Goal: Task Accomplishment & Management: Use online tool/utility

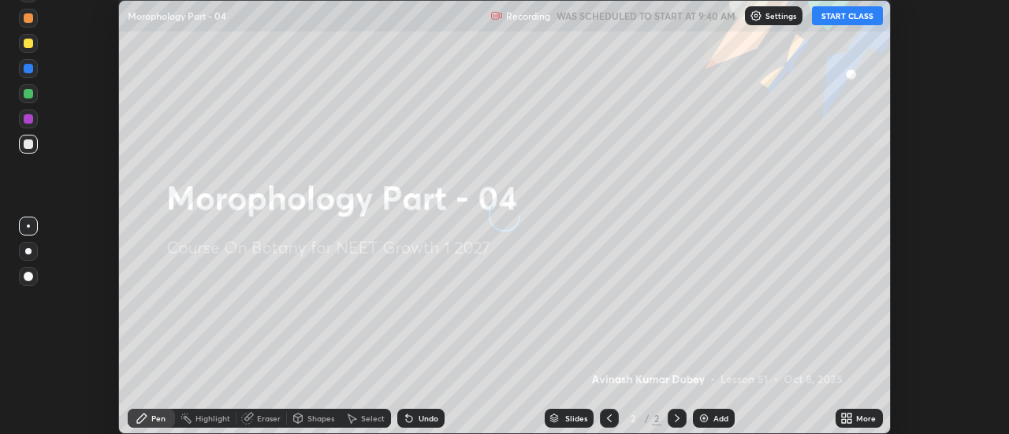
scroll to position [434, 1008]
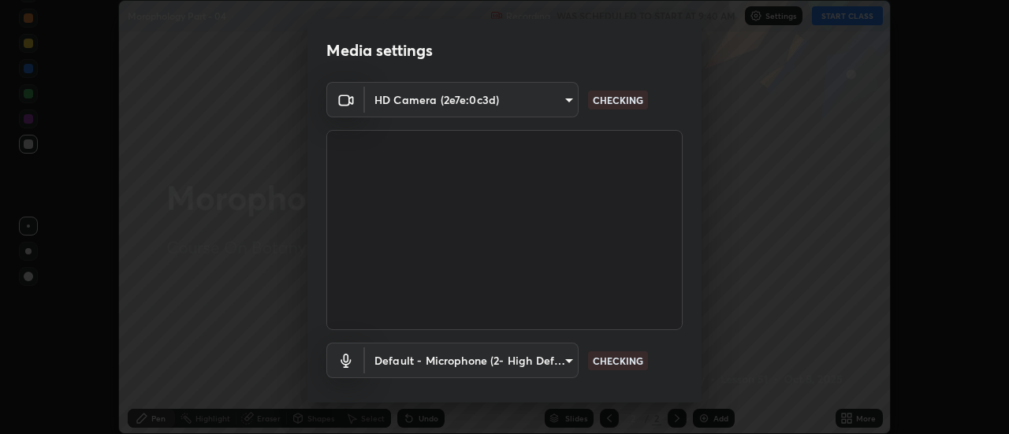
type input "6db99b6eec43879c9c37220b589585cee9a8a2a9ecad64e3b740b2de92d68dc4"
type input "default"
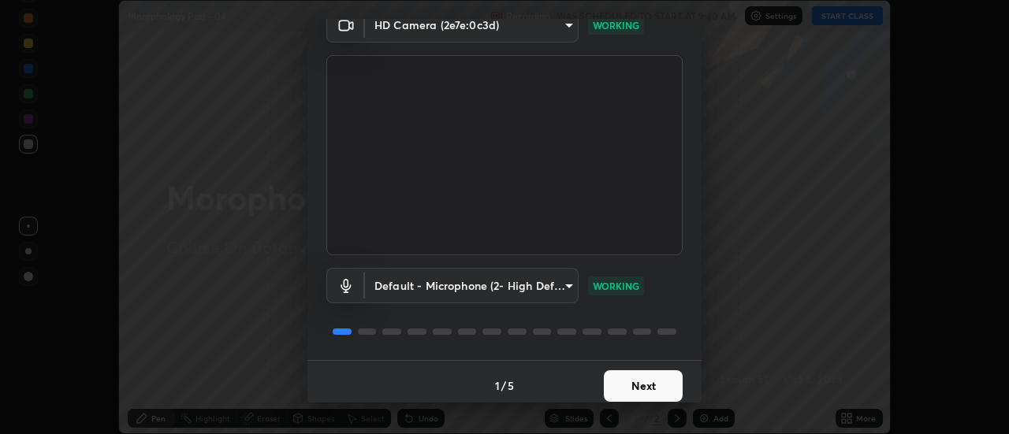
scroll to position [83, 0]
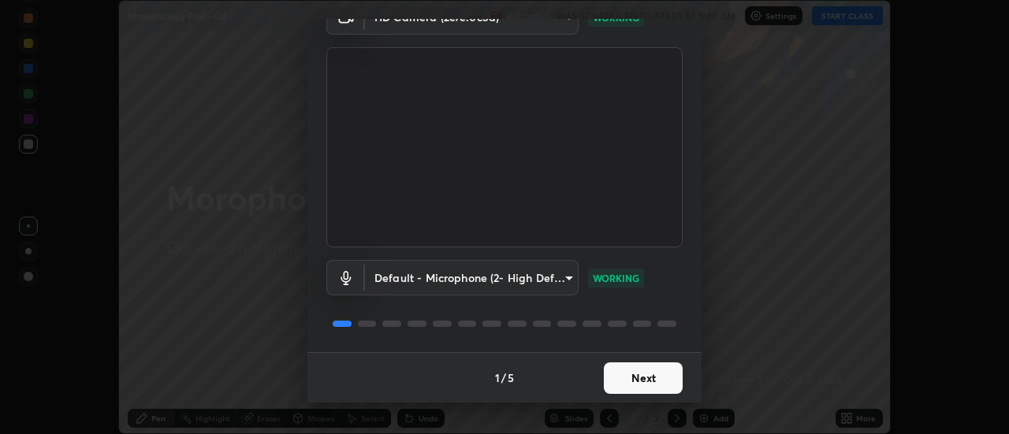
click at [640, 377] on button "Next" at bounding box center [643, 379] width 79 height 32
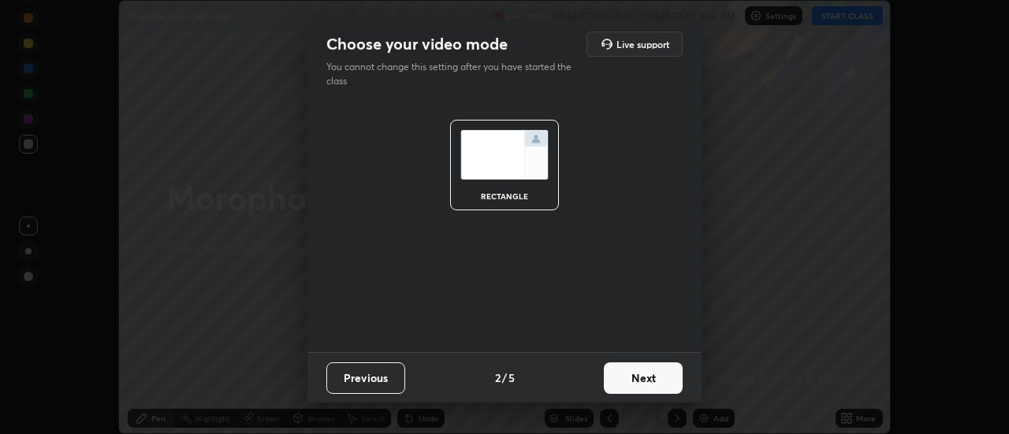
click at [636, 380] on button "Next" at bounding box center [643, 379] width 79 height 32
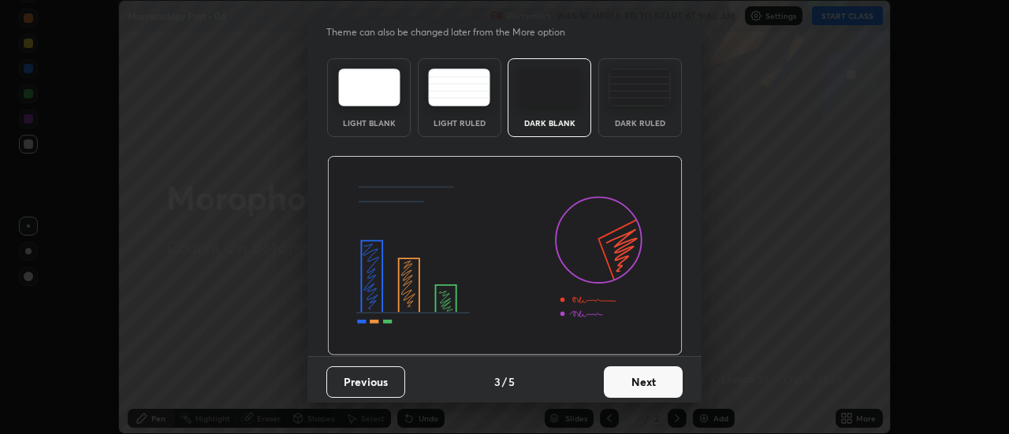
scroll to position [39, 0]
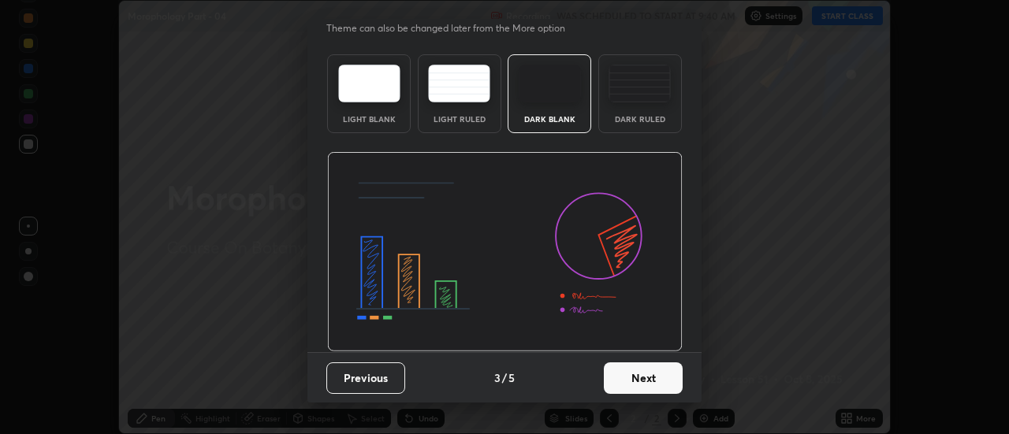
click at [635, 383] on button "Next" at bounding box center [643, 379] width 79 height 32
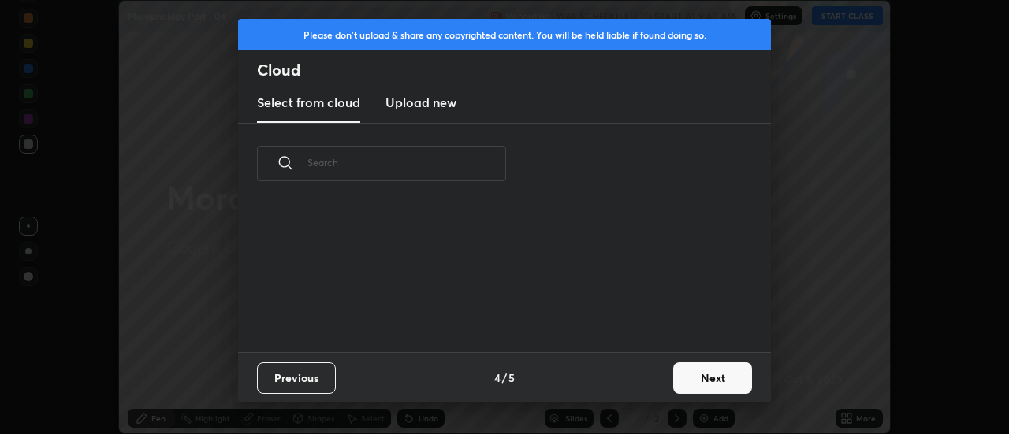
scroll to position [0, 0]
click at [437, 107] on h3 "Upload new" at bounding box center [421, 102] width 71 height 19
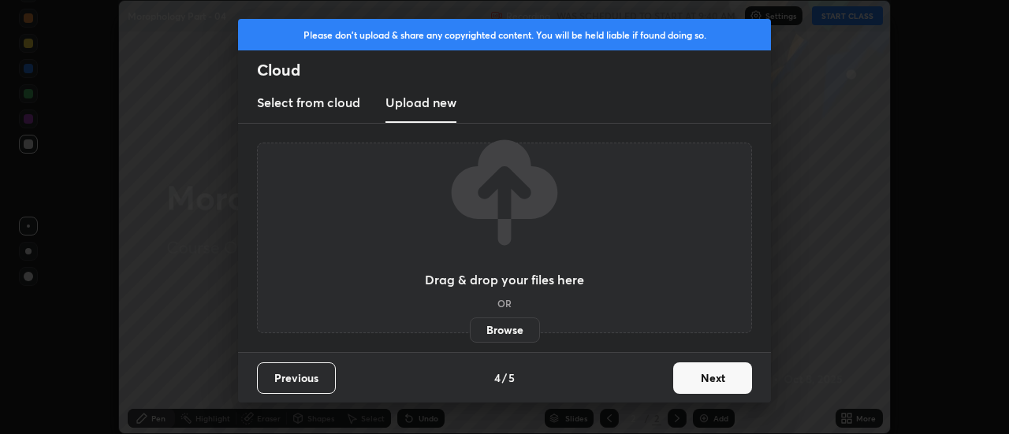
click at [493, 329] on label "Browse" at bounding box center [505, 330] width 70 height 25
click at [470, 329] on input "Browse" at bounding box center [470, 330] width 0 height 25
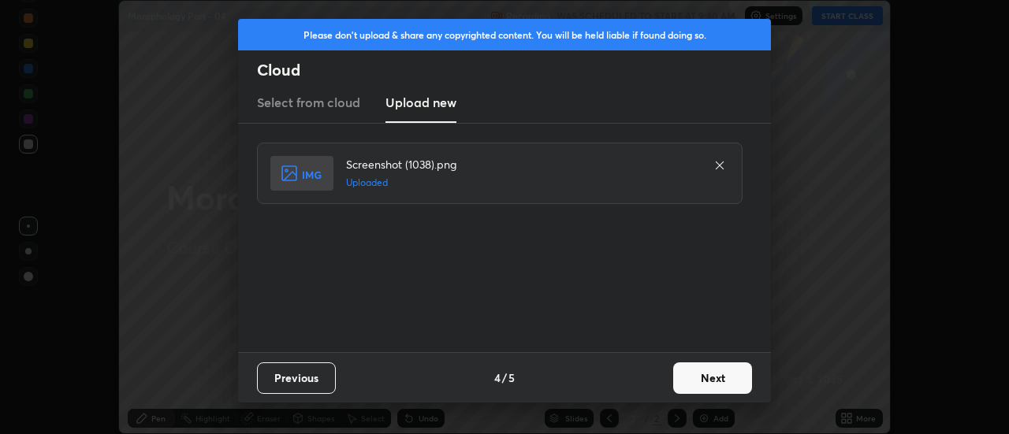
click at [706, 378] on button "Next" at bounding box center [712, 379] width 79 height 32
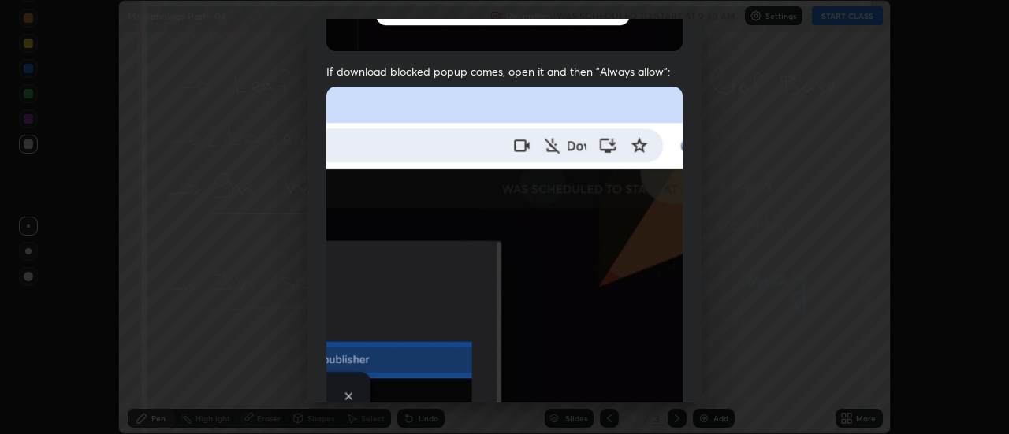
scroll to position [404, 0]
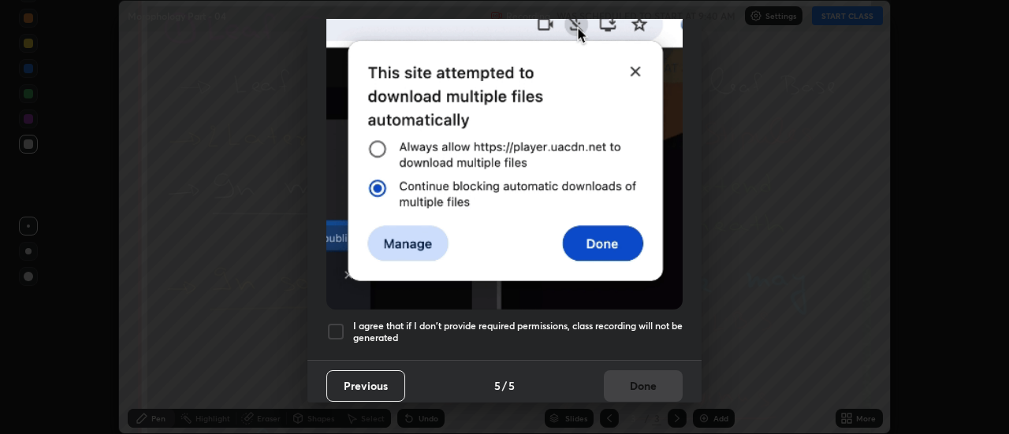
click at [334, 332] on div at bounding box center [335, 331] width 19 height 19
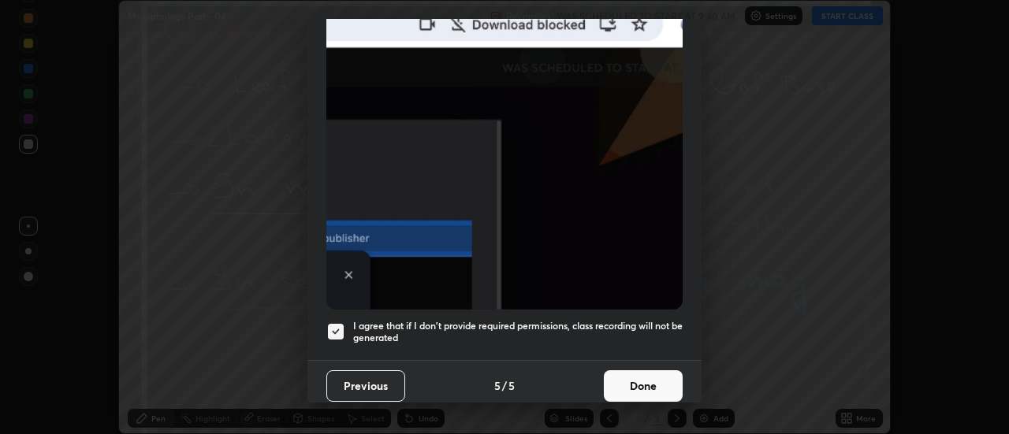
click at [632, 377] on button "Done" at bounding box center [643, 387] width 79 height 32
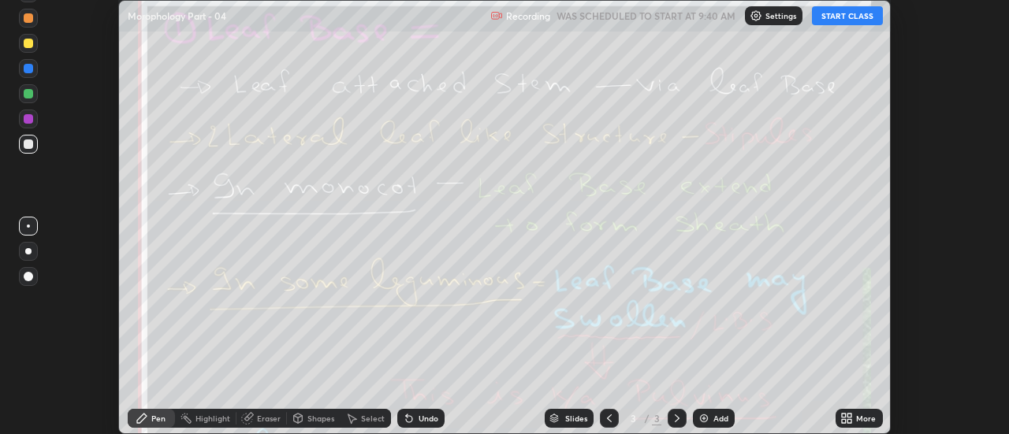
click at [852, 419] on icon at bounding box center [850, 421] width 4 height 4
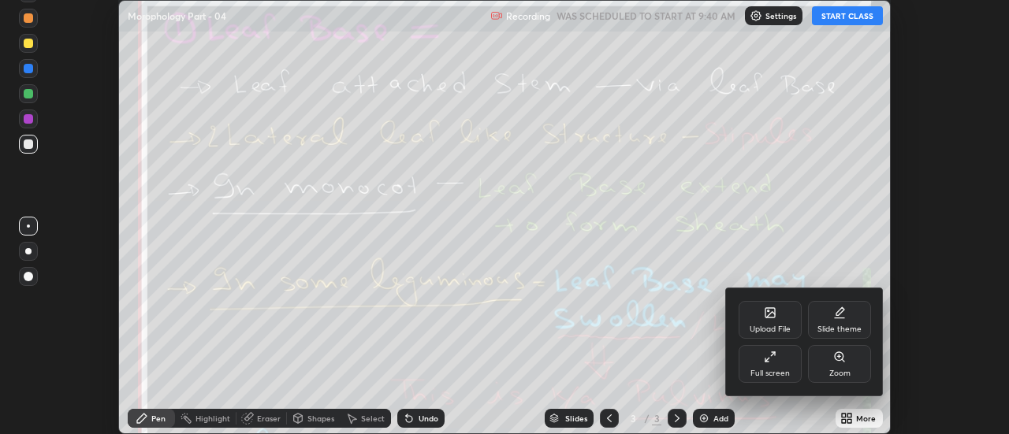
click at [777, 322] on div "Upload File" at bounding box center [770, 320] width 63 height 38
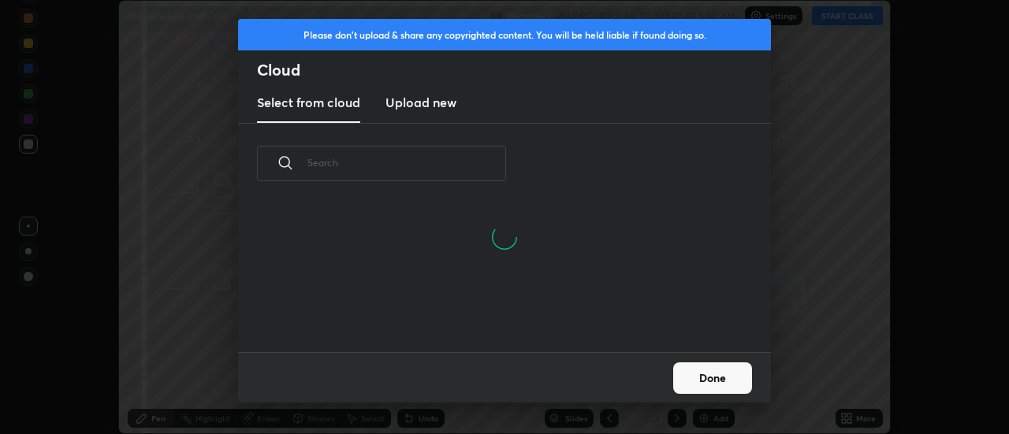
scroll to position [73, 506]
click at [426, 107] on h3 "Upload new" at bounding box center [421, 102] width 71 height 19
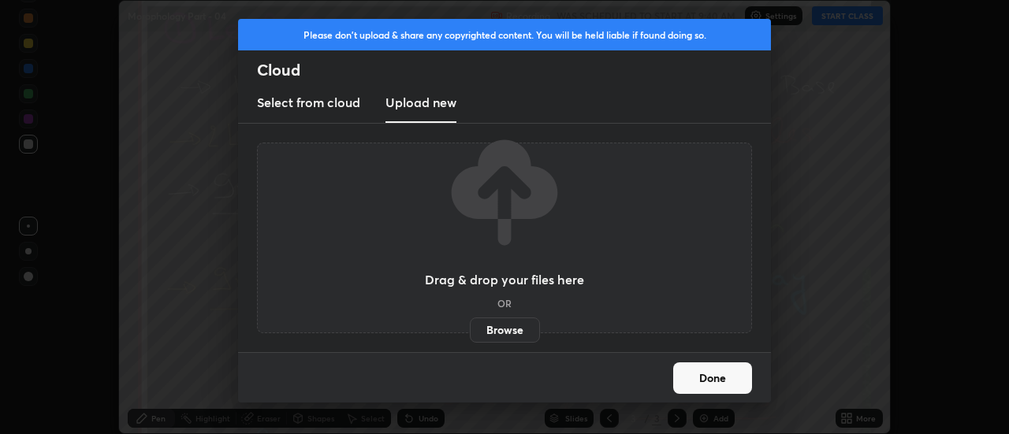
click at [506, 337] on label "Browse" at bounding box center [505, 330] width 70 height 25
click at [470, 337] on input "Browse" at bounding box center [470, 330] width 0 height 25
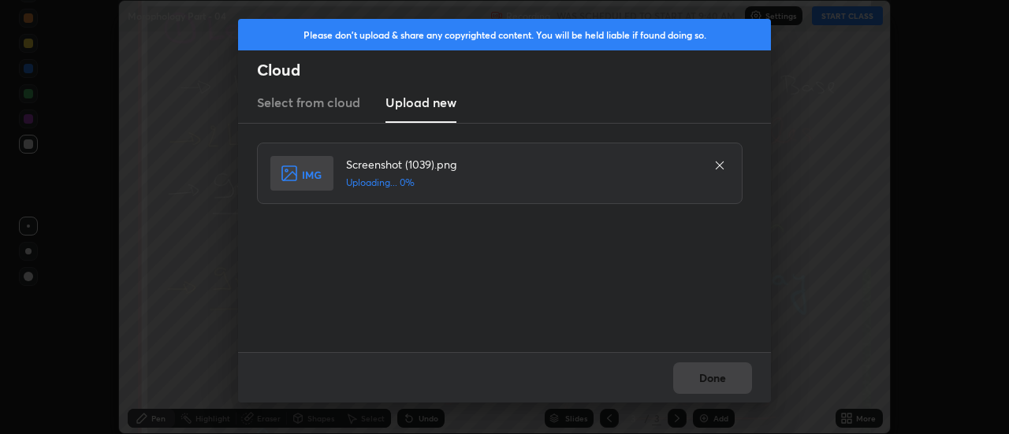
click at [716, 379] on div "Done" at bounding box center [504, 377] width 533 height 50
click at [714, 380] on div "Done" at bounding box center [504, 377] width 533 height 50
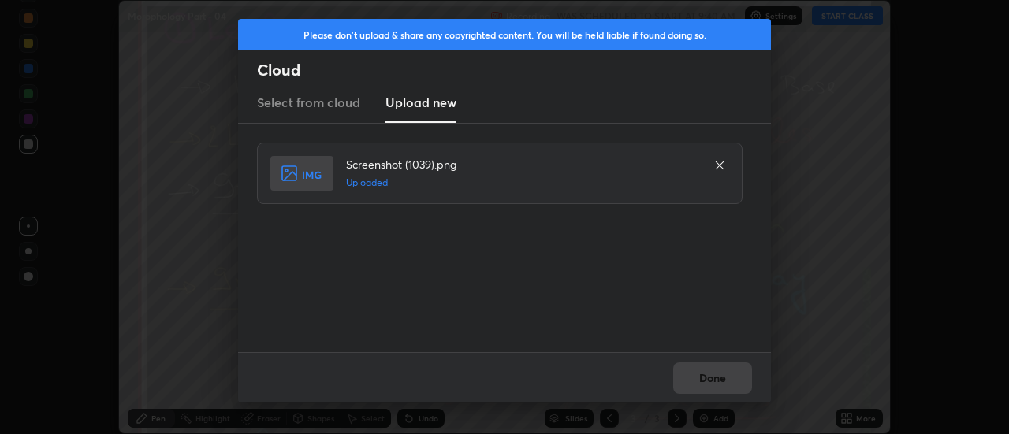
click at [714, 380] on button "Done" at bounding box center [712, 379] width 79 height 32
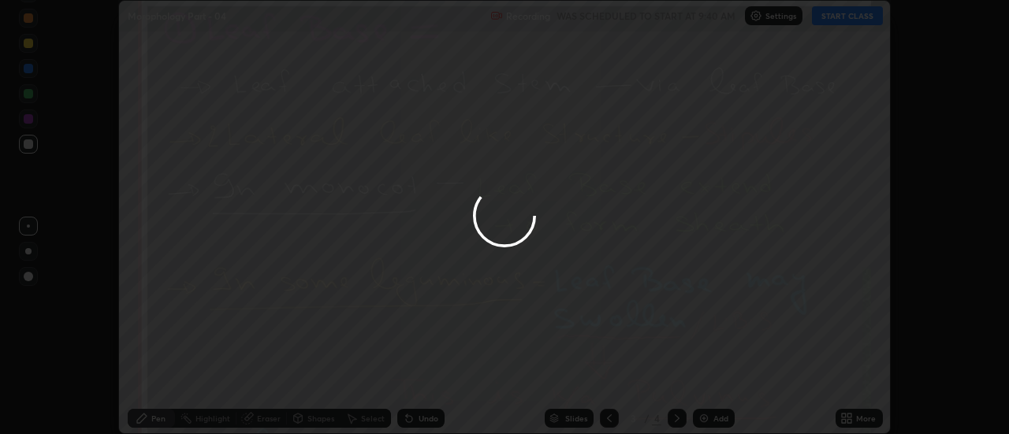
click at [714, 380] on button "Done" at bounding box center [712, 379] width 79 height 32
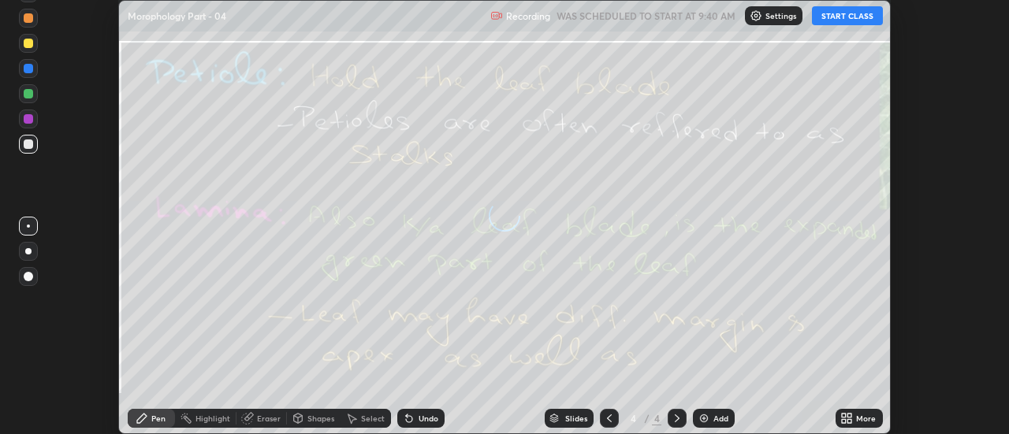
click at [850, 421] on icon at bounding box center [850, 421] width 4 height 4
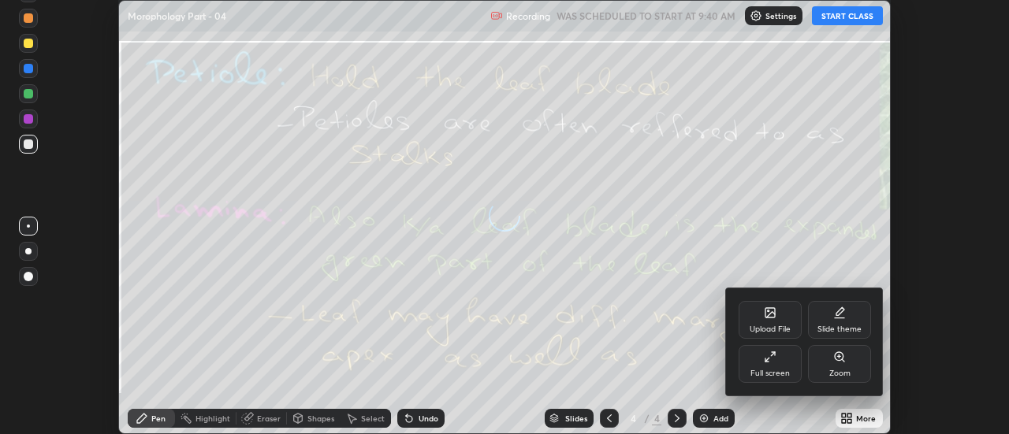
click at [784, 323] on div "Upload File" at bounding box center [770, 320] width 63 height 38
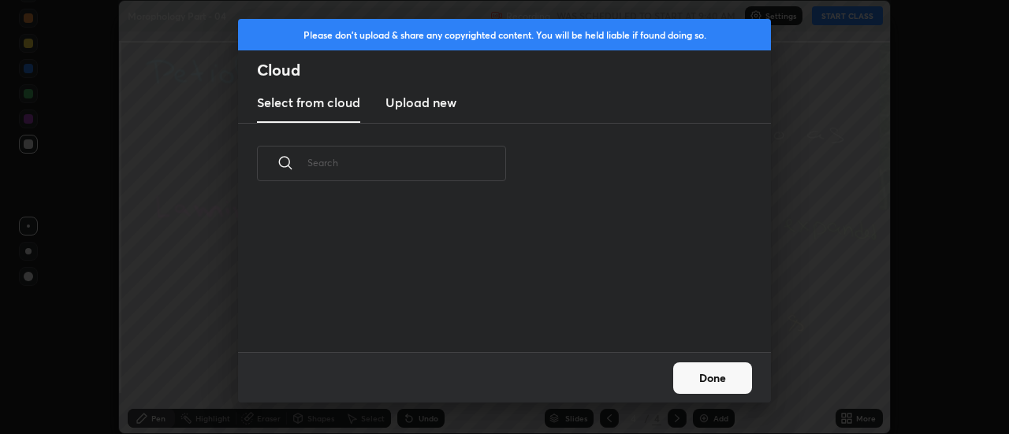
click at [429, 106] on h3 "Upload new" at bounding box center [421, 102] width 71 height 19
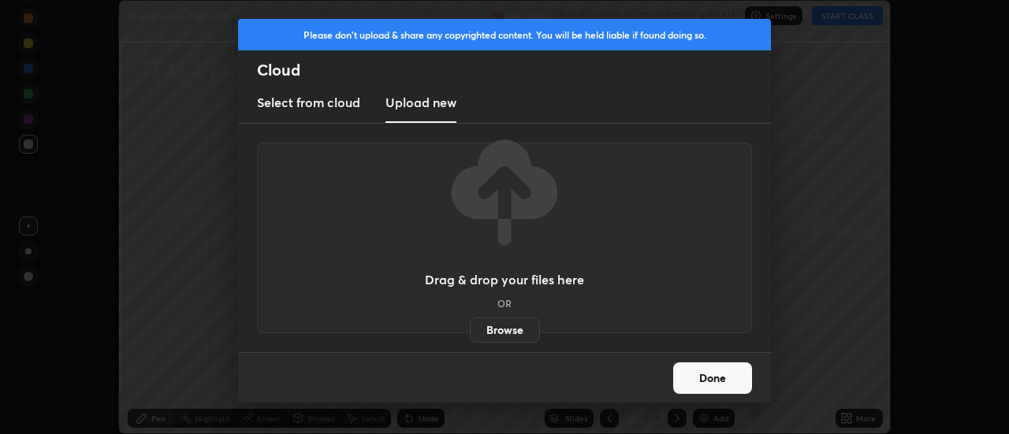
click at [513, 338] on label "Browse" at bounding box center [505, 330] width 70 height 25
click at [470, 338] on input "Browse" at bounding box center [470, 330] width 0 height 25
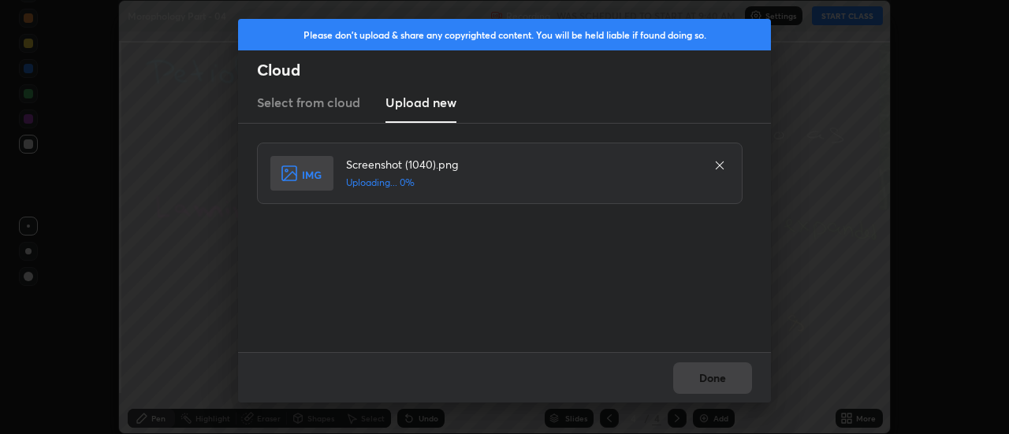
click at [719, 378] on div "Done" at bounding box center [504, 377] width 533 height 50
click at [721, 382] on button "Done" at bounding box center [712, 379] width 79 height 32
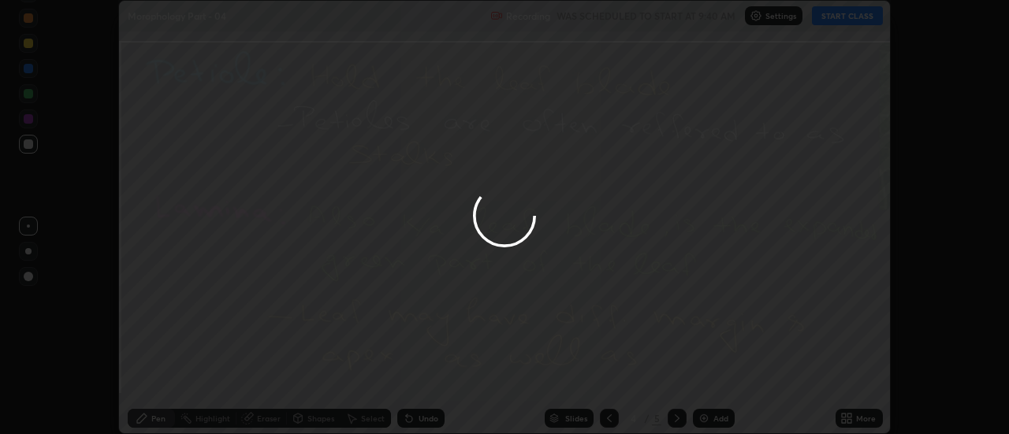
click at [721, 382] on div at bounding box center [504, 217] width 1009 height 434
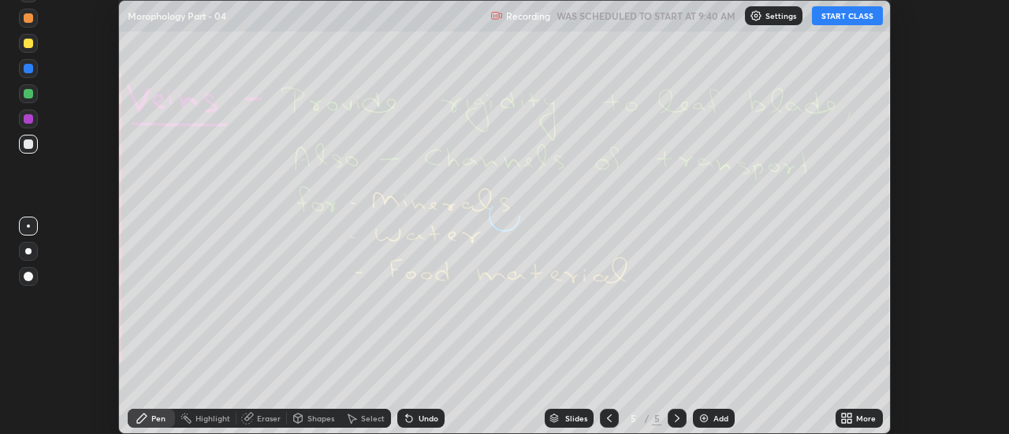
click at [856, 423] on div "More" at bounding box center [859, 418] width 47 height 19
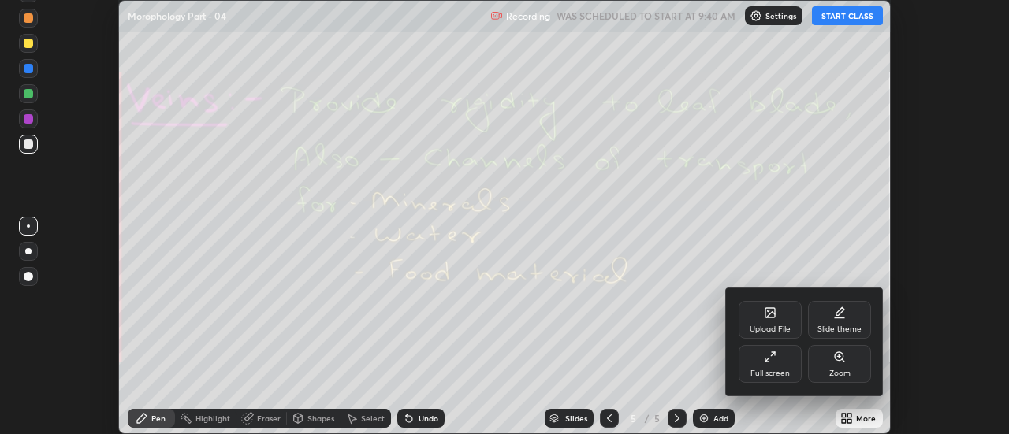
click at [777, 321] on div "Upload File" at bounding box center [770, 320] width 63 height 38
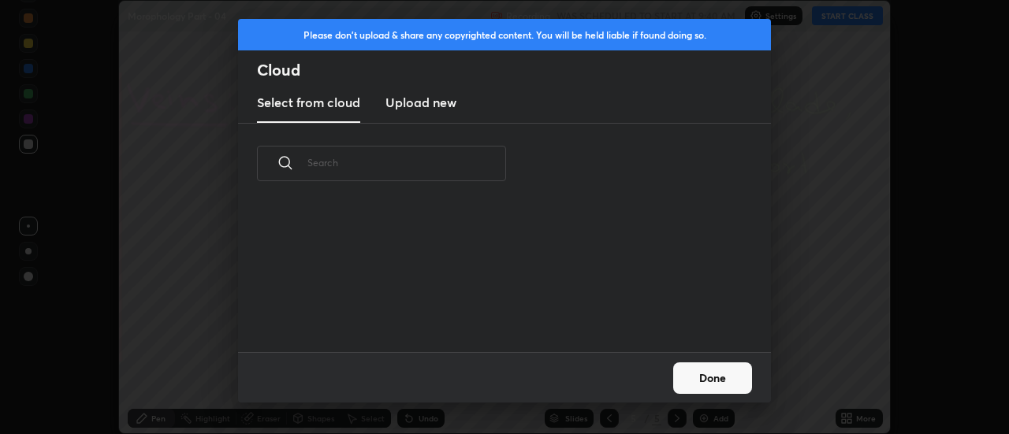
click at [415, 105] on h3 "Upload new" at bounding box center [421, 102] width 71 height 19
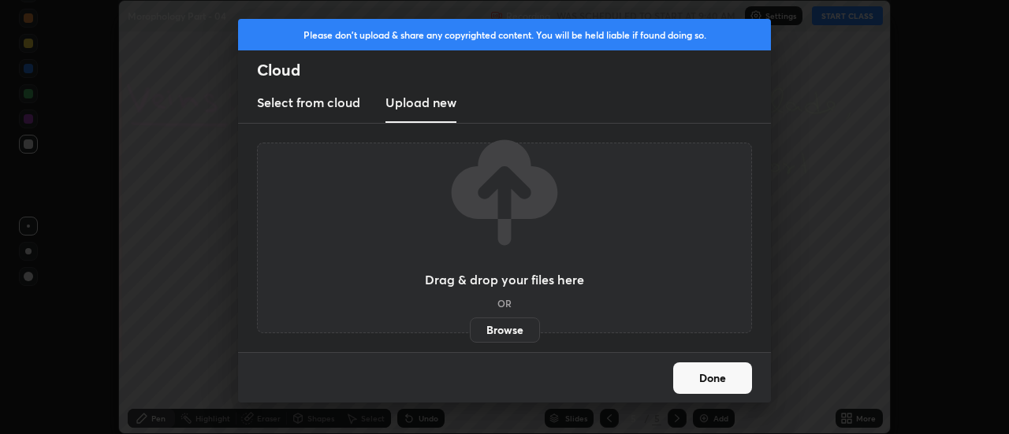
click at [516, 337] on label "Browse" at bounding box center [505, 330] width 70 height 25
click at [470, 337] on input "Browse" at bounding box center [470, 330] width 0 height 25
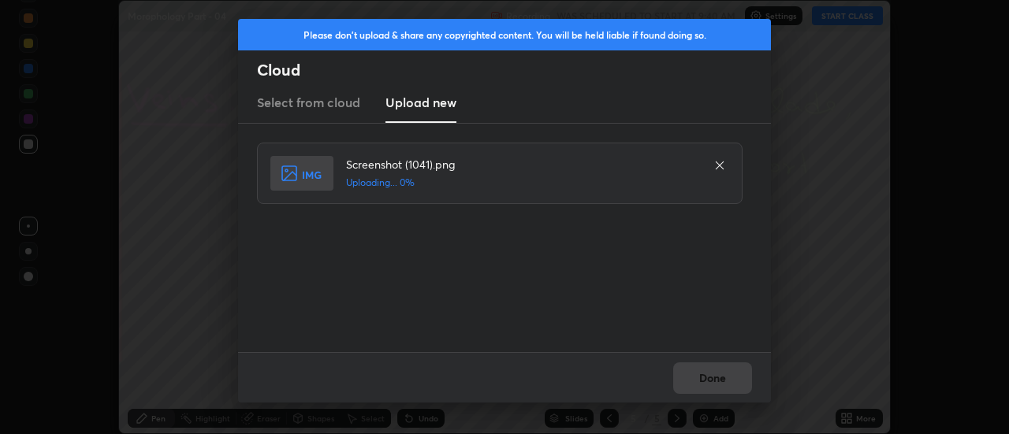
click at [722, 378] on div "Done" at bounding box center [504, 377] width 533 height 50
click at [720, 382] on div "Done" at bounding box center [504, 377] width 533 height 50
click at [717, 380] on div "Done" at bounding box center [504, 377] width 533 height 50
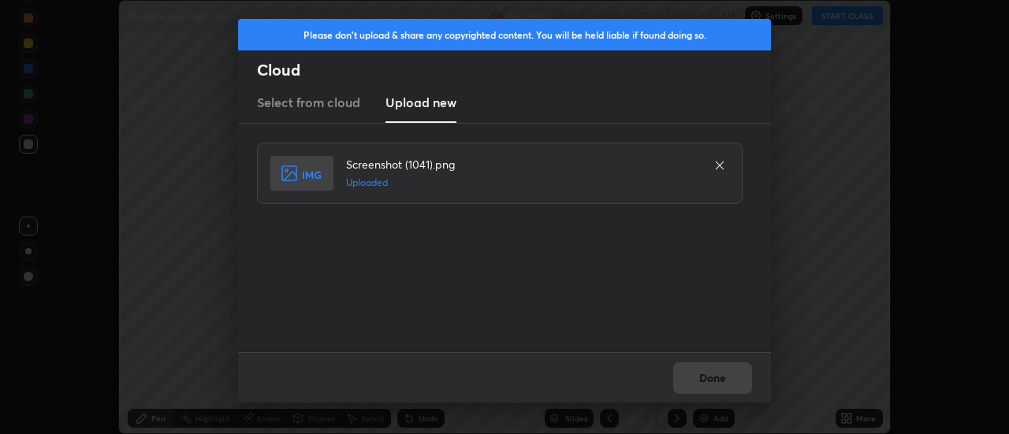
click at [713, 381] on button "Done" at bounding box center [712, 379] width 79 height 32
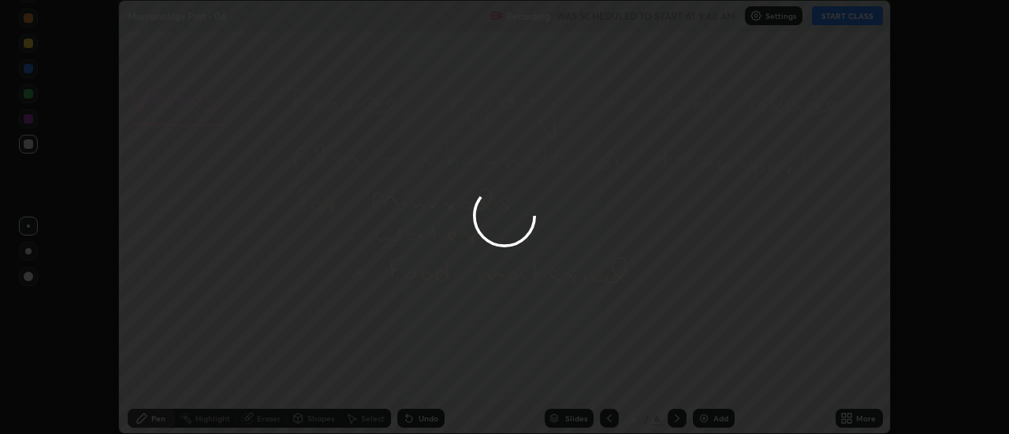
click at [713, 381] on div at bounding box center [504, 217] width 1009 height 434
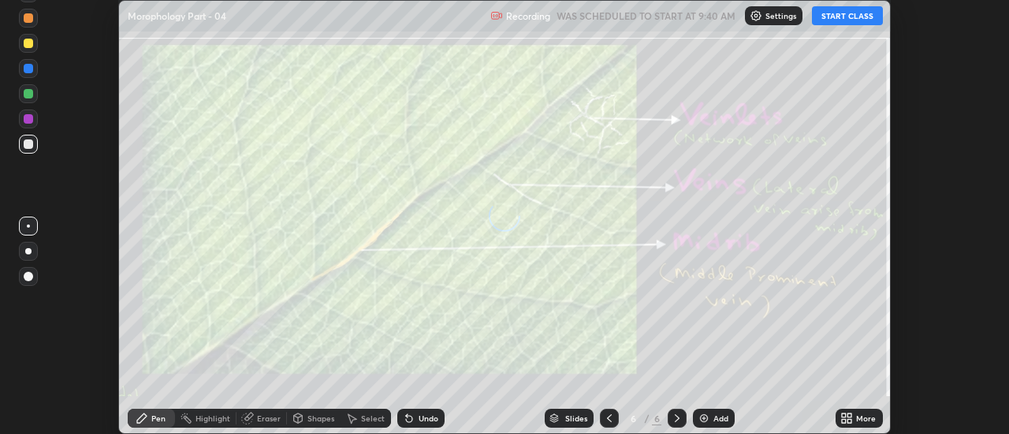
click at [851, 419] on icon at bounding box center [847, 418] width 13 height 13
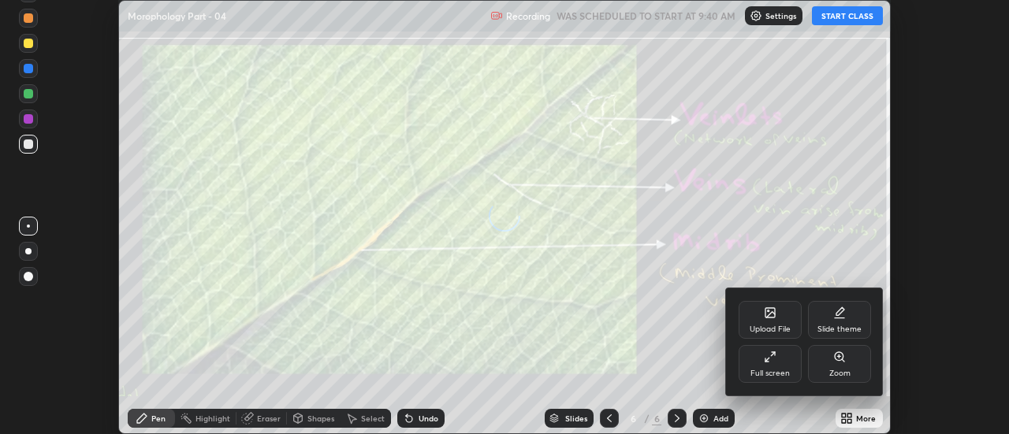
click at [777, 322] on div "Upload File" at bounding box center [770, 320] width 63 height 38
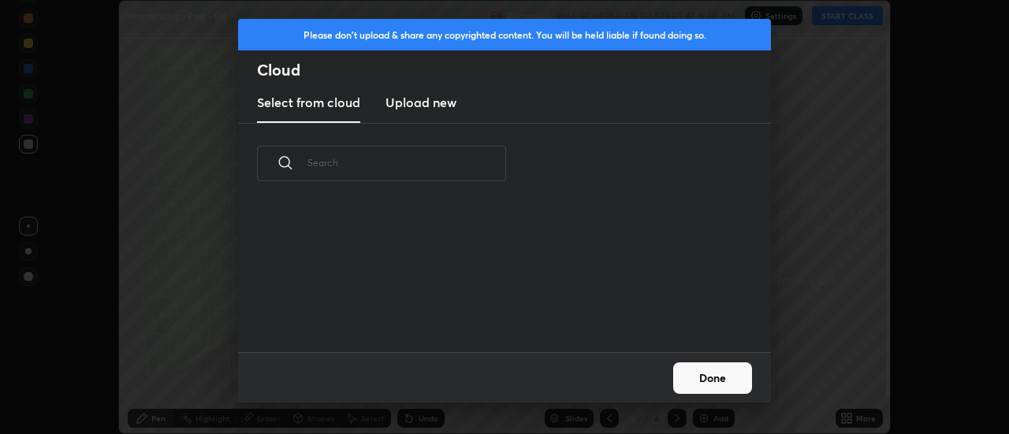
click at [429, 105] on h3 "Upload new" at bounding box center [421, 102] width 71 height 19
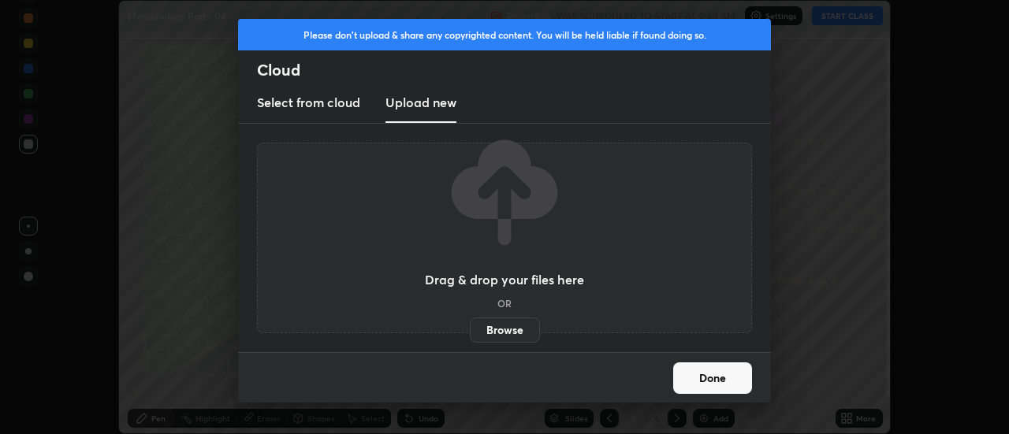
click at [516, 335] on label "Browse" at bounding box center [505, 330] width 70 height 25
click at [470, 335] on input "Browse" at bounding box center [470, 330] width 0 height 25
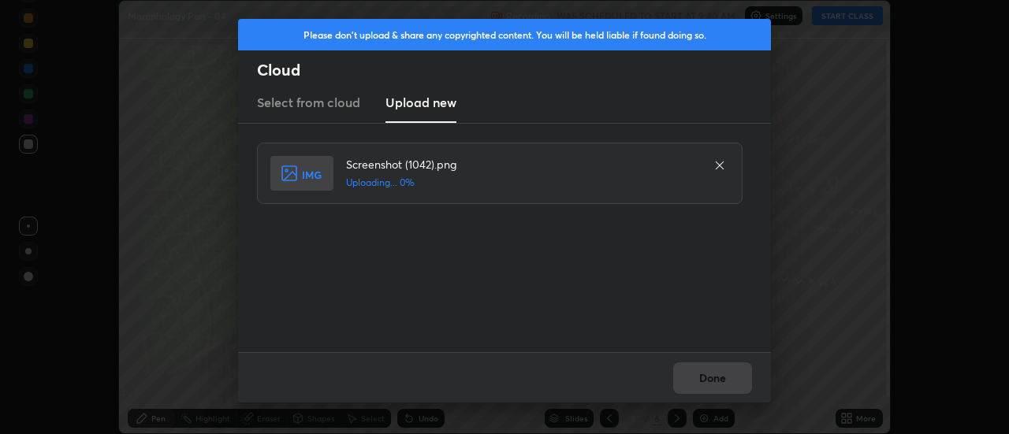
click at [719, 385] on div "Done" at bounding box center [504, 377] width 533 height 50
click at [719, 381] on div "Done" at bounding box center [504, 377] width 533 height 50
click at [719, 381] on button "Done" at bounding box center [712, 379] width 79 height 32
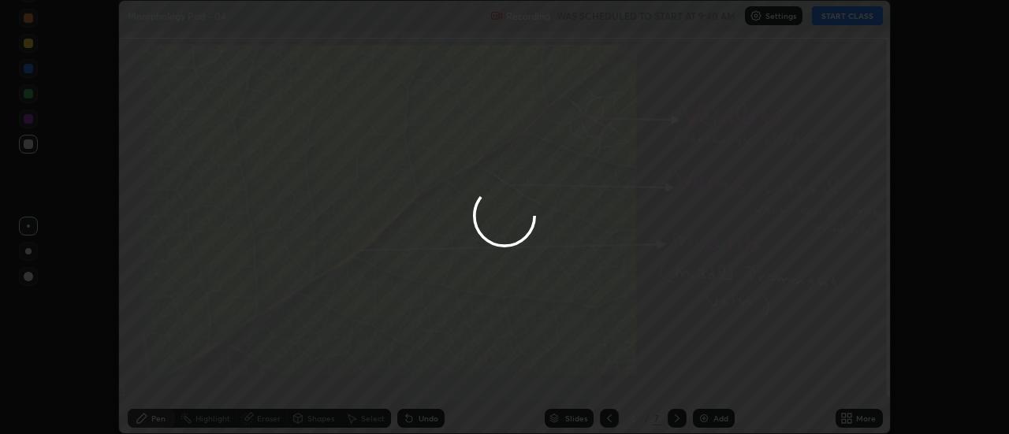
click at [714, 378] on div at bounding box center [504, 217] width 1009 height 434
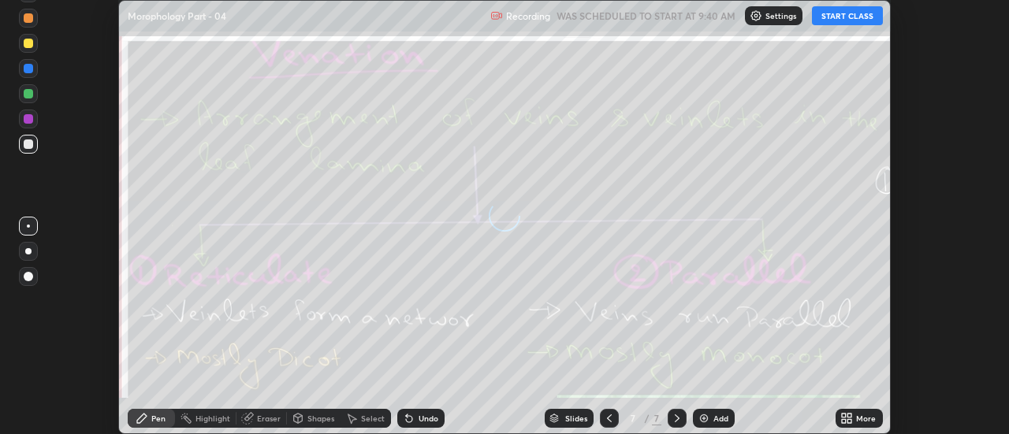
click at [851, 420] on icon at bounding box center [850, 421] width 4 height 4
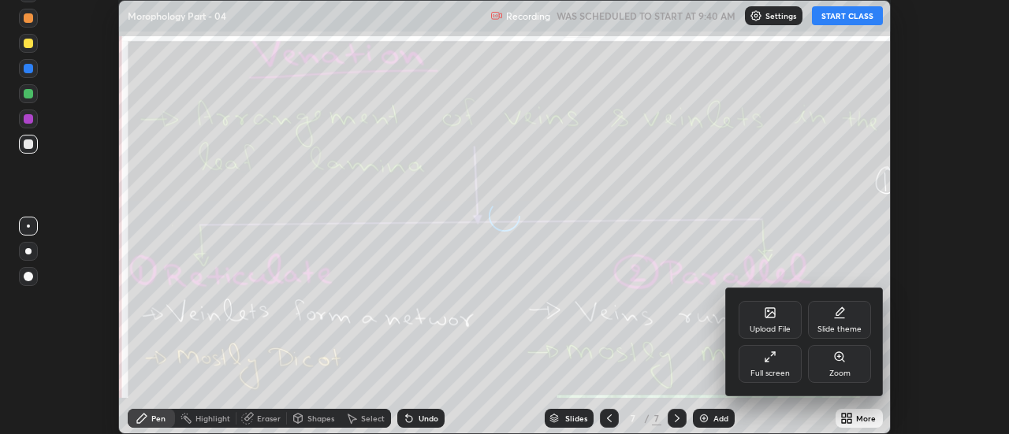
click at [782, 326] on div "Upload File" at bounding box center [770, 330] width 41 height 8
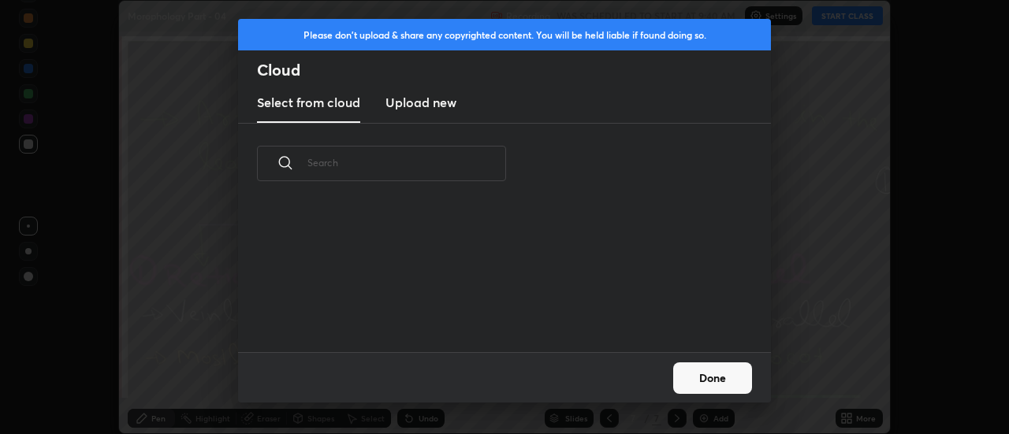
click at [431, 106] on h3 "Upload new" at bounding box center [421, 102] width 71 height 19
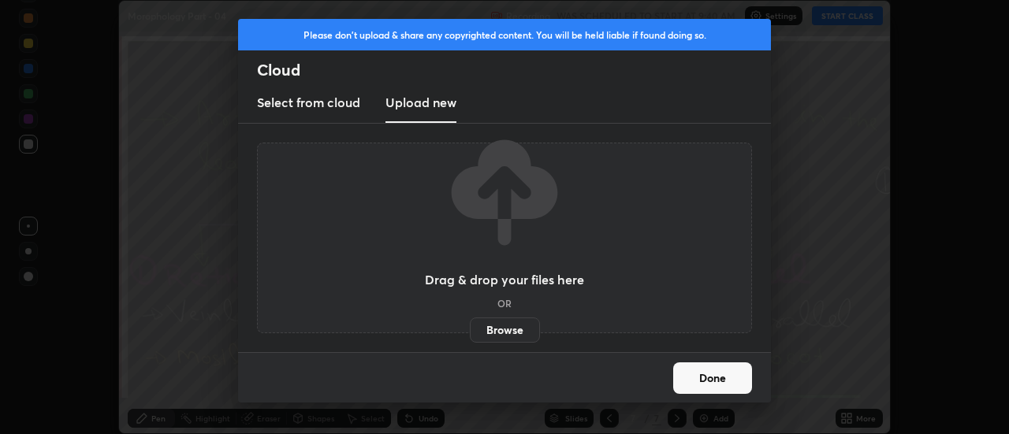
click at [509, 330] on label "Browse" at bounding box center [505, 330] width 70 height 25
click at [470, 330] on input "Browse" at bounding box center [470, 330] width 0 height 25
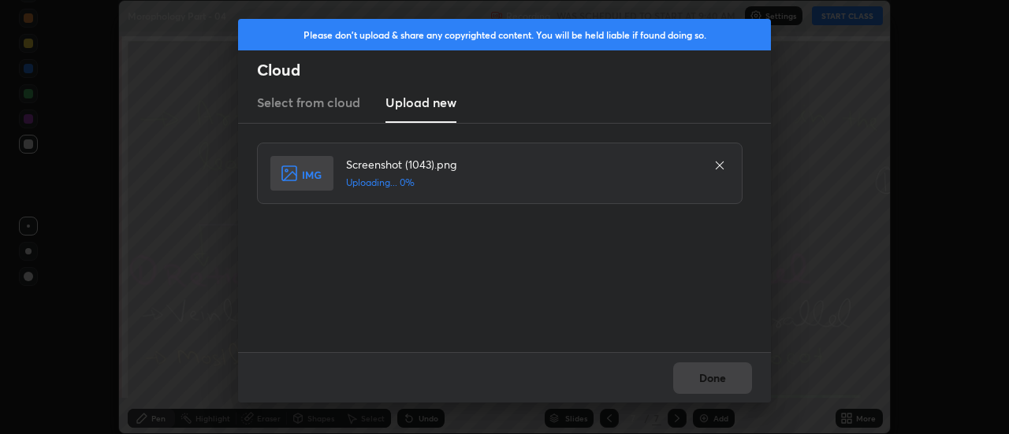
click at [714, 378] on div "Done" at bounding box center [504, 377] width 533 height 50
click at [711, 378] on div "Done" at bounding box center [504, 377] width 533 height 50
click at [711, 378] on button "Done" at bounding box center [712, 379] width 79 height 32
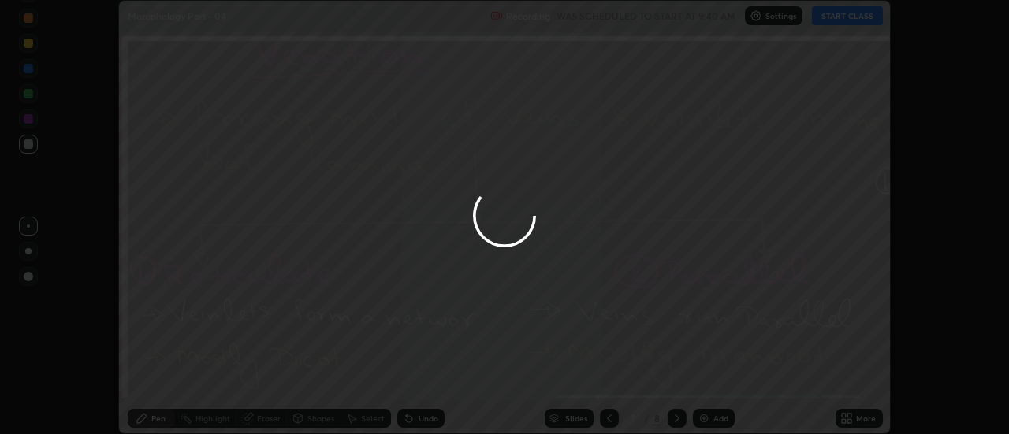
click at [708, 382] on button "Done" at bounding box center [712, 379] width 79 height 32
click at [708, 382] on div at bounding box center [504, 217] width 1009 height 434
click at [710, 380] on div at bounding box center [504, 217] width 1009 height 434
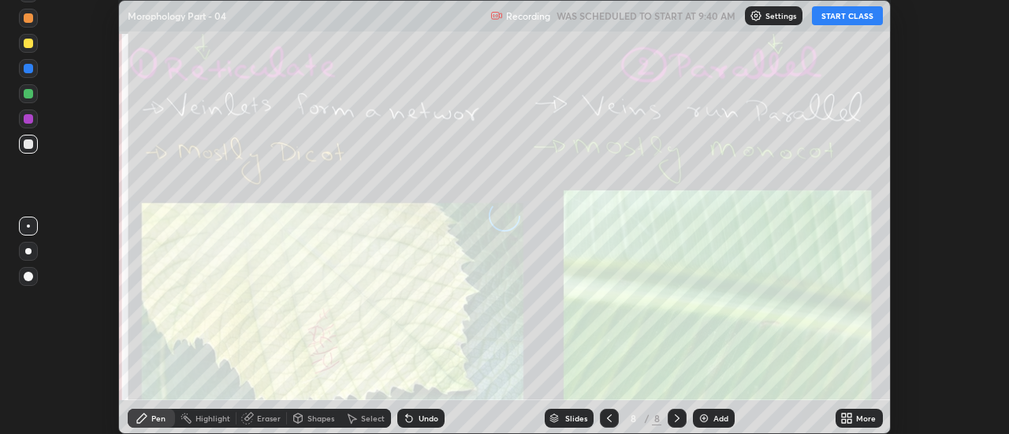
click at [850, 416] on icon at bounding box center [850, 416] width 4 height 4
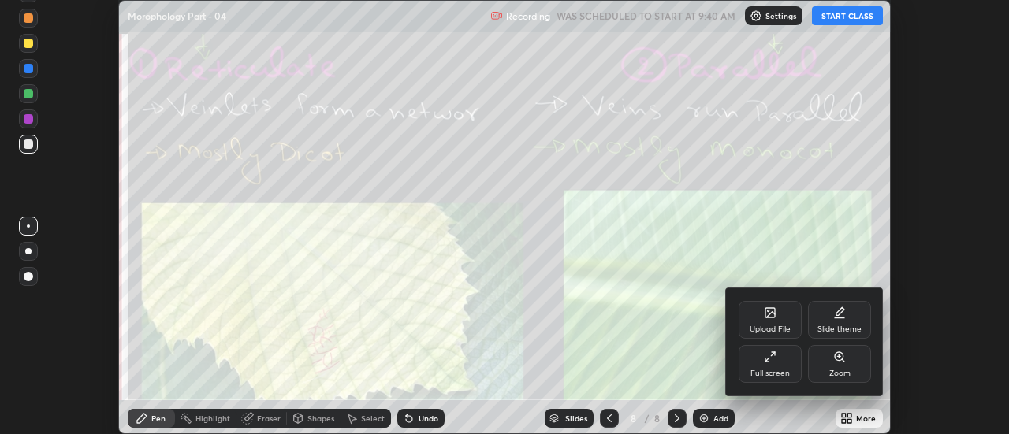
click at [776, 321] on div "Upload File" at bounding box center [770, 320] width 63 height 38
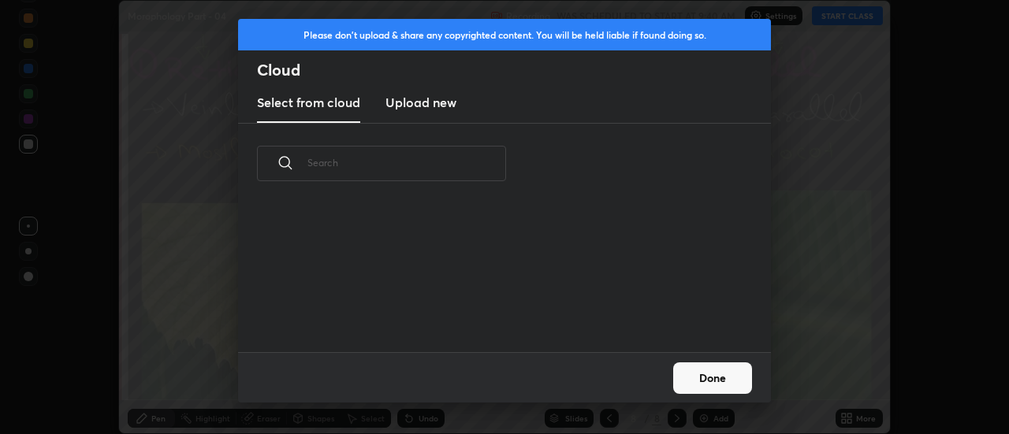
click at [417, 104] on h3 "Upload new" at bounding box center [421, 102] width 71 height 19
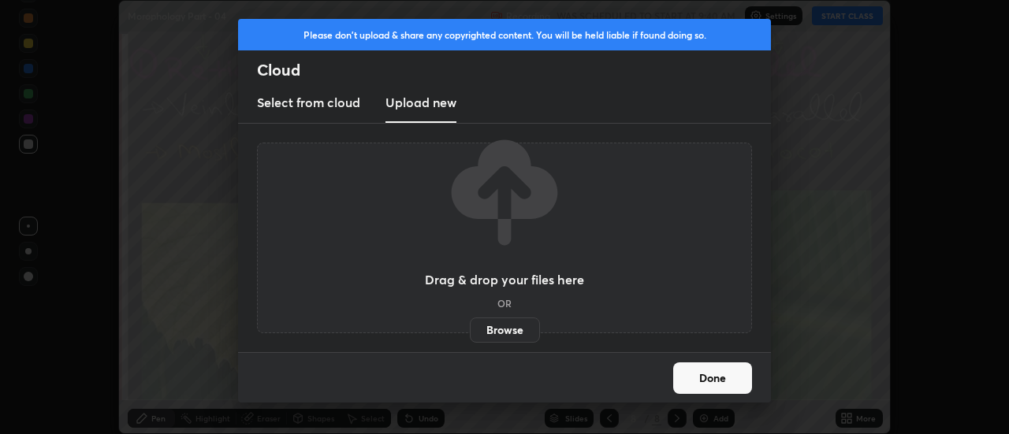
click at [501, 337] on label "Browse" at bounding box center [505, 330] width 70 height 25
click at [470, 337] on input "Browse" at bounding box center [470, 330] width 0 height 25
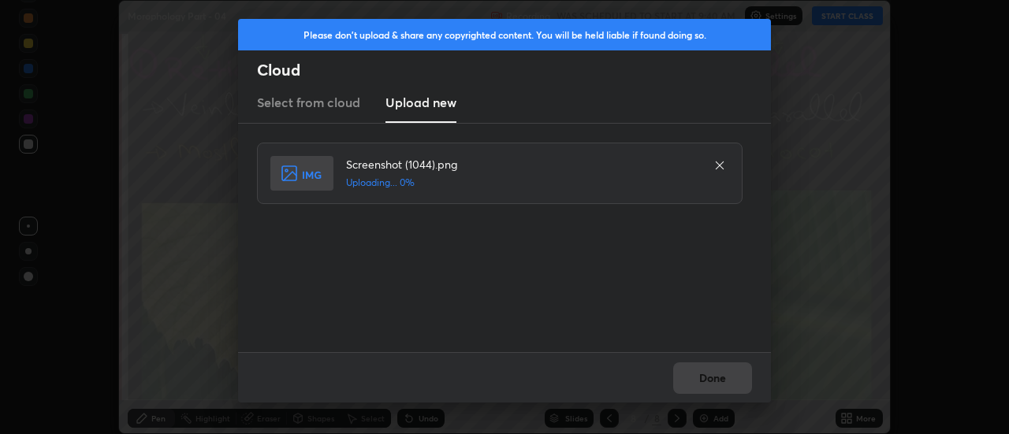
click at [718, 382] on div "Done" at bounding box center [504, 377] width 533 height 50
click at [714, 382] on div "Done" at bounding box center [504, 377] width 533 height 50
click at [710, 381] on div "Done" at bounding box center [504, 377] width 533 height 50
click at [710, 381] on button "Done" at bounding box center [712, 379] width 79 height 32
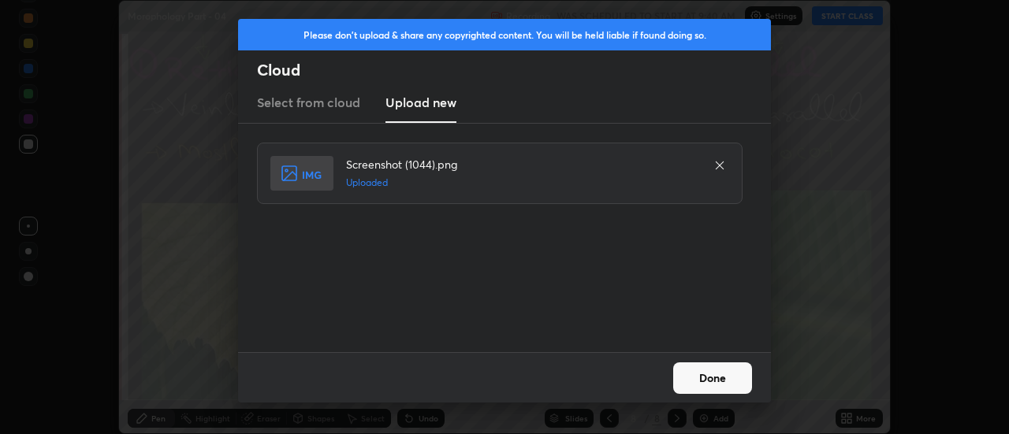
click at [706, 381] on button "Done" at bounding box center [712, 379] width 79 height 32
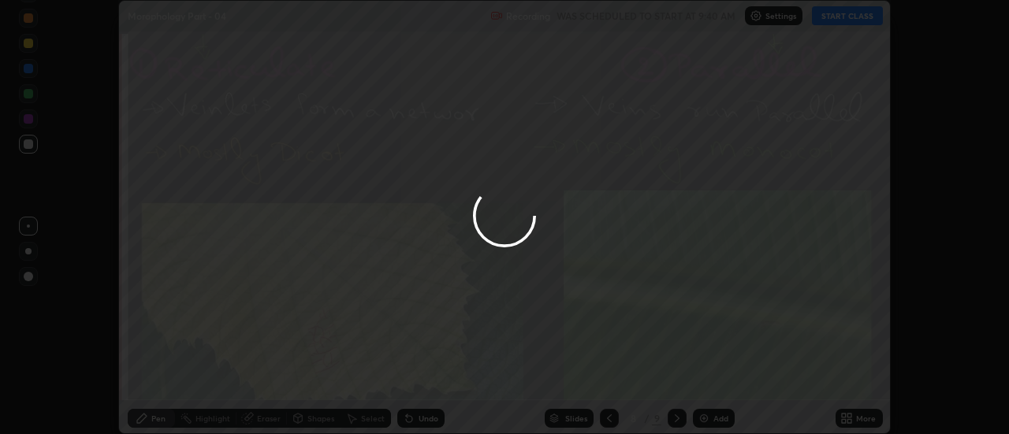
click at [706, 381] on div at bounding box center [504, 217] width 1009 height 434
click at [852, 415] on icon at bounding box center [850, 416] width 4 height 4
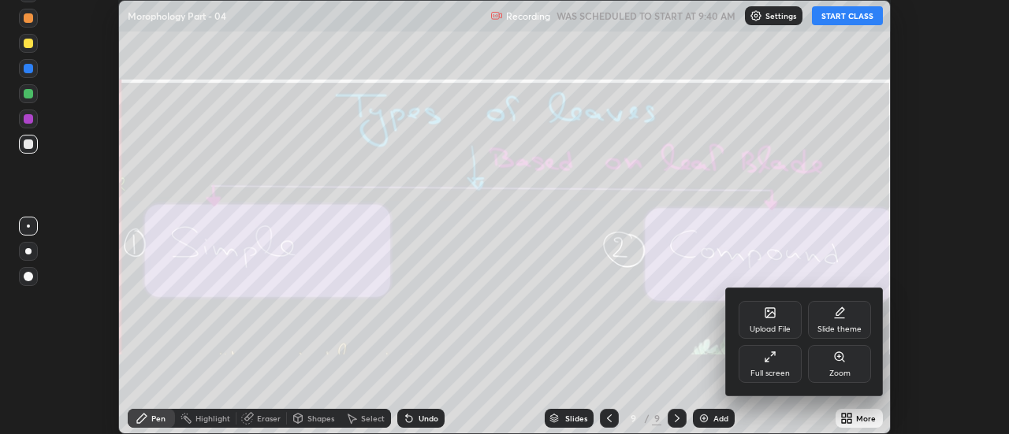
click at [767, 313] on icon at bounding box center [770, 312] width 9 height 9
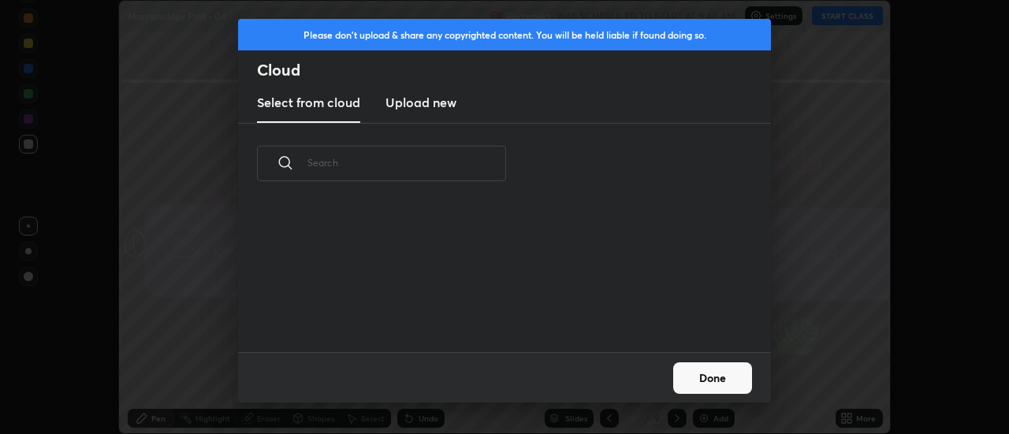
click at [407, 103] on h3 "Upload new" at bounding box center [421, 102] width 71 height 19
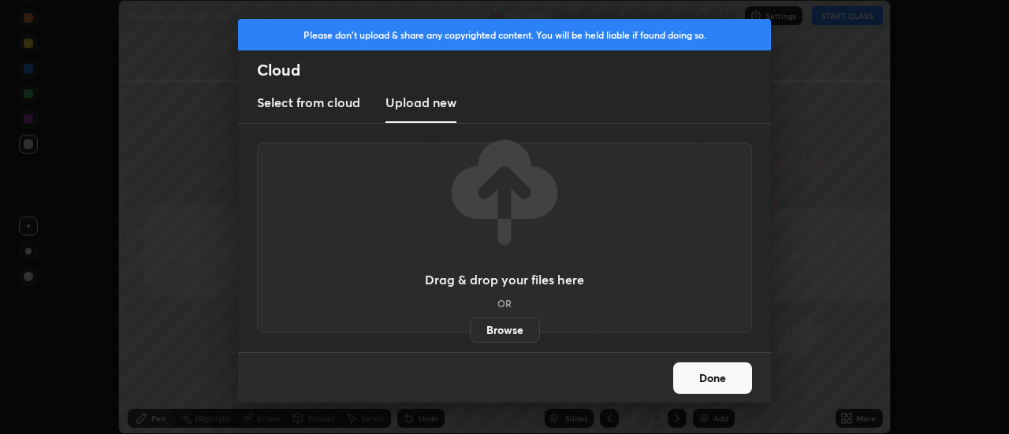
click at [504, 331] on label "Browse" at bounding box center [505, 330] width 70 height 25
click at [470, 331] on input "Browse" at bounding box center [470, 330] width 0 height 25
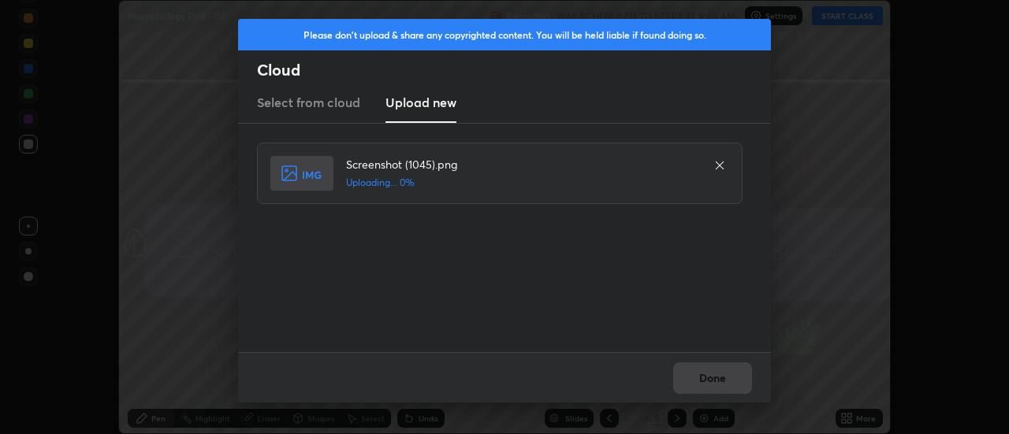
click at [712, 379] on div "Done" at bounding box center [504, 377] width 533 height 50
click at [712, 379] on button "Done" at bounding box center [712, 379] width 79 height 32
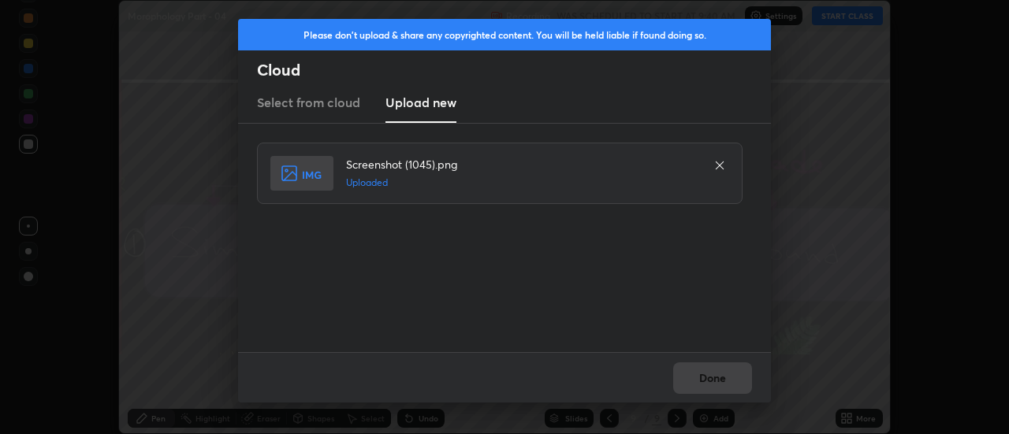
click at [710, 378] on button "Done" at bounding box center [712, 379] width 79 height 32
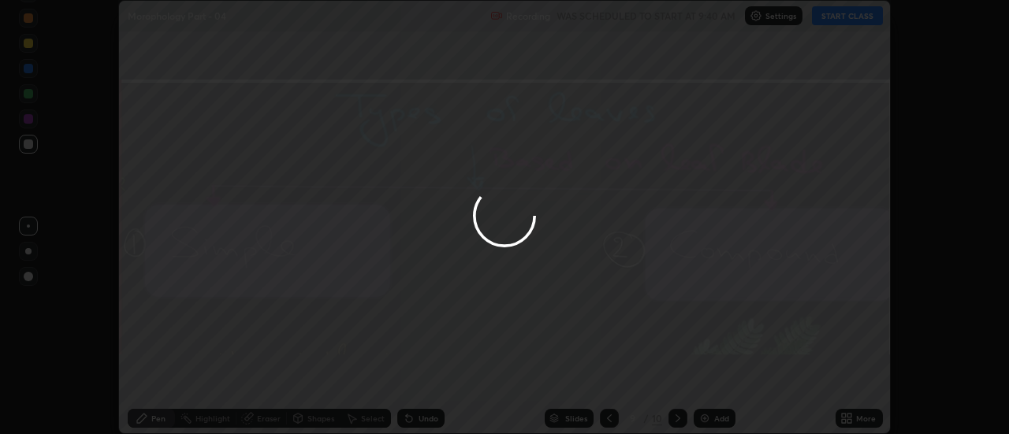
click at [712, 380] on div at bounding box center [504, 217] width 1009 height 434
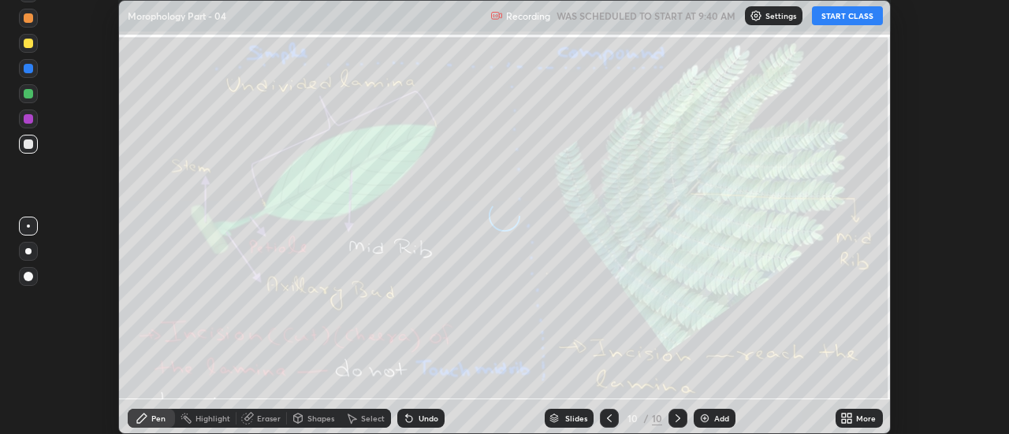
click at [850, 420] on icon at bounding box center [850, 421] width 4 height 4
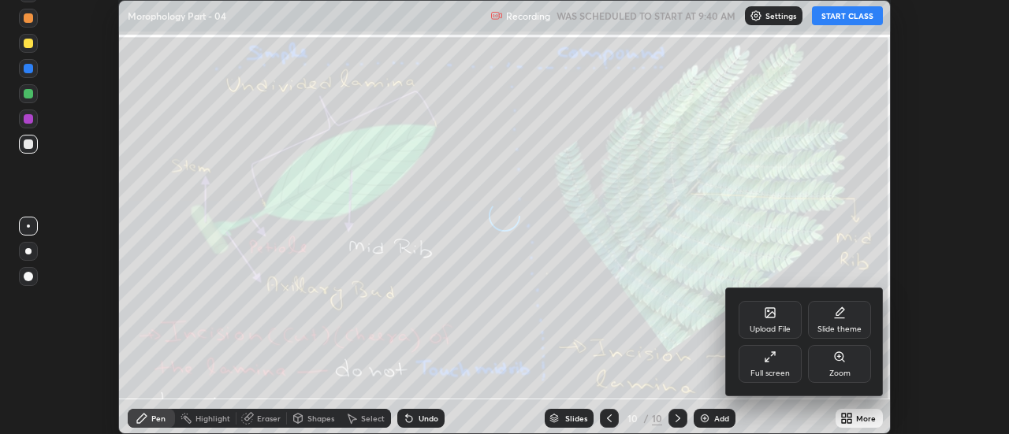
click at [781, 324] on div "Upload File" at bounding box center [770, 320] width 63 height 38
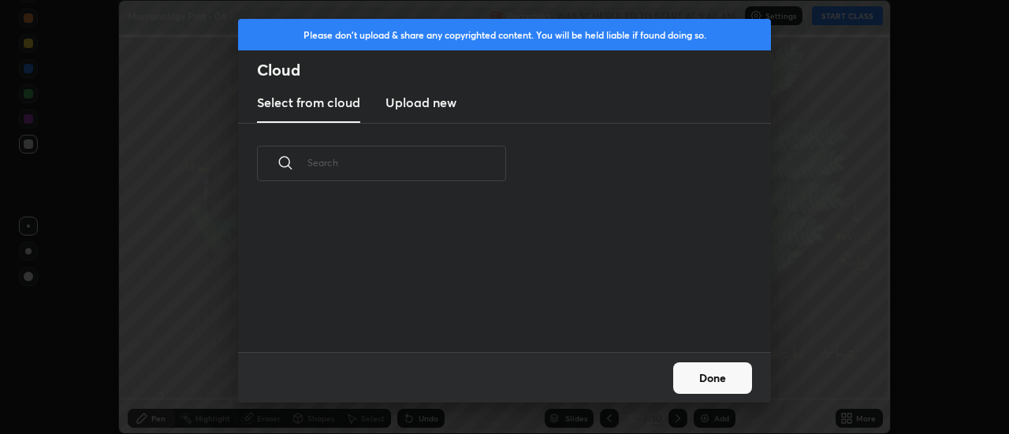
click at [418, 106] on h3 "Upload new" at bounding box center [421, 102] width 71 height 19
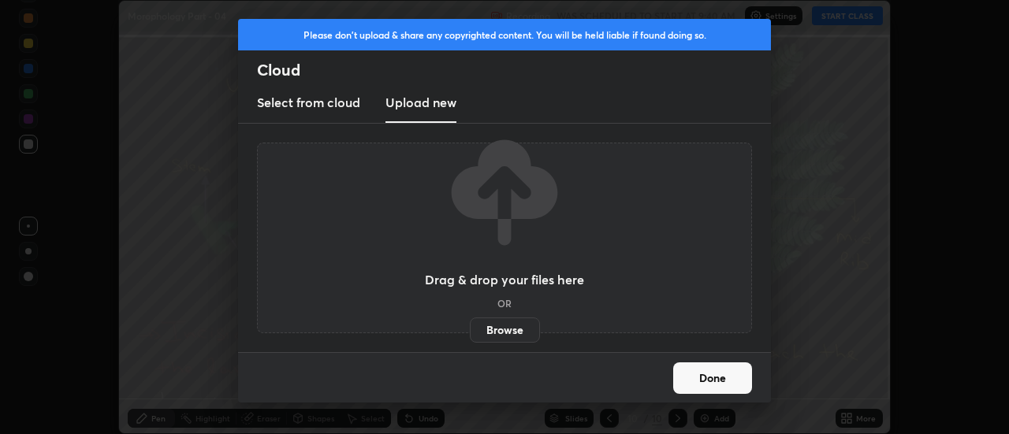
click at [510, 328] on label "Browse" at bounding box center [505, 330] width 70 height 25
click at [470, 328] on input "Browse" at bounding box center [470, 330] width 0 height 25
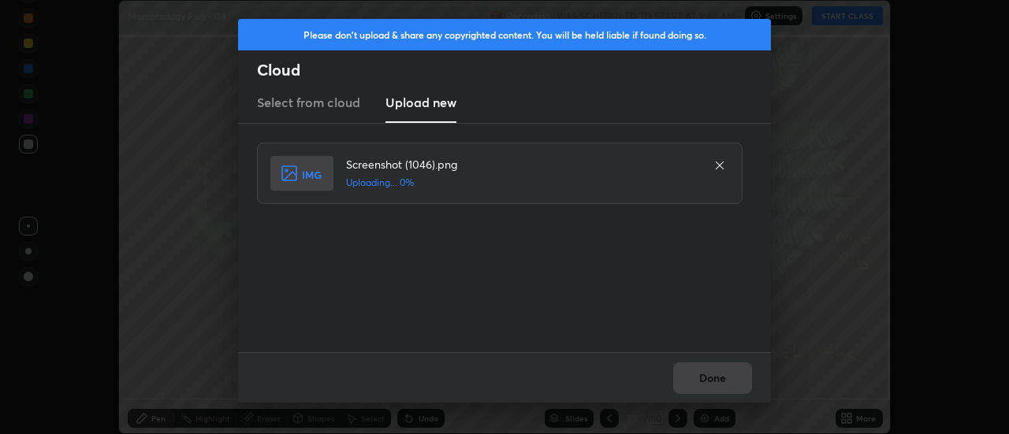
click at [725, 382] on div "Done" at bounding box center [504, 377] width 533 height 50
click at [723, 379] on div "Done" at bounding box center [504, 377] width 533 height 50
click at [721, 381] on div "Done" at bounding box center [504, 377] width 533 height 50
click at [714, 378] on div "Done" at bounding box center [504, 377] width 533 height 50
click at [717, 381] on button "Done" at bounding box center [712, 379] width 79 height 32
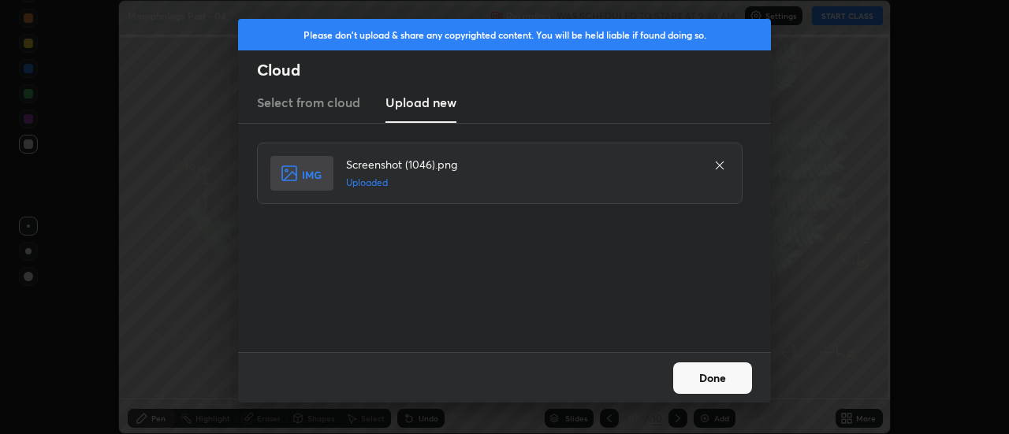
click at [717, 381] on button "Done" at bounding box center [712, 379] width 79 height 32
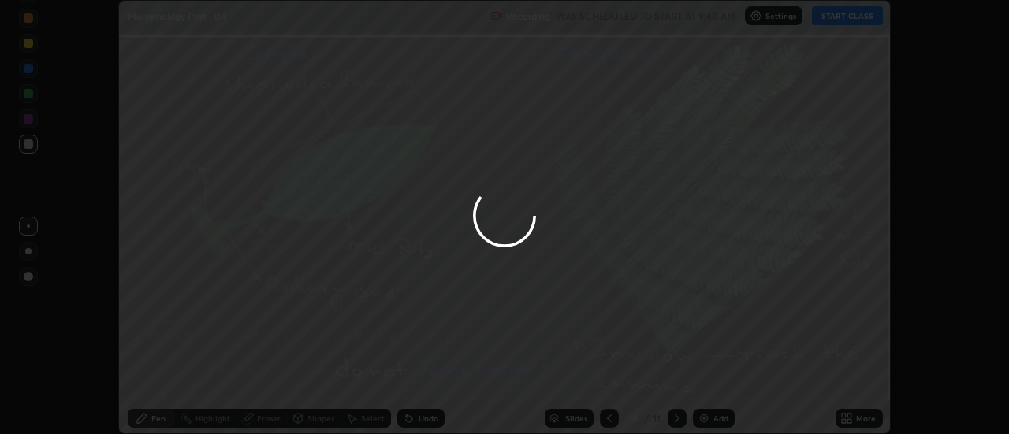
click at [714, 378] on div at bounding box center [504, 217] width 1009 height 434
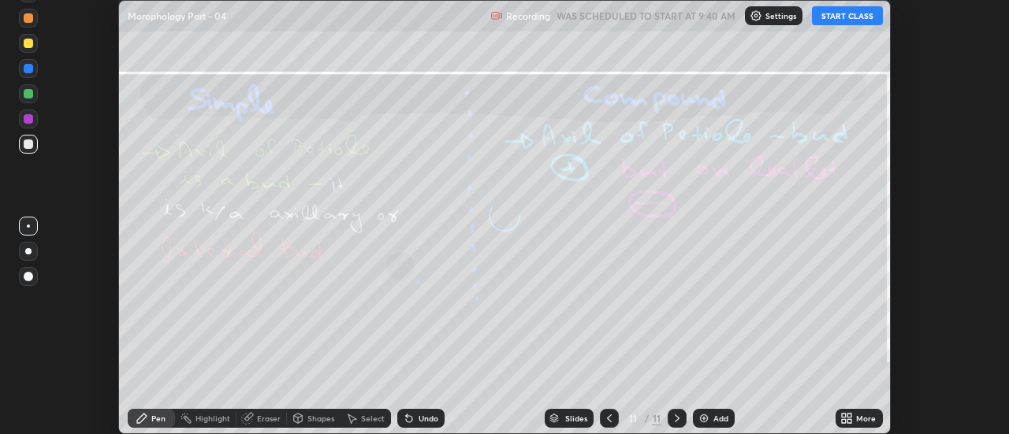
click at [852, 422] on icon at bounding box center [850, 421] width 4 height 4
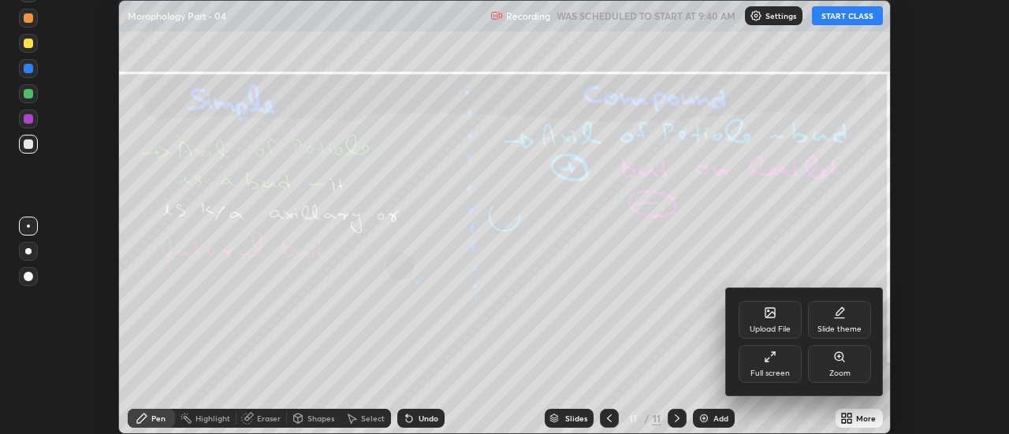
click at [774, 319] on icon at bounding box center [770, 313] width 13 height 13
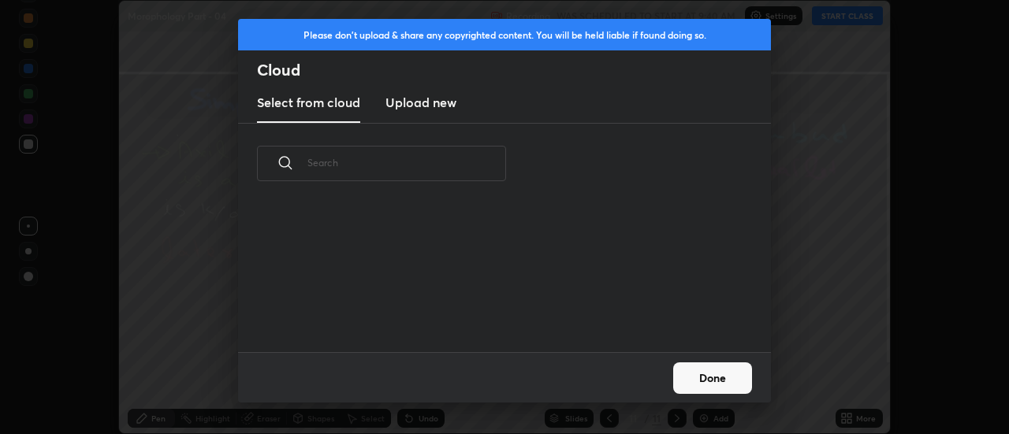
click at [414, 103] on h3 "Upload new" at bounding box center [421, 102] width 71 height 19
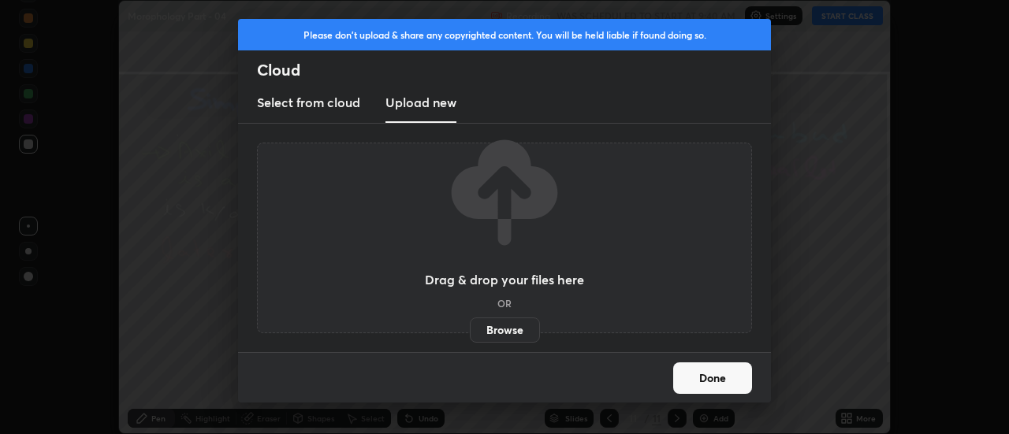
click at [508, 334] on label "Browse" at bounding box center [505, 330] width 70 height 25
click at [470, 334] on input "Browse" at bounding box center [470, 330] width 0 height 25
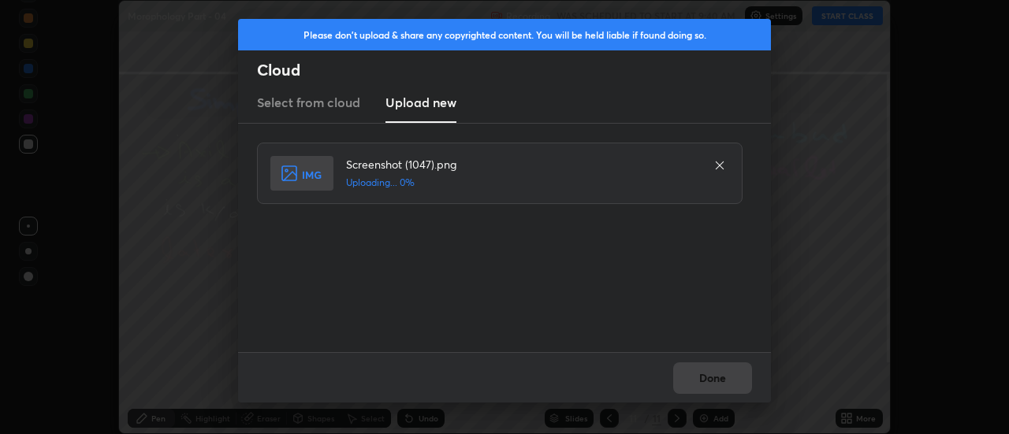
click at [717, 376] on div "Done" at bounding box center [504, 377] width 533 height 50
click at [720, 378] on div "Done" at bounding box center [504, 377] width 533 height 50
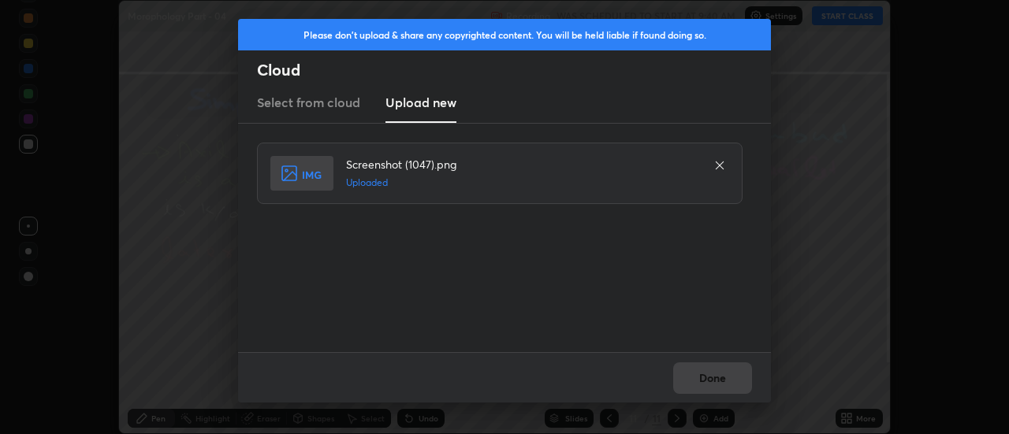
click at [720, 378] on button "Done" at bounding box center [712, 379] width 79 height 32
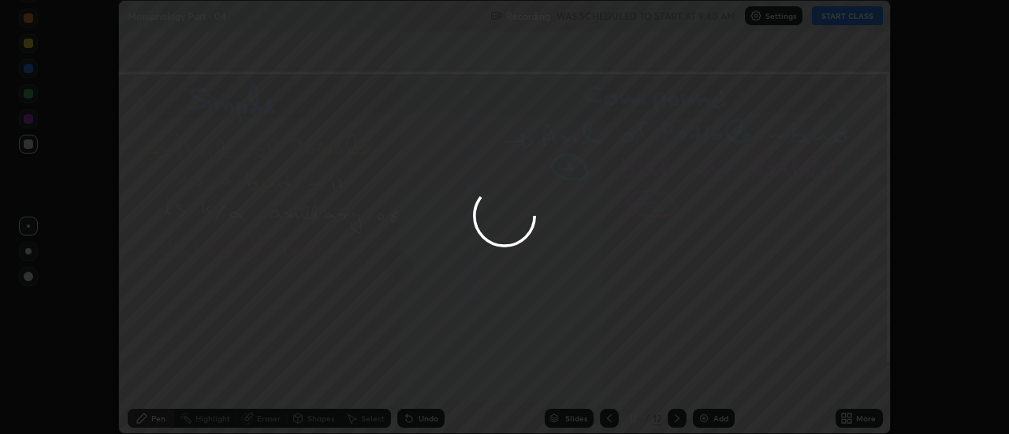
click at [718, 382] on button "Done" at bounding box center [712, 379] width 79 height 32
click at [714, 382] on div at bounding box center [504, 217] width 1009 height 434
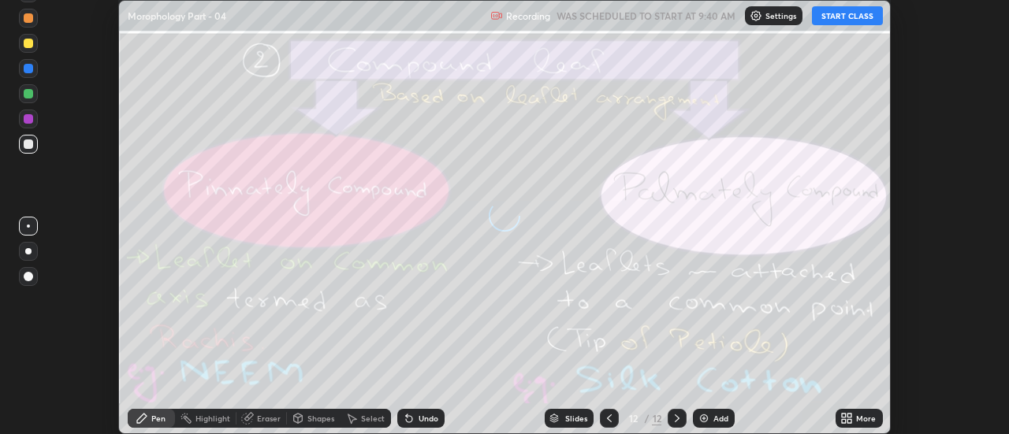
click at [850, 418] on icon at bounding box center [850, 416] width 4 height 4
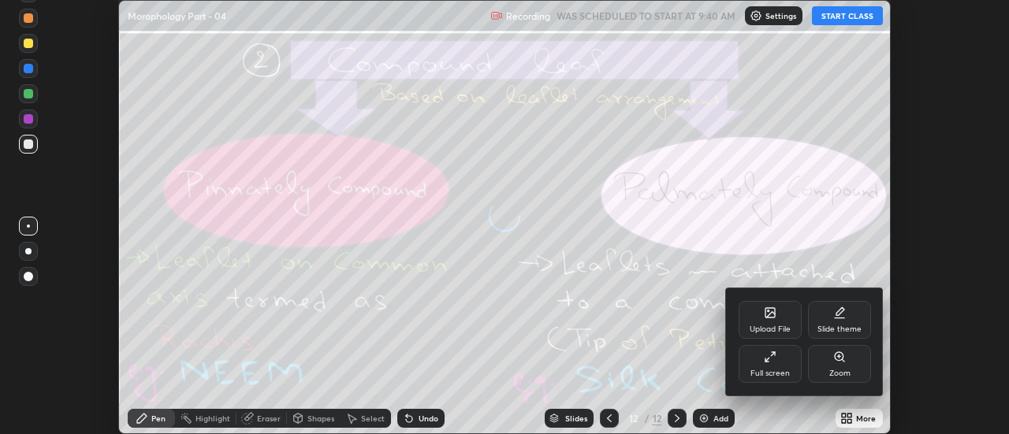
click at [780, 322] on div "Upload File" at bounding box center [770, 320] width 63 height 38
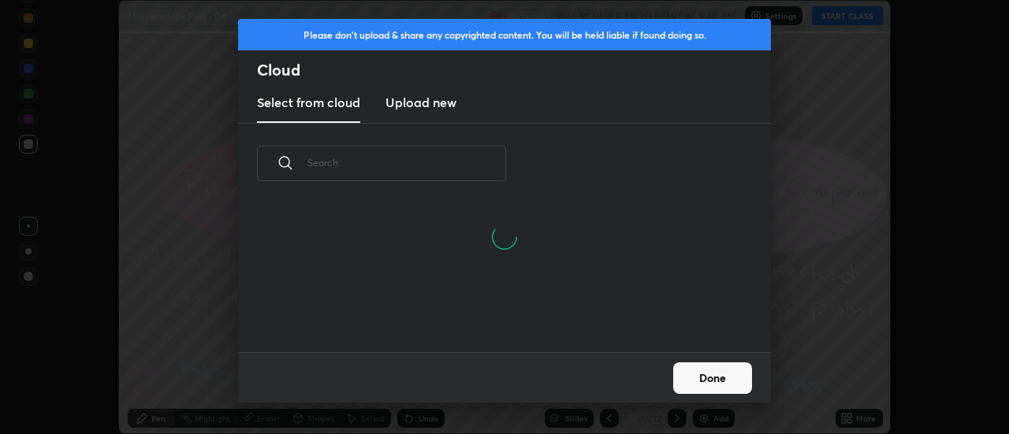
click at [425, 104] on h3 "Upload new" at bounding box center [421, 102] width 71 height 19
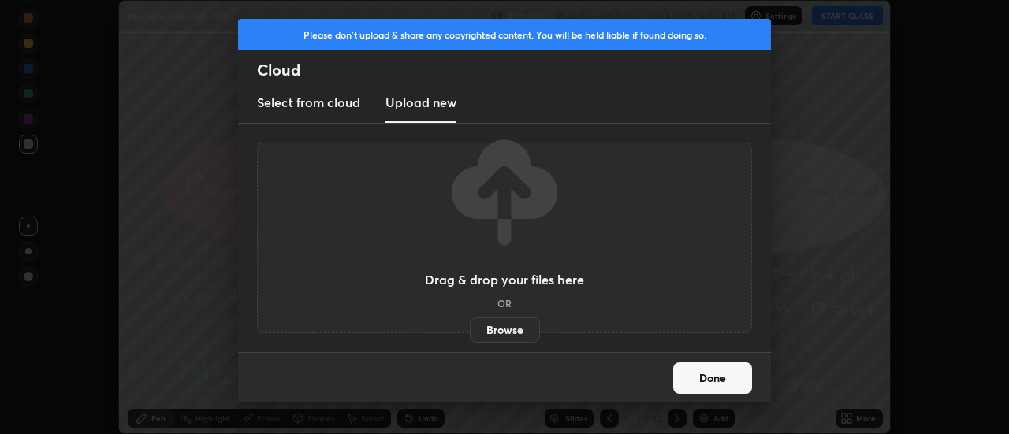
click at [505, 330] on label "Browse" at bounding box center [505, 330] width 70 height 25
click at [470, 330] on input "Browse" at bounding box center [470, 330] width 0 height 25
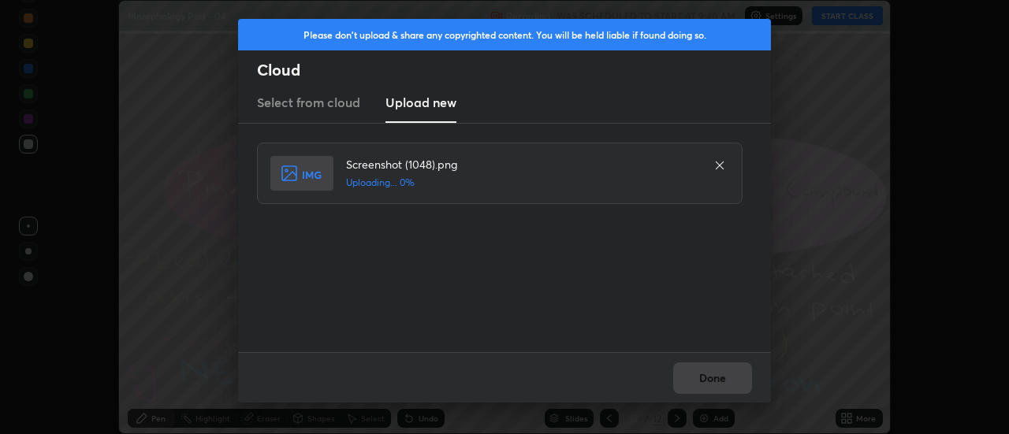
click at [714, 375] on div "Done" at bounding box center [504, 377] width 533 height 50
click at [718, 378] on div "Done" at bounding box center [504, 377] width 533 height 50
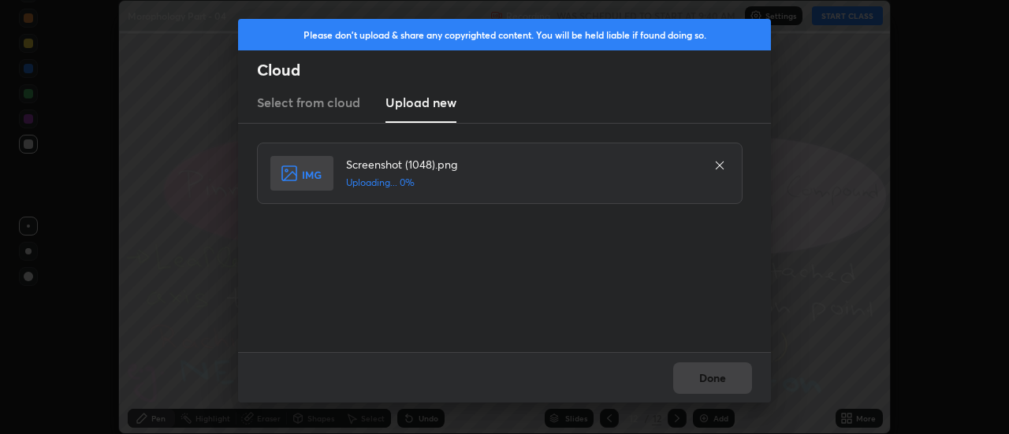
click at [718, 378] on div "Done" at bounding box center [504, 377] width 533 height 50
click at [714, 377] on div "Done" at bounding box center [504, 377] width 533 height 50
click at [711, 378] on div "Done" at bounding box center [504, 377] width 533 height 50
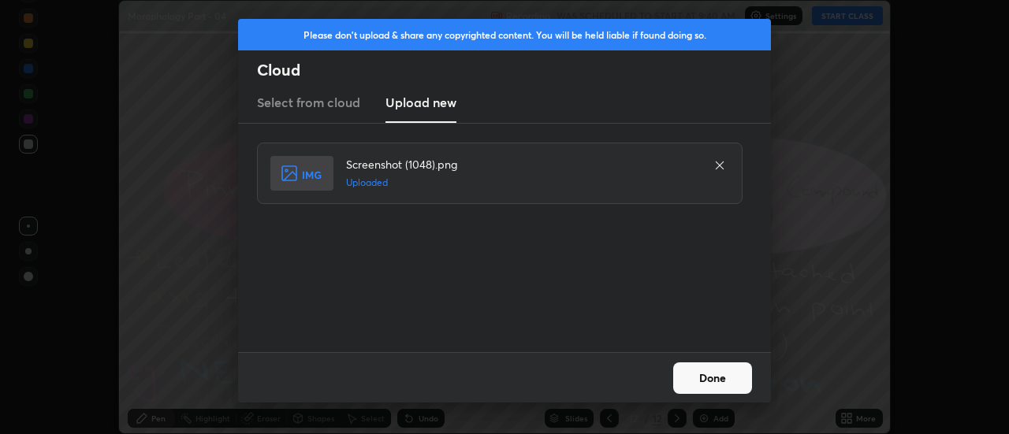
click at [711, 378] on button "Done" at bounding box center [712, 379] width 79 height 32
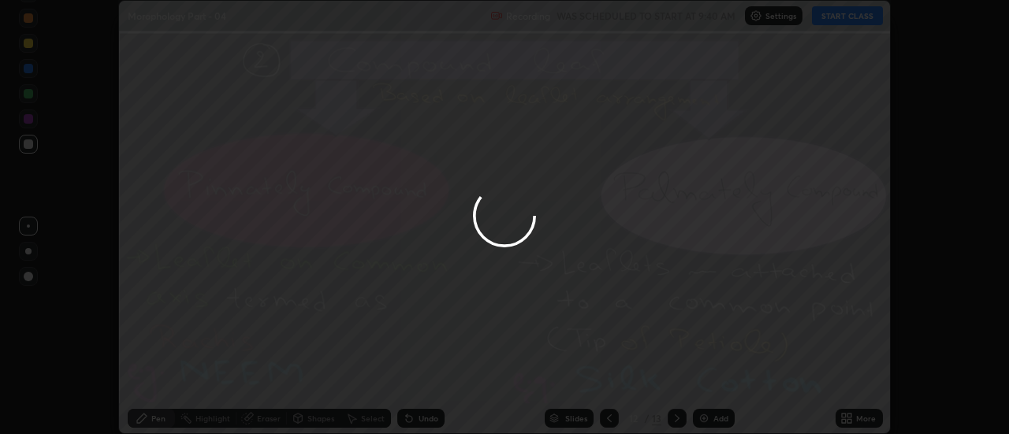
click at [711, 378] on div at bounding box center [504, 217] width 1009 height 434
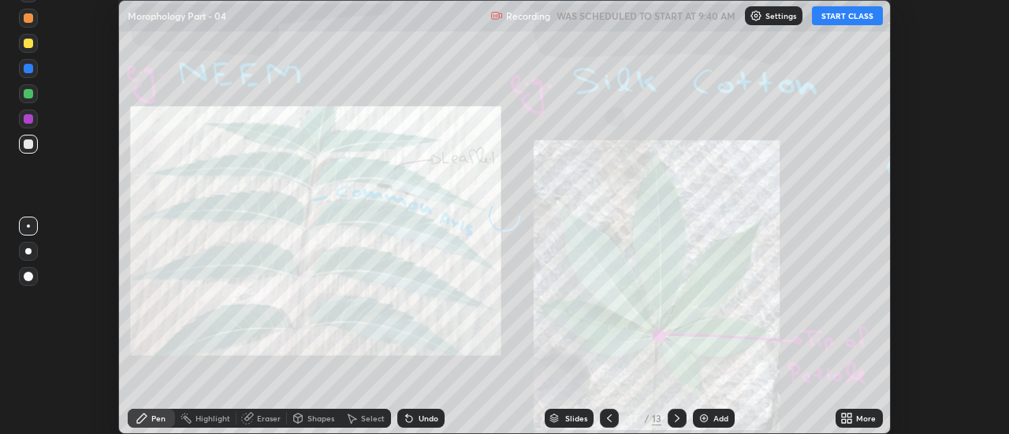
click at [850, 416] on icon at bounding box center [850, 416] width 4 height 4
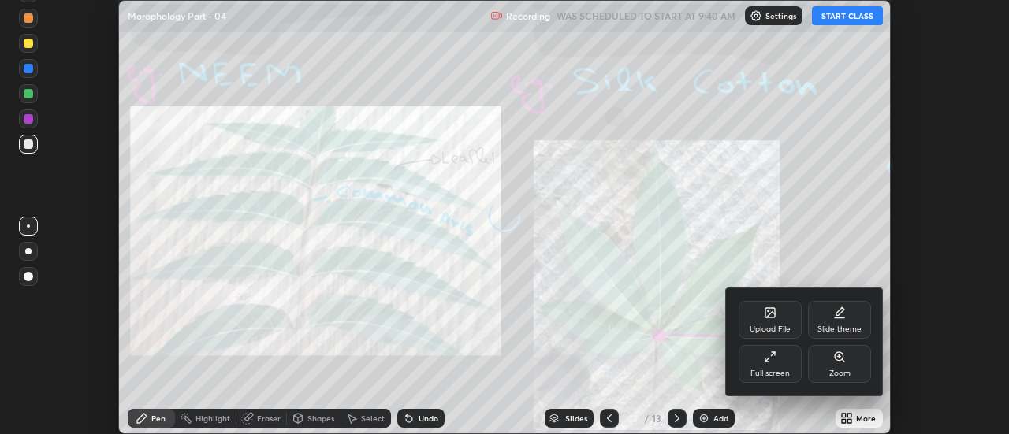
click at [773, 315] on icon at bounding box center [770, 315] width 9 height 6
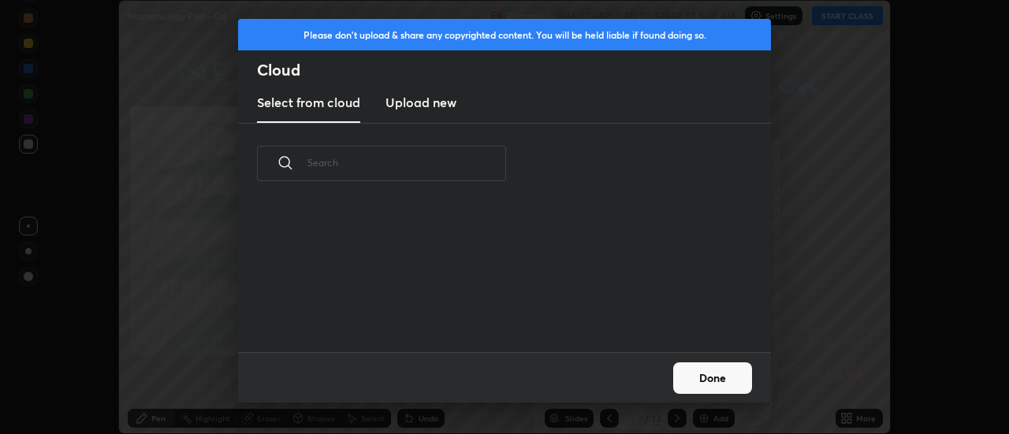
click at [410, 99] on h3 "Upload new" at bounding box center [421, 102] width 71 height 19
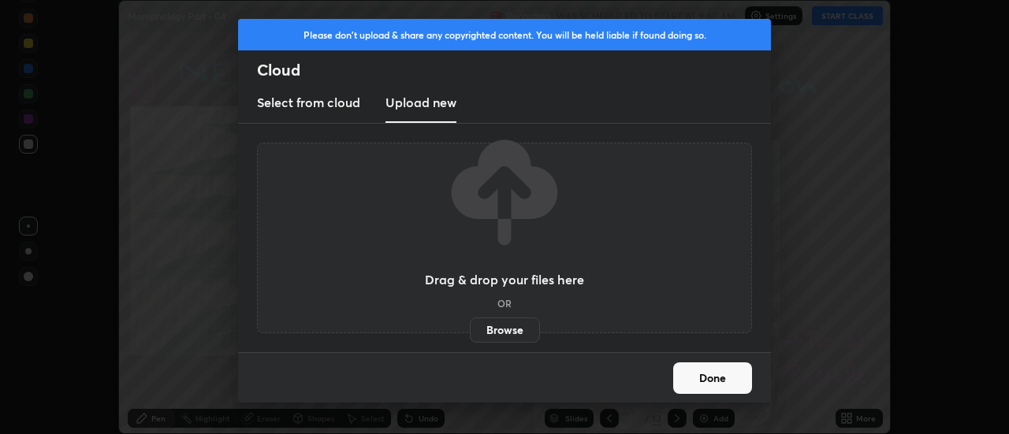
click at [495, 332] on label "Browse" at bounding box center [505, 330] width 70 height 25
click at [470, 332] on input "Browse" at bounding box center [470, 330] width 0 height 25
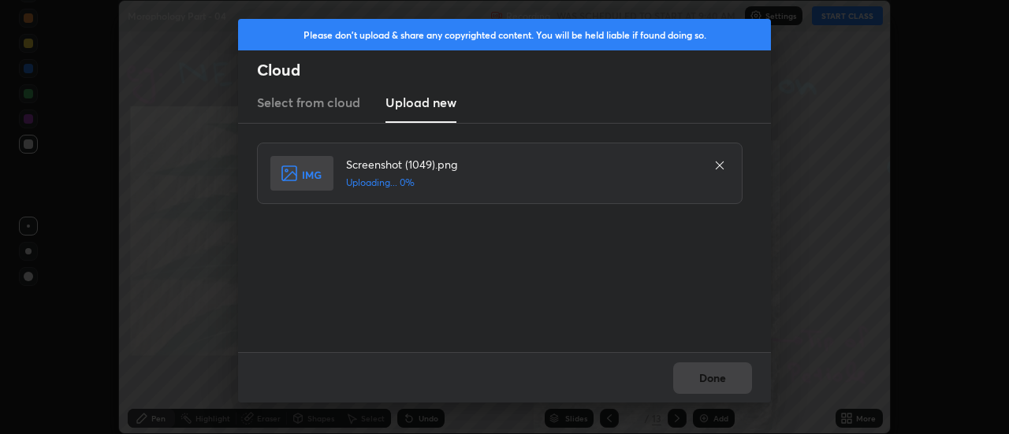
click at [710, 379] on div "Done" at bounding box center [504, 377] width 533 height 50
click at [709, 382] on div "Done" at bounding box center [504, 377] width 533 height 50
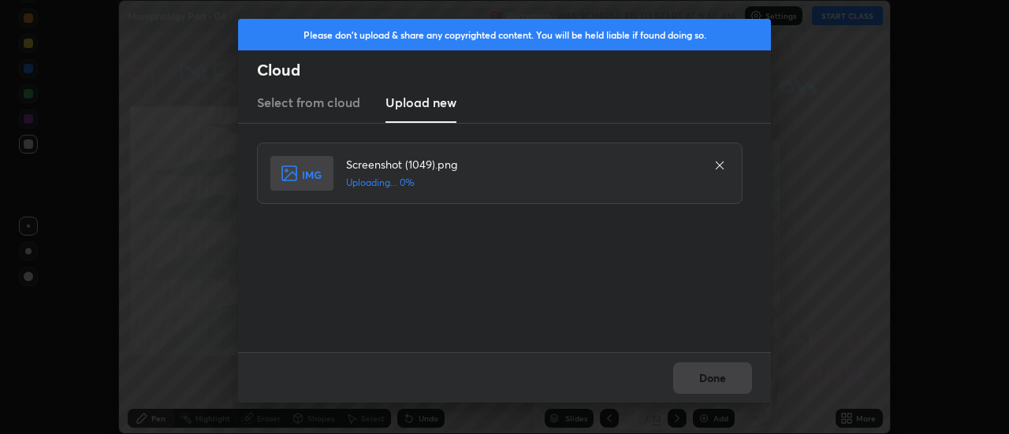
click at [709, 382] on div "Done" at bounding box center [504, 377] width 533 height 50
click at [703, 383] on div "Done" at bounding box center [504, 377] width 533 height 50
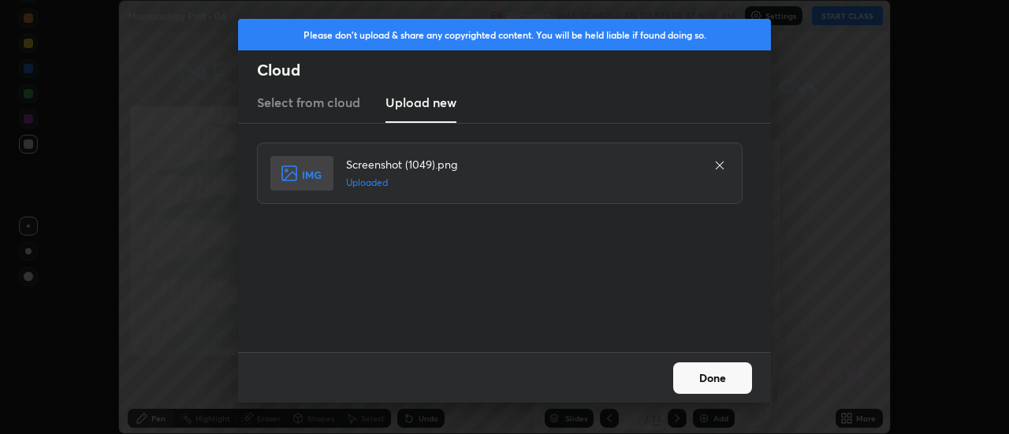
click at [703, 383] on button "Done" at bounding box center [712, 379] width 79 height 32
click at [703, 380] on button "Done" at bounding box center [712, 379] width 79 height 32
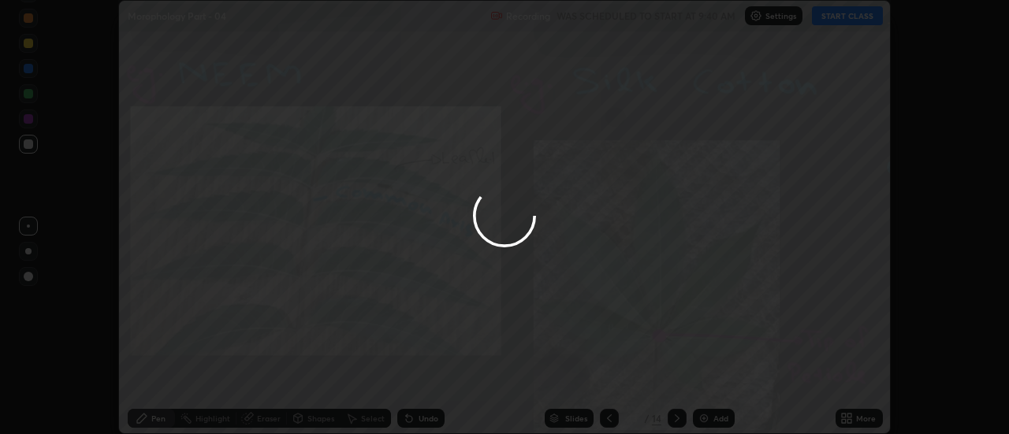
click at [703, 380] on div at bounding box center [504, 217] width 1009 height 434
click at [857, 423] on div "More" at bounding box center [866, 419] width 20 height 8
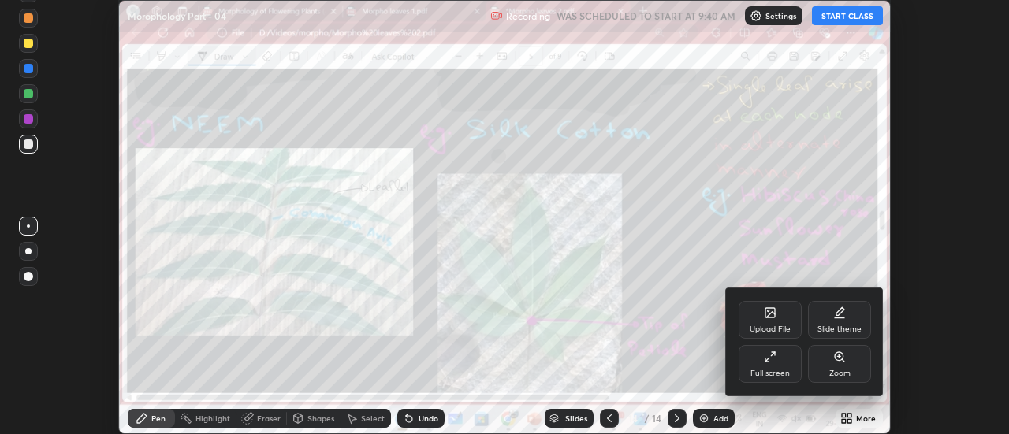
click at [777, 317] on div "Upload File" at bounding box center [770, 320] width 63 height 38
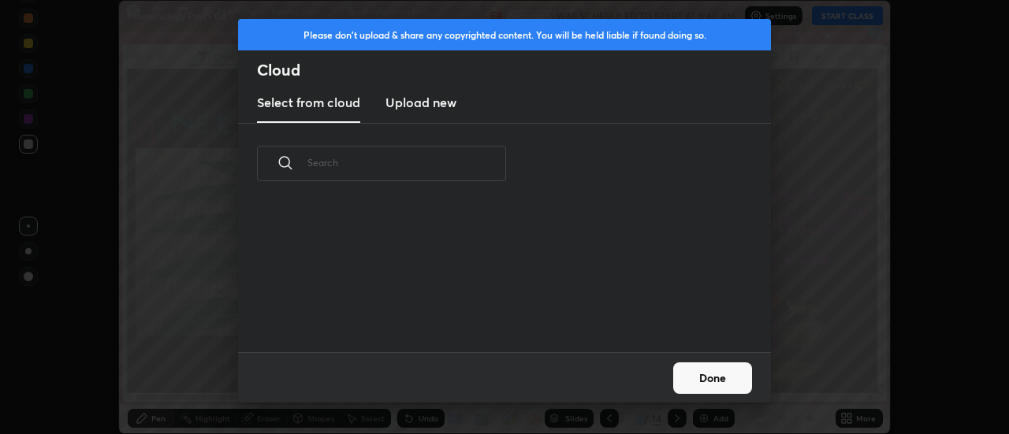
scroll to position [148, 506]
click at [413, 107] on h3 "Upload new" at bounding box center [421, 102] width 71 height 19
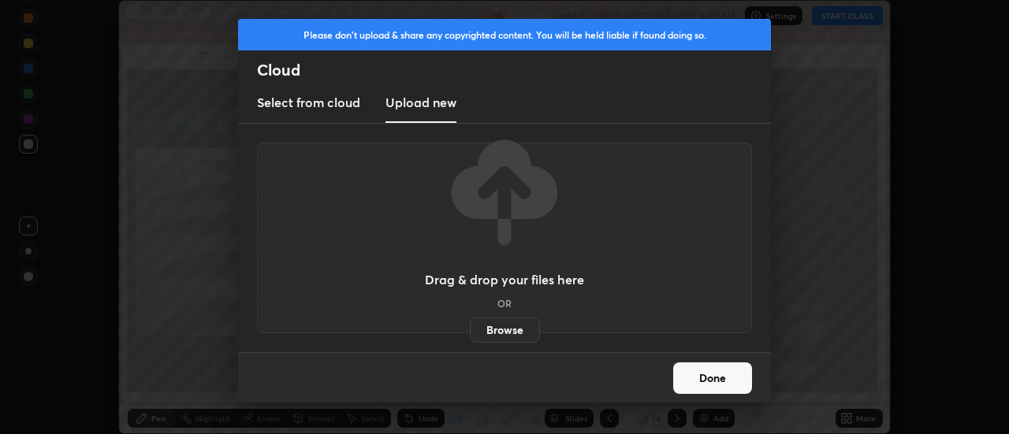
click at [506, 325] on label "Browse" at bounding box center [505, 330] width 70 height 25
click at [470, 325] on input "Browse" at bounding box center [470, 330] width 0 height 25
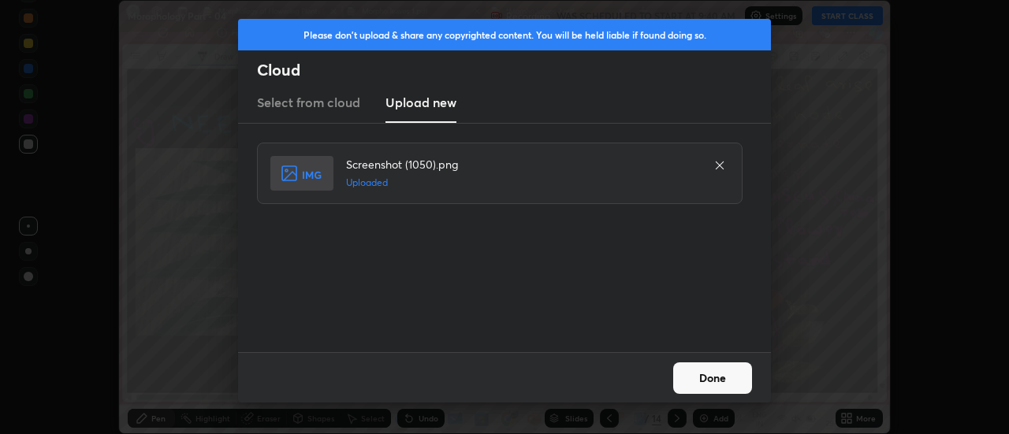
click at [714, 382] on button "Done" at bounding box center [712, 379] width 79 height 32
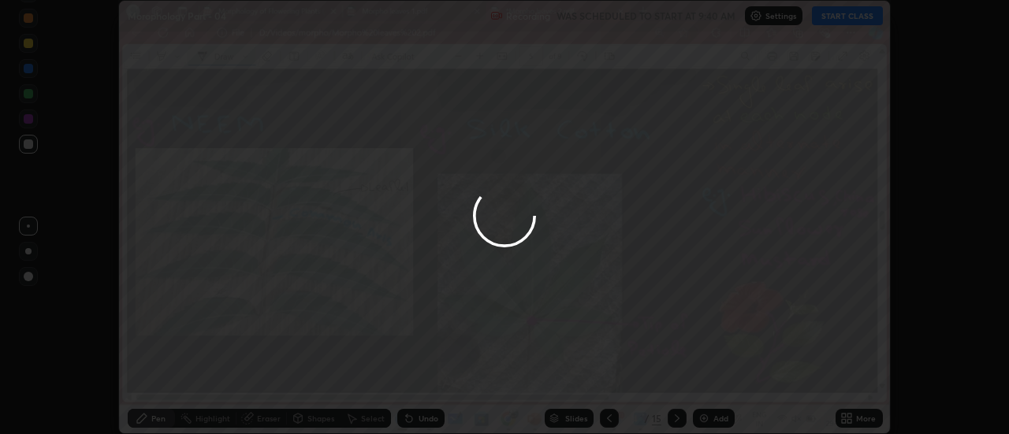
click at [854, 418] on div "More" at bounding box center [859, 418] width 47 height 19
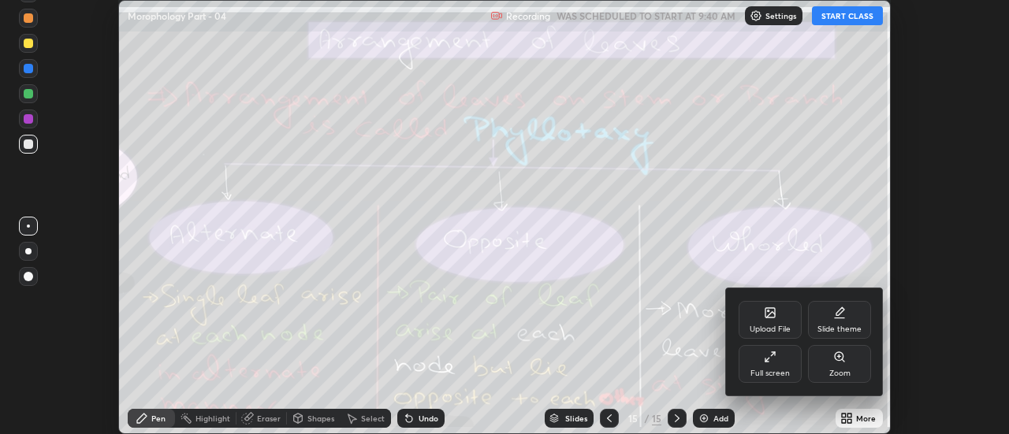
click at [775, 318] on icon at bounding box center [770, 313] width 13 height 13
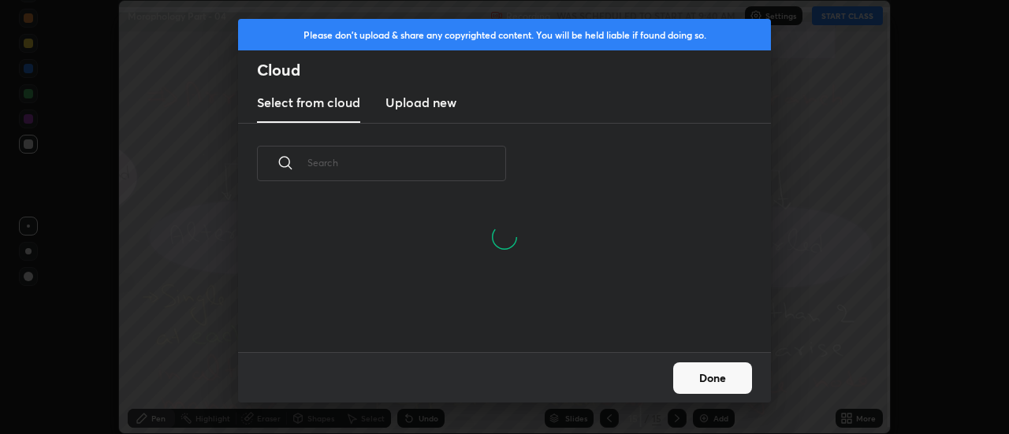
click at [427, 104] on h3 "Upload new" at bounding box center [421, 102] width 71 height 19
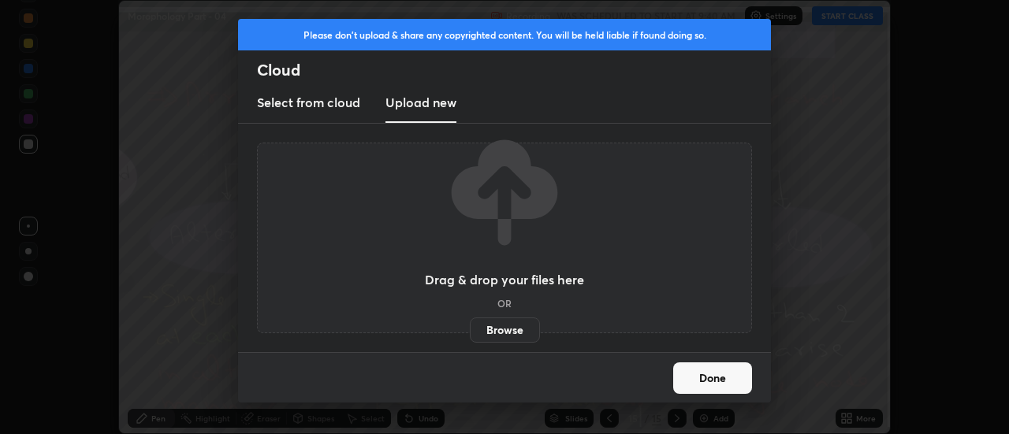
click at [507, 330] on label "Browse" at bounding box center [505, 330] width 70 height 25
click at [470, 330] on input "Browse" at bounding box center [470, 330] width 0 height 25
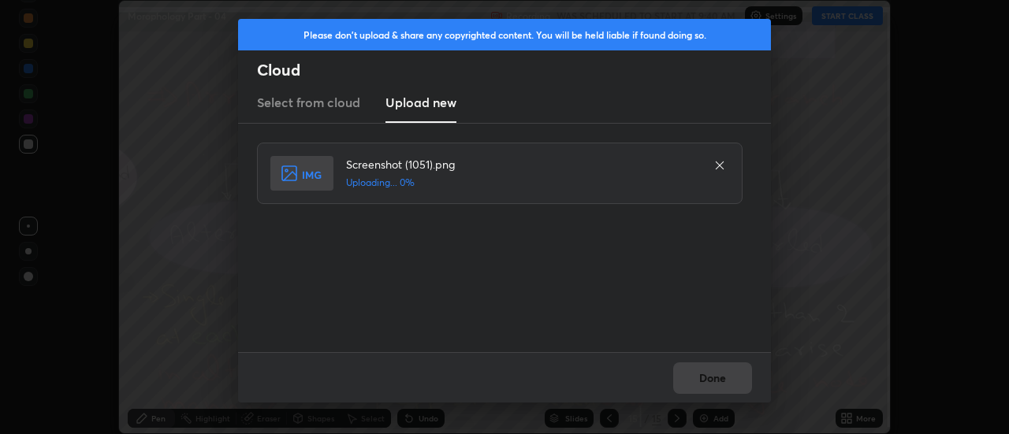
click at [718, 377] on div "Done" at bounding box center [504, 377] width 533 height 50
click at [713, 378] on div "Done" at bounding box center [504, 377] width 533 height 50
click at [712, 382] on div "Done" at bounding box center [504, 377] width 533 height 50
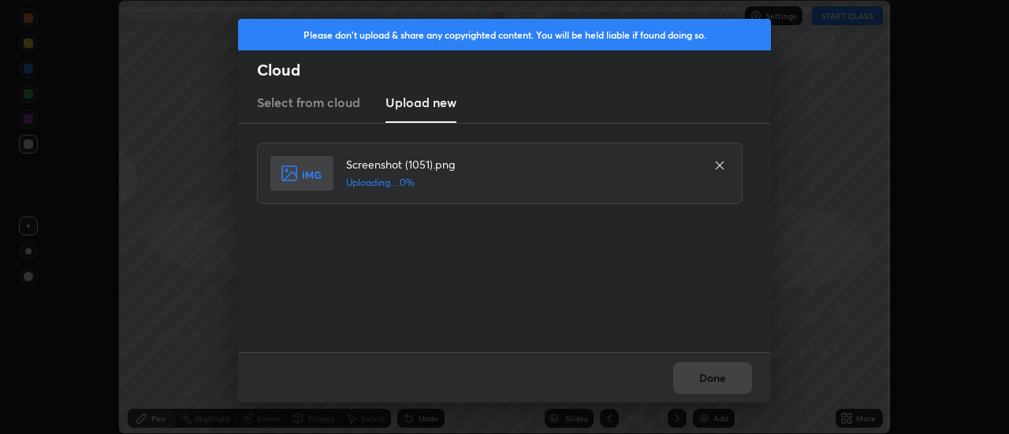
click at [712, 382] on div "Done" at bounding box center [504, 377] width 533 height 50
click at [708, 381] on div "Done" at bounding box center [504, 377] width 533 height 50
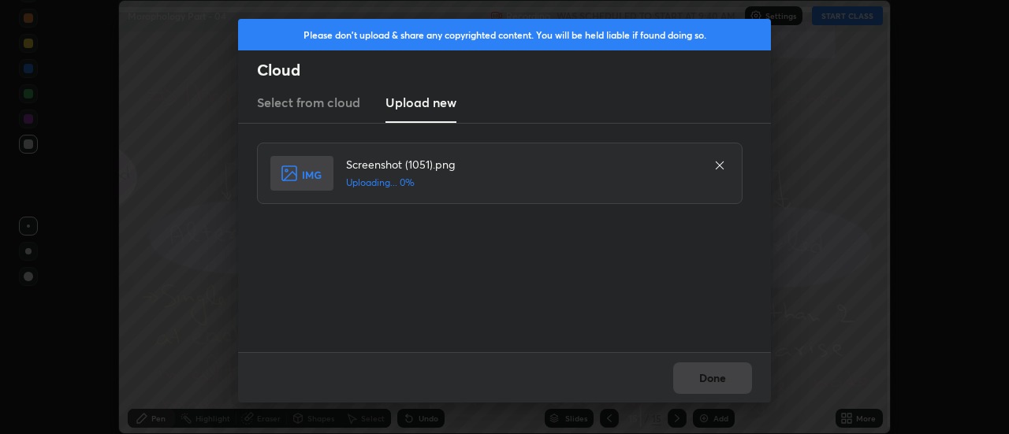
click at [706, 379] on div "Done" at bounding box center [504, 377] width 533 height 50
click at [703, 378] on div "Done" at bounding box center [504, 377] width 533 height 50
click at [703, 378] on button "Done" at bounding box center [712, 379] width 79 height 32
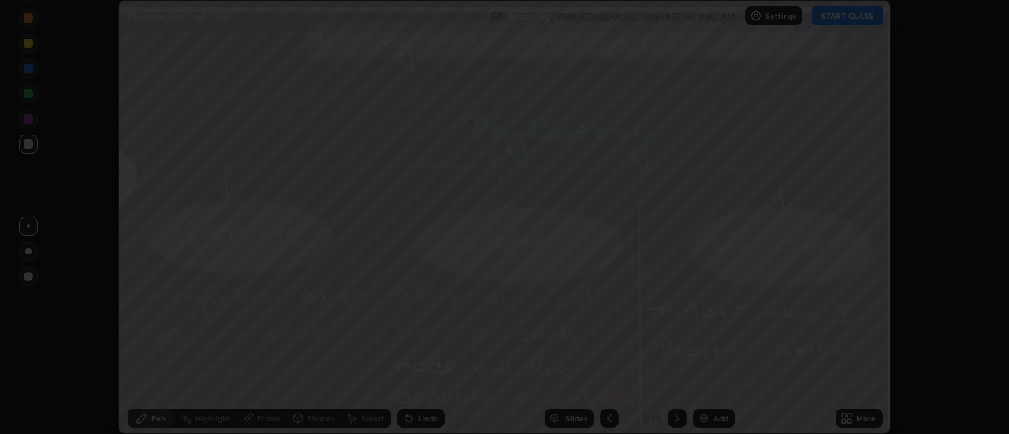
click at [703, 378] on button "Done" at bounding box center [712, 379] width 79 height 32
click at [703, 378] on div at bounding box center [504, 217] width 1009 height 434
click at [706, 379] on div at bounding box center [504, 217] width 1009 height 434
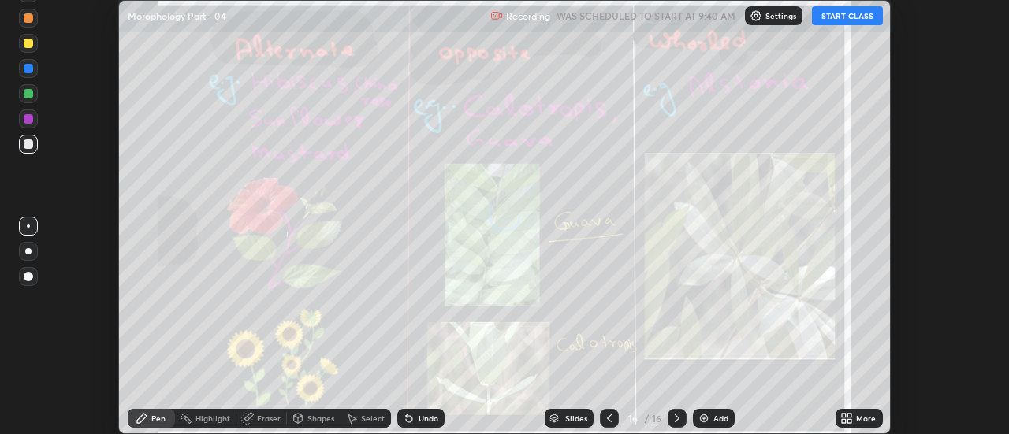
click at [850, 421] on icon at bounding box center [850, 421] width 4 height 4
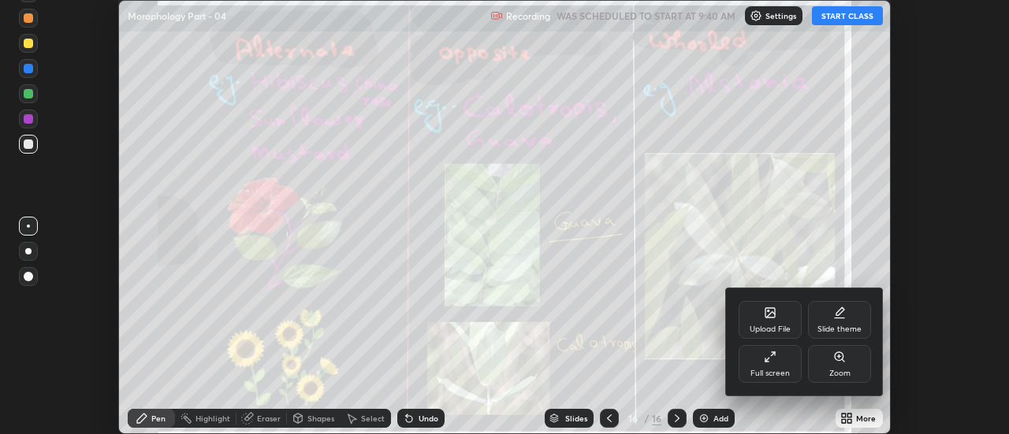
click at [776, 312] on icon at bounding box center [770, 313] width 13 height 13
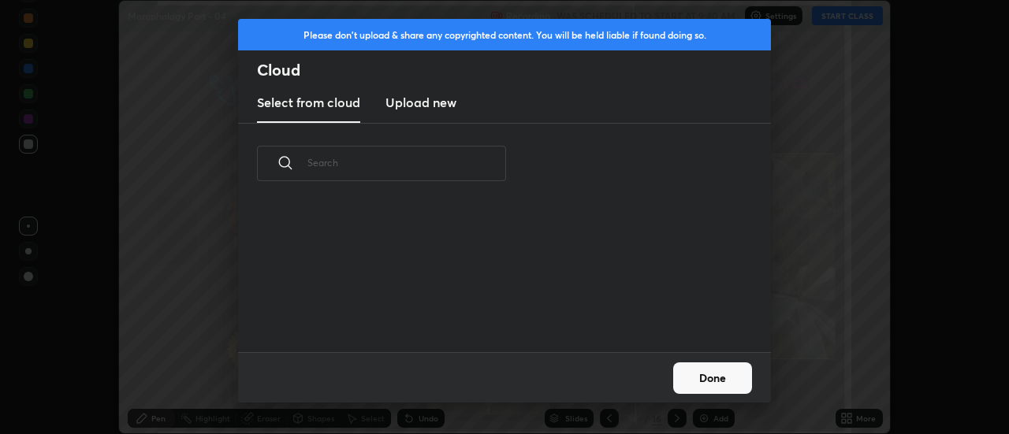
click at [412, 103] on h3 "Upload new" at bounding box center [421, 102] width 71 height 19
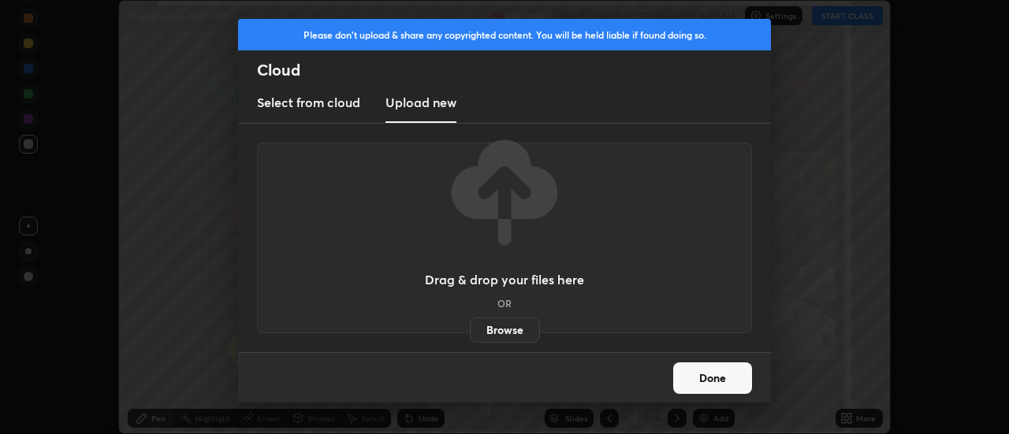
click at [502, 327] on label "Browse" at bounding box center [505, 330] width 70 height 25
click at [470, 327] on input "Browse" at bounding box center [470, 330] width 0 height 25
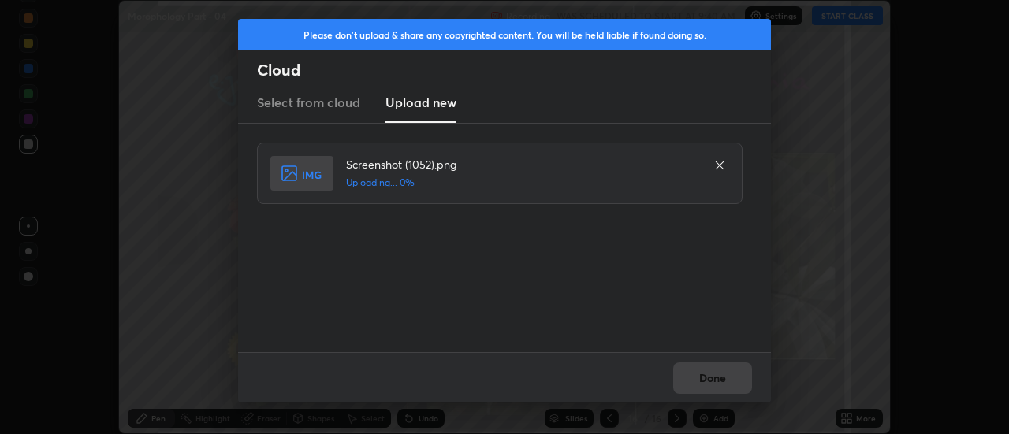
click at [718, 384] on div "Done" at bounding box center [504, 377] width 533 height 50
click at [718, 384] on button "Done" at bounding box center [712, 379] width 79 height 32
click at [719, 378] on button "Done" at bounding box center [712, 379] width 79 height 32
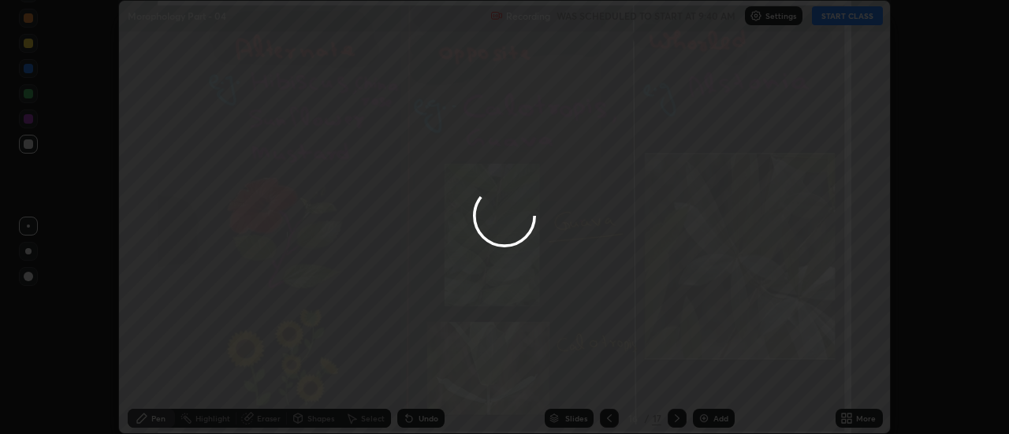
click at [719, 378] on div at bounding box center [504, 217] width 1009 height 434
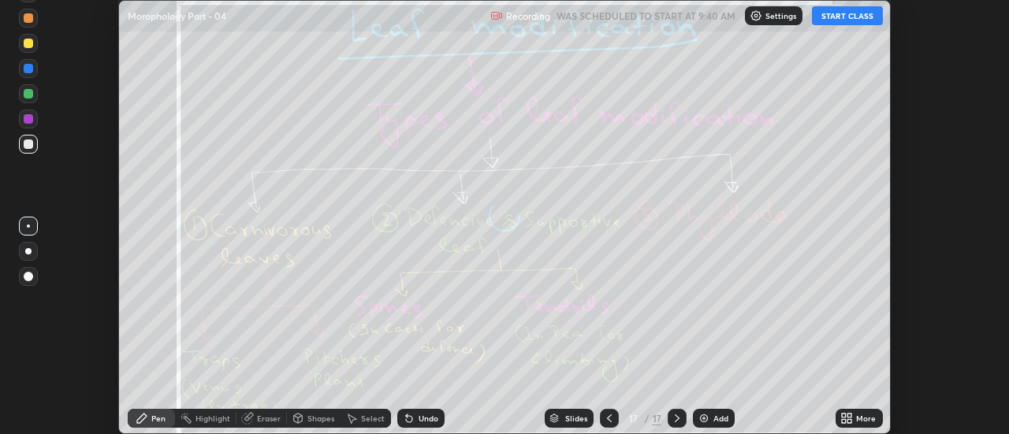
click at [856, 420] on div "More" at bounding box center [859, 418] width 47 height 19
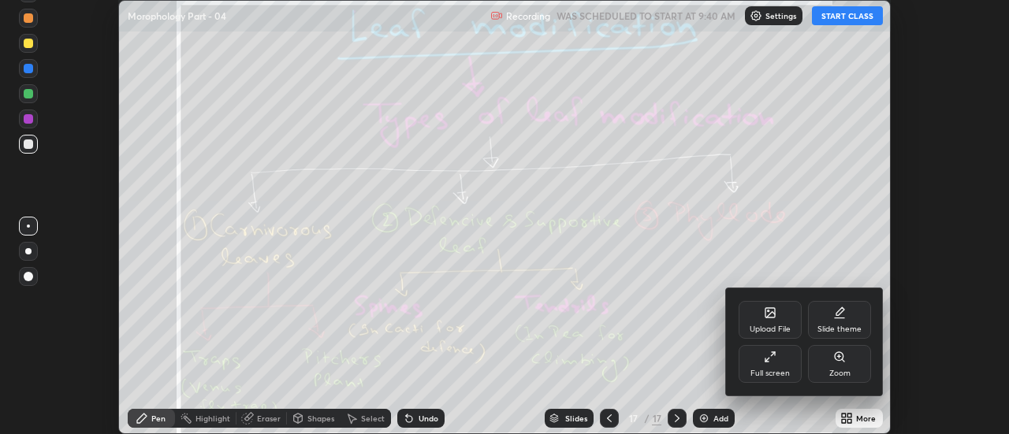
click at [777, 317] on div "Upload File" at bounding box center [770, 320] width 63 height 38
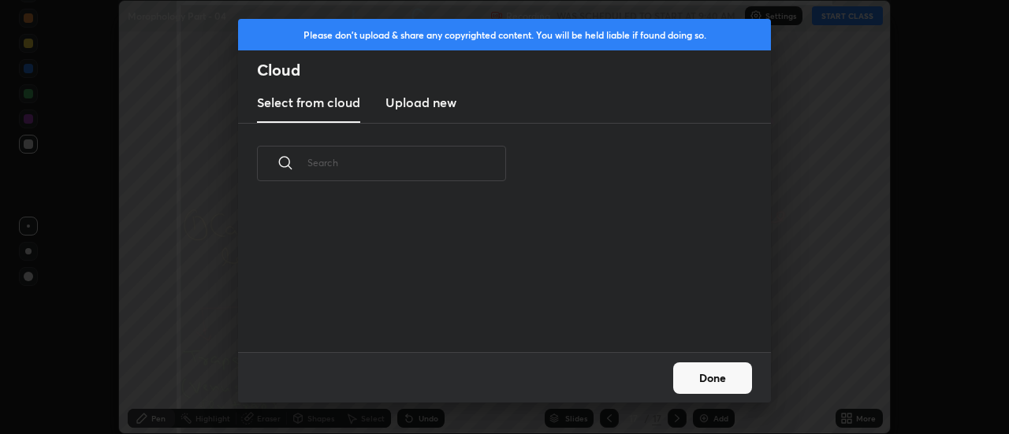
click at [416, 104] on h3 "Upload new" at bounding box center [421, 102] width 71 height 19
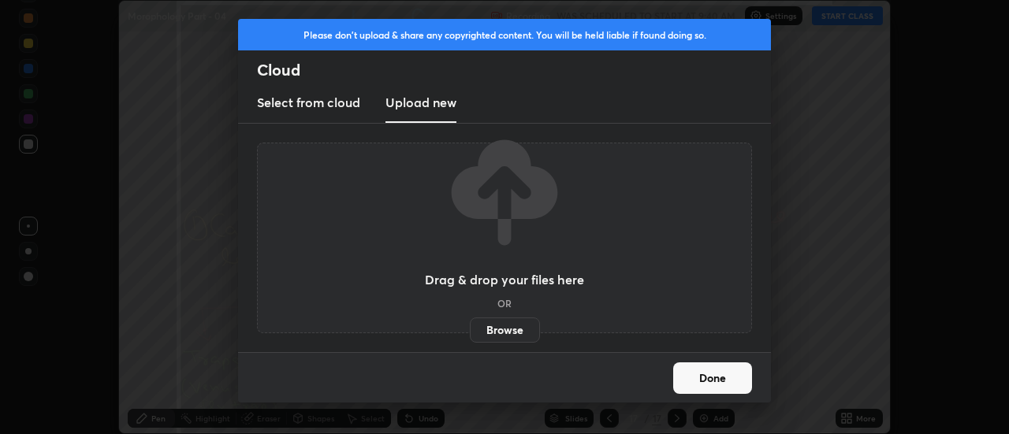
click at [501, 326] on label "Browse" at bounding box center [505, 330] width 70 height 25
click at [470, 326] on input "Browse" at bounding box center [470, 330] width 0 height 25
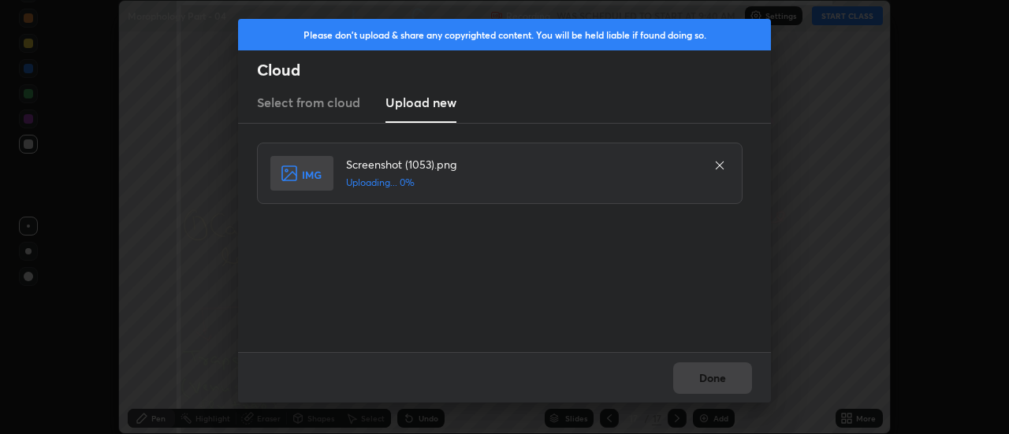
click at [717, 378] on div "Done" at bounding box center [504, 377] width 533 height 50
click at [713, 376] on div "Done" at bounding box center [504, 377] width 533 height 50
click at [715, 379] on div "Done" at bounding box center [504, 377] width 533 height 50
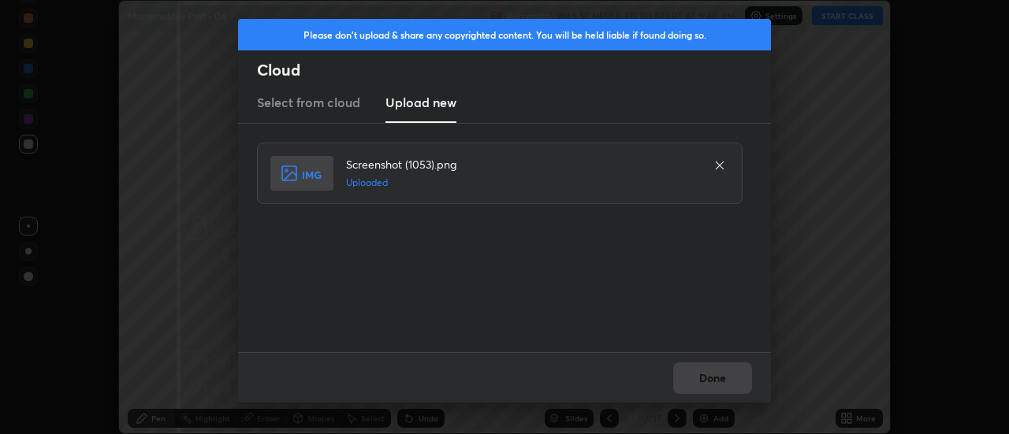
click at [715, 379] on button "Done" at bounding box center [712, 379] width 79 height 32
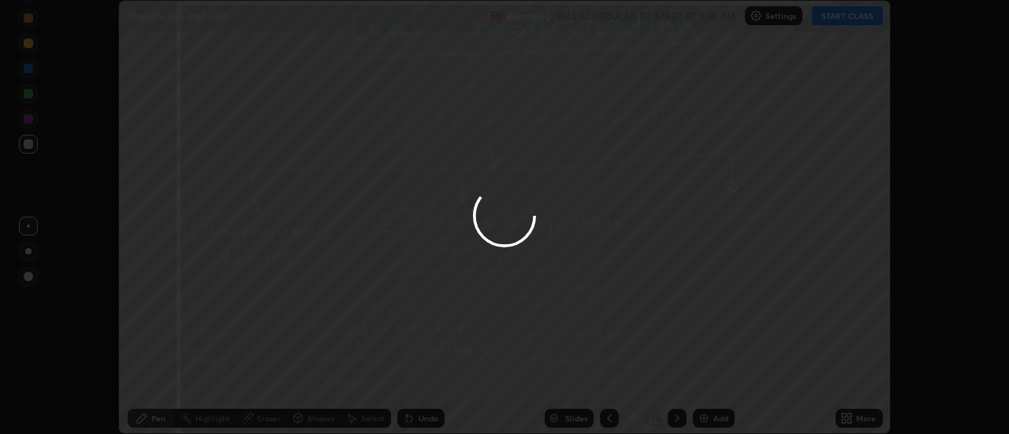
click at [712, 379] on div at bounding box center [504, 217] width 1009 height 434
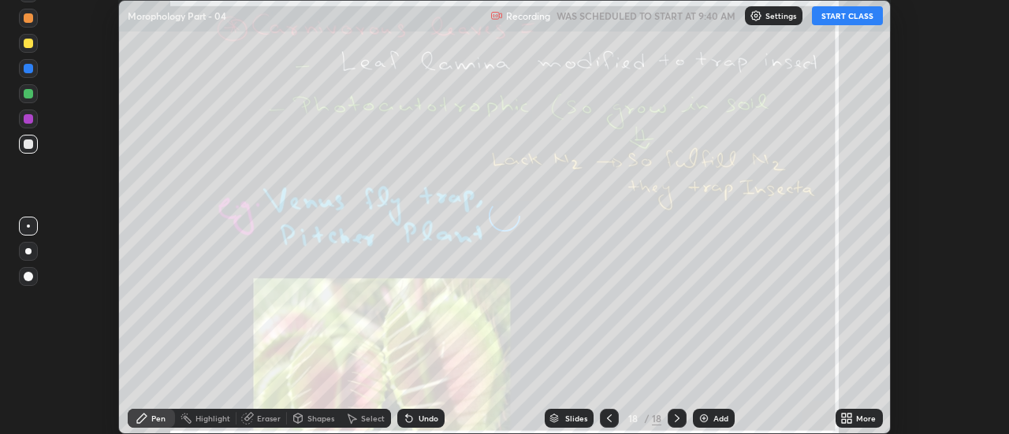
click at [850, 416] on icon at bounding box center [850, 416] width 4 height 4
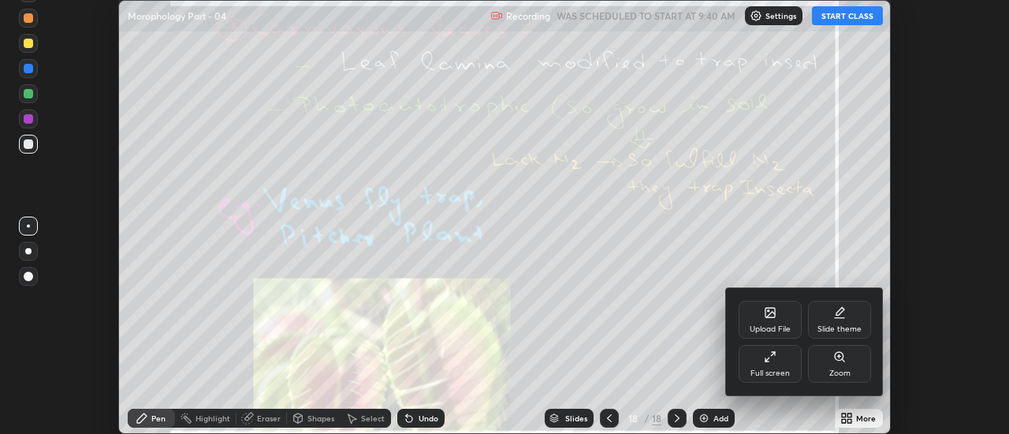
click at [774, 323] on div "Upload File" at bounding box center [770, 320] width 63 height 38
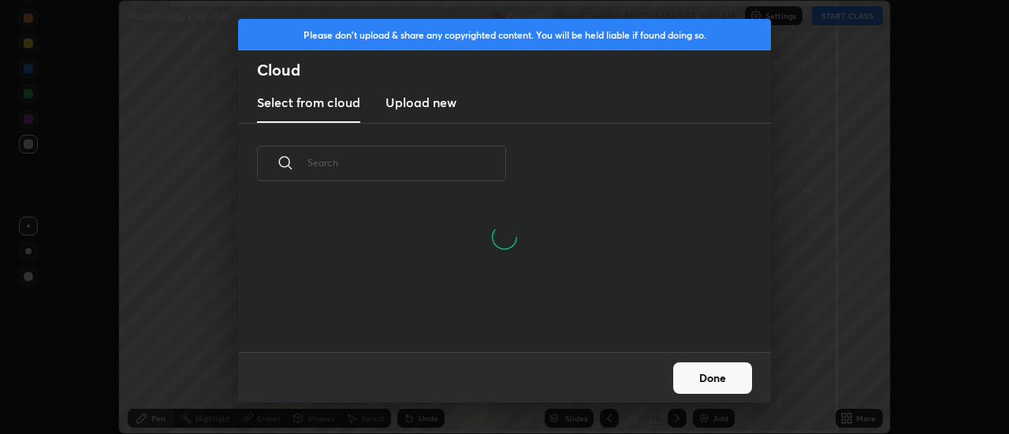
click at [411, 109] on h3 "Upload new" at bounding box center [421, 102] width 71 height 19
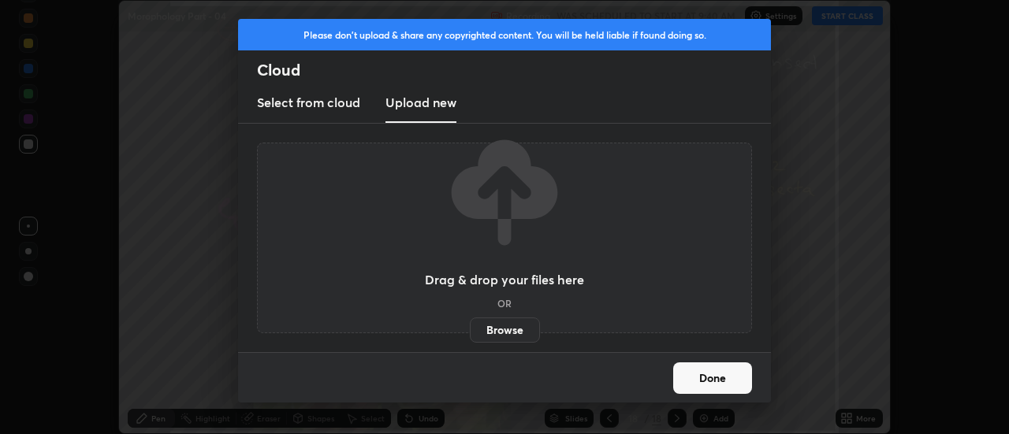
click at [498, 330] on label "Browse" at bounding box center [505, 330] width 70 height 25
click at [470, 330] on input "Browse" at bounding box center [470, 330] width 0 height 25
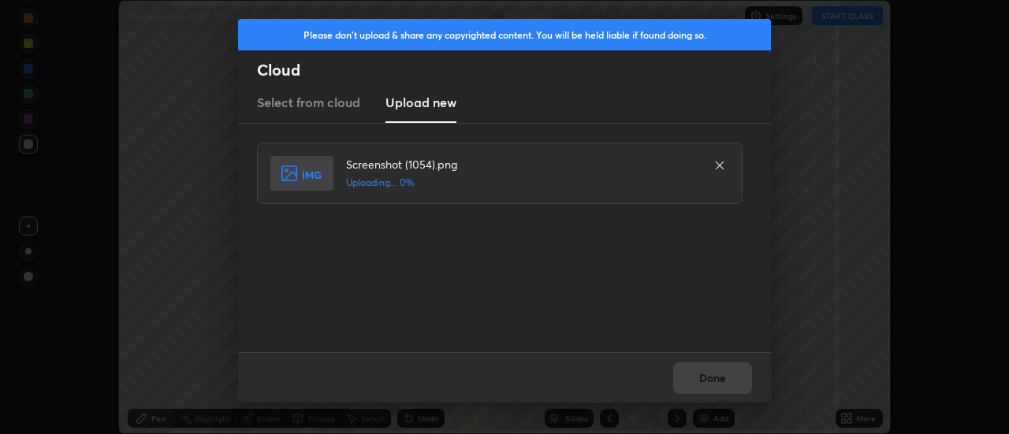
click at [728, 380] on div "Done" at bounding box center [504, 377] width 533 height 50
click at [721, 383] on div "Done" at bounding box center [504, 377] width 533 height 50
click at [719, 382] on div "Done" at bounding box center [504, 377] width 533 height 50
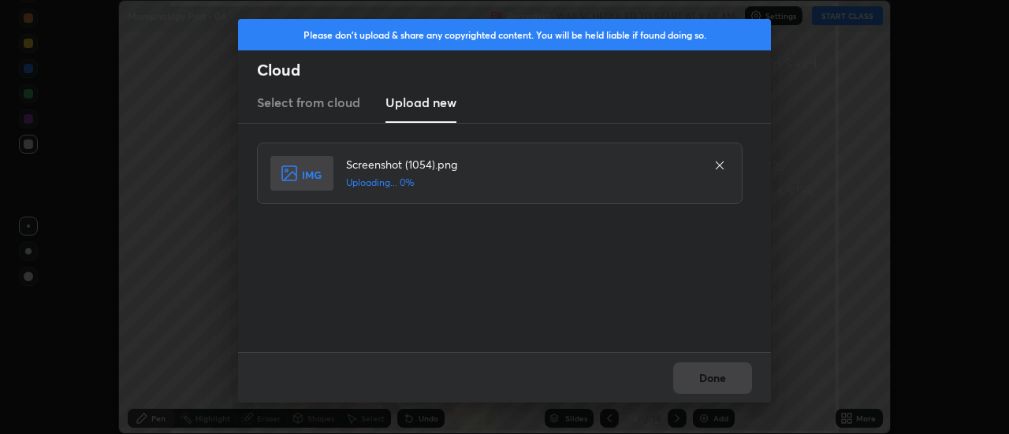
click at [719, 382] on div "Done" at bounding box center [504, 377] width 533 height 50
click at [721, 378] on button "Done" at bounding box center [712, 379] width 79 height 32
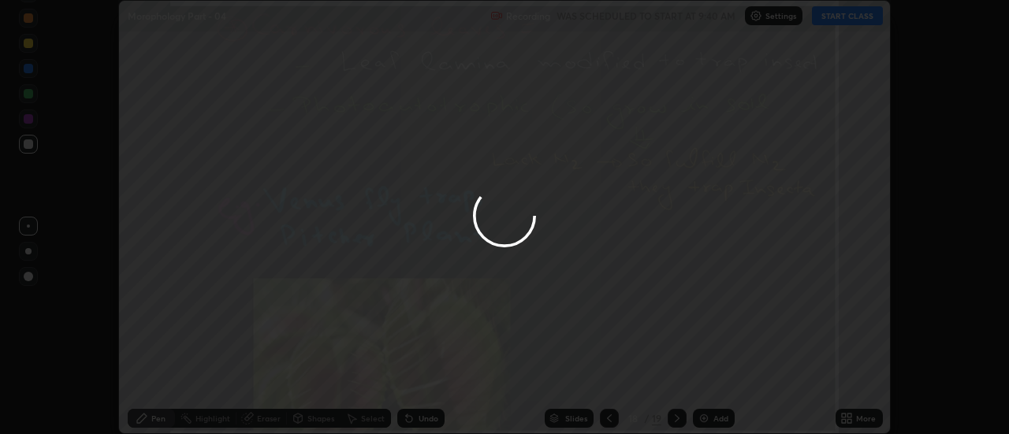
click at [717, 378] on div at bounding box center [504, 217] width 1009 height 434
click at [726, 377] on div at bounding box center [504, 217] width 1009 height 434
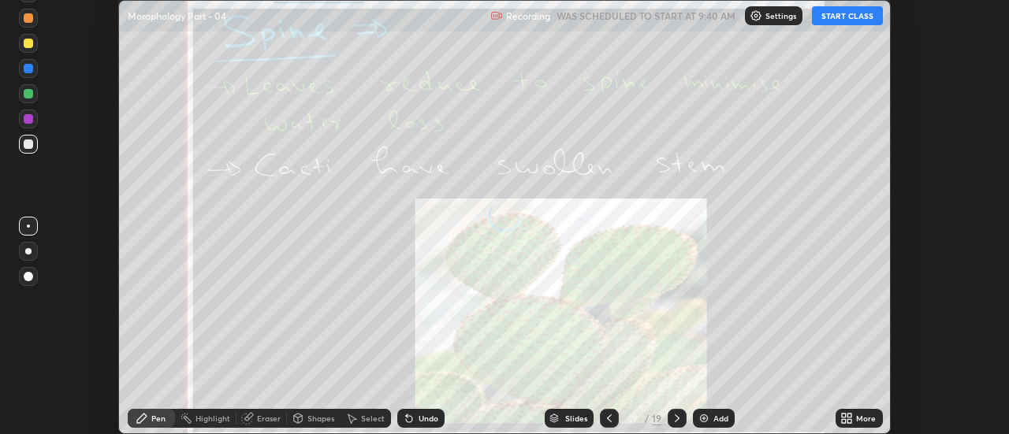
click at [850, 416] on icon at bounding box center [850, 416] width 4 height 4
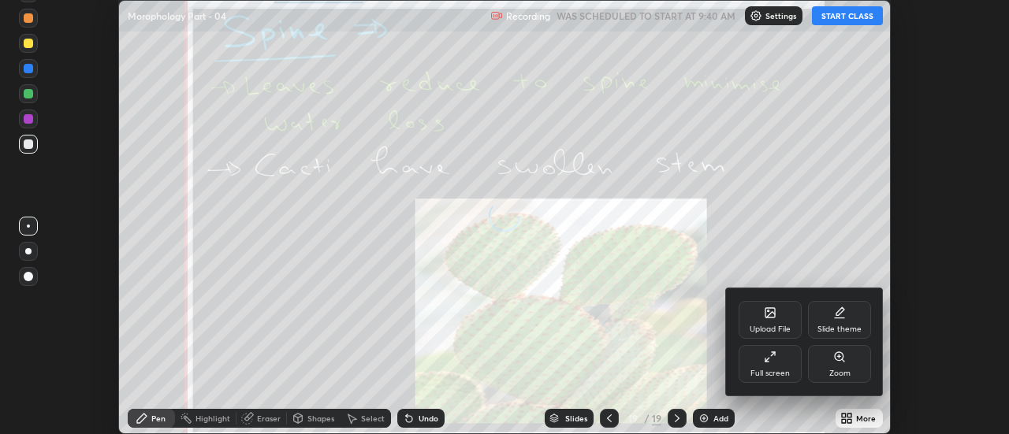
click at [778, 320] on div "Upload File" at bounding box center [770, 320] width 63 height 38
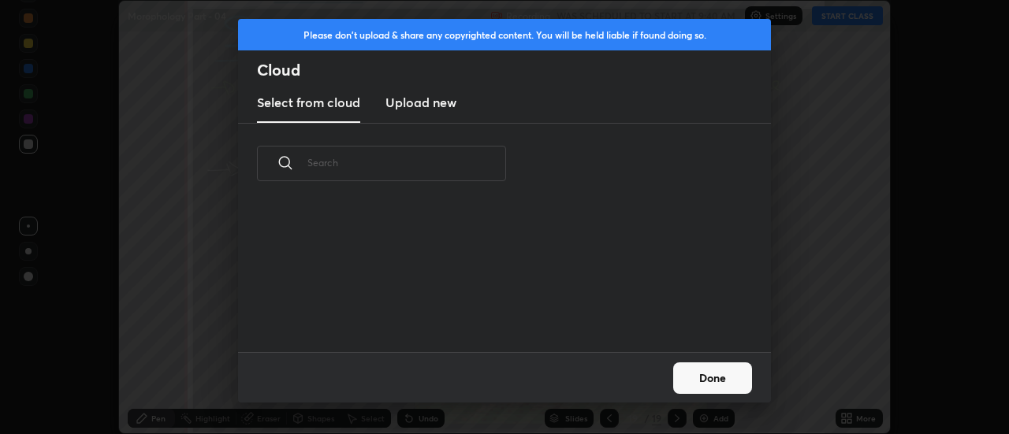
click at [421, 103] on h3 "Upload new" at bounding box center [421, 102] width 71 height 19
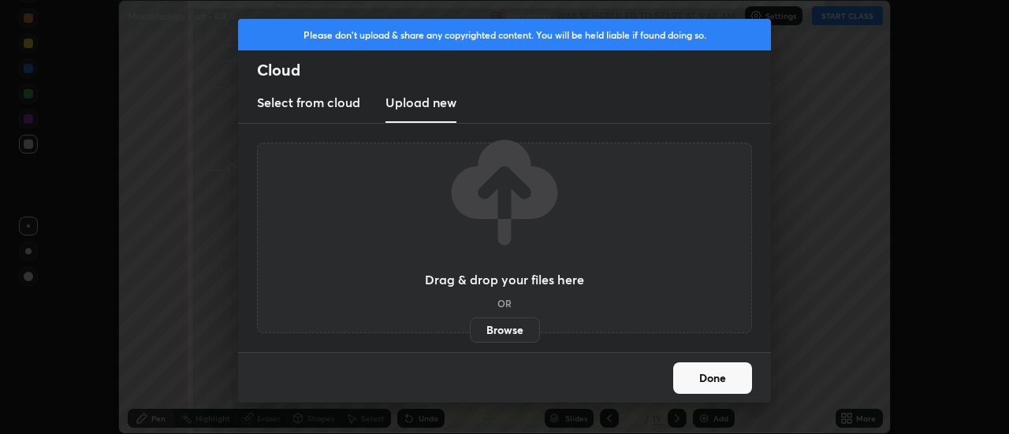
click at [493, 330] on label "Browse" at bounding box center [505, 330] width 70 height 25
click at [470, 330] on input "Browse" at bounding box center [470, 330] width 0 height 25
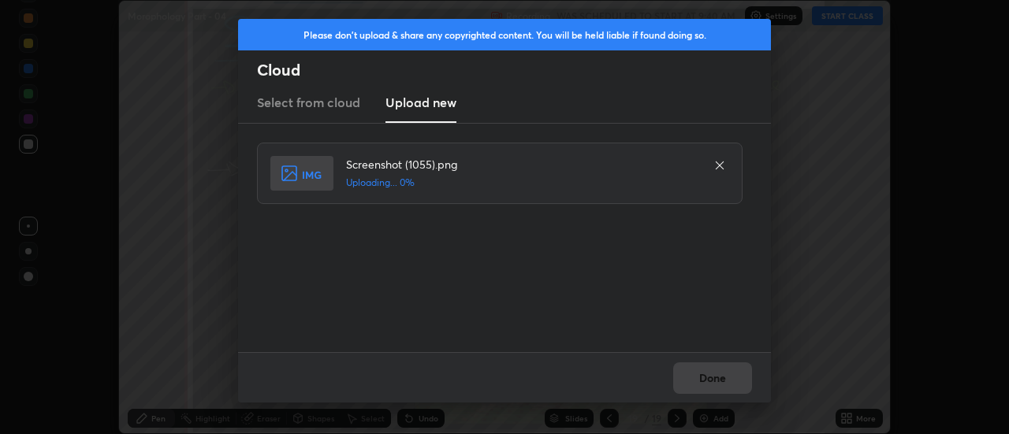
click at [718, 375] on div "Done" at bounding box center [504, 377] width 533 height 50
click at [715, 378] on div "Done" at bounding box center [504, 377] width 533 height 50
click at [712, 380] on div "Done" at bounding box center [504, 377] width 533 height 50
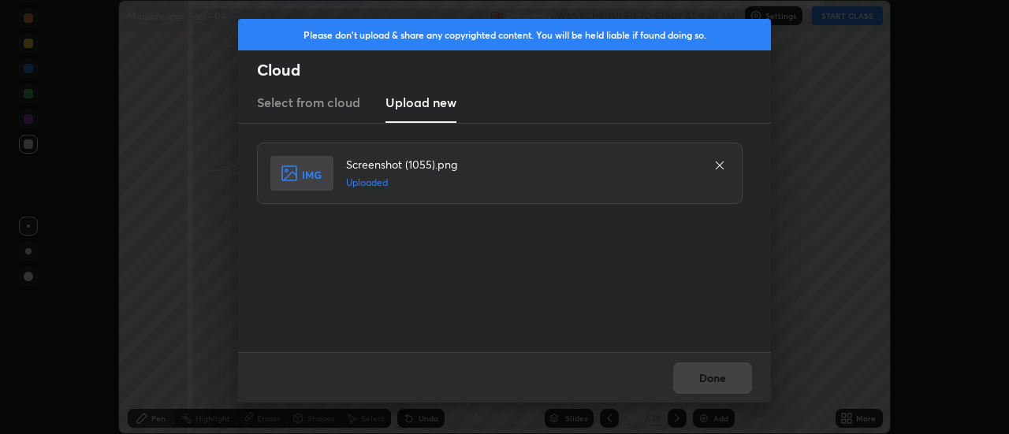
click at [712, 380] on div "Done" at bounding box center [504, 377] width 533 height 50
click at [712, 380] on button "Done" at bounding box center [712, 379] width 79 height 32
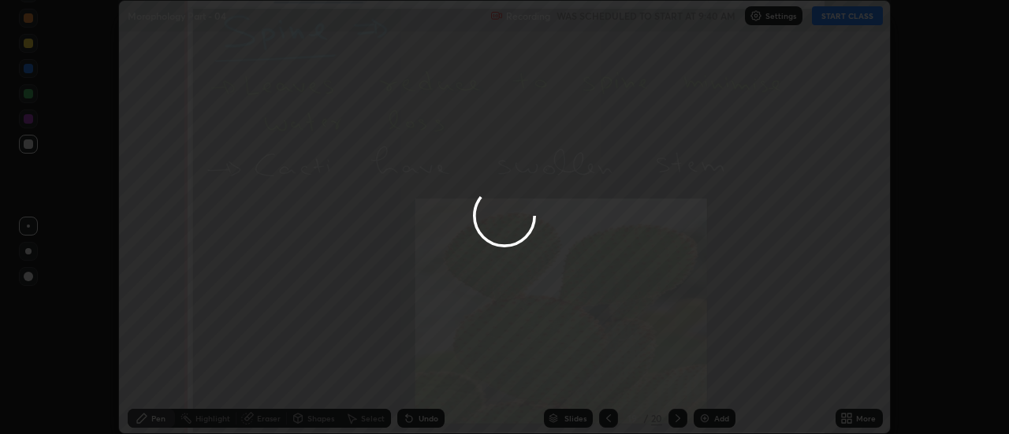
click at [712, 380] on button "Done" at bounding box center [712, 379] width 79 height 32
click at [712, 380] on div at bounding box center [504, 217] width 1009 height 434
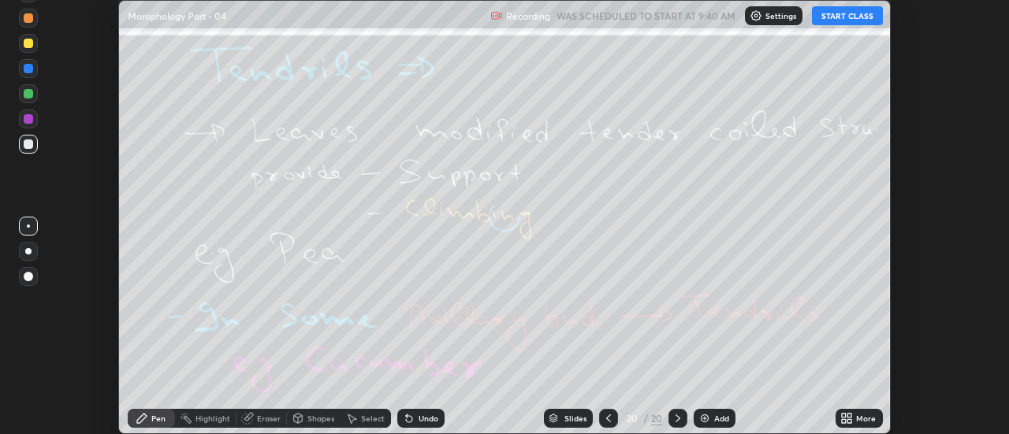
click at [857, 419] on div "More" at bounding box center [866, 419] width 20 height 8
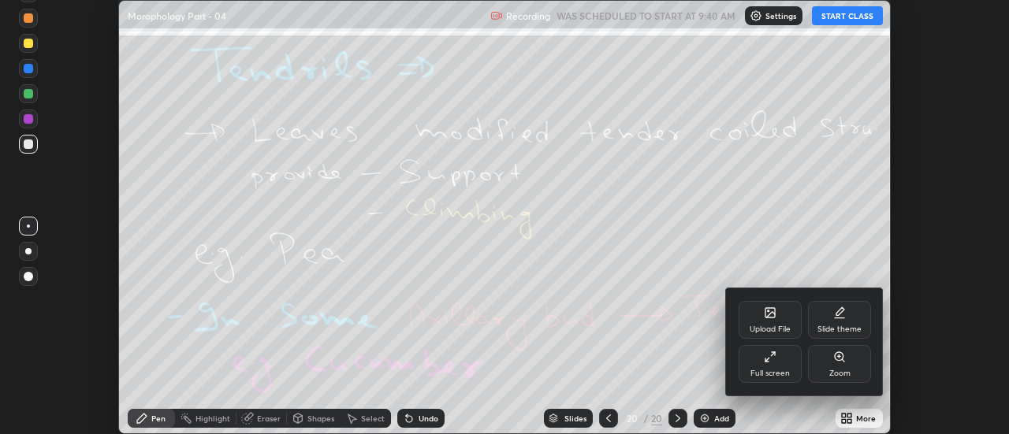
click at [780, 321] on div "Upload File" at bounding box center [770, 320] width 63 height 38
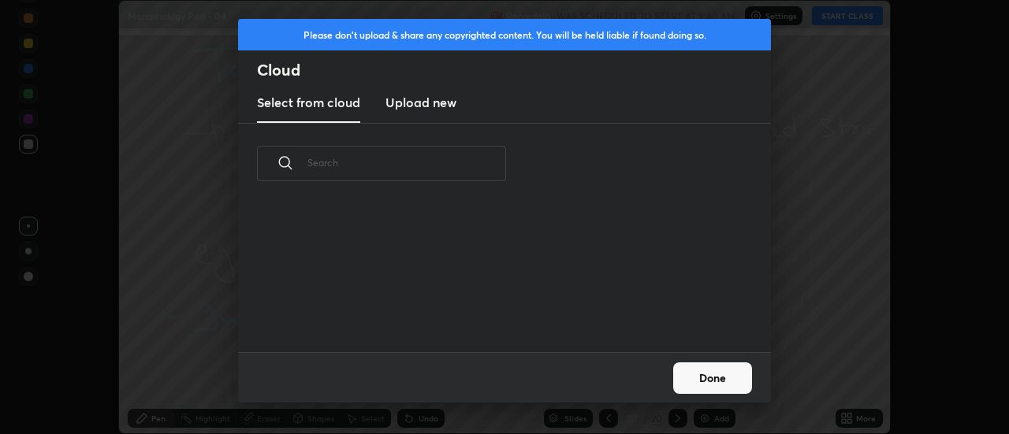
click at [412, 106] on h3 "Upload new" at bounding box center [421, 102] width 71 height 19
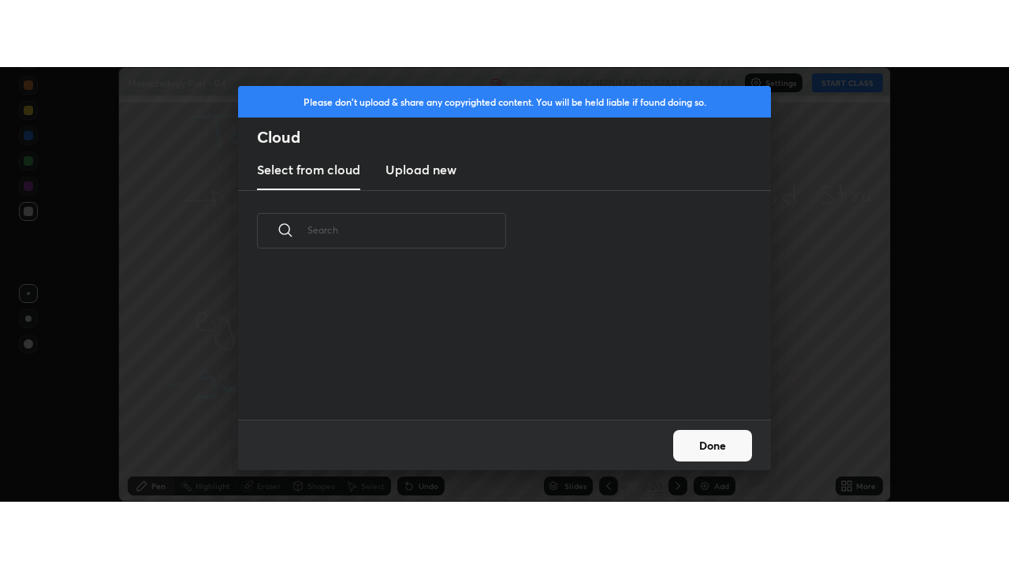
scroll to position [0, 0]
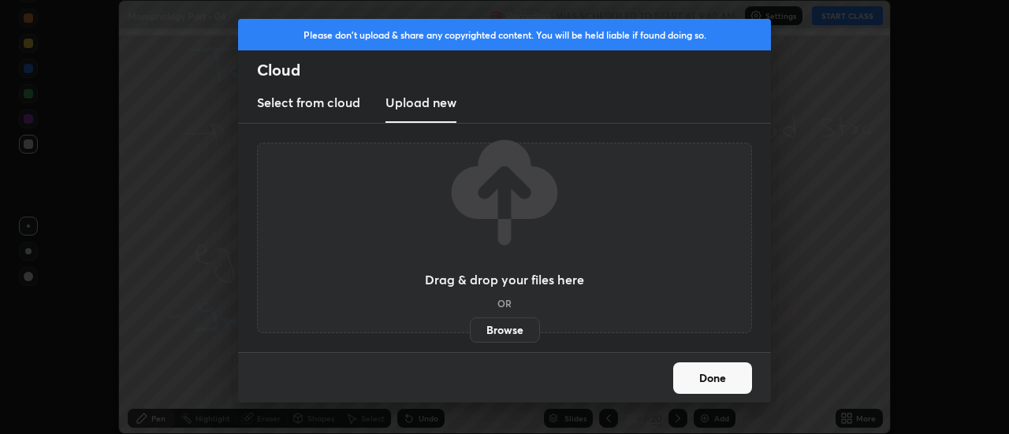
click at [500, 327] on label "Browse" at bounding box center [505, 330] width 70 height 25
click at [470, 327] on input "Browse" at bounding box center [470, 330] width 0 height 25
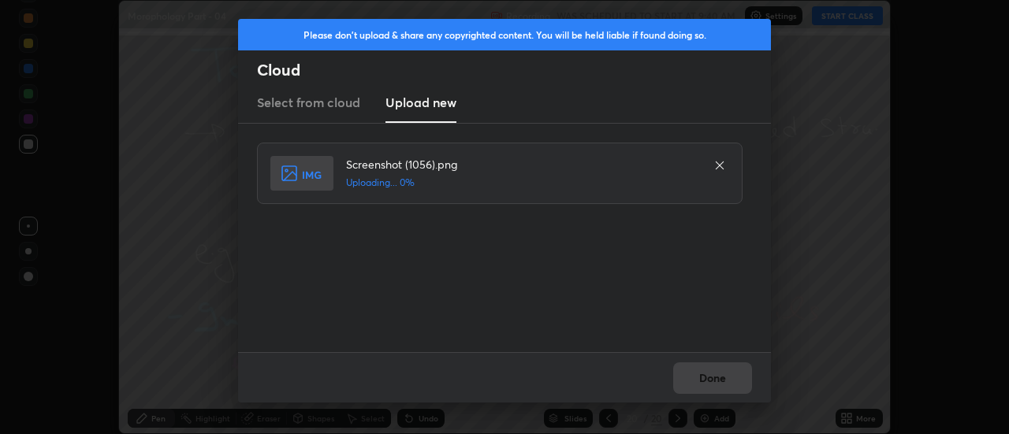
click at [714, 377] on div "Done" at bounding box center [504, 377] width 533 height 50
click at [715, 379] on div "Done" at bounding box center [504, 377] width 533 height 50
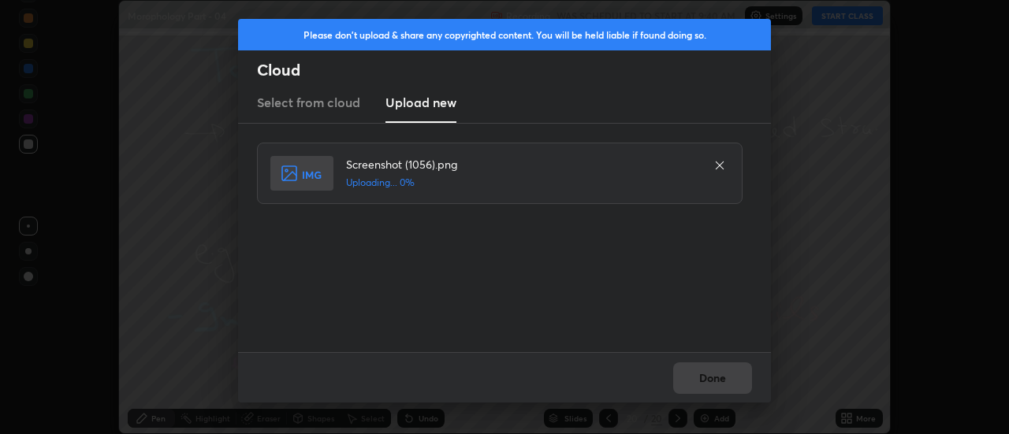
click at [715, 379] on div "Done" at bounding box center [504, 377] width 533 height 50
click at [712, 379] on div "Done" at bounding box center [504, 377] width 533 height 50
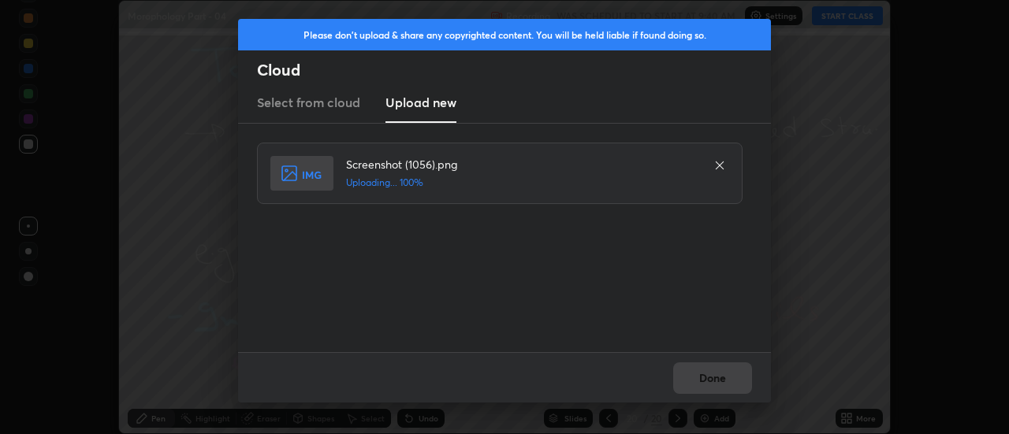
click at [712, 383] on button "Done" at bounding box center [712, 379] width 79 height 32
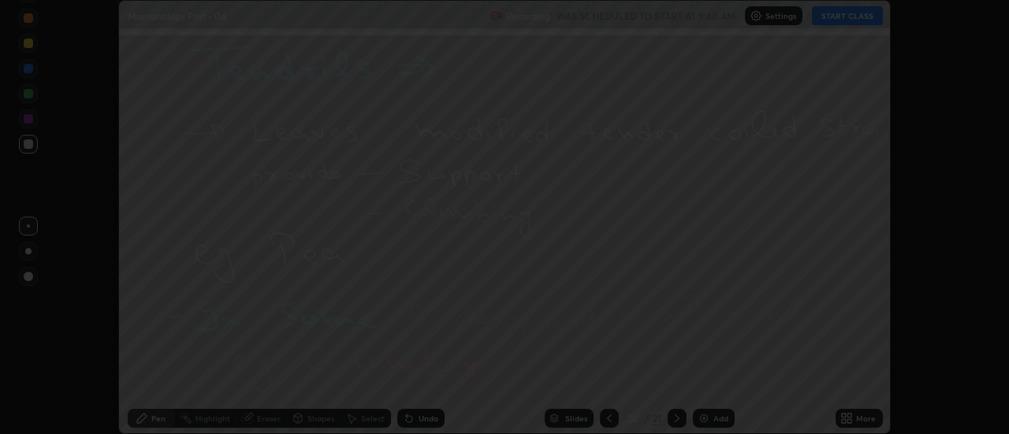
click at [712, 383] on button "Done" at bounding box center [712, 379] width 79 height 32
click at [709, 379] on div at bounding box center [504, 217] width 1009 height 434
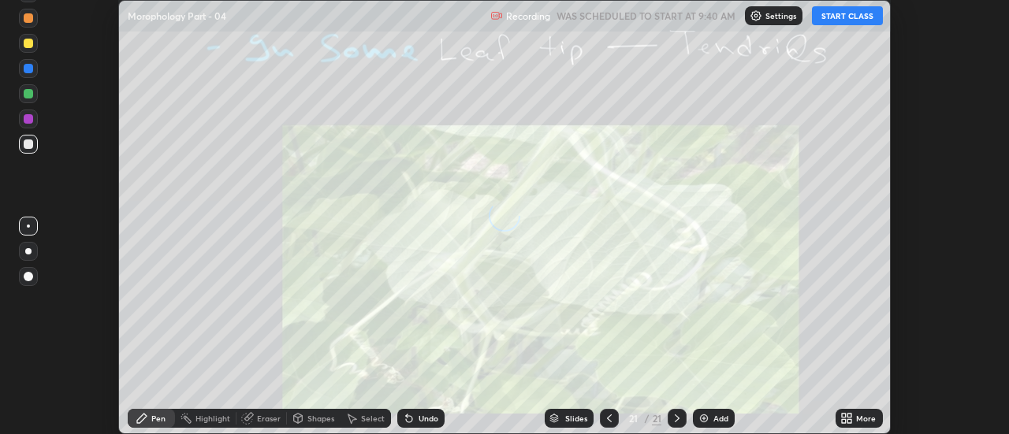
click at [847, 418] on icon at bounding box center [847, 418] width 13 height 13
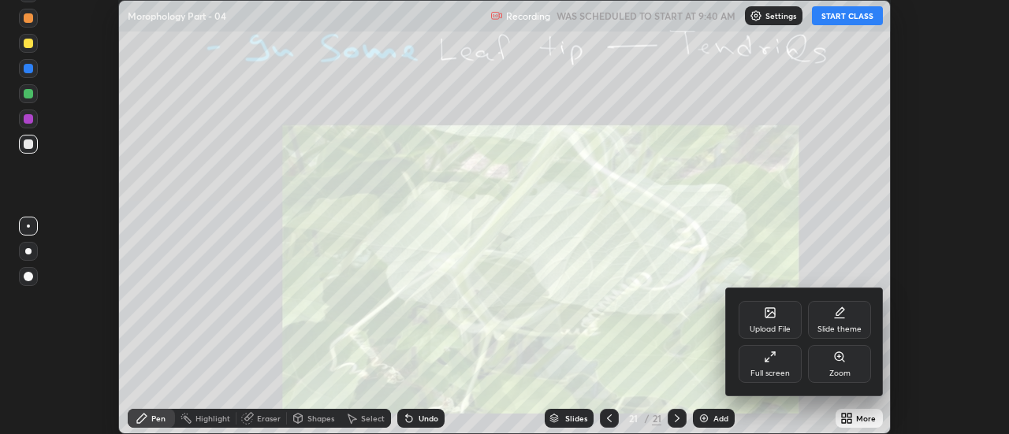
click at [773, 324] on div "Upload File" at bounding box center [770, 320] width 63 height 38
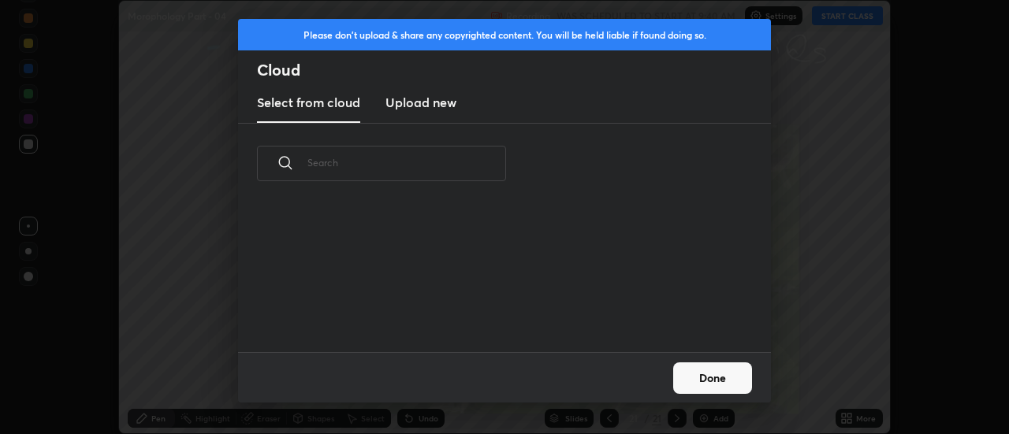
click at [415, 104] on h3 "Upload new" at bounding box center [421, 102] width 71 height 19
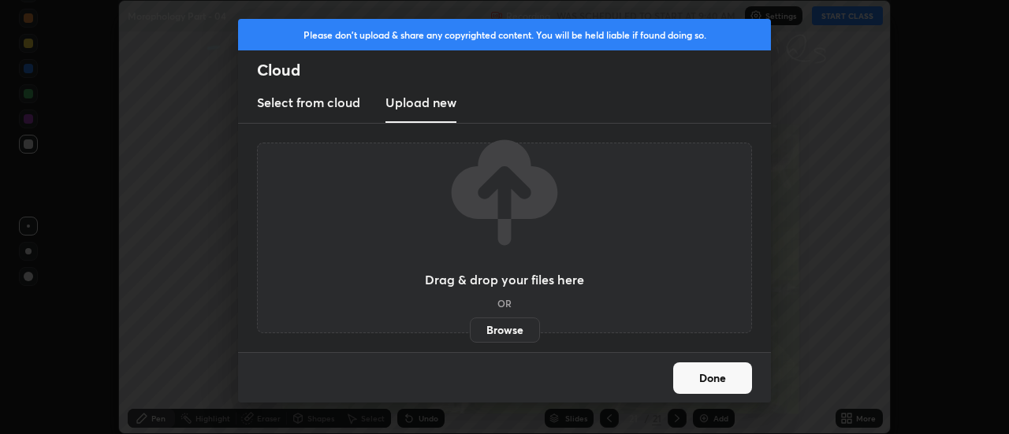
click at [495, 331] on label "Browse" at bounding box center [505, 330] width 70 height 25
click at [470, 331] on input "Browse" at bounding box center [470, 330] width 0 height 25
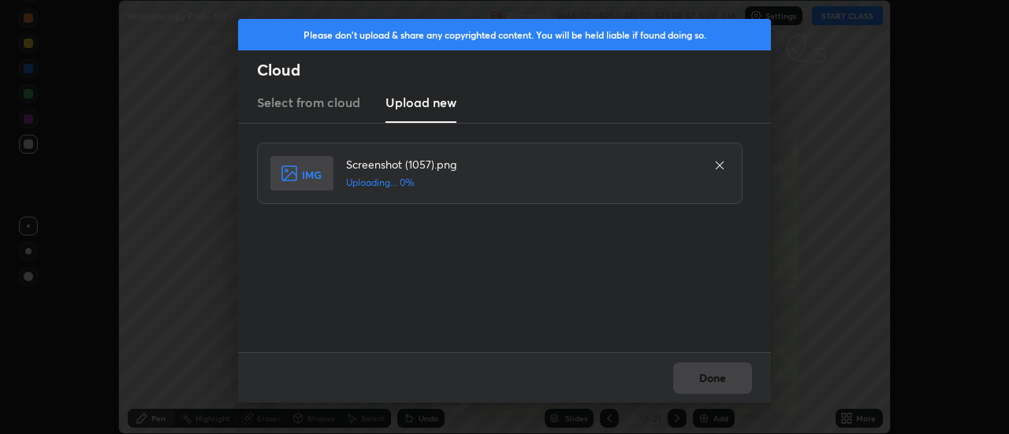
click at [718, 375] on div "Done" at bounding box center [504, 377] width 533 height 50
click at [716, 378] on div "Done" at bounding box center [504, 377] width 533 height 50
click at [716, 378] on button "Done" at bounding box center [712, 379] width 79 height 32
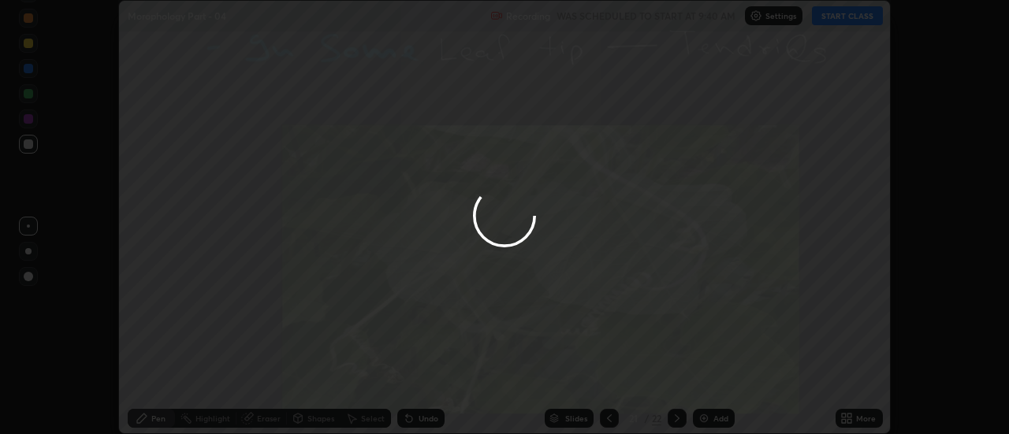
click at [718, 378] on div at bounding box center [504, 217] width 1009 height 434
click at [851, 419] on icon at bounding box center [847, 418] width 13 height 13
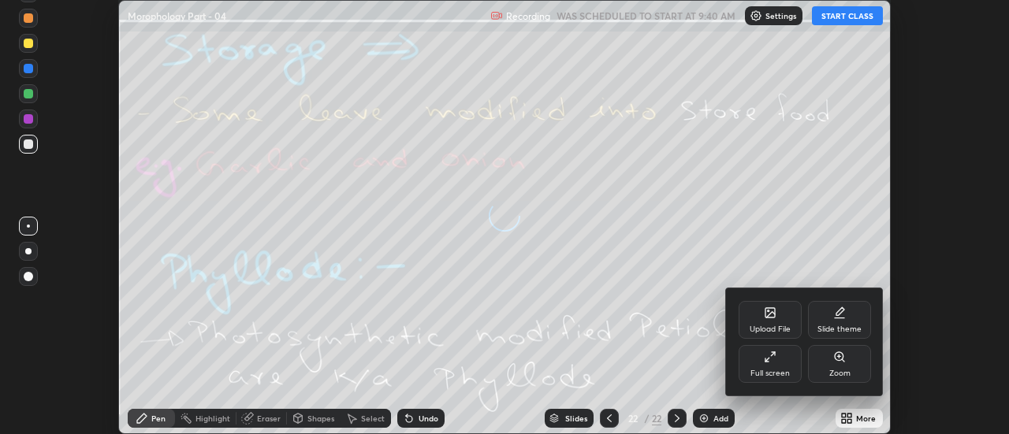
click at [783, 319] on div "Upload File" at bounding box center [770, 320] width 63 height 38
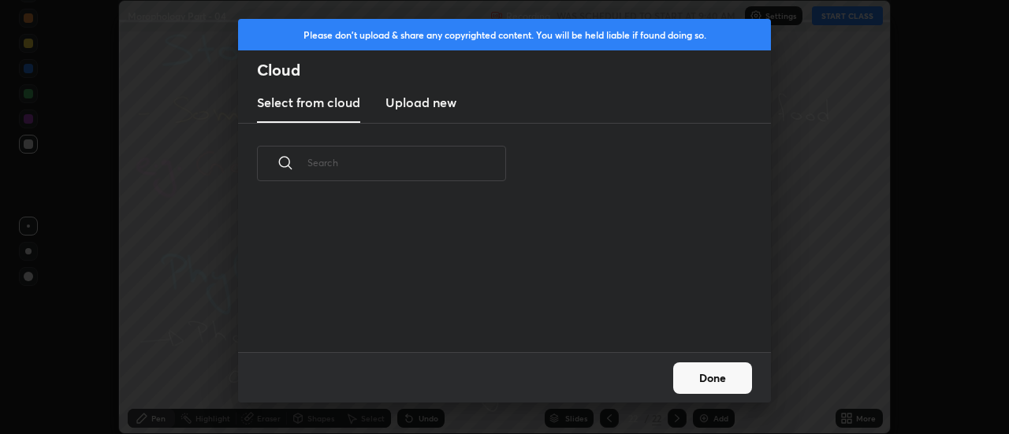
click at [413, 100] on h3 "Upload new" at bounding box center [421, 102] width 71 height 19
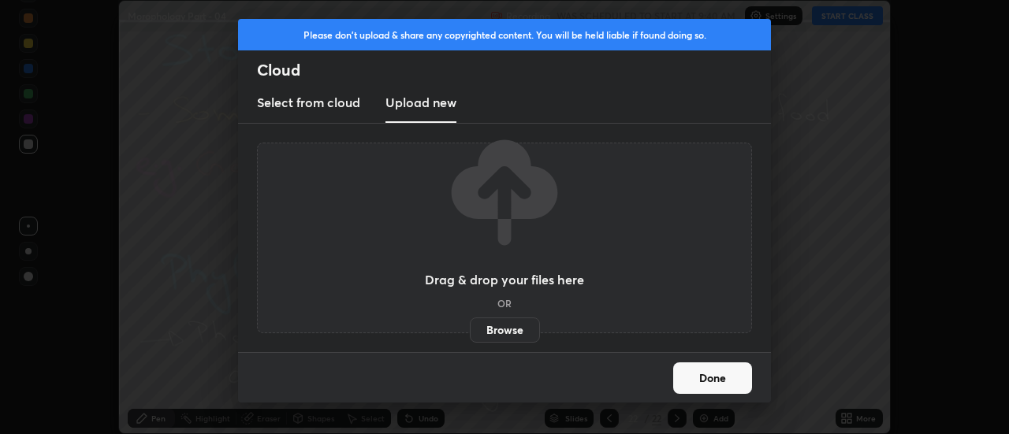
click at [498, 335] on label "Browse" at bounding box center [505, 330] width 70 height 25
click at [470, 335] on input "Browse" at bounding box center [470, 330] width 0 height 25
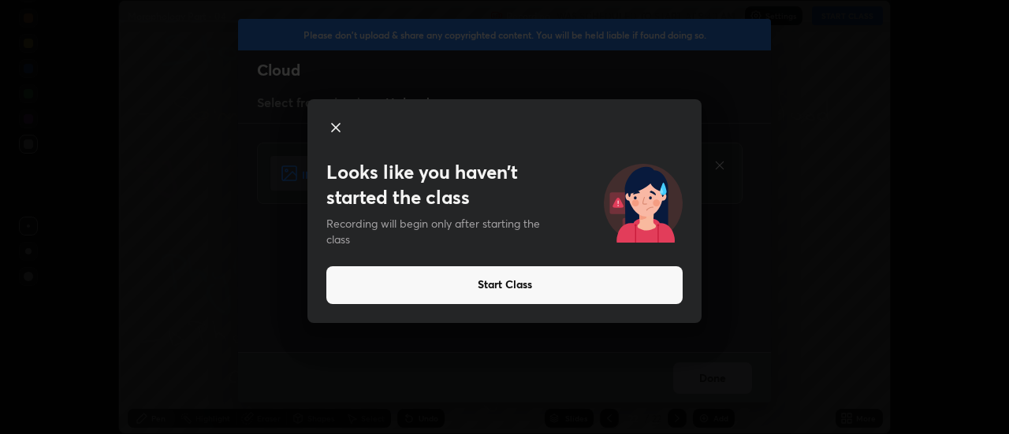
click at [718, 378] on div "Looks like you haven’t started the class Recording will begin only after starti…" at bounding box center [504, 217] width 1009 height 434
click at [340, 121] on icon at bounding box center [335, 127] width 19 height 19
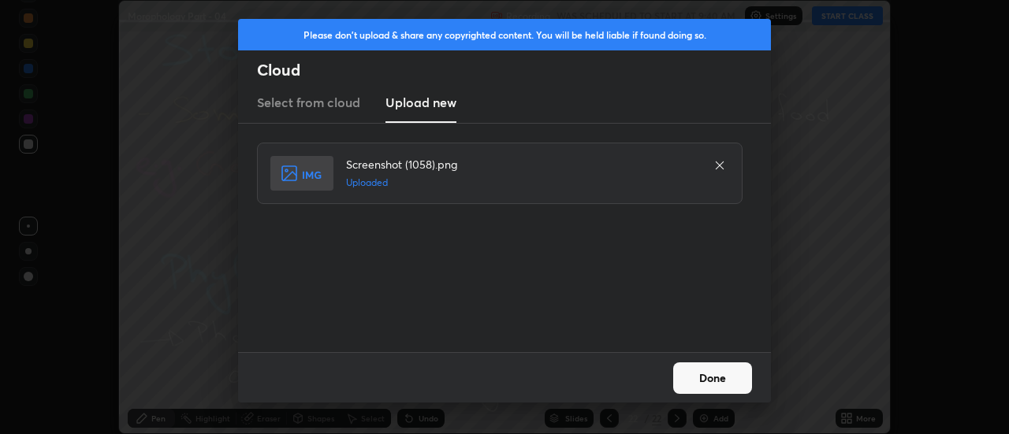
click at [718, 382] on button "Done" at bounding box center [712, 379] width 79 height 32
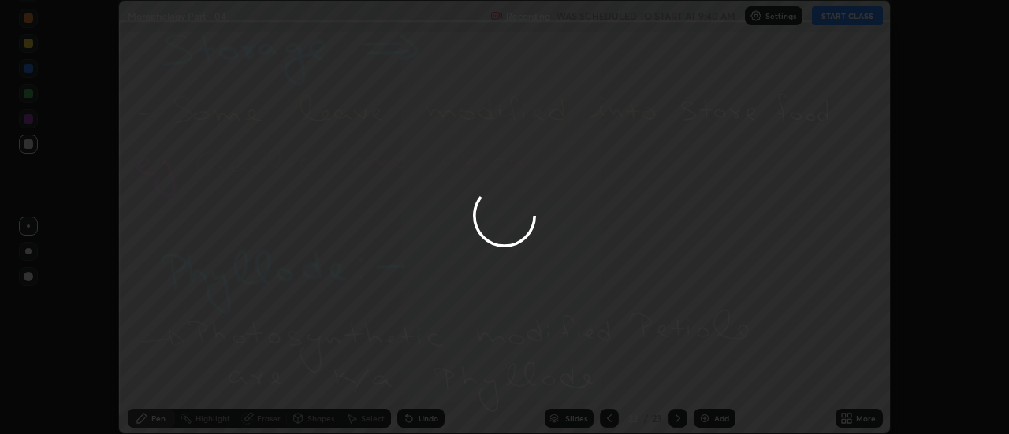
click at [853, 419] on div at bounding box center [504, 217] width 1009 height 434
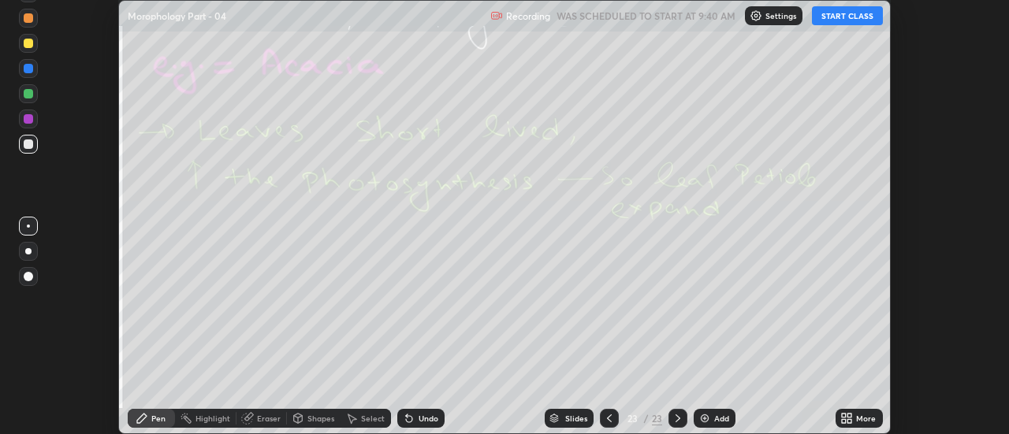
click at [846, 416] on icon at bounding box center [844, 416] width 4 height 4
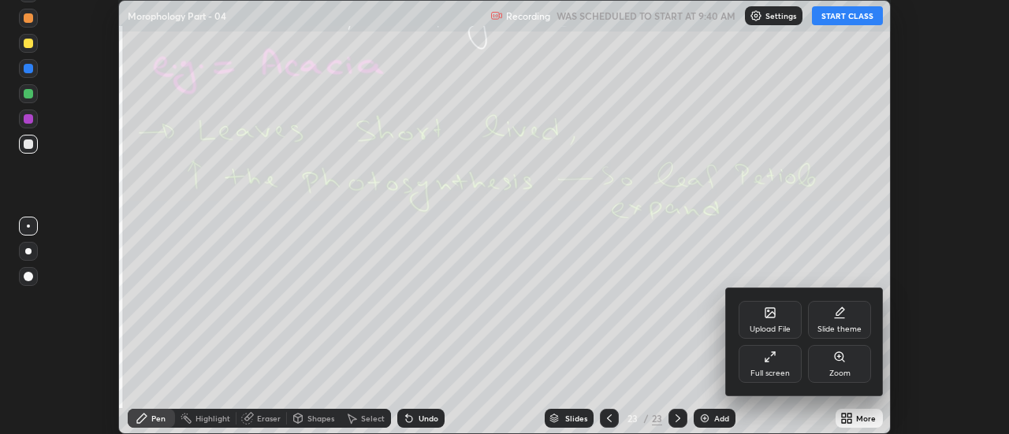
click at [775, 318] on icon at bounding box center [770, 313] width 13 height 13
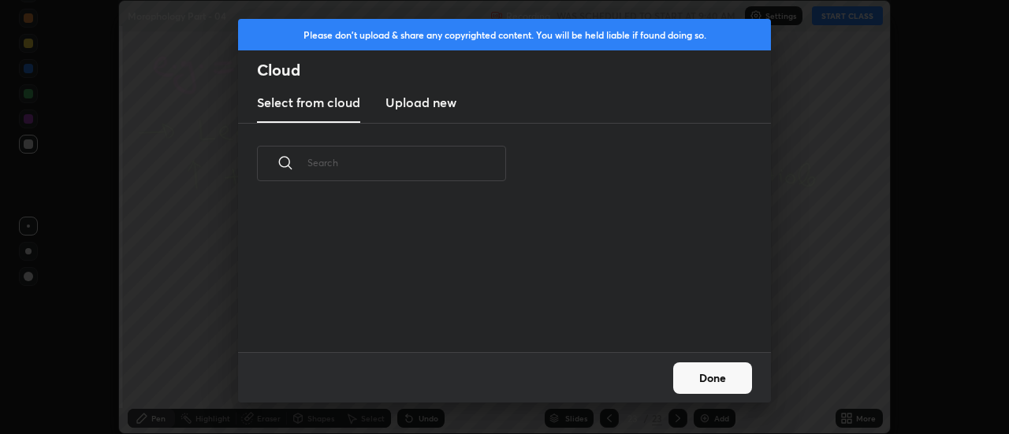
click at [415, 106] on h3 "Upload new" at bounding box center [421, 102] width 71 height 19
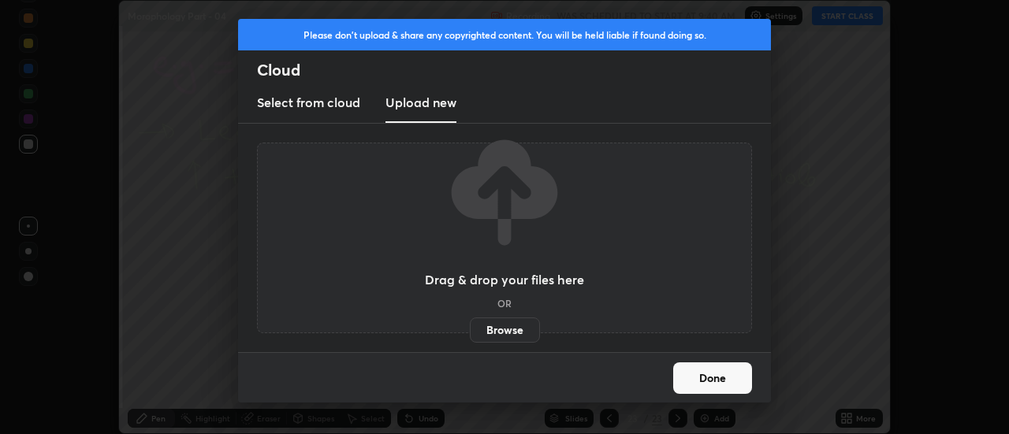
click at [493, 329] on label "Browse" at bounding box center [505, 330] width 70 height 25
click at [470, 329] on input "Browse" at bounding box center [470, 330] width 0 height 25
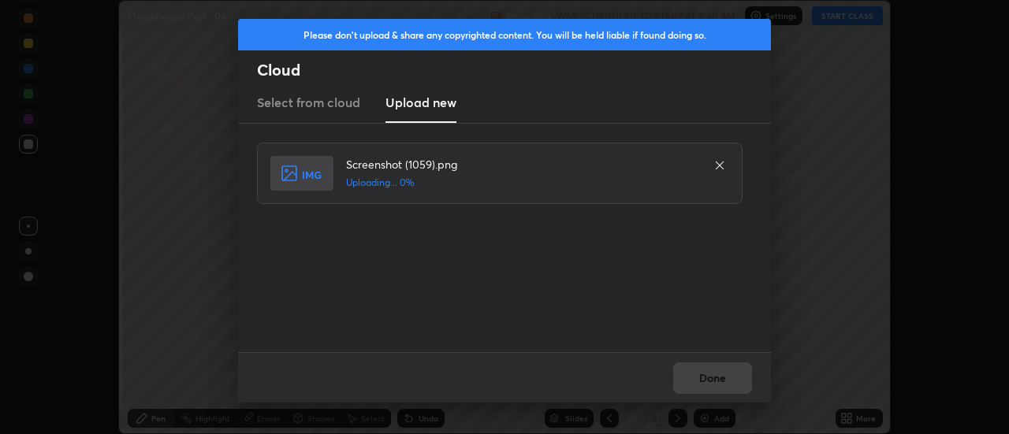
click at [707, 375] on div "Done" at bounding box center [504, 377] width 533 height 50
click at [709, 382] on div "Done" at bounding box center [504, 377] width 533 height 50
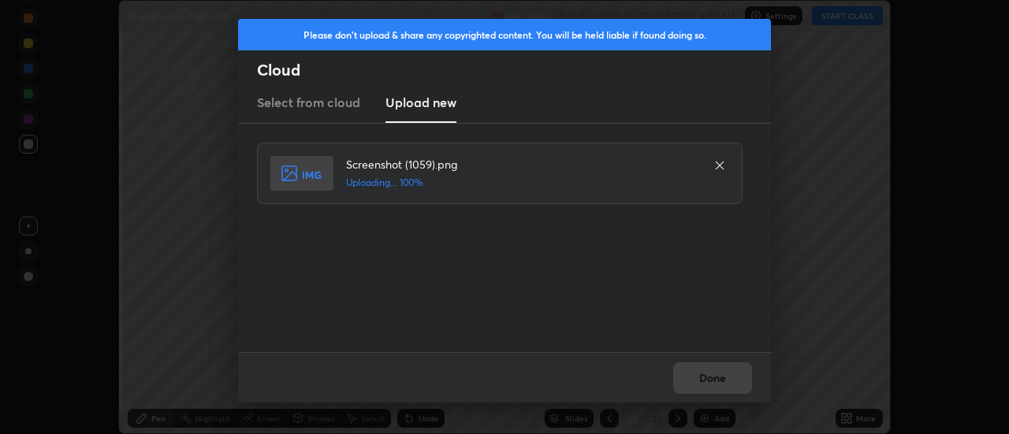
click at [709, 382] on div "Done" at bounding box center [504, 377] width 533 height 50
click at [707, 379] on button "Done" at bounding box center [712, 379] width 79 height 32
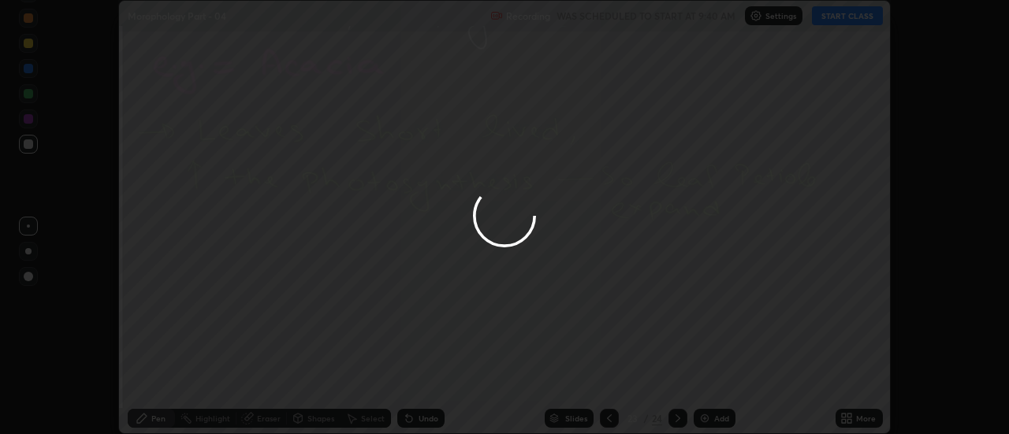
click at [712, 382] on div at bounding box center [504, 217] width 1009 height 434
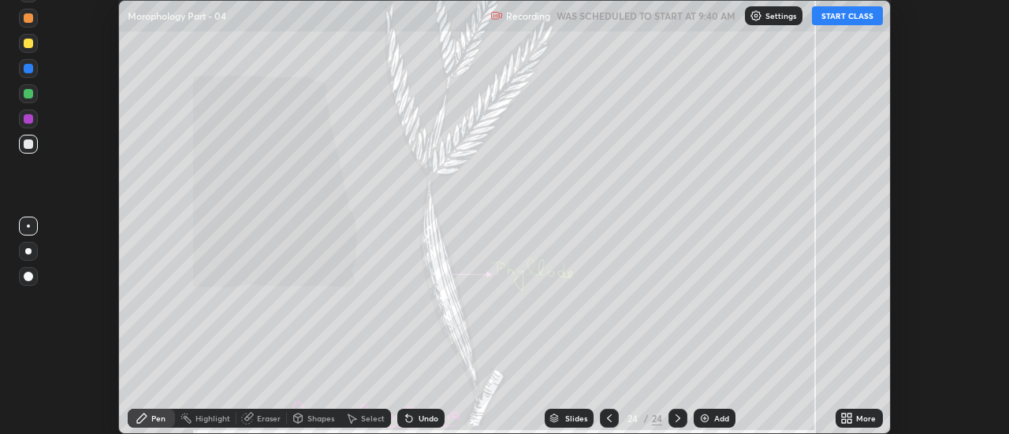
click at [607, 419] on icon at bounding box center [609, 419] width 5 height 8
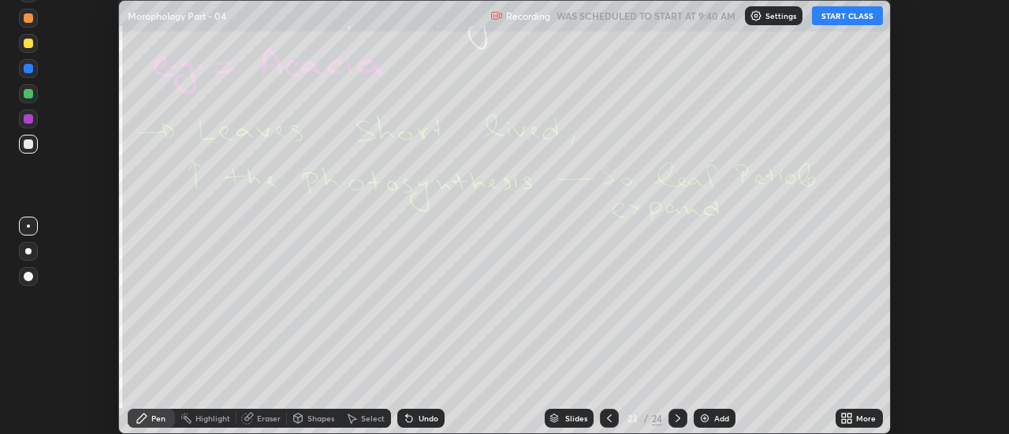
click at [672, 419] on icon at bounding box center [678, 418] width 13 height 13
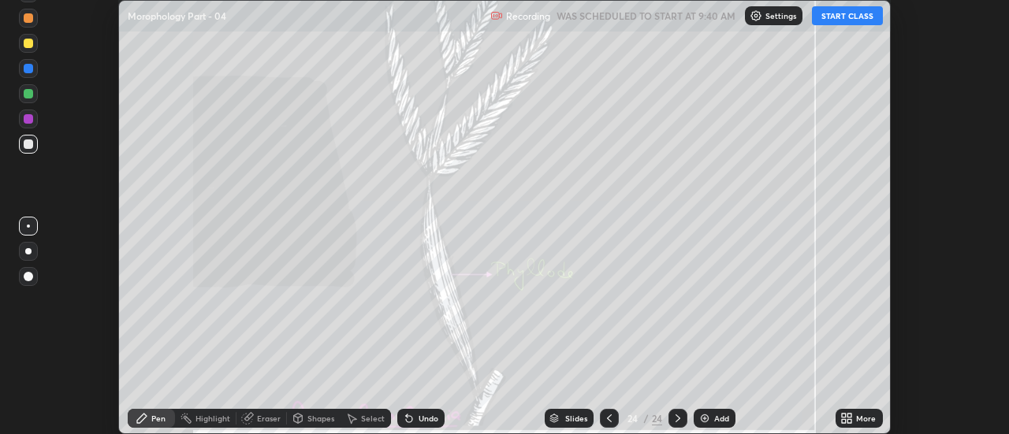
click at [850, 416] on icon at bounding box center [850, 416] width 4 height 4
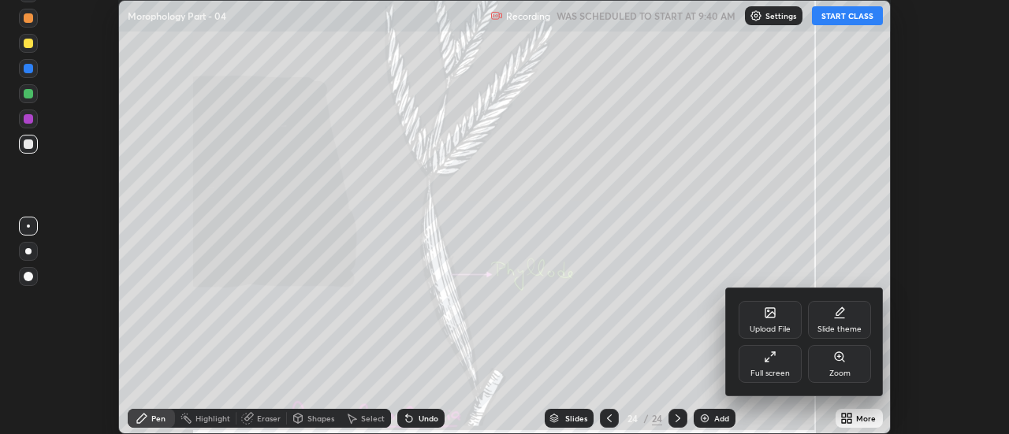
click at [780, 321] on div "Upload File" at bounding box center [770, 320] width 63 height 38
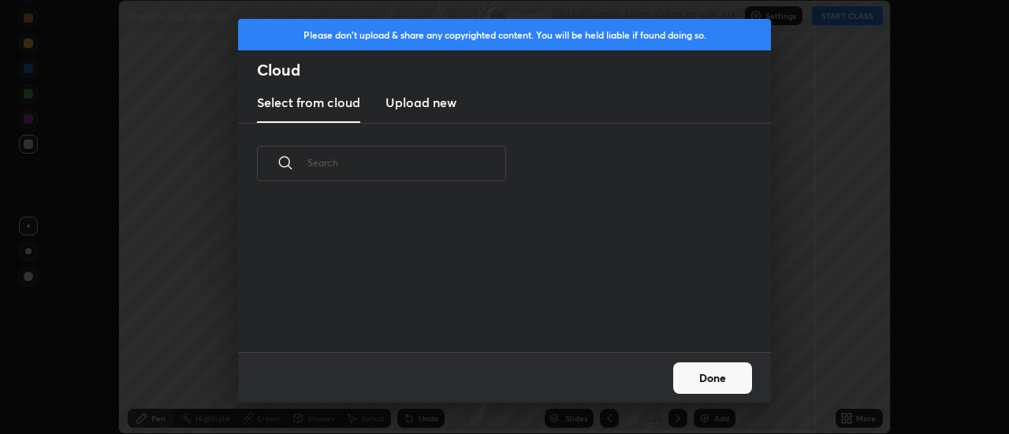
click at [409, 105] on h3 "Upload new" at bounding box center [421, 102] width 71 height 19
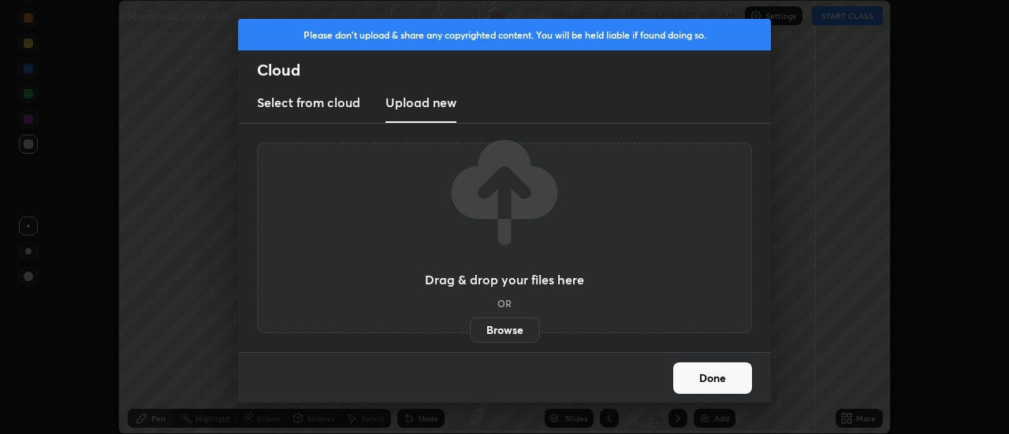
click at [501, 333] on label "Browse" at bounding box center [505, 330] width 70 height 25
click at [470, 333] on input "Browse" at bounding box center [470, 330] width 0 height 25
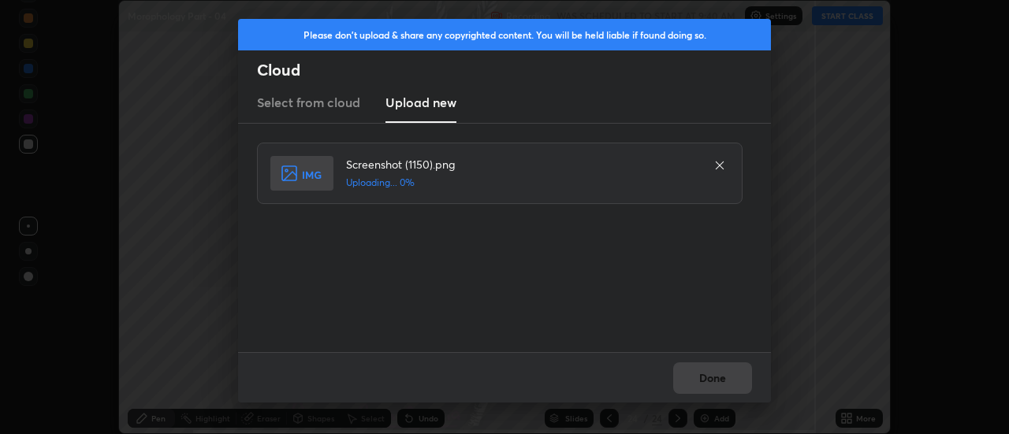
click at [710, 383] on div "Done" at bounding box center [504, 377] width 533 height 50
click at [710, 380] on div "Done" at bounding box center [504, 377] width 533 height 50
click at [712, 379] on div "Done" at bounding box center [504, 377] width 533 height 50
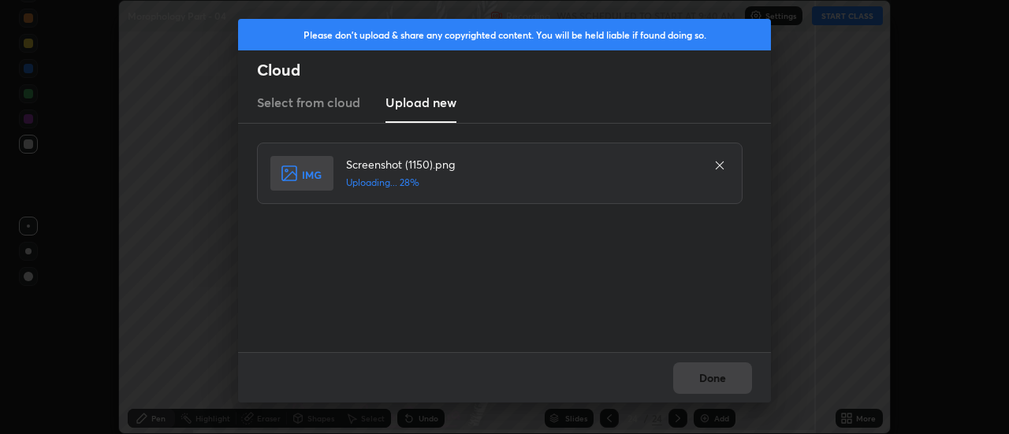
click at [712, 379] on div "Done" at bounding box center [504, 377] width 533 height 50
click at [712, 379] on button "Done" at bounding box center [712, 379] width 79 height 32
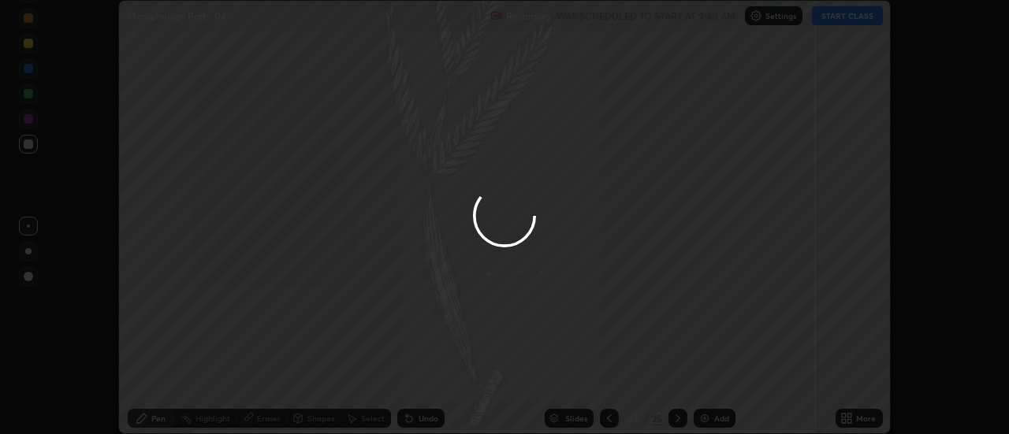
click at [712, 379] on button "Done" at bounding box center [712, 379] width 79 height 32
click at [712, 379] on div at bounding box center [504, 217] width 1009 height 434
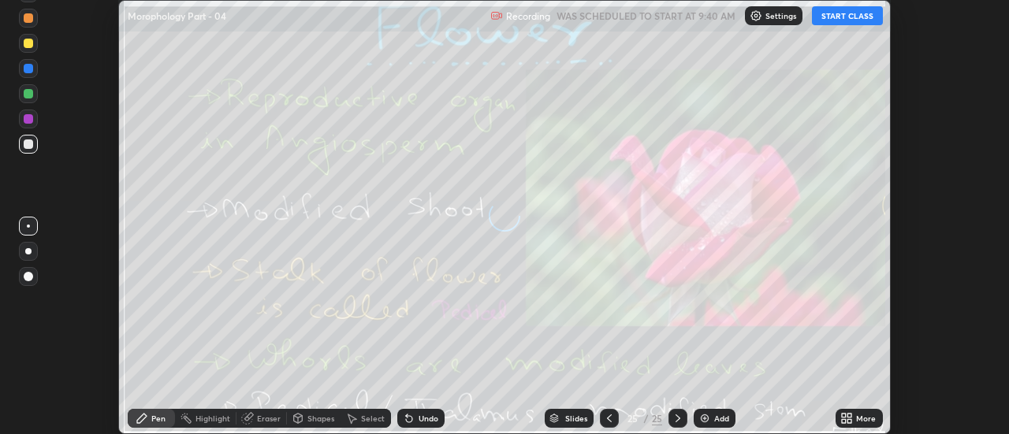
click at [859, 421] on div "More" at bounding box center [866, 419] width 20 height 8
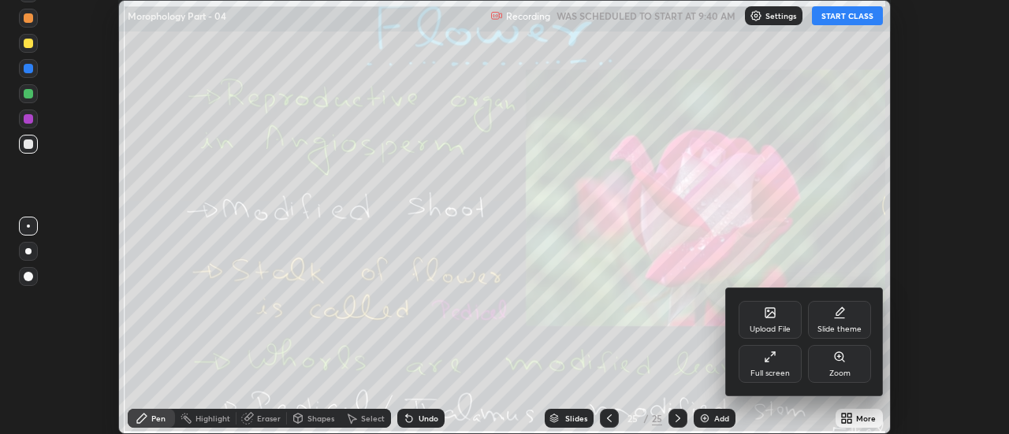
click at [780, 327] on div "Upload File" at bounding box center [770, 330] width 41 height 8
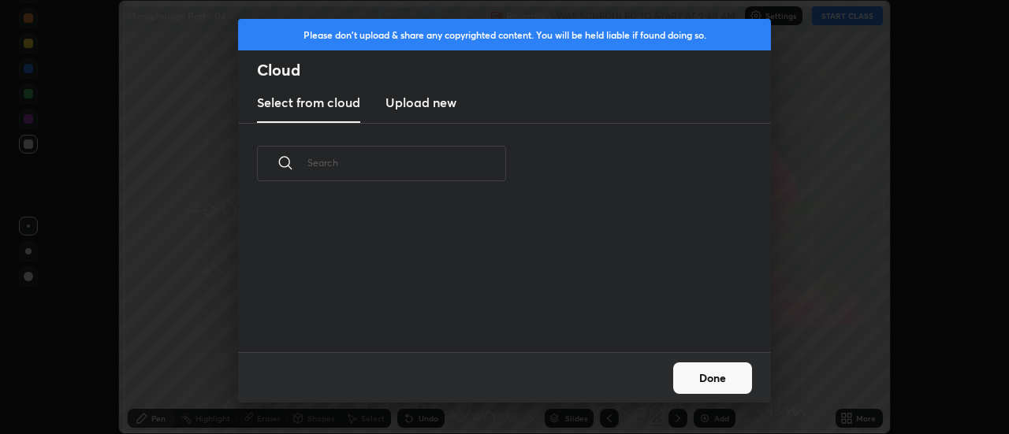
click at [408, 105] on h3 "Upload new" at bounding box center [421, 102] width 71 height 19
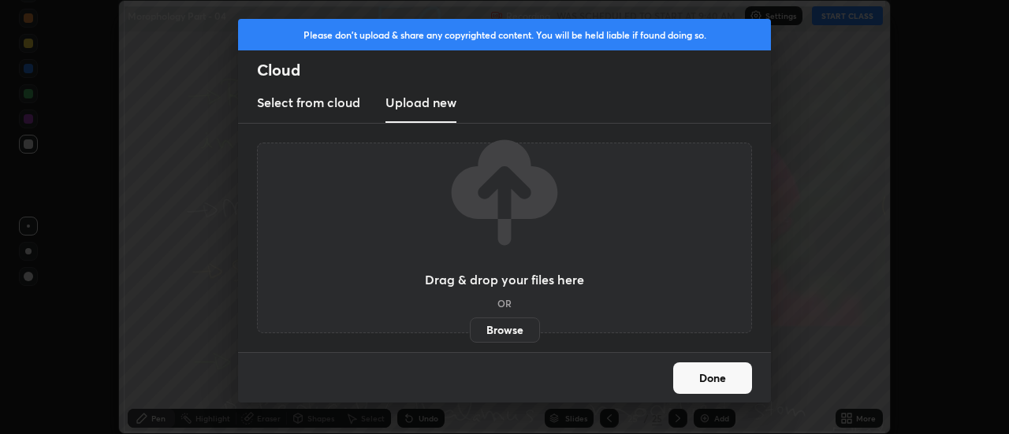
click at [501, 334] on label "Browse" at bounding box center [505, 330] width 70 height 25
click at [470, 334] on input "Browse" at bounding box center [470, 330] width 0 height 25
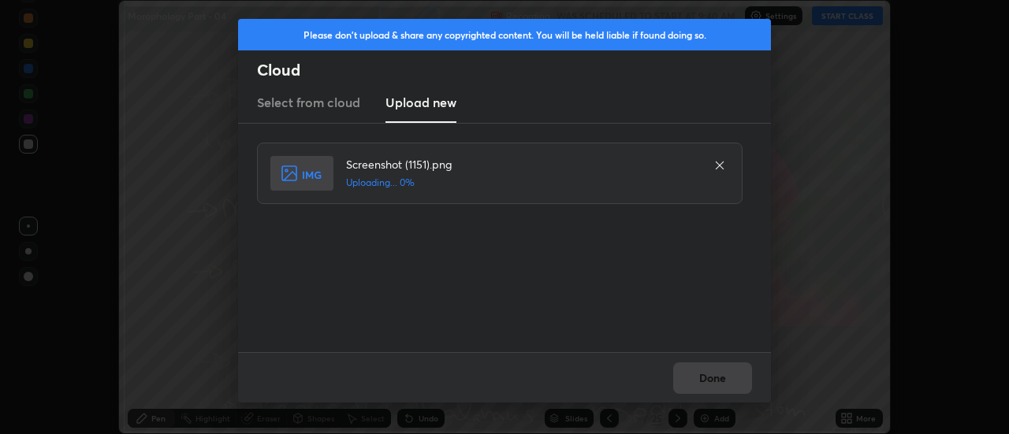
click at [721, 379] on div "Done" at bounding box center [504, 377] width 533 height 50
click at [716, 380] on div "Done" at bounding box center [504, 377] width 533 height 50
click at [714, 378] on div "Done" at bounding box center [504, 377] width 533 height 50
click at [714, 378] on button "Done" at bounding box center [712, 379] width 79 height 32
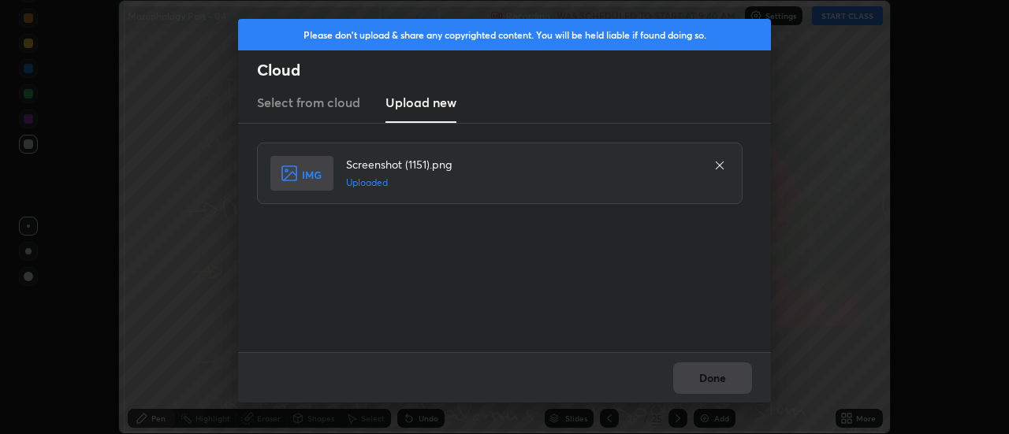
click at [714, 378] on button "Done" at bounding box center [712, 379] width 79 height 32
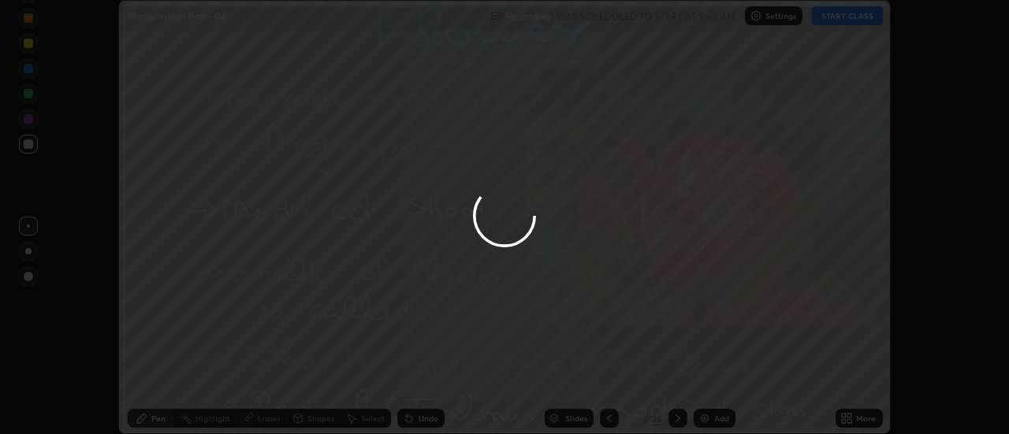
click at [714, 378] on div at bounding box center [504, 217] width 1009 height 434
click at [710, 381] on div at bounding box center [504, 217] width 1009 height 434
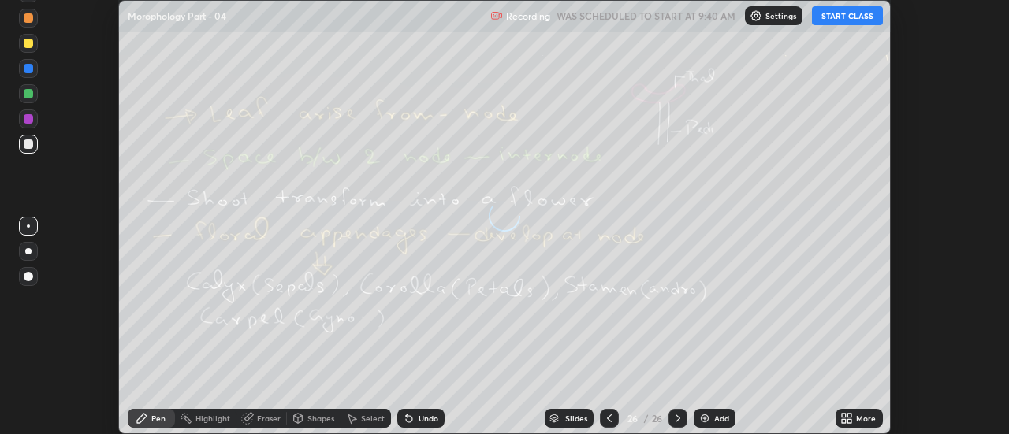
click at [858, 418] on div "More" at bounding box center [866, 419] width 20 height 8
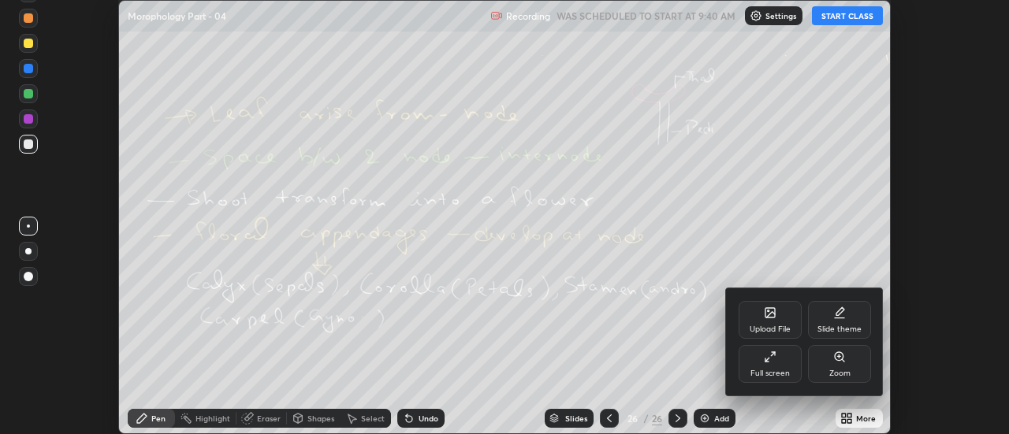
click at [770, 321] on div "Upload File" at bounding box center [770, 320] width 63 height 38
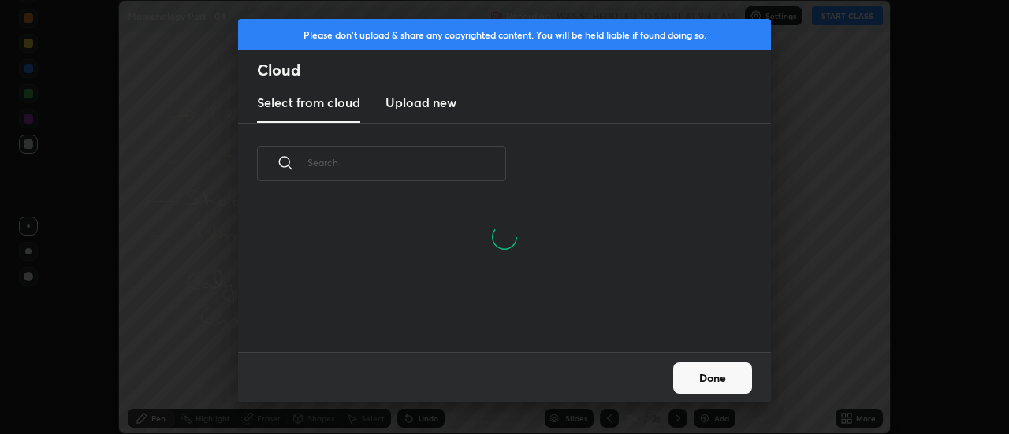
click at [409, 106] on h3 "Upload new" at bounding box center [421, 102] width 71 height 19
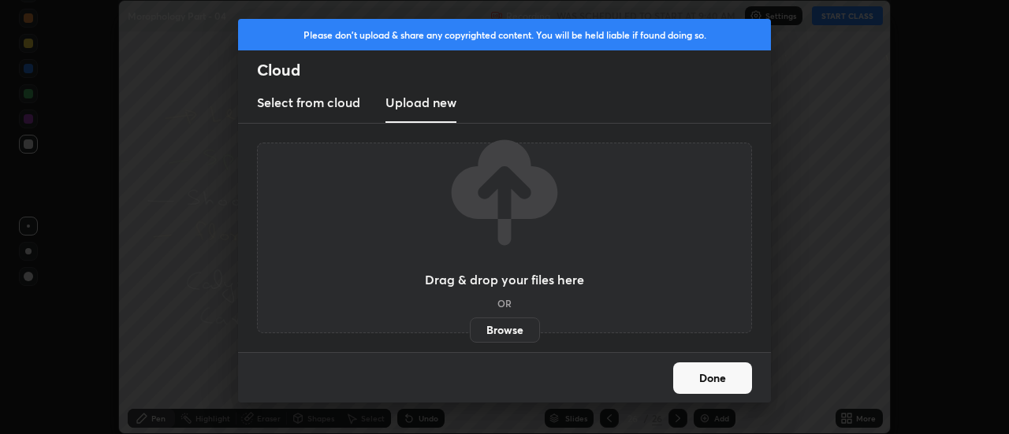
click at [491, 325] on label "Browse" at bounding box center [505, 330] width 70 height 25
click at [470, 325] on input "Browse" at bounding box center [470, 330] width 0 height 25
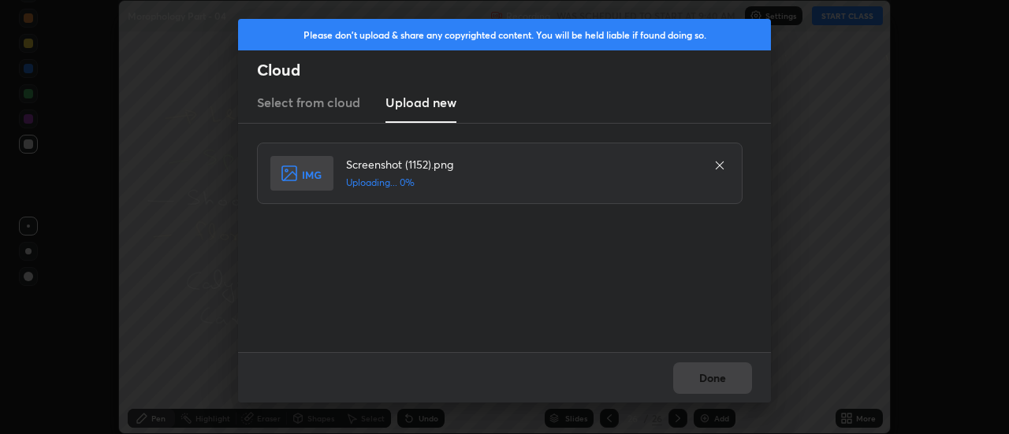
click at [714, 378] on div "Done" at bounding box center [504, 377] width 533 height 50
click at [711, 374] on button "Done" at bounding box center [712, 379] width 79 height 32
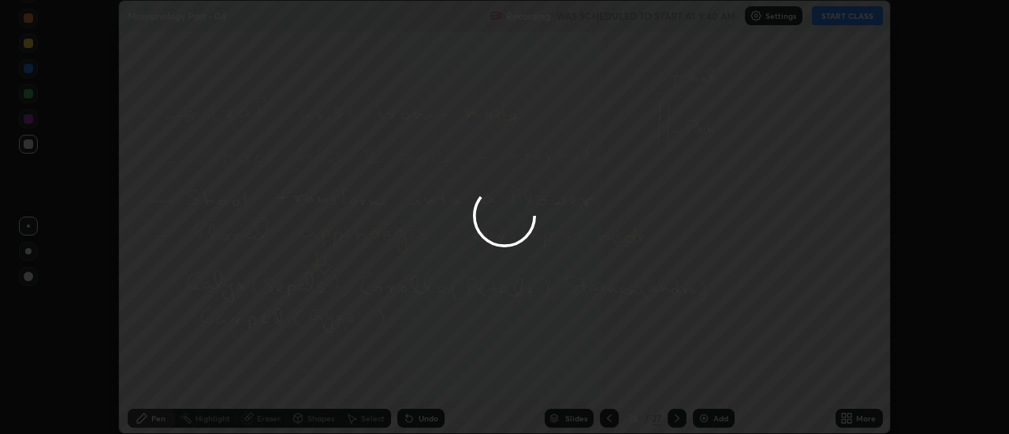
click at [711, 377] on button "Done" at bounding box center [712, 379] width 79 height 32
click at [710, 382] on div at bounding box center [504, 217] width 1009 height 434
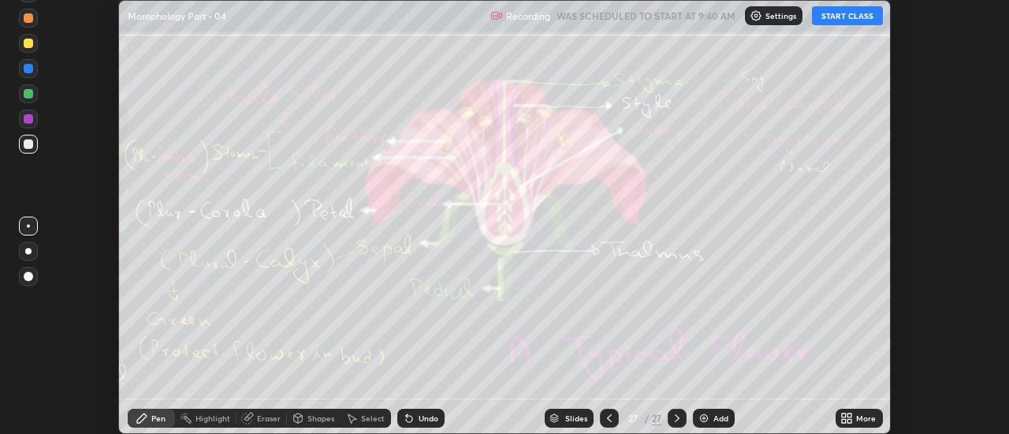
click at [607, 416] on icon at bounding box center [609, 418] width 13 height 13
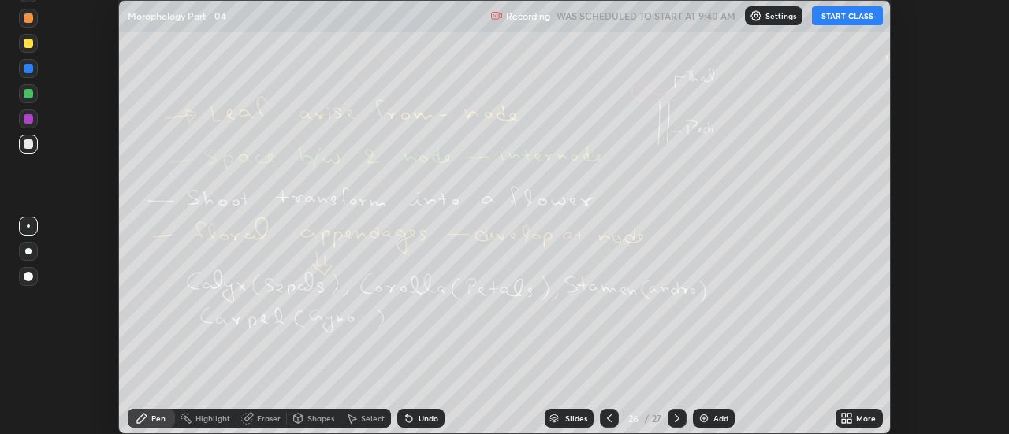
click at [607, 416] on icon at bounding box center [609, 418] width 13 height 13
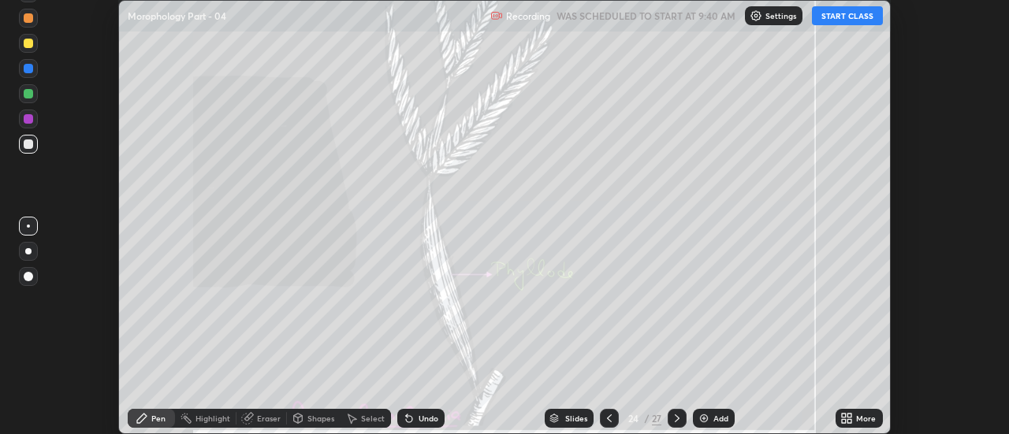
click at [607, 416] on icon at bounding box center [609, 418] width 13 height 13
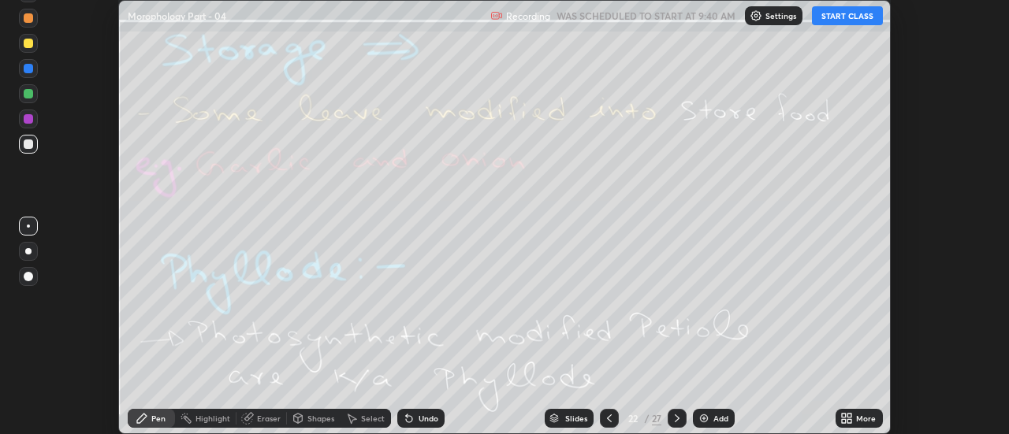
click at [607, 416] on icon at bounding box center [609, 418] width 13 height 13
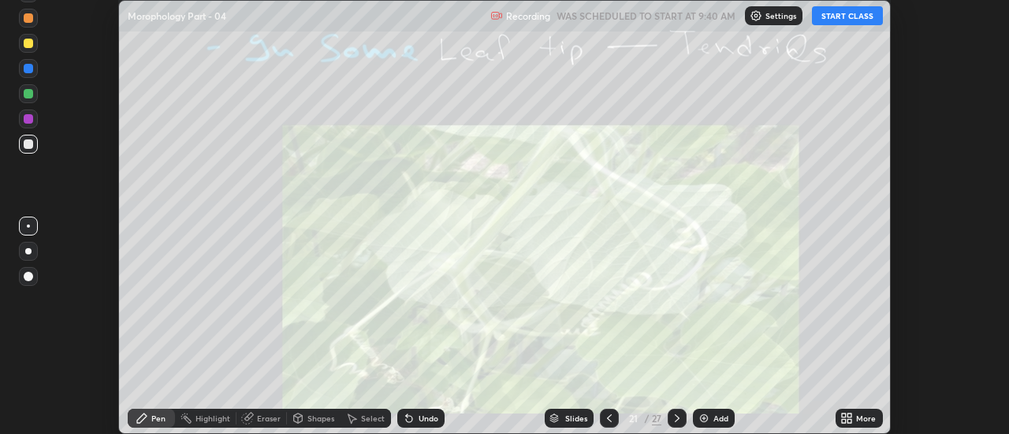
click at [606, 419] on icon at bounding box center [609, 418] width 13 height 13
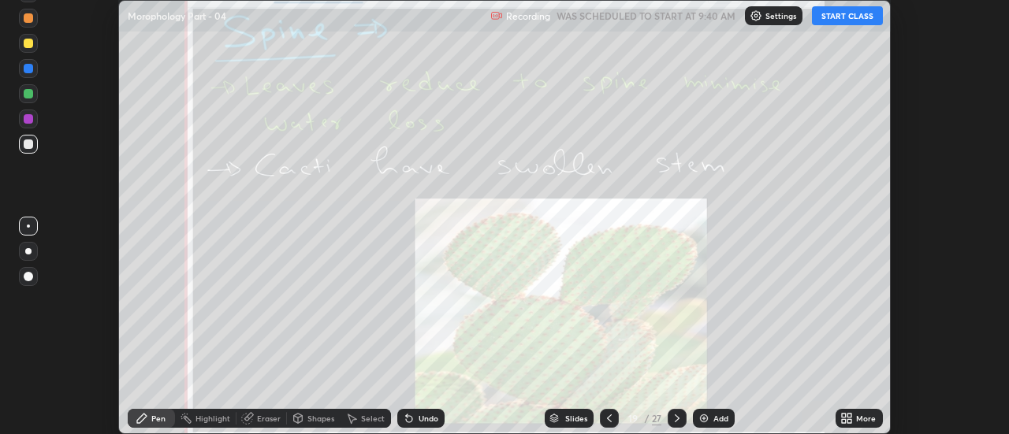
click at [606, 419] on icon at bounding box center [609, 418] width 13 height 13
click at [607, 414] on icon at bounding box center [609, 418] width 13 height 13
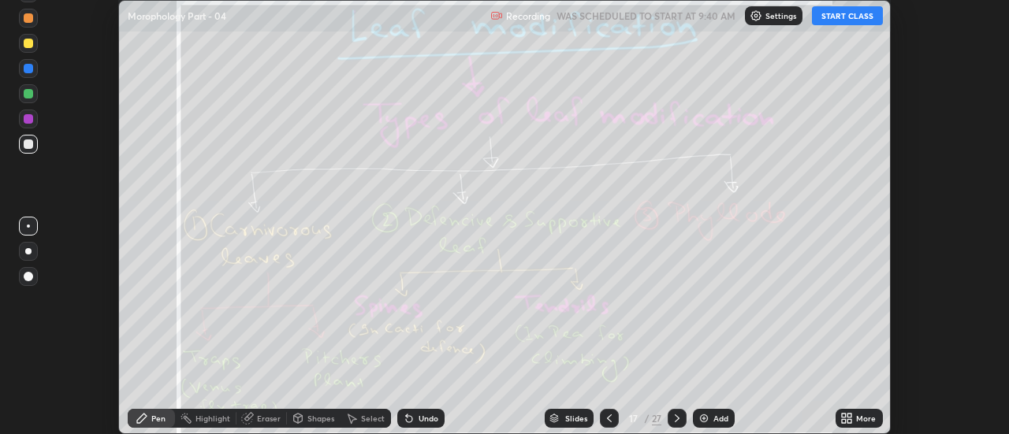
click at [609, 416] on icon at bounding box center [609, 418] width 13 height 13
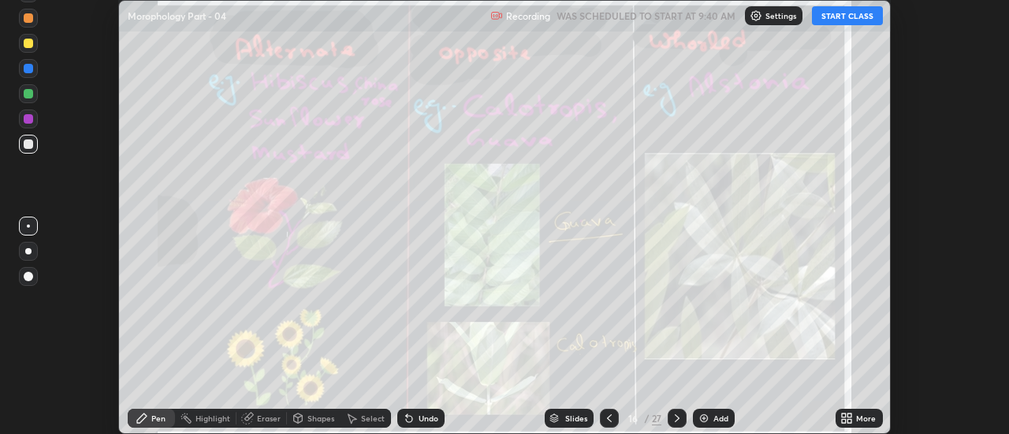
click at [609, 416] on icon at bounding box center [609, 418] width 13 height 13
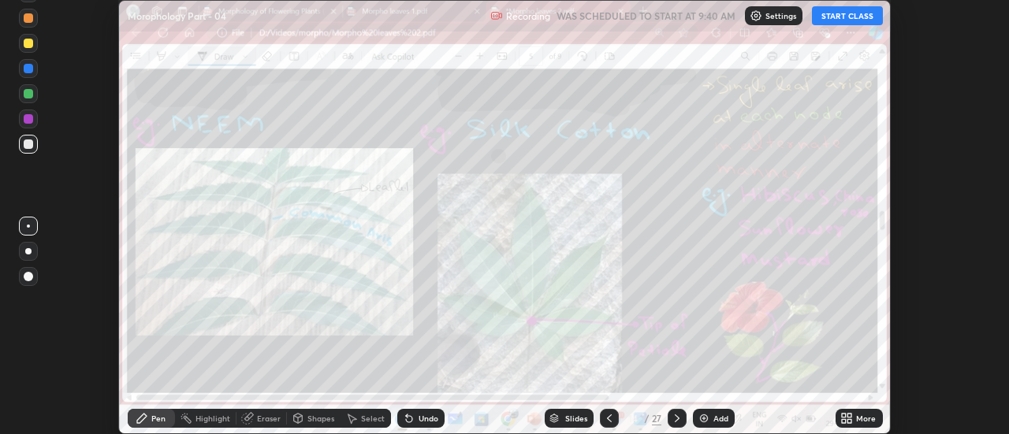
click at [609, 416] on icon at bounding box center [609, 418] width 13 height 13
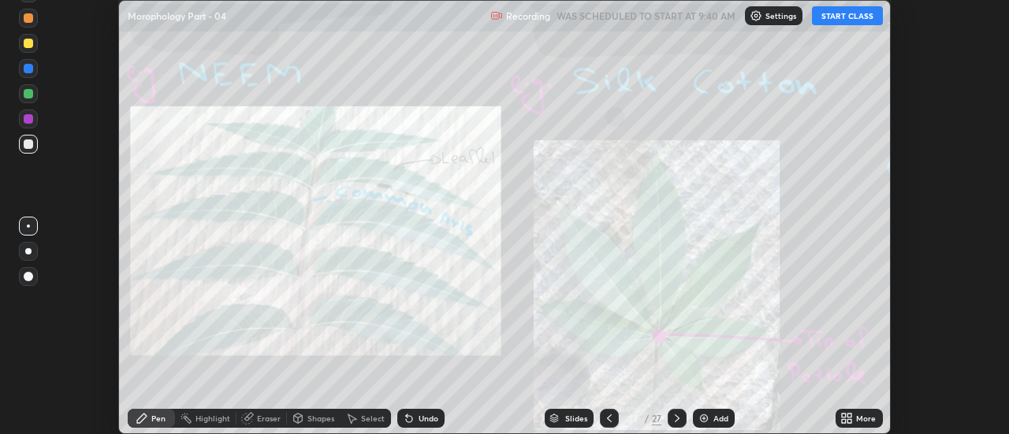
click at [607, 419] on icon at bounding box center [609, 419] width 5 height 8
click at [609, 419] on icon at bounding box center [609, 418] width 13 height 13
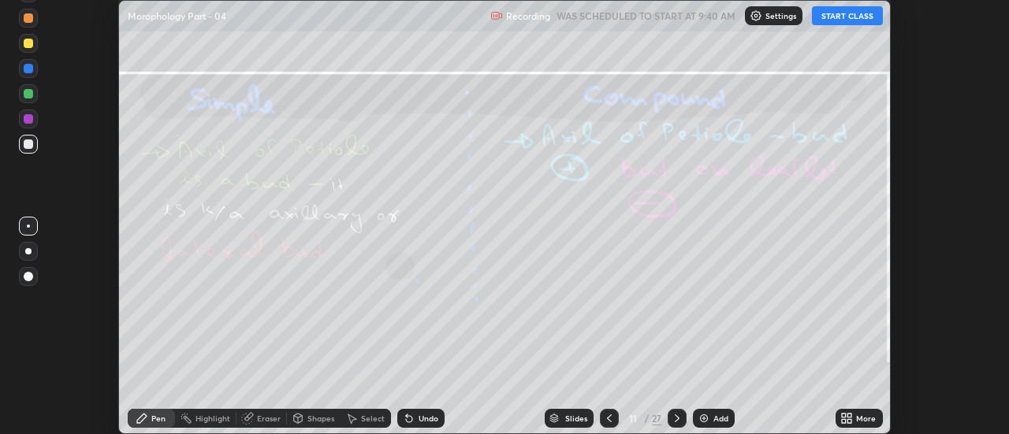
click at [609, 419] on icon at bounding box center [609, 418] width 13 height 13
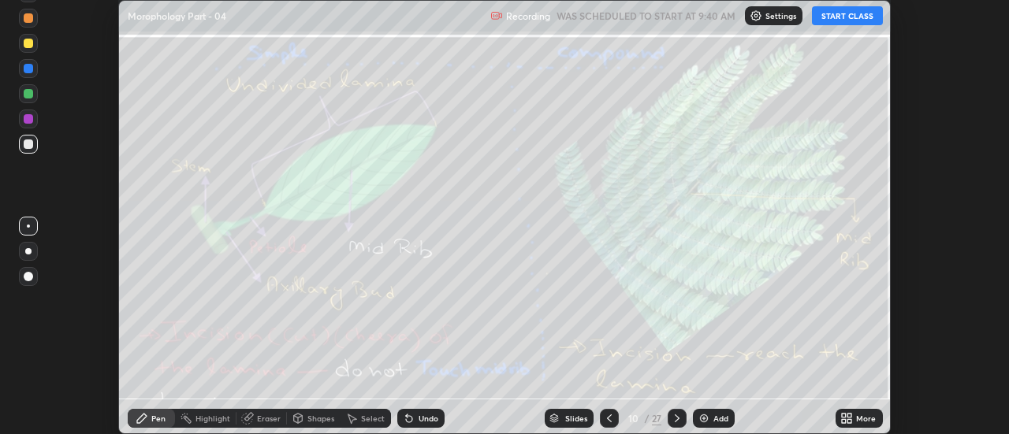
click at [609, 419] on icon at bounding box center [609, 418] width 13 height 13
click at [607, 414] on icon at bounding box center [609, 418] width 13 height 13
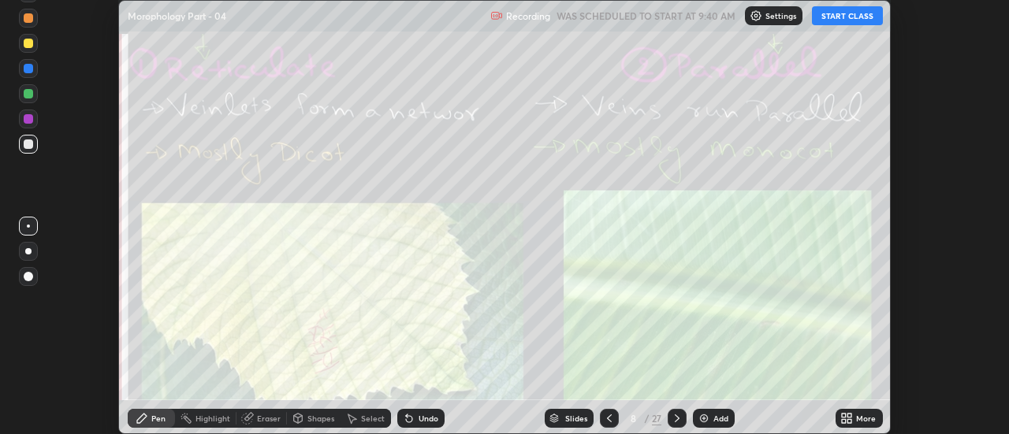
click at [608, 416] on icon at bounding box center [609, 419] width 5 height 8
click at [608, 419] on icon at bounding box center [609, 419] width 5 height 8
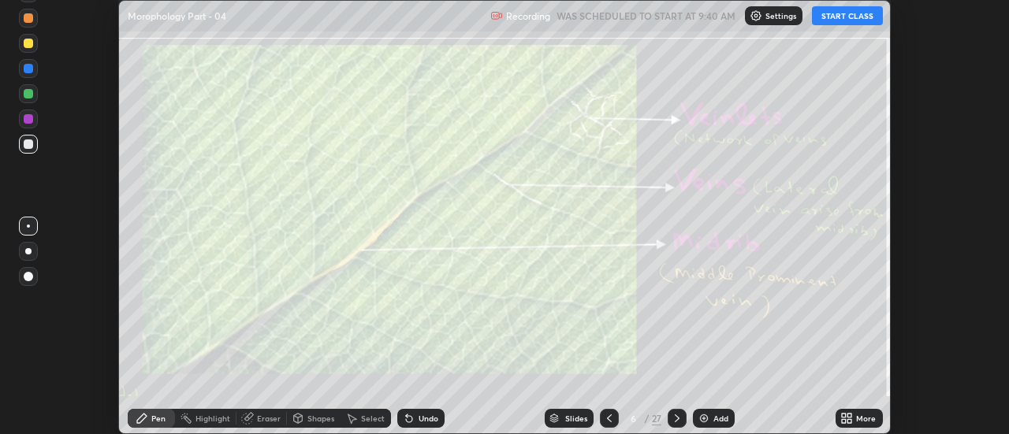
click at [607, 418] on icon at bounding box center [609, 419] width 5 height 8
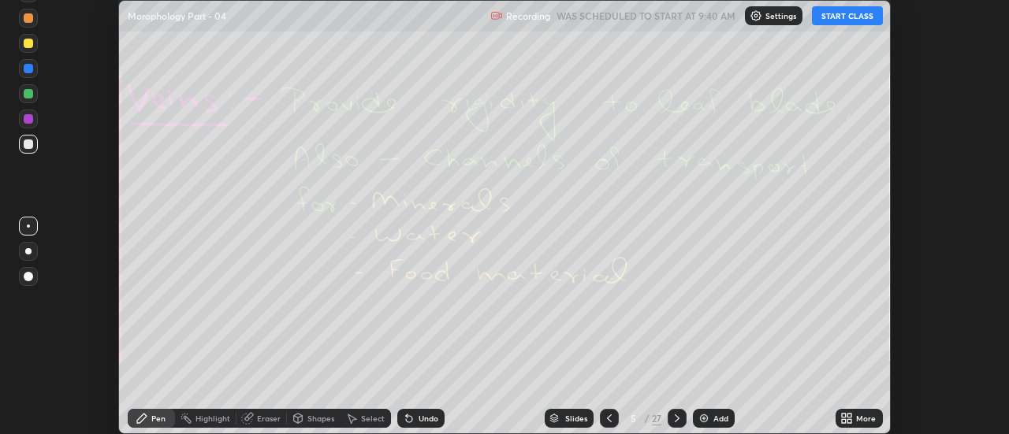
click at [610, 420] on icon at bounding box center [609, 418] width 13 height 13
click at [609, 416] on icon at bounding box center [609, 418] width 13 height 13
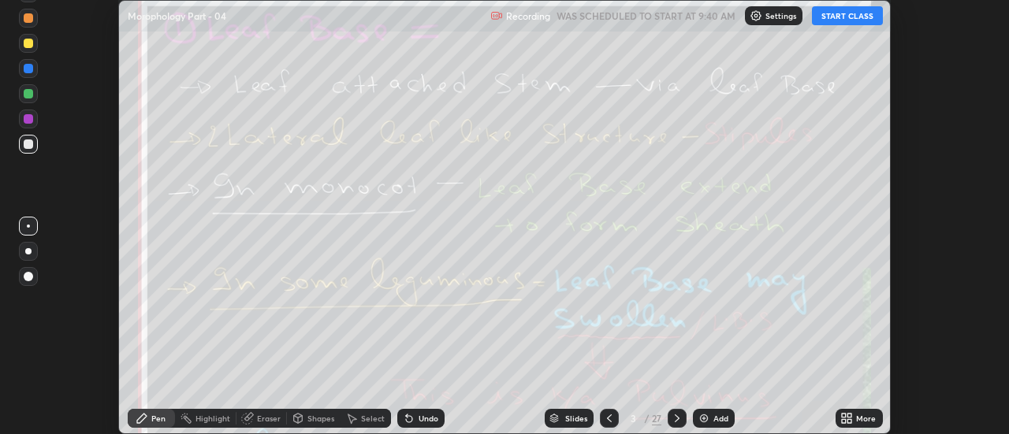
click at [607, 418] on icon at bounding box center [609, 419] width 5 height 8
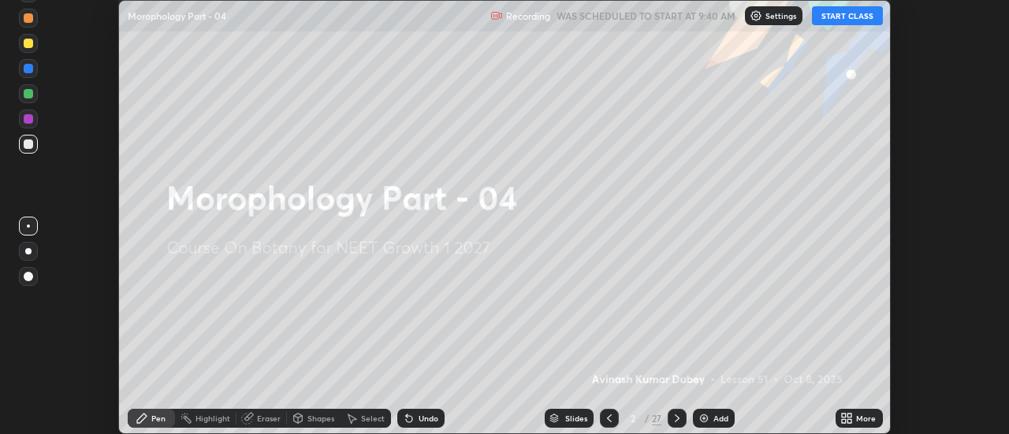
click at [607, 418] on icon at bounding box center [609, 419] width 5 height 8
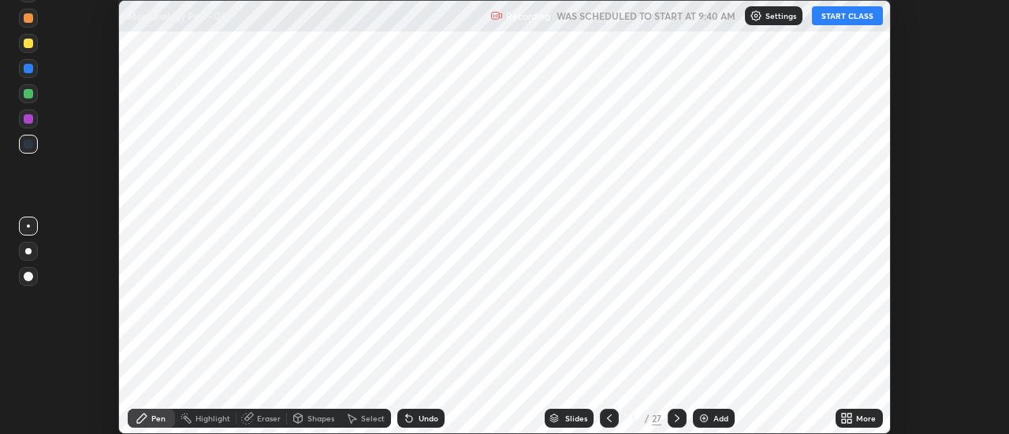
click at [677, 418] on icon at bounding box center [677, 418] width 13 height 13
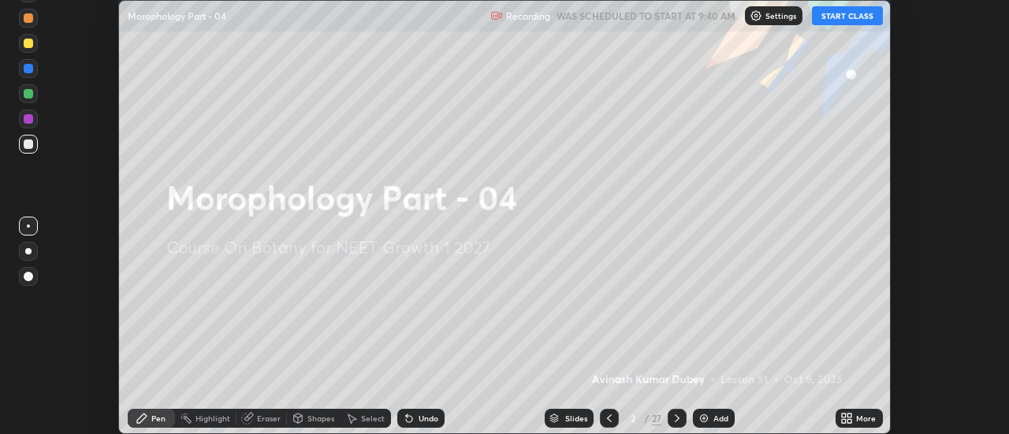
click at [856, 414] on div "More" at bounding box center [859, 418] width 47 height 19
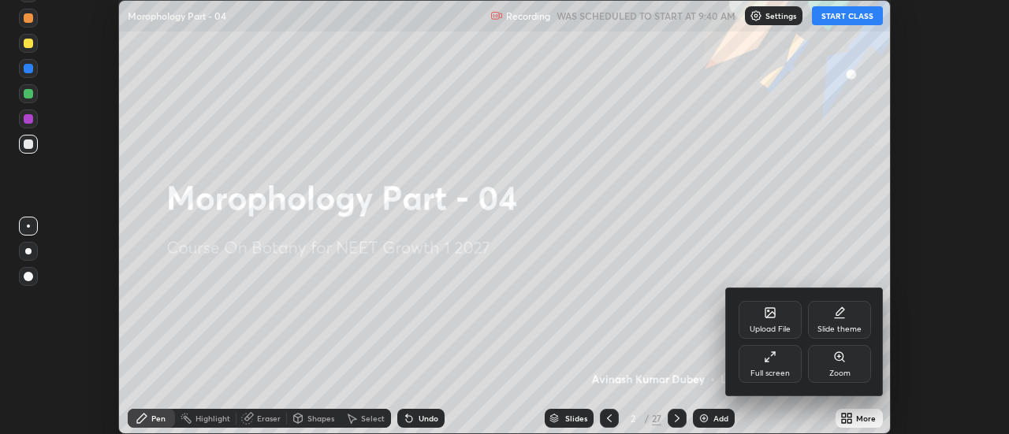
click at [777, 365] on div "Full screen" at bounding box center [770, 364] width 63 height 38
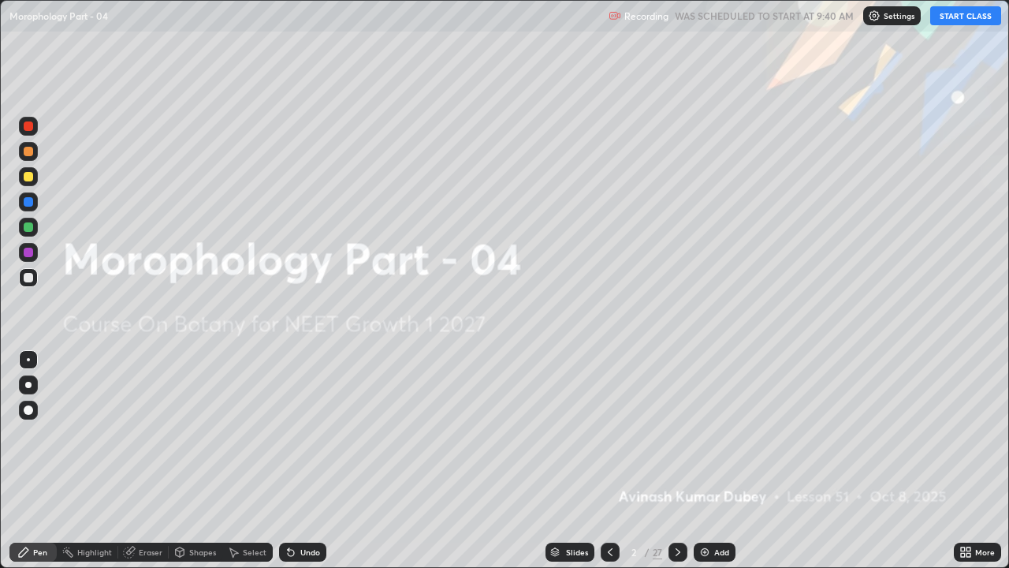
scroll to position [568, 1009]
click at [960, 22] on button "START CLASS" at bounding box center [965, 15] width 71 height 19
click at [674, 434] on icon at bounding box center [678, 552] width 13 height 13
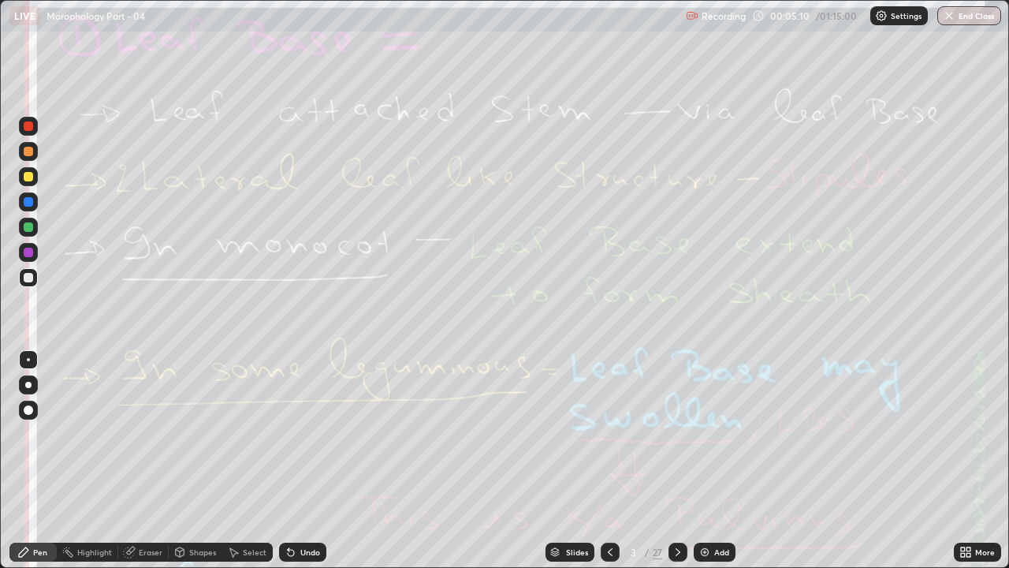
click at [98, 434] on div "Highlight" at bounding box center [94, 552] width 35 height 8
click at [45, 434] on div "Pen" at bounding box center [40, 552] width 14 height 8
click at [136, 434] on div "Eraser" at bounding box center [143, 551] width 50 height 19
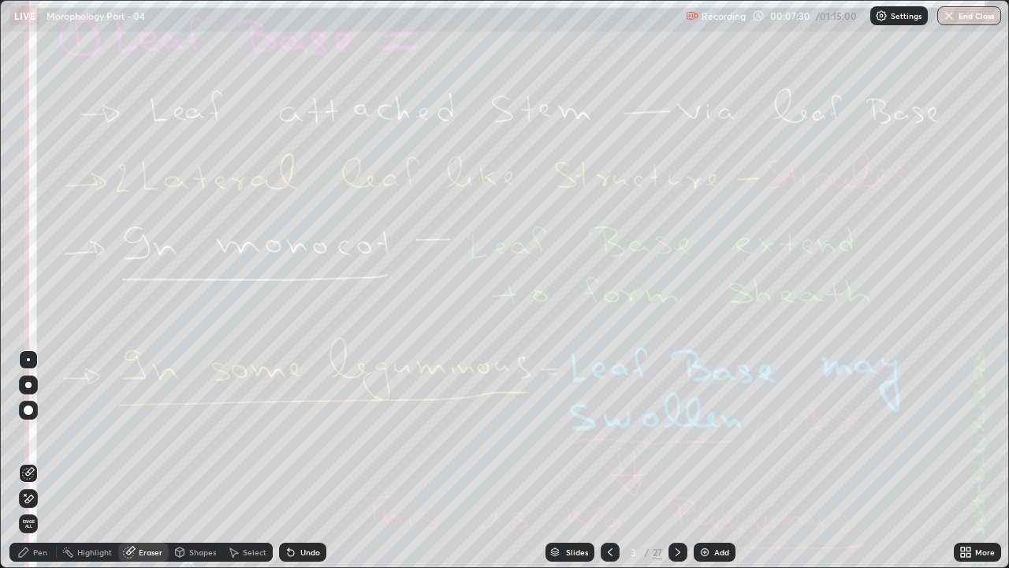
click at [30, 434] on span "Erase all" at bounding box center [28, 523] width 17 height 9
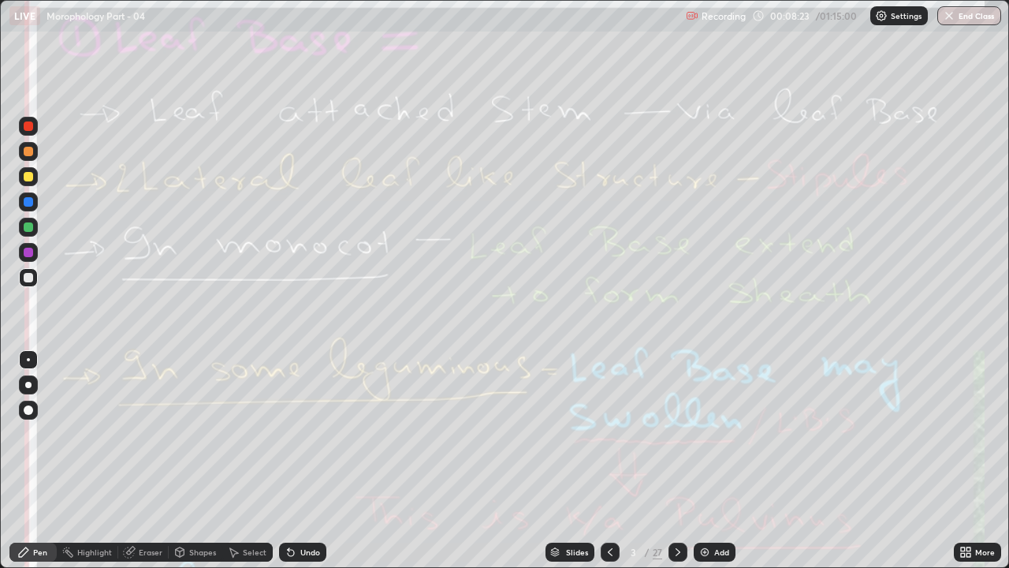
click at [147, 434] on div "Eraser" at bounding box center [151, 552] width 24 height 8
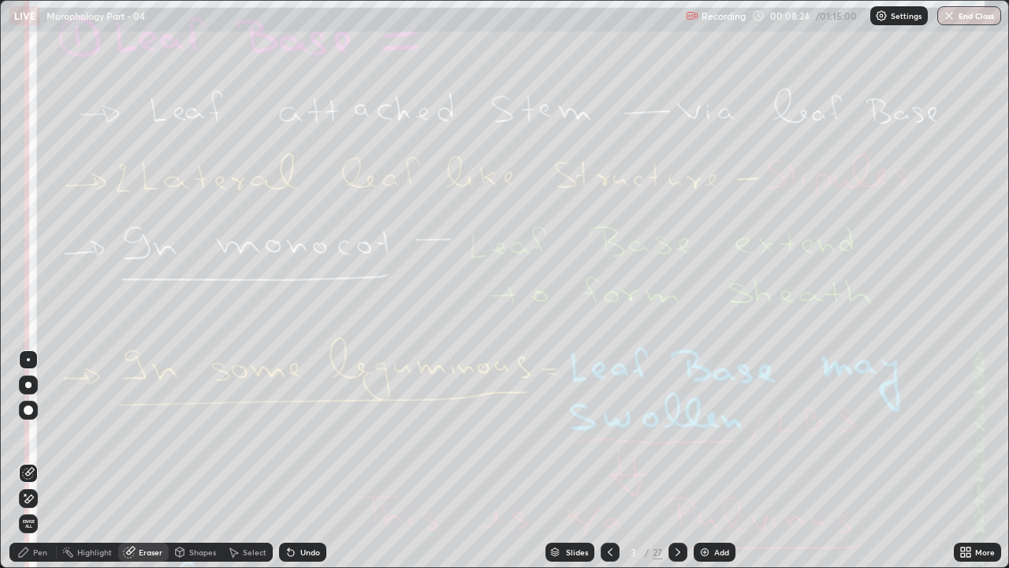
click at [29, 434] on span "Erase all" at bounding box center [28, 523] width 17 height 9
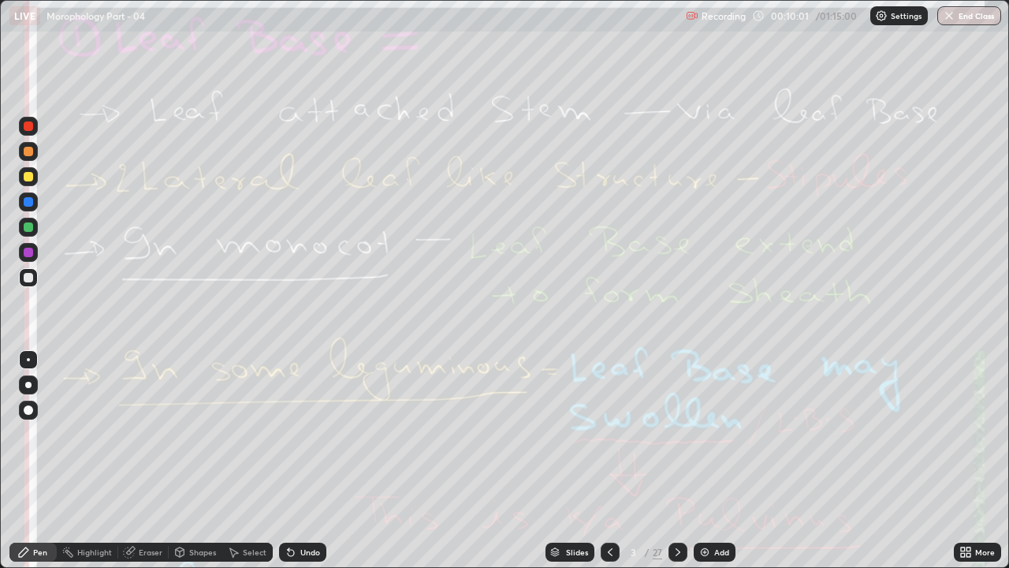
click at [677, 434] on icon at bounding box center [678, 552] width 13 height 13
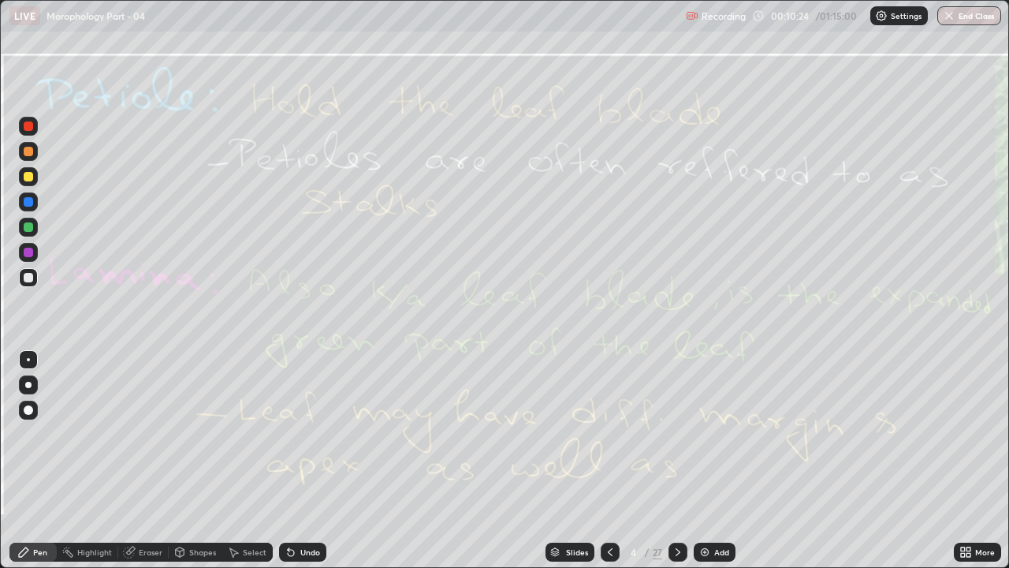
click at [145, 434] on div "Eraser" at bounding box center [151, 552] width 24 height 8
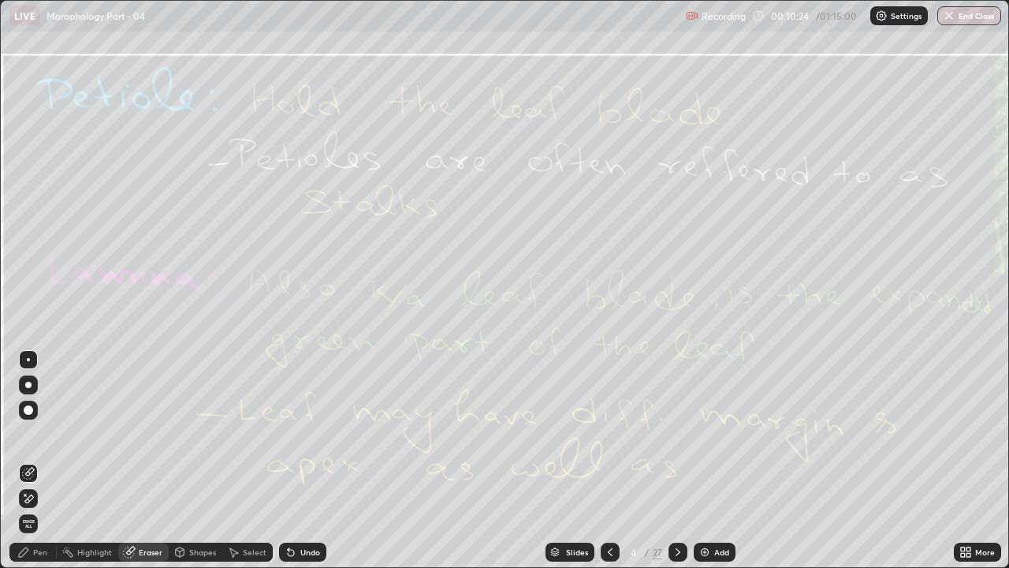
click at [29, 434] on span "Erase all" at bounding box center [28, 523] width 17 height 9
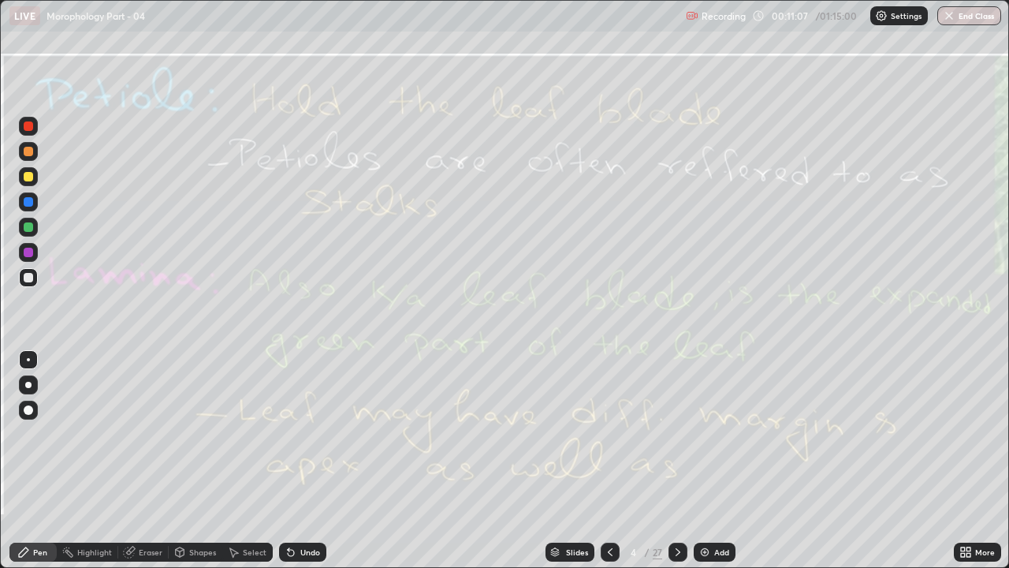
click at [137, 434] on div "Eraser" at bounding box center [143, 551] width 50 height 19
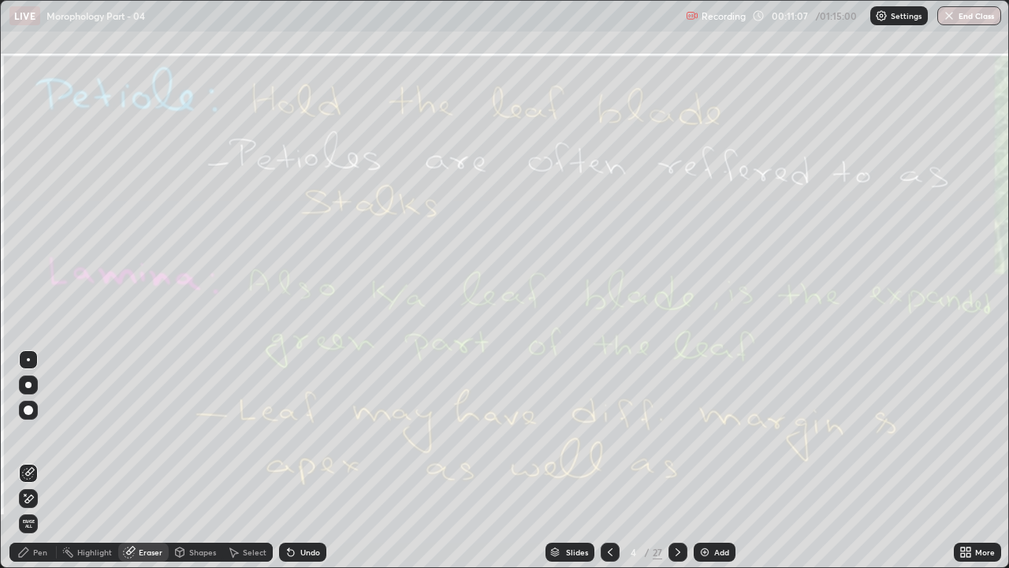
click at [28, 434] on span "Erase all" at bounding box center [28, 523] width 17 height 9
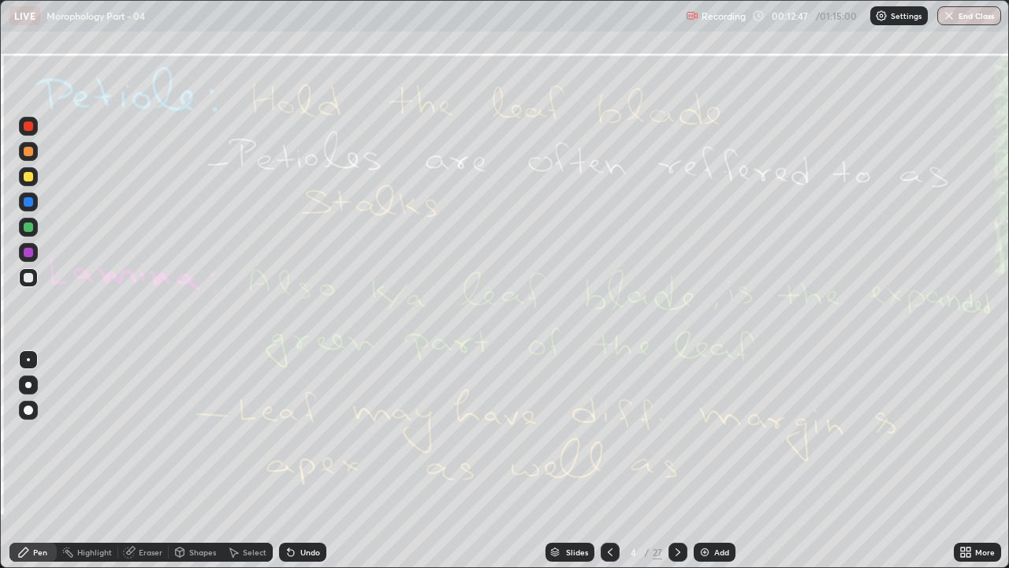
click at [675, 434] on icon at bounding box center [678, 552] width 13 height 13
click at [144, 434] on div "Eraser" at bounding box center [151, 552] width 24 height 8
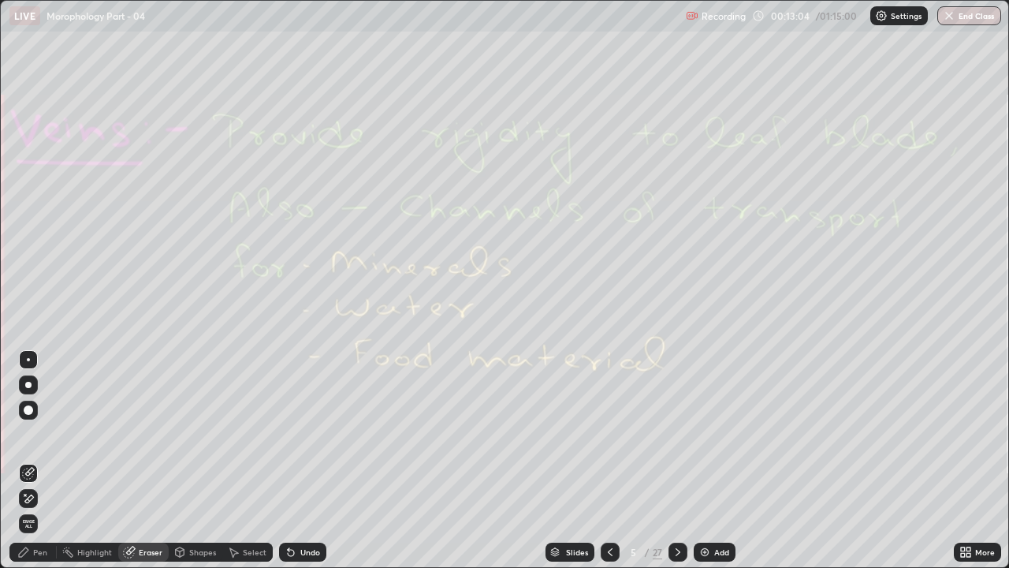
click at [24, 434] on span "Erase all" at bounding box center [28, 523] width 17 height 9
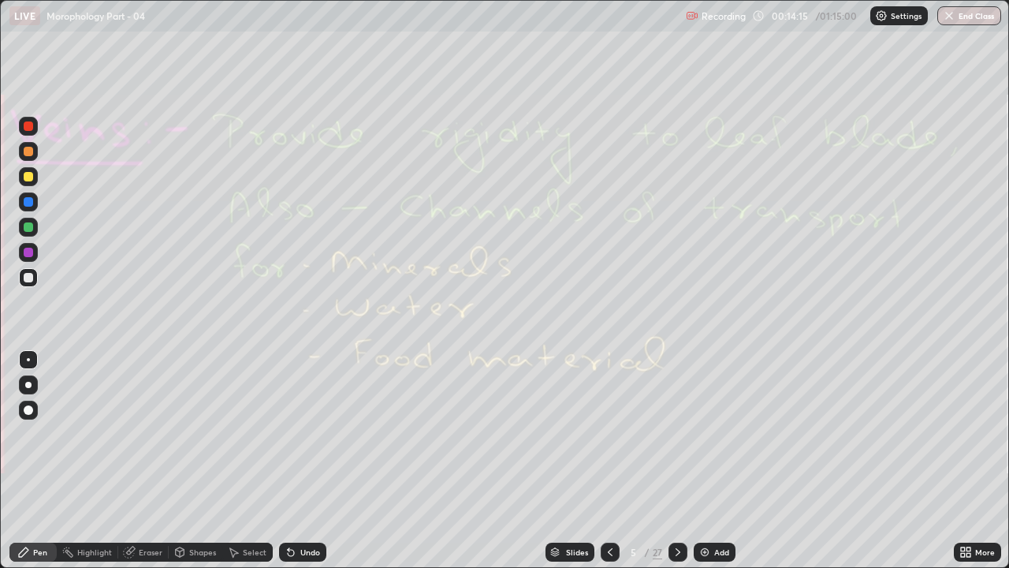
click at [680, 434] on icon at bounding box center [678, 552] width 13 height 13
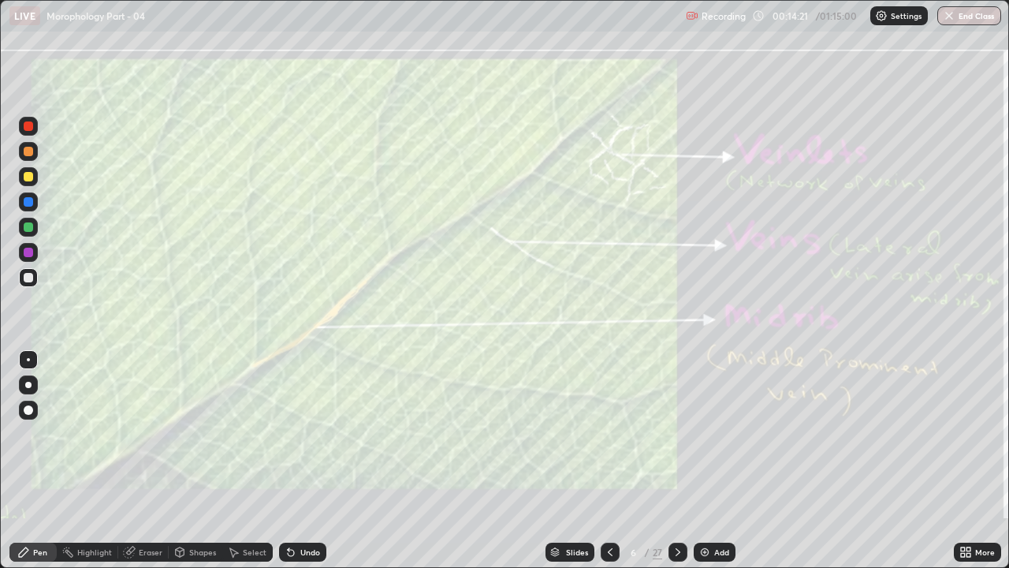
click at [98, 434] on div "Highlight" at bounding box center [94, 552] width 35 height 8
click at [154, 434] on div "Eraser" at bounding box center [151, 552] width 24 height 8
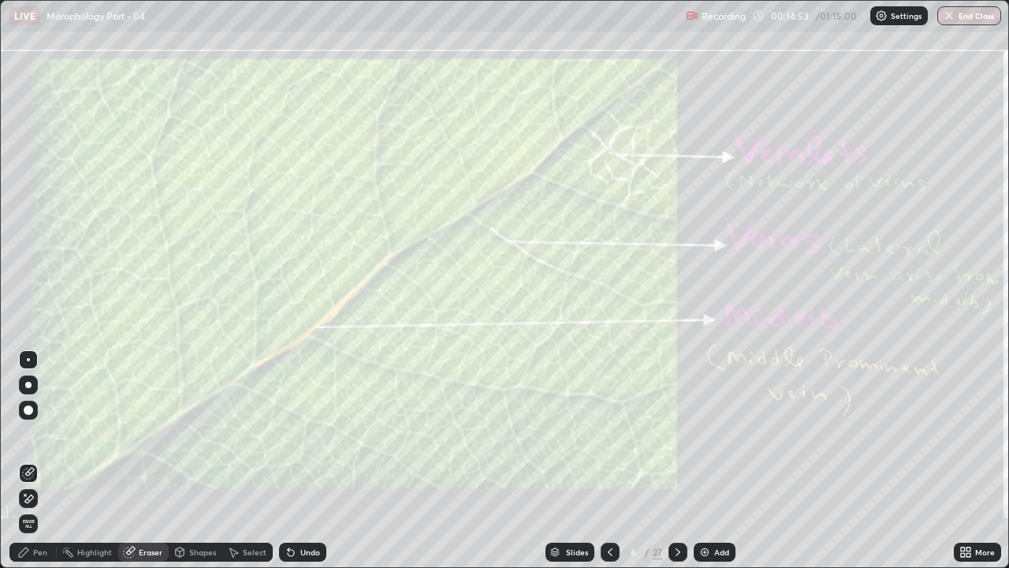
click at [28, 434] on span "Erase all" at bounding box center [28, 523] width 17 height 9
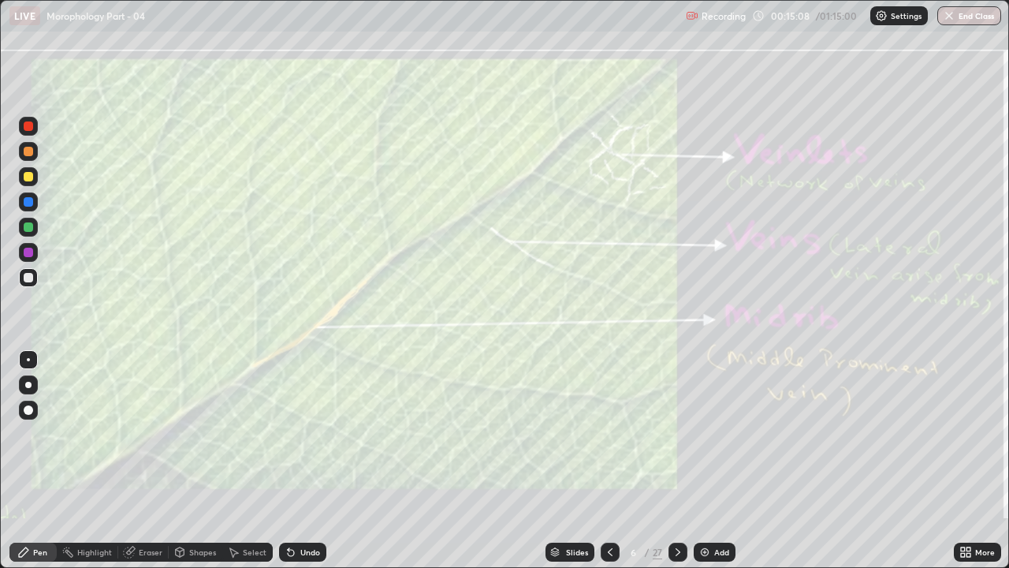
click at [677, 434] on icon at bounding box center [678, 552] width 13 height 13
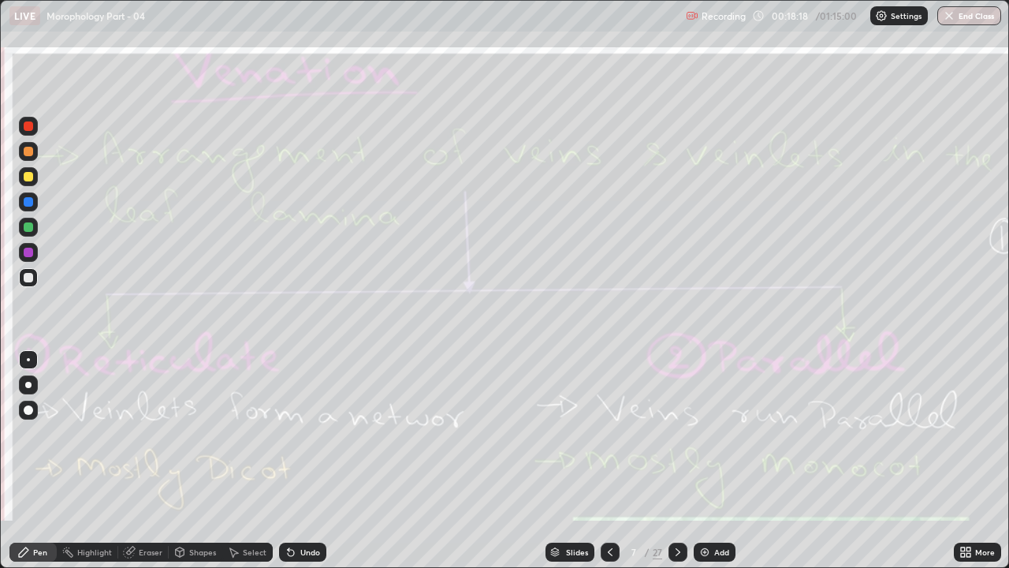
click at [148, 434] on div "Eraser" at bounding box center [143, 551] width 50 height 19
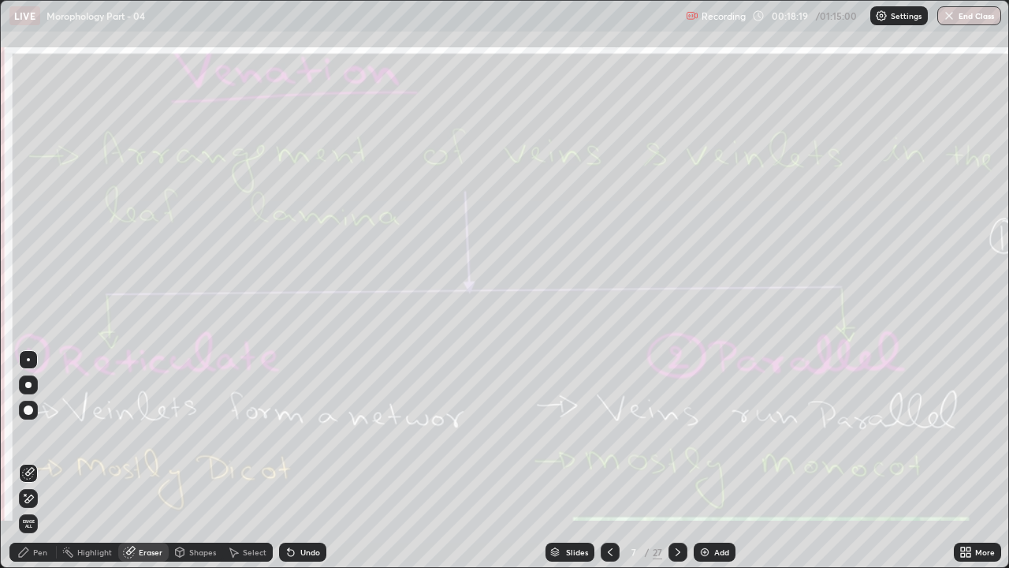
click at [28, 434] on span "Erase all" at bounding box center [28, 523] width 17 height 9
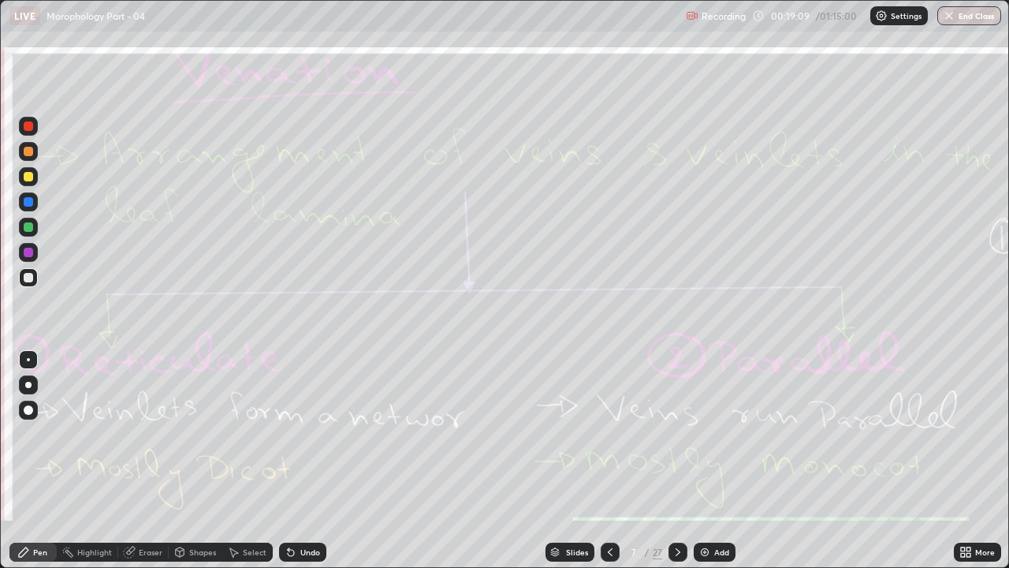
click at [683, 434] on div at bounding box center [678, 551] width 19 height 19
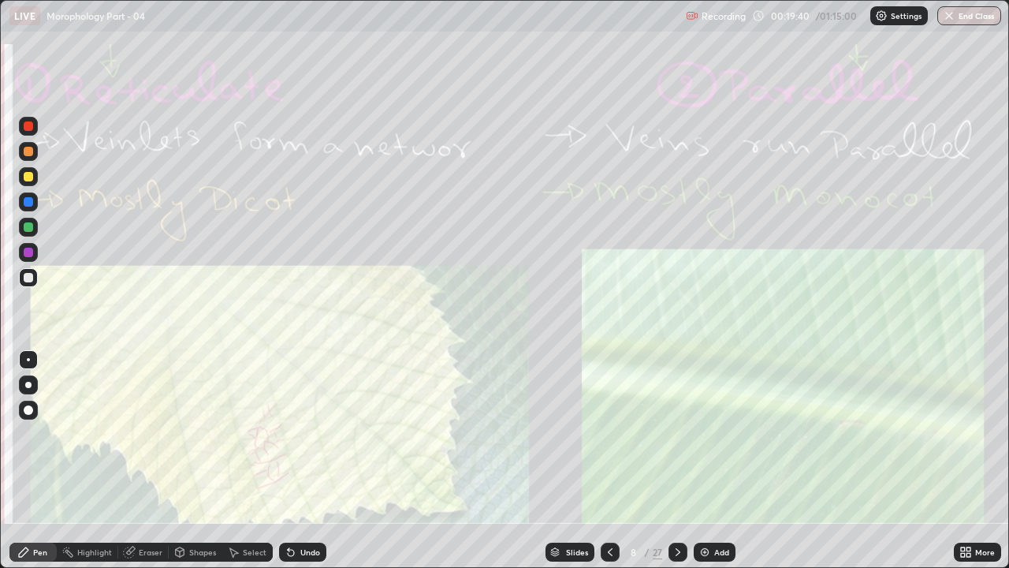
click at [151, 434] on div "Eraser" at bounding box center [151, 552] width 24 height 8
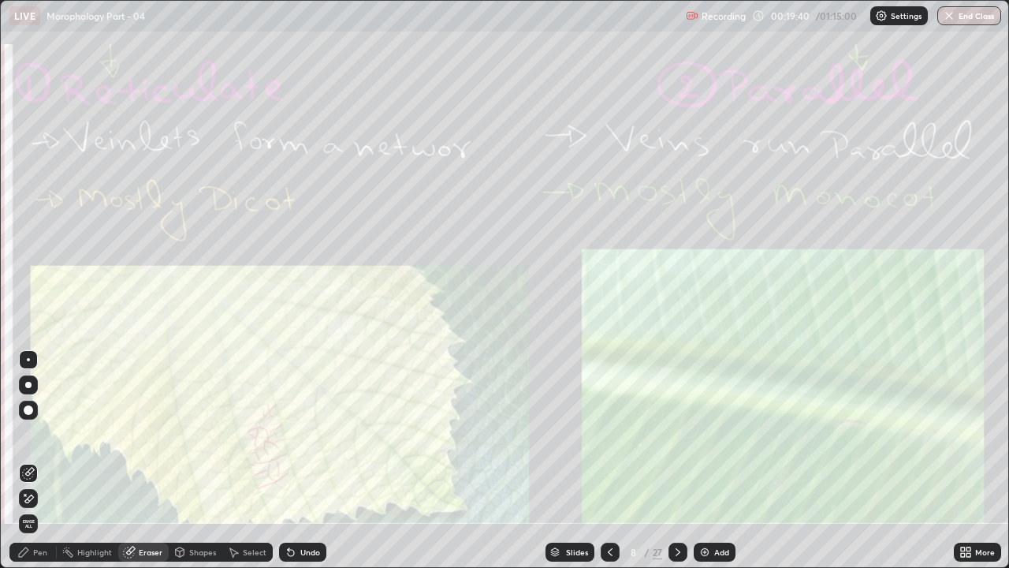
click at [28, 434] on span "Erase all" at bounding box center [28, 523] width 17 height 9
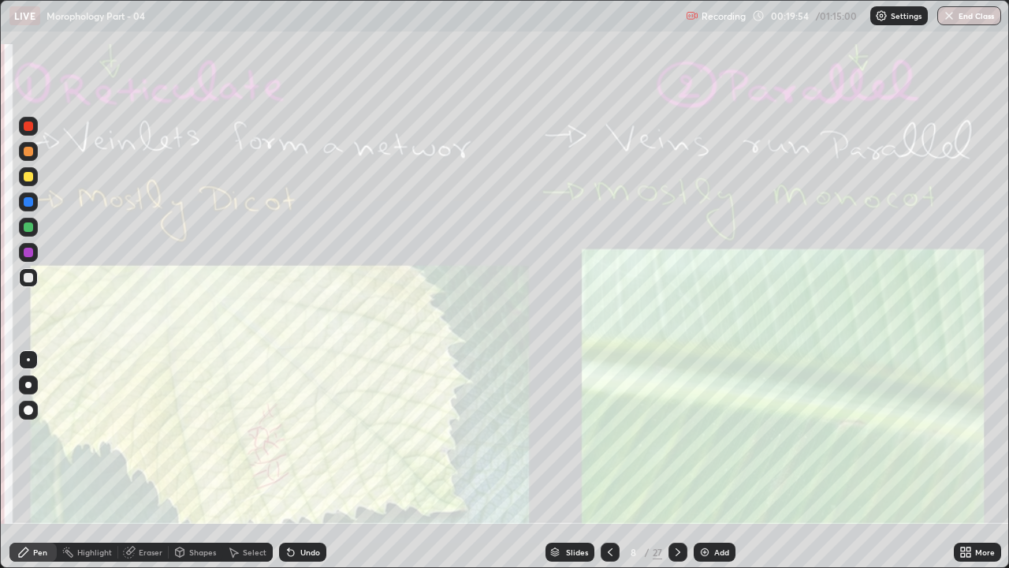
click at [151, 434] on div "Eraser" at bounding box center [151, 552] width 24 height 8
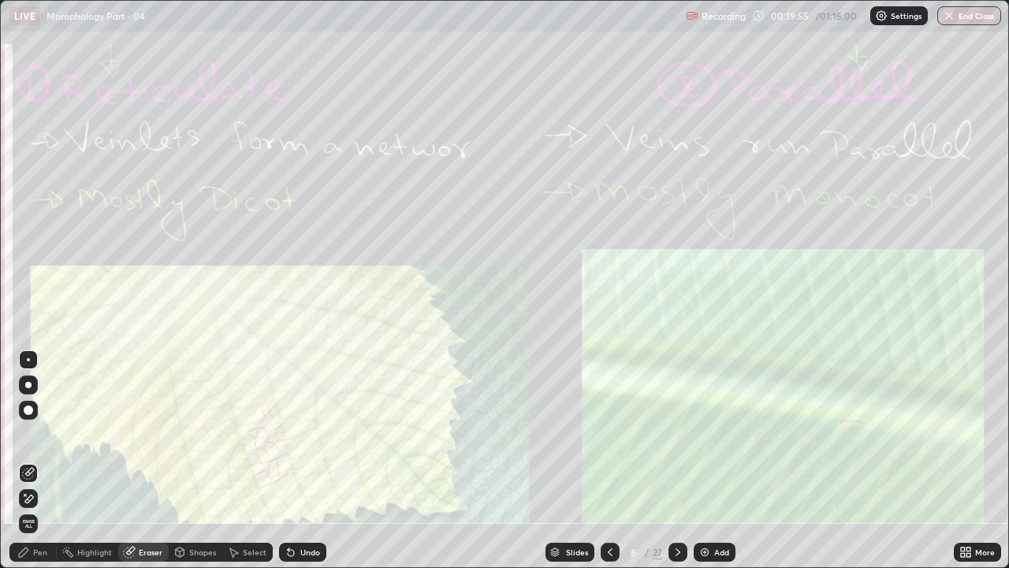
click at [31, 434] on span "Erase all" at bounding box center [28, 523] width 17 height 9
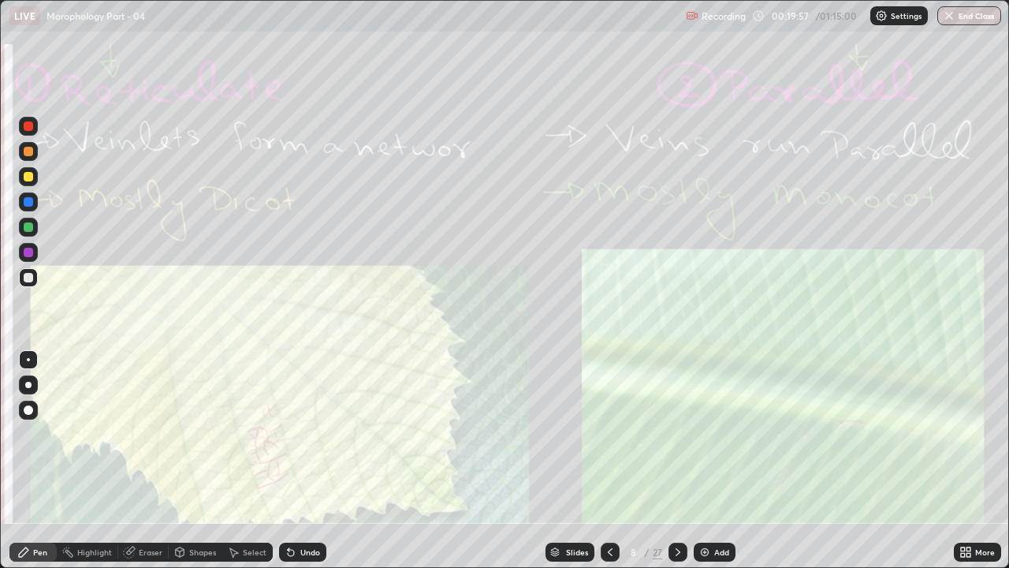
click at [677, 434] on icon at bounding box center [678, 552] width 13 height 13
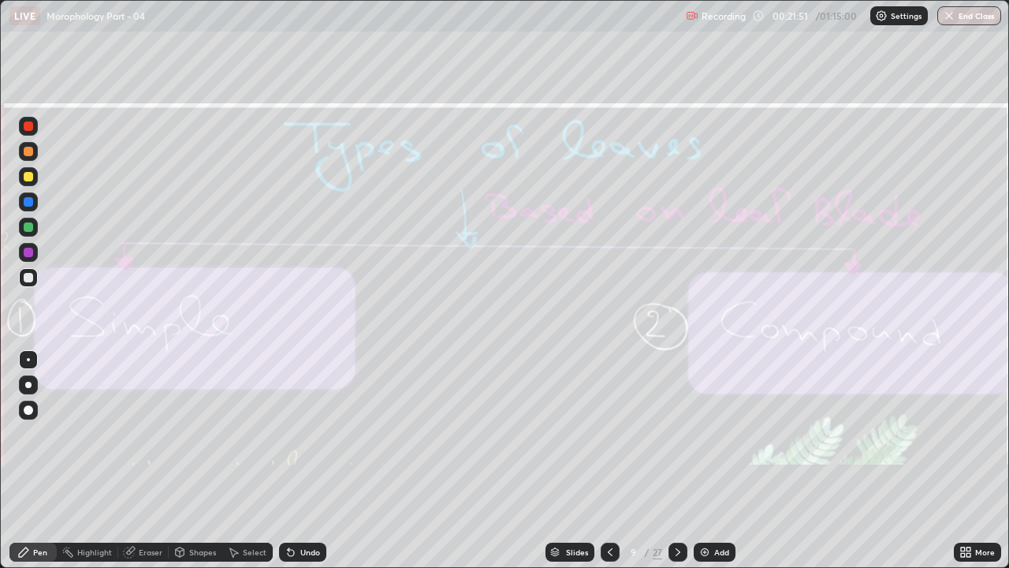
click at [150, 434] on div "Eraser" at bounding box center [151, 552] width 24 height 8
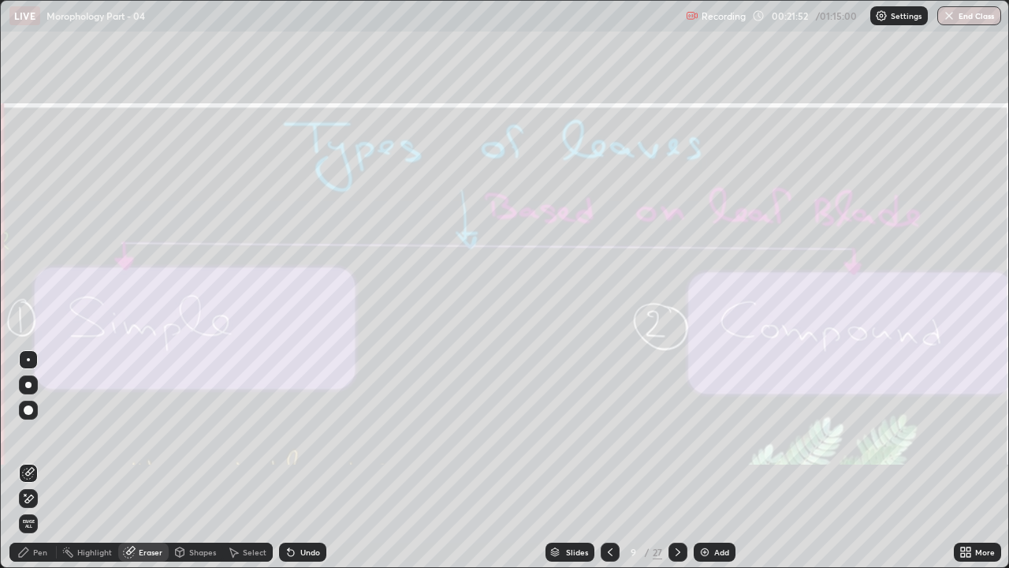
click at [28, 434] on span "Erase all" at bounding box center [28, 523] width 17 height 9
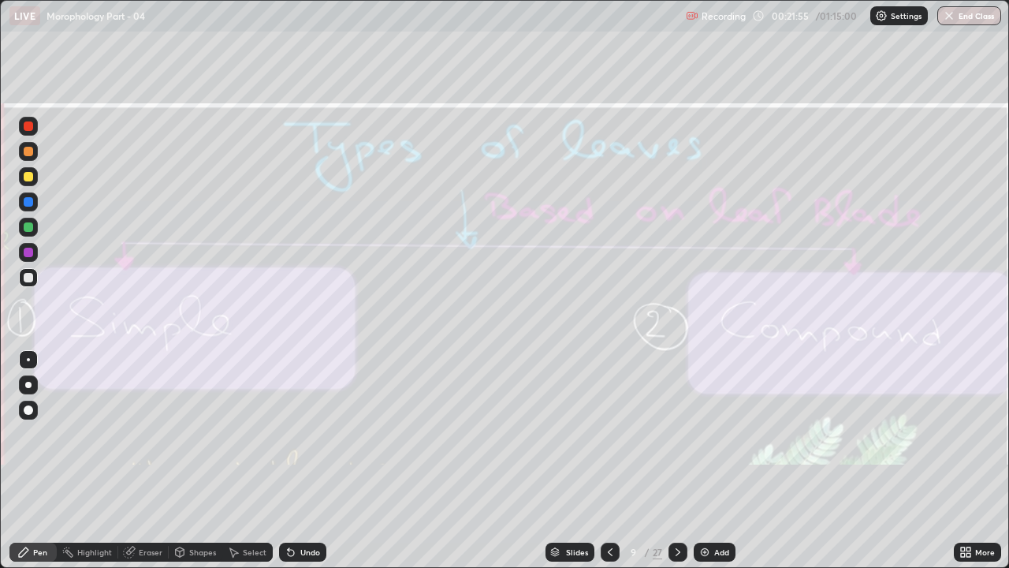
click at [677, 434] on icon at bounding box center [678, 552] width 13 height 13
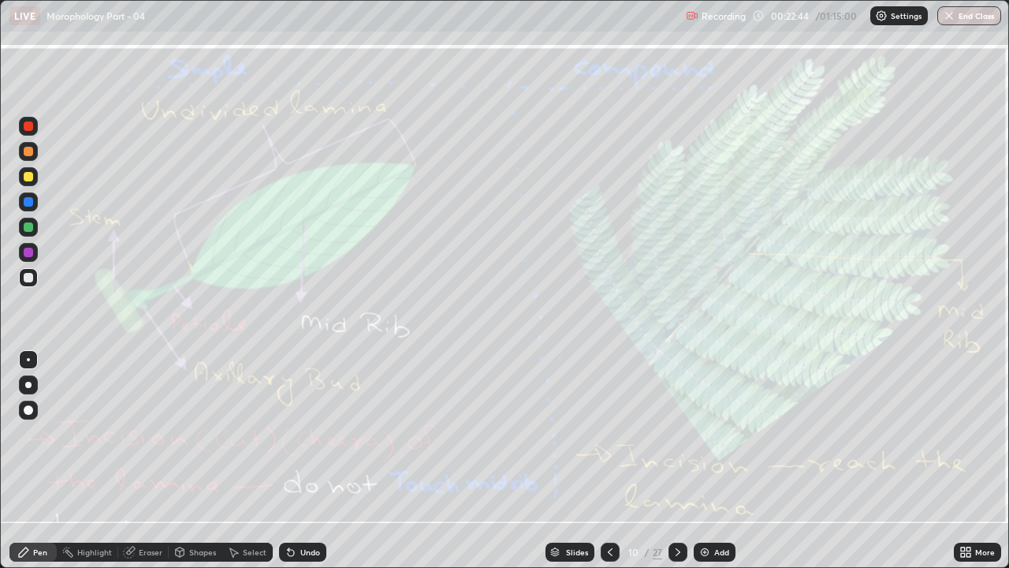
click at [158, 434] on div "Eraser" at bounding box center [151, 552] width 24 height 8
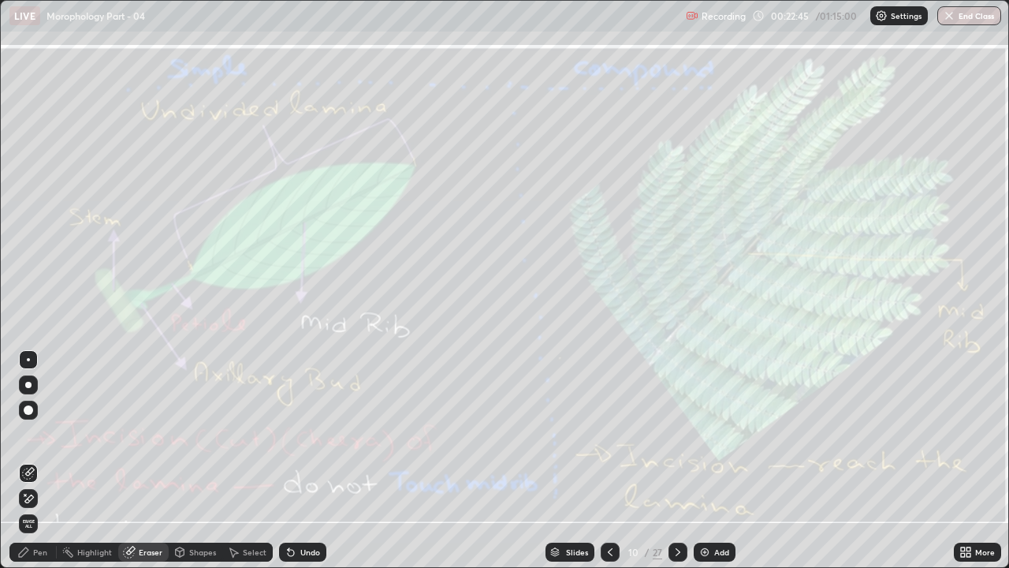
click at [34, 434] on span "Erase all" at bounding box center [28, 523] width 17 height 9
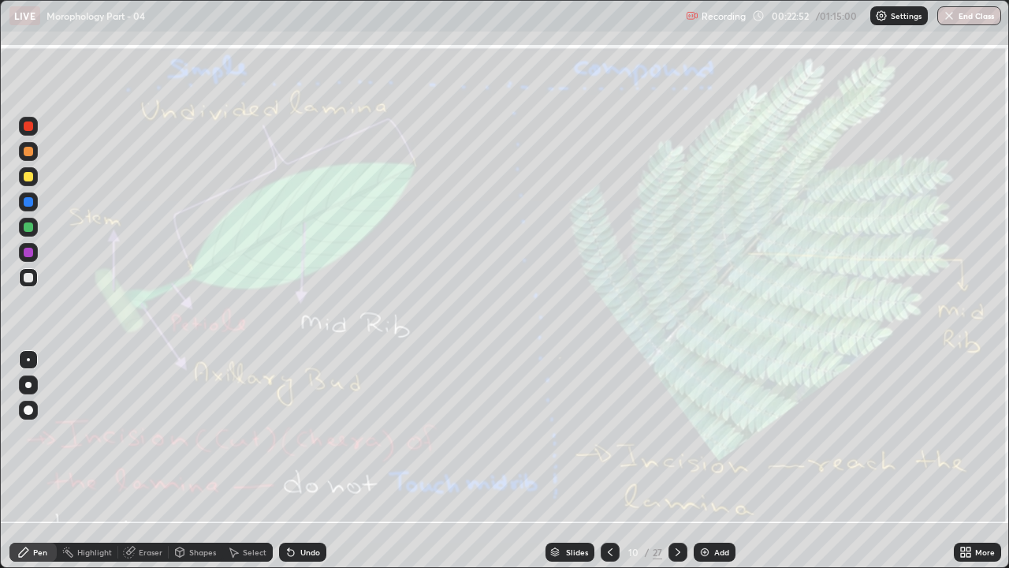
click at [608, 434] on icon at bounding box center [610, 552] width 13 height 13
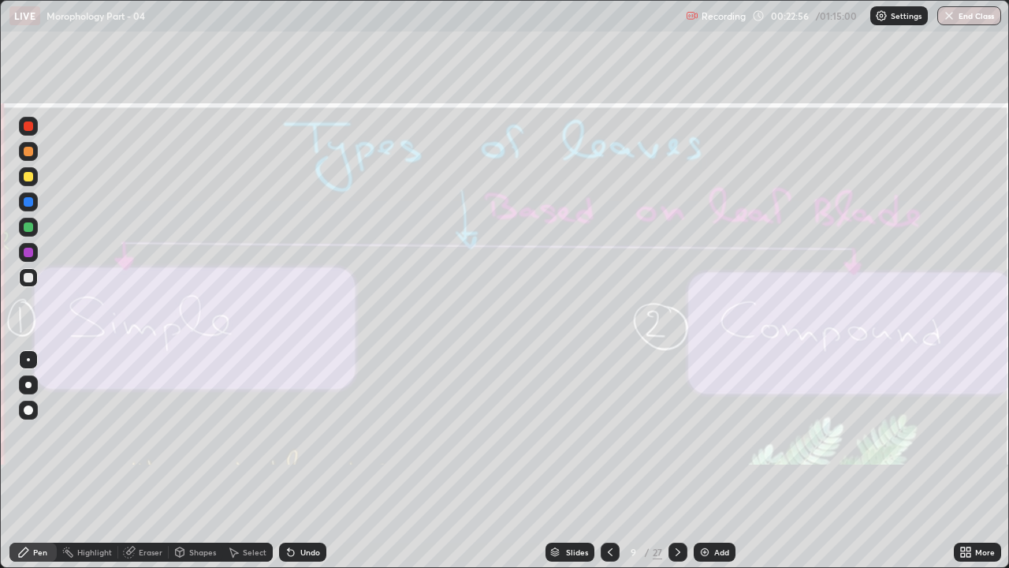
click at [677, 434] on icon at bounding box center [678, 552] width 13 height 13
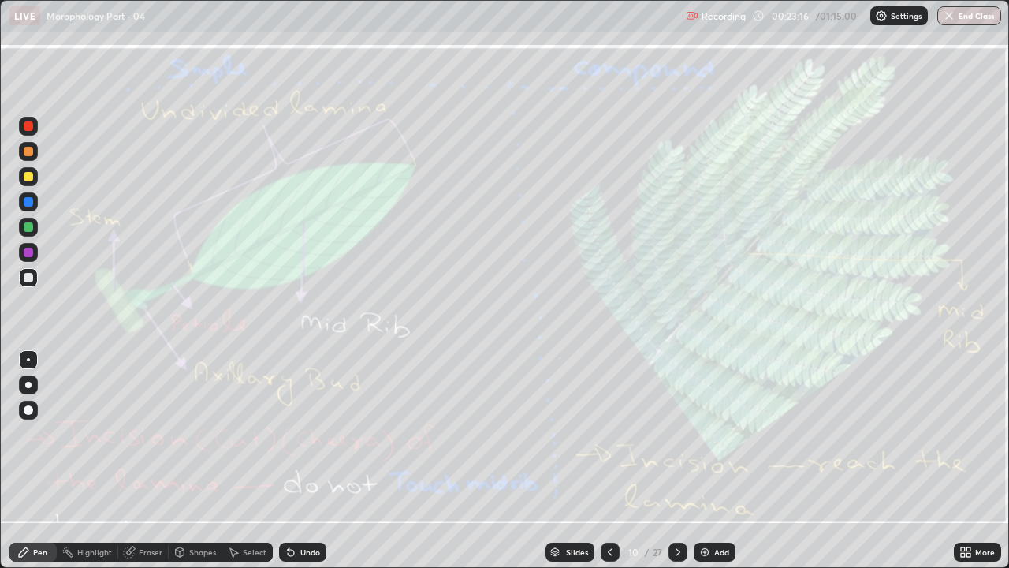
click at [151, 434] on div "Eraser" at bounding box center [151, 552] width 24 height 8
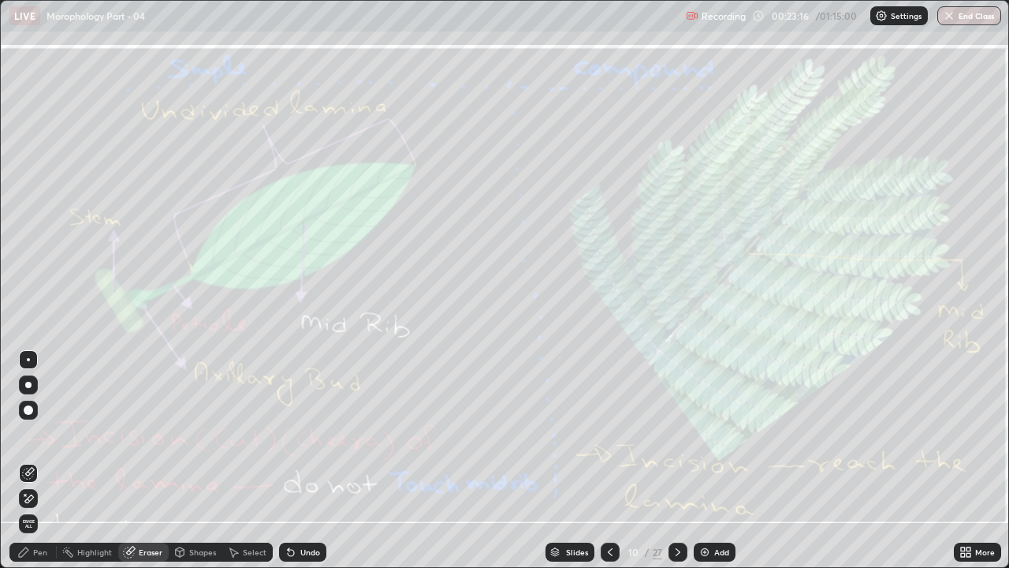
click at [28, 434] on span "Erase all" at bounding box center [28, 523] width 17 height 9
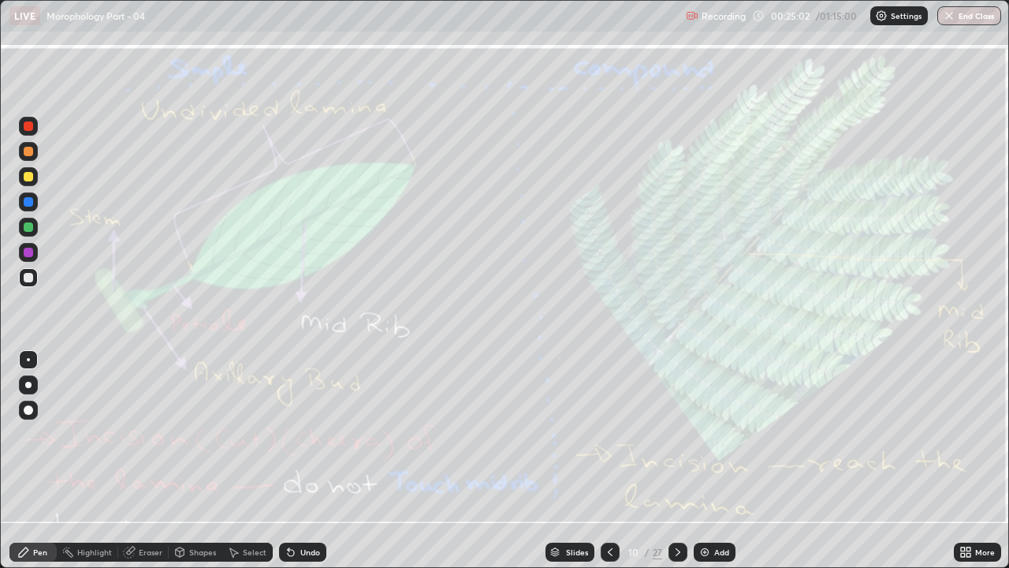
click at [672, 434] on icon at bounding box center [678, 552] width 13 height 13
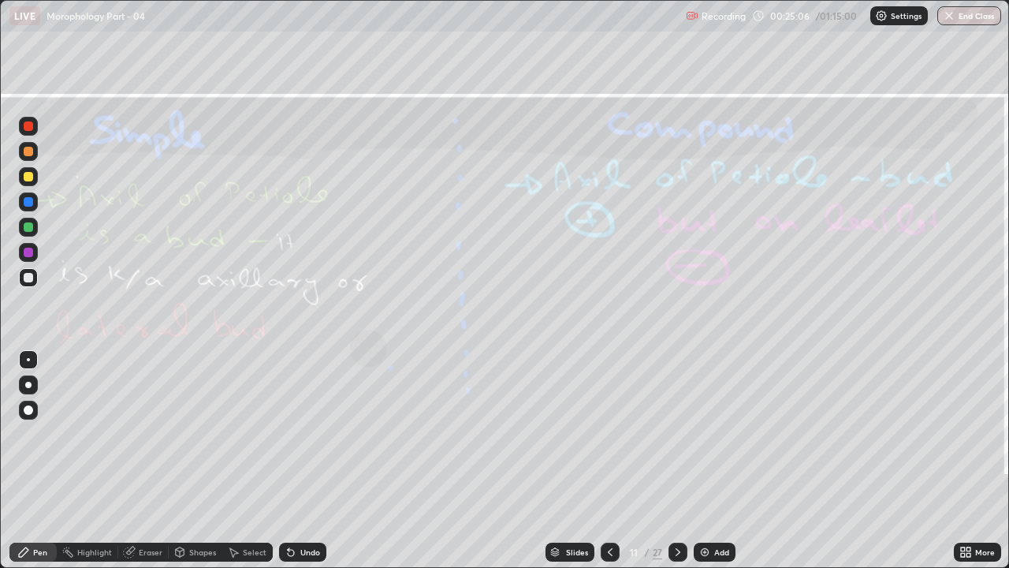
click at [606, 434] on div at bounding box center [610, 551] width 19 height 19
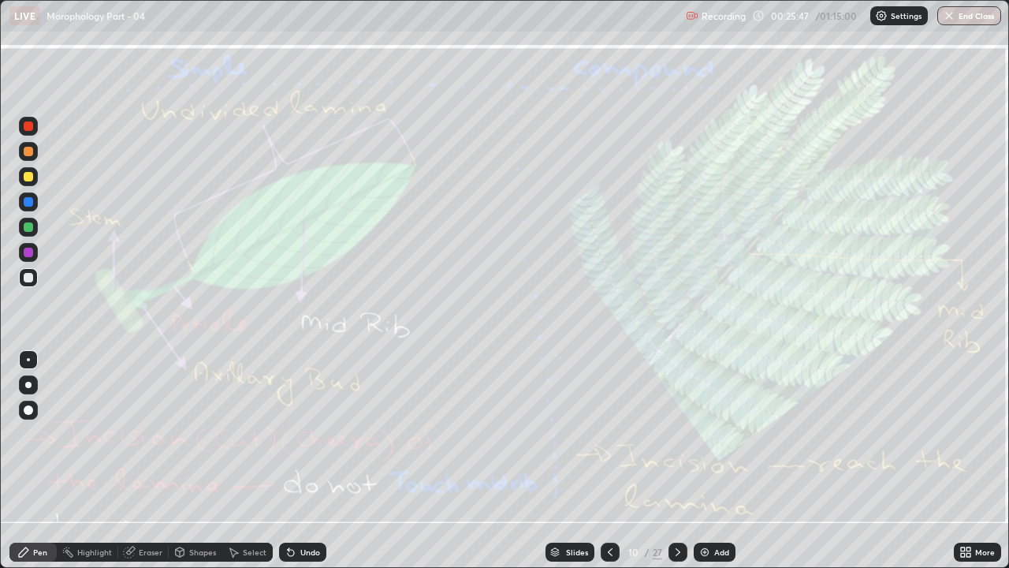
click at [676, 434] on icon at bounding box center [678, 552] width 13 height 13
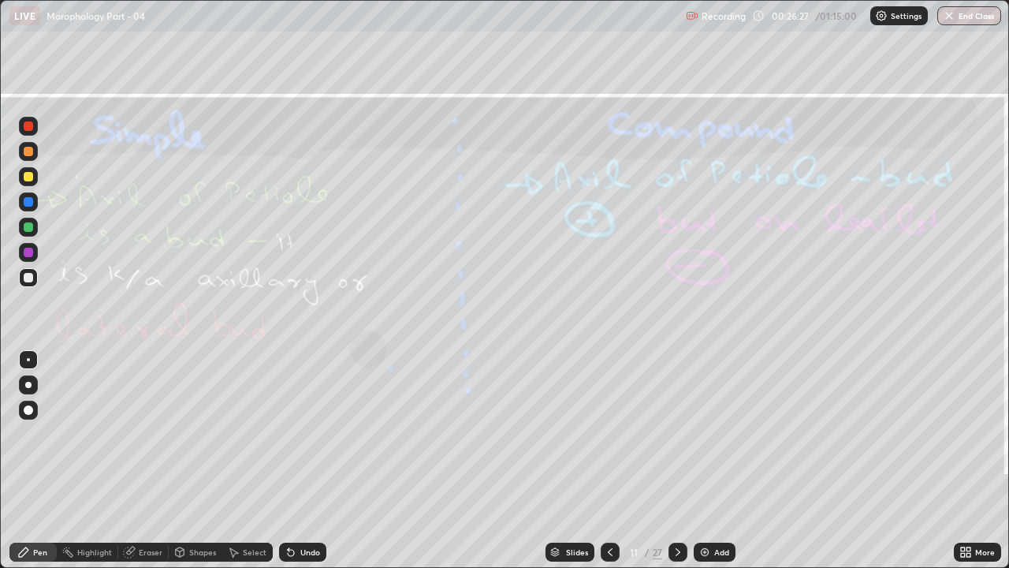
click at [608, 434] on icon at bounding box center [610, 552] width 13 height 13
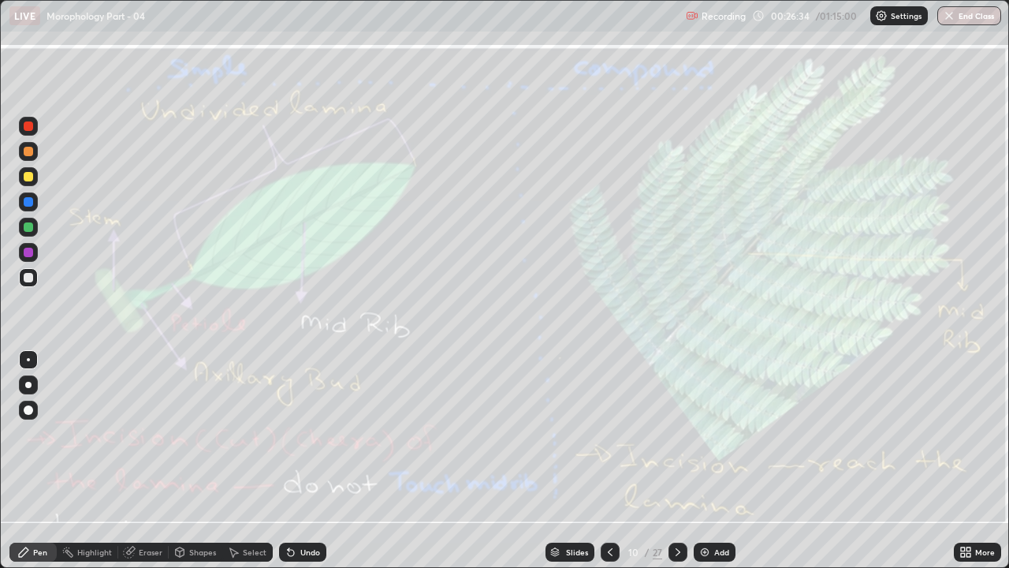
click at [155, 434] on div "Eraser" at bounding box center [151, 552] width 24 height 8
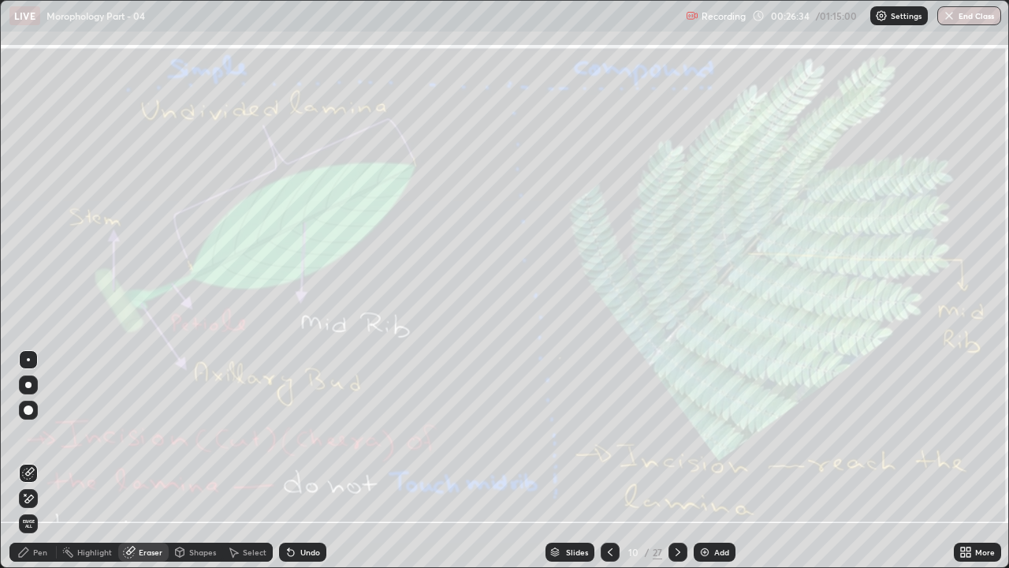
click at [31, 434] on span "Erase all" at bounding box center [28, 523] width 17 height 9
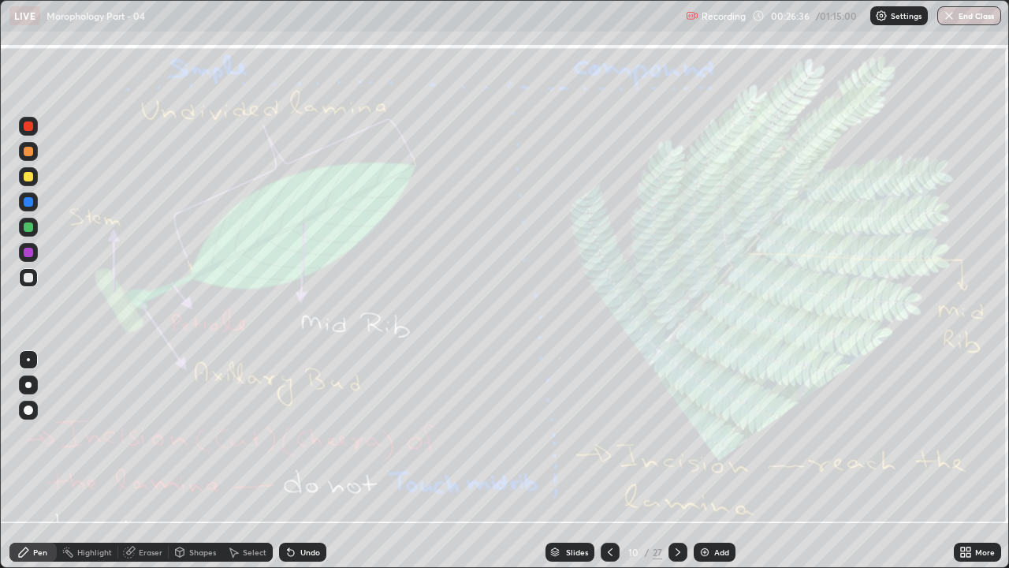
click at [677, 434] on icon at bounding box center [678, 552] width 13 height 13
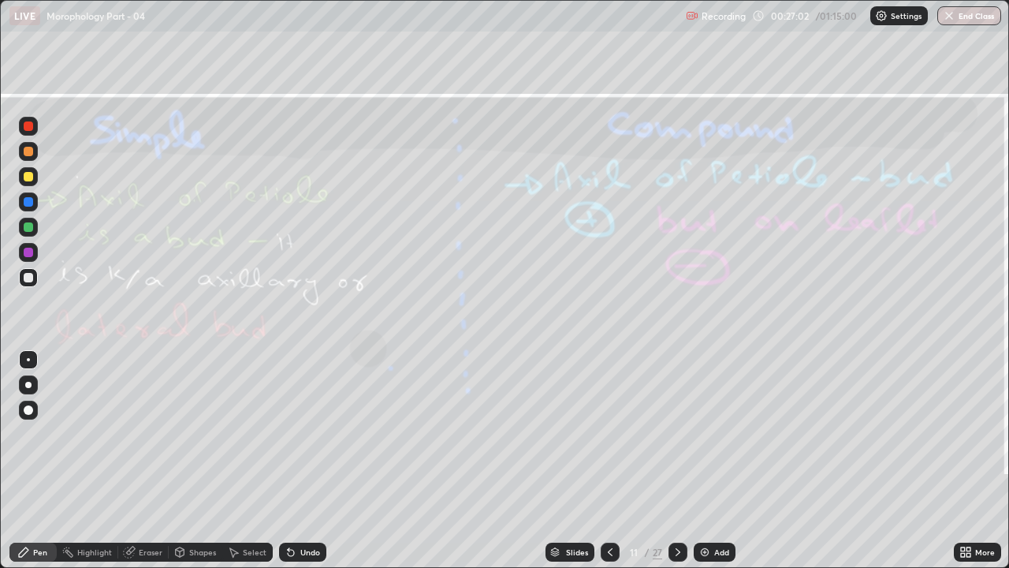
click at [144, 434] on div "Eraser" at bounding box center [143, 551] width 50 height 19
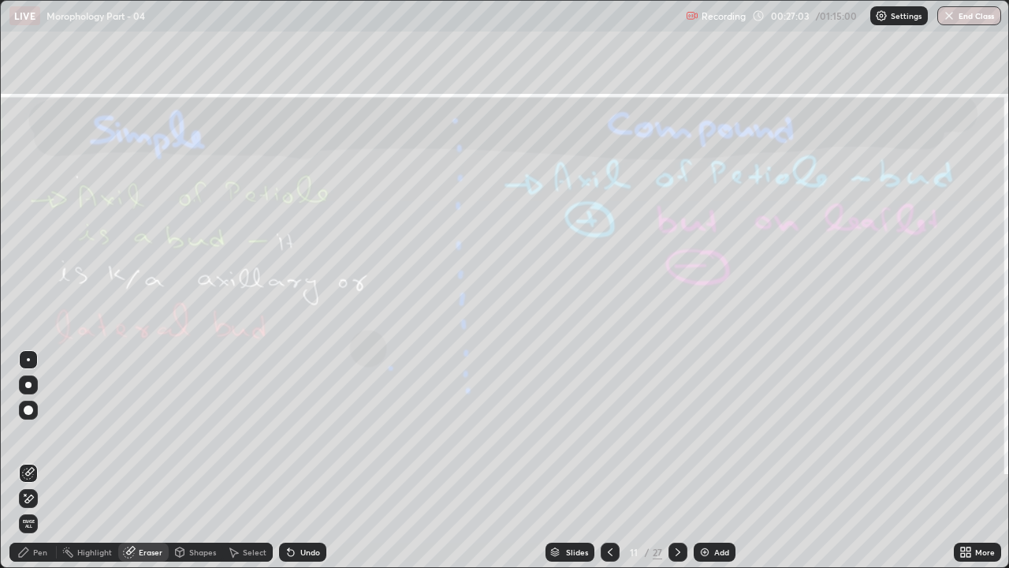
click at [29, 434] on span "Erase all" at bounding box center [28, 523] width 17 height 9
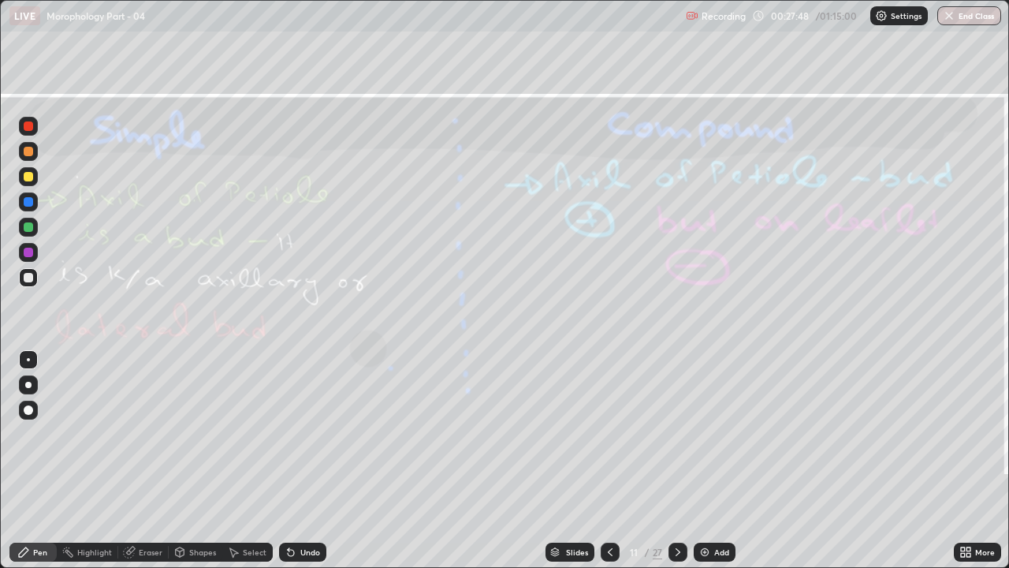
click at [144, 434] on div "Eraser" at bounding box center [151, 552] width 24 height 8
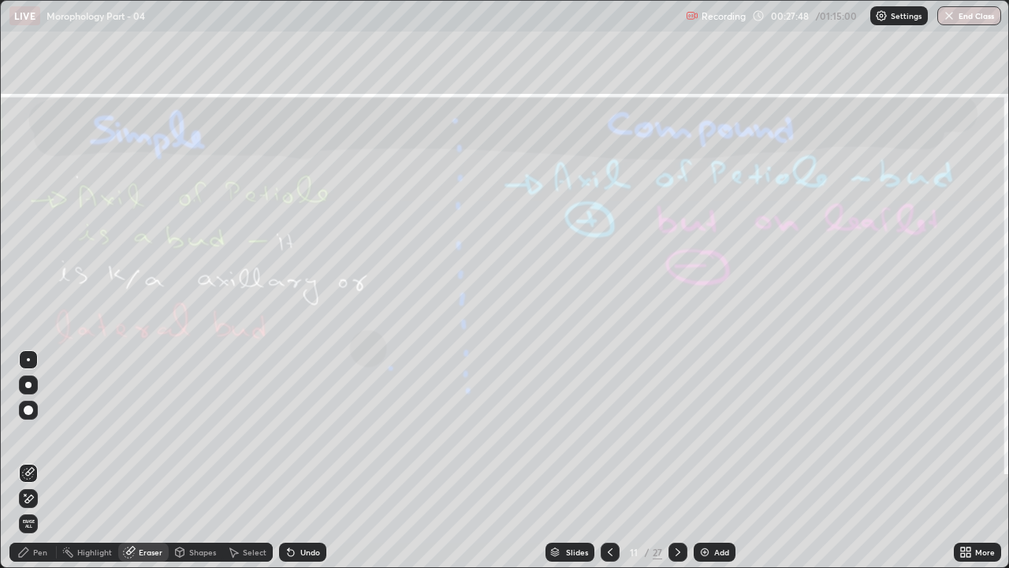
click at [28, 434] on span "Erase all" at bounding box center [28, 523] width 17 height 9
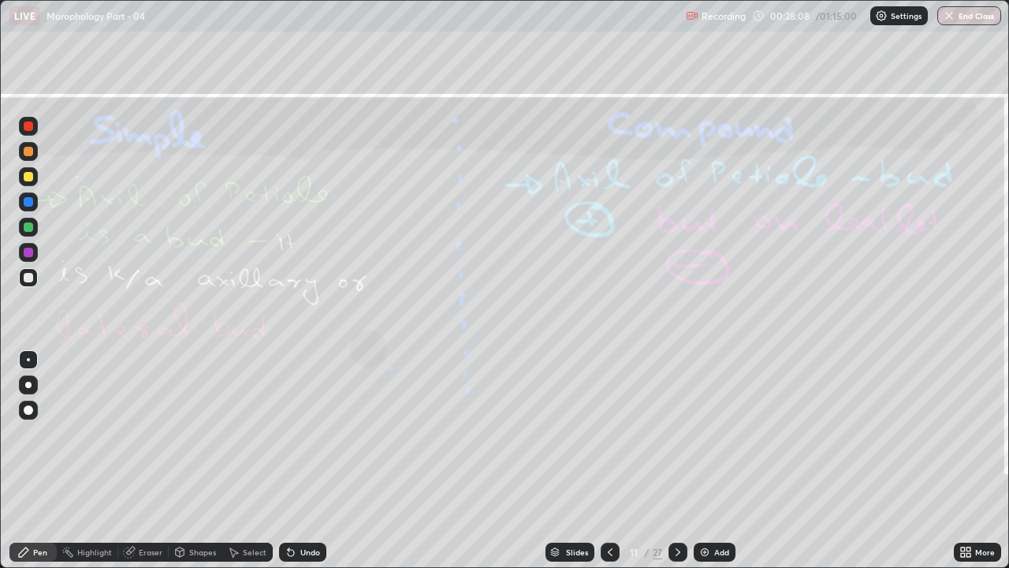
click at [677, 434] on icon at bounding box center [678, 552] width 13 height 13
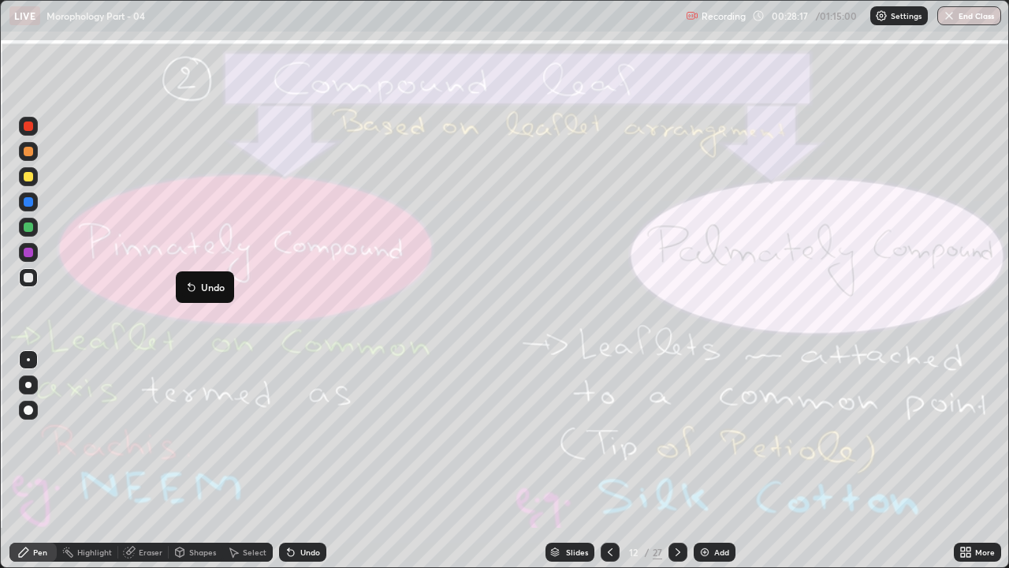
click at [184, 278] on button "Undo" at bounding box center [205, 287] width 46 height 19
click at [678, 434] on icon at bounding box center [678, 552] width 13 height 13
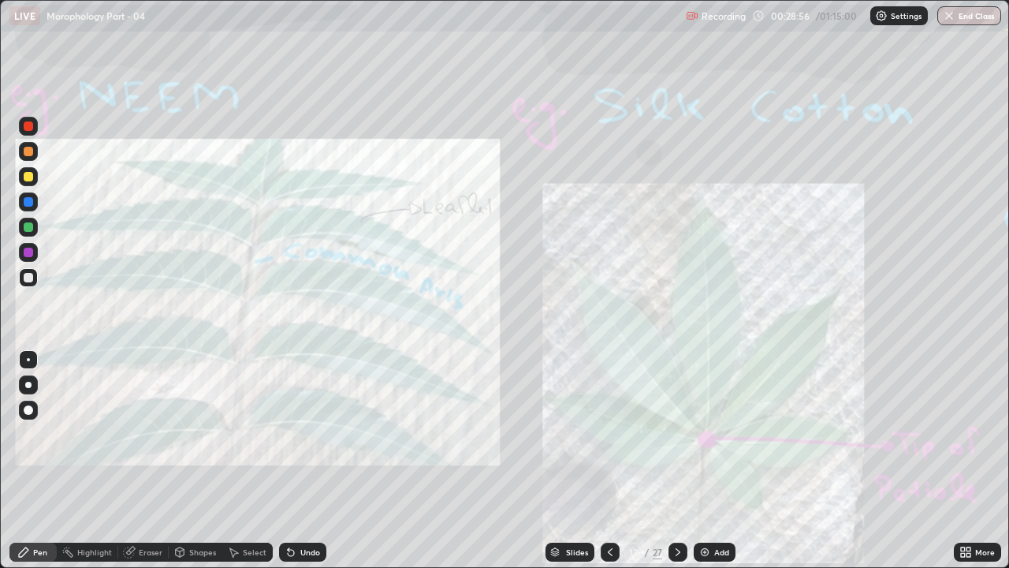
click at [146, 434] on div "Eraser" at bounding box center [151, 552] width 24 height 8
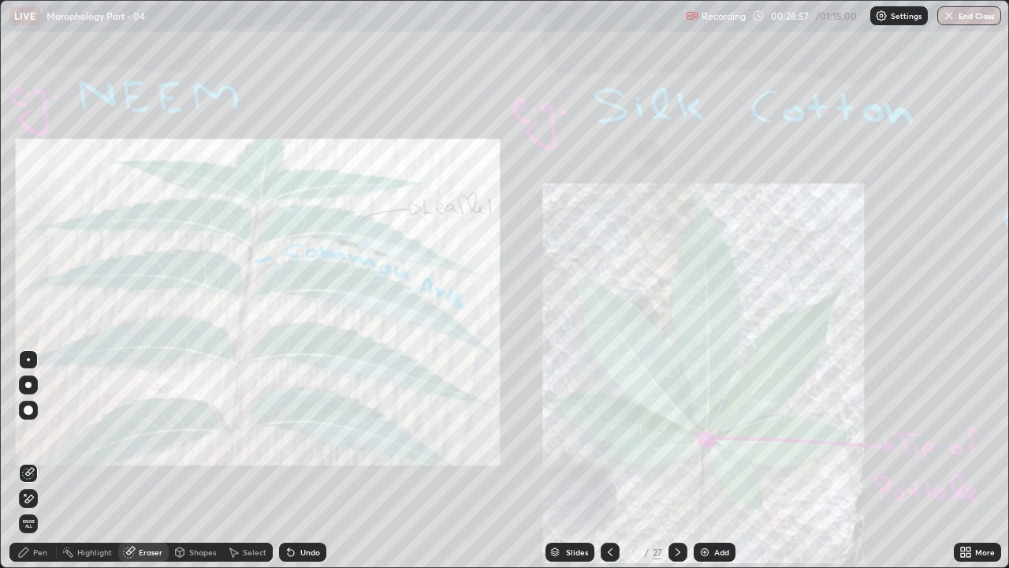
click at [28, 434] on span "Erase all" at bounding box center [28, 523] width 17 height 9
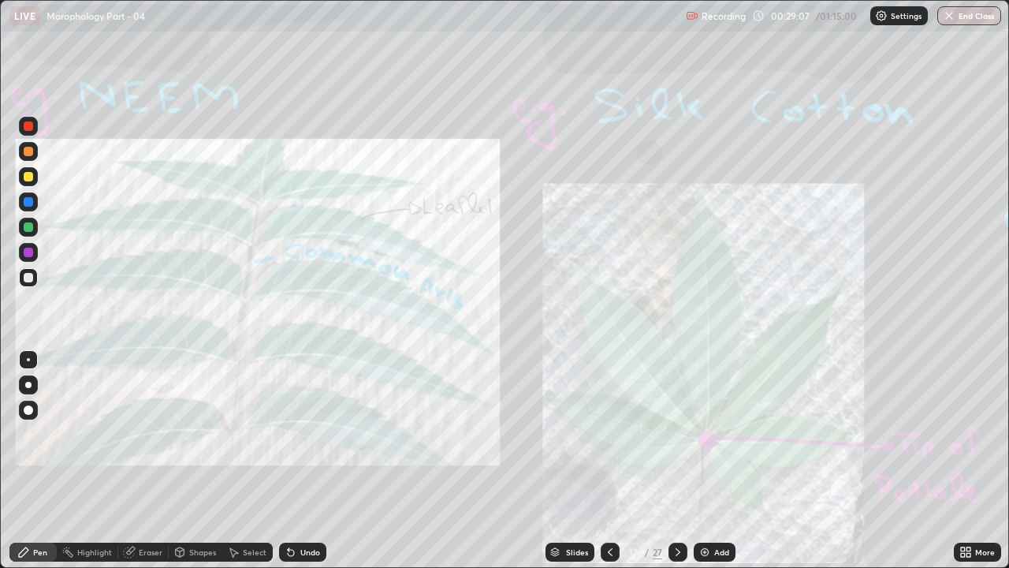
click at [608, 434] on icon at bounding box center [610, 552] width 13 height 13
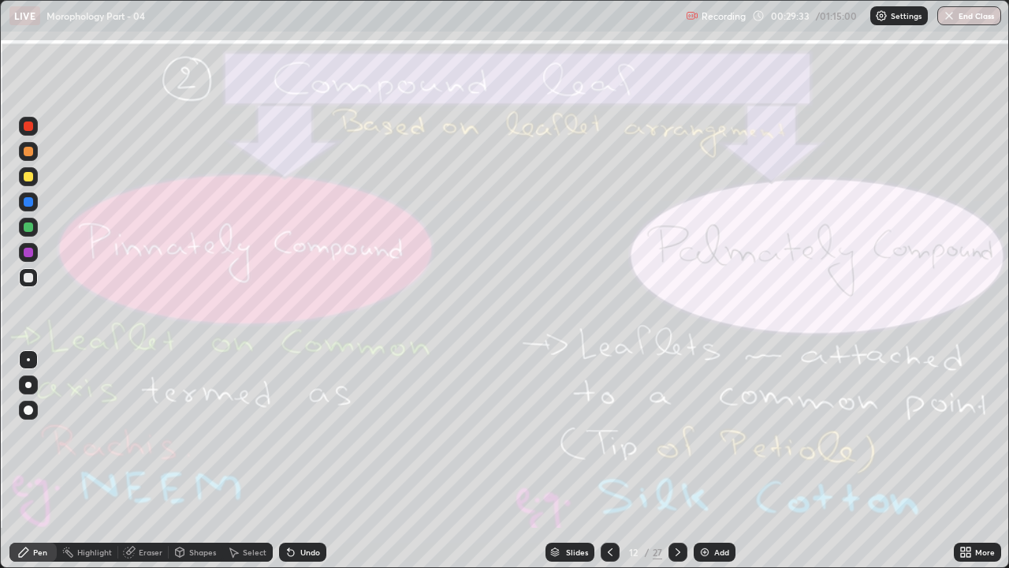
click at [154, 434] on div "Eraser" at bounding box center [151, 552] width 24 height 8
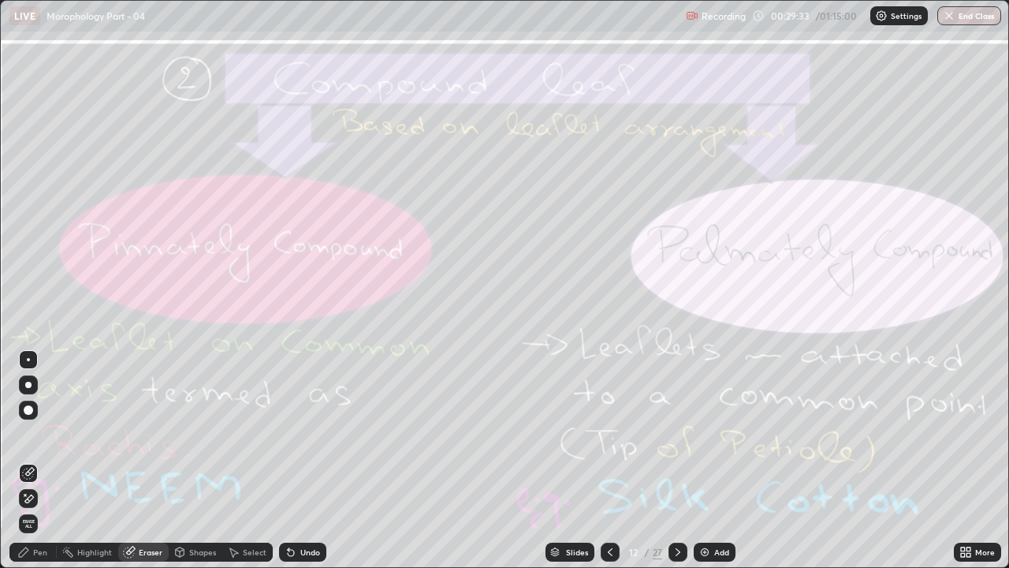
click at [30, 434] on span "Erase all" at bounding box center [28, 523] width 17 height 9
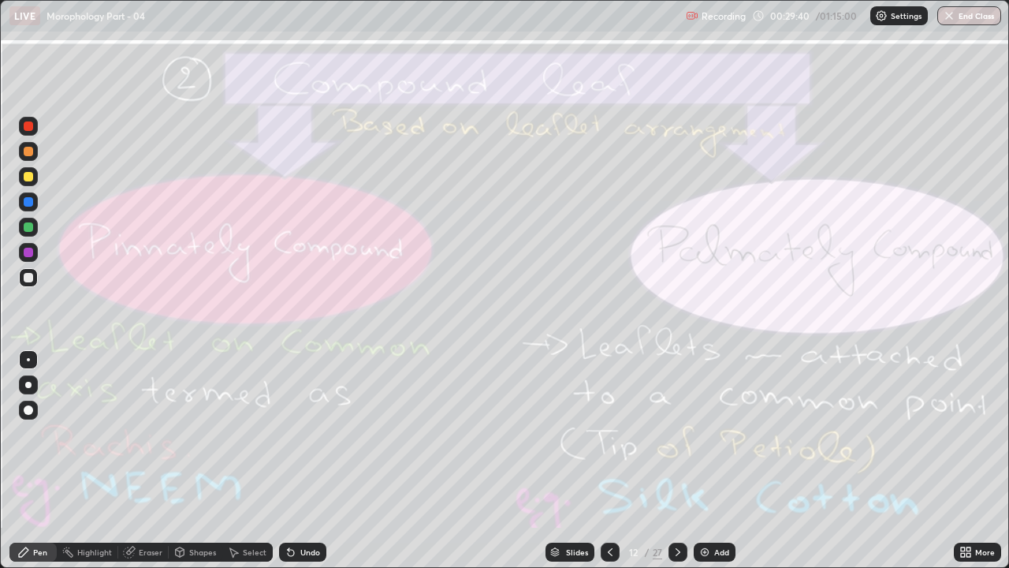
click at [677, 434] on icon at bounding box center [678, 552] width 13 height 13
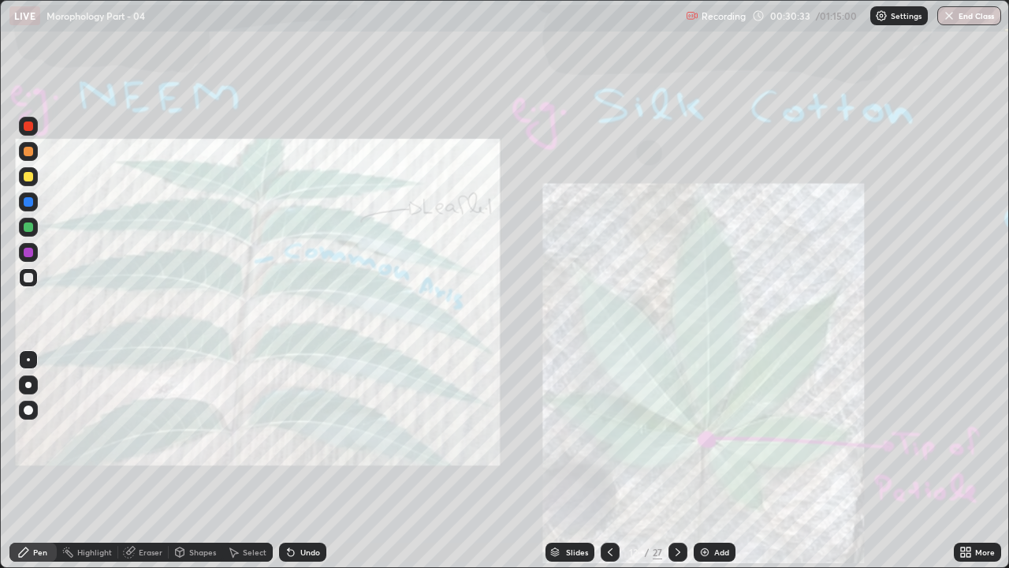
click at [144, 434] on div "Eraser" at bounding box center [151, 552] width 24 height 8
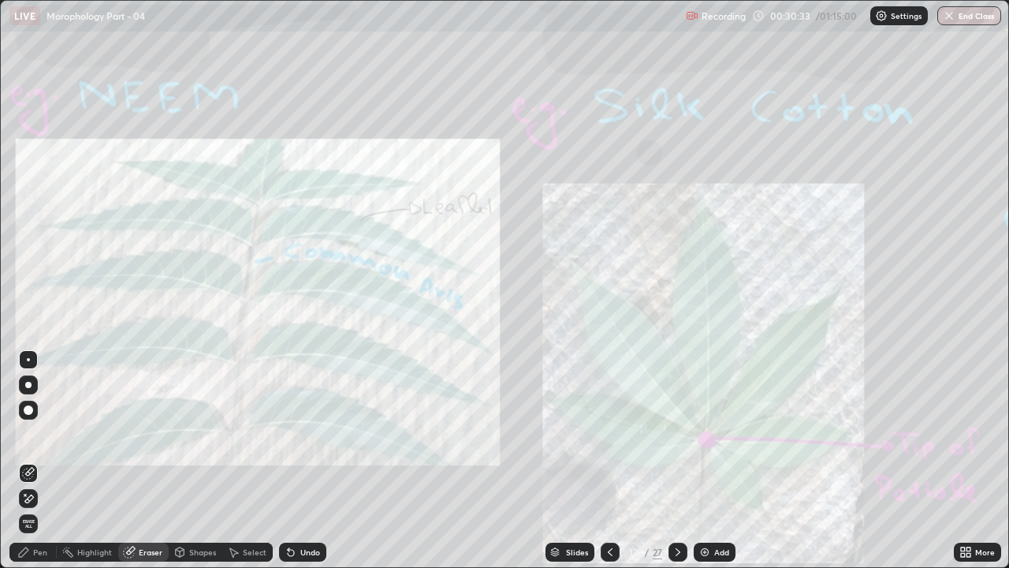
click at [28, 434] on span "Erase all" at bounding box center [28, 523] width 17 height 9
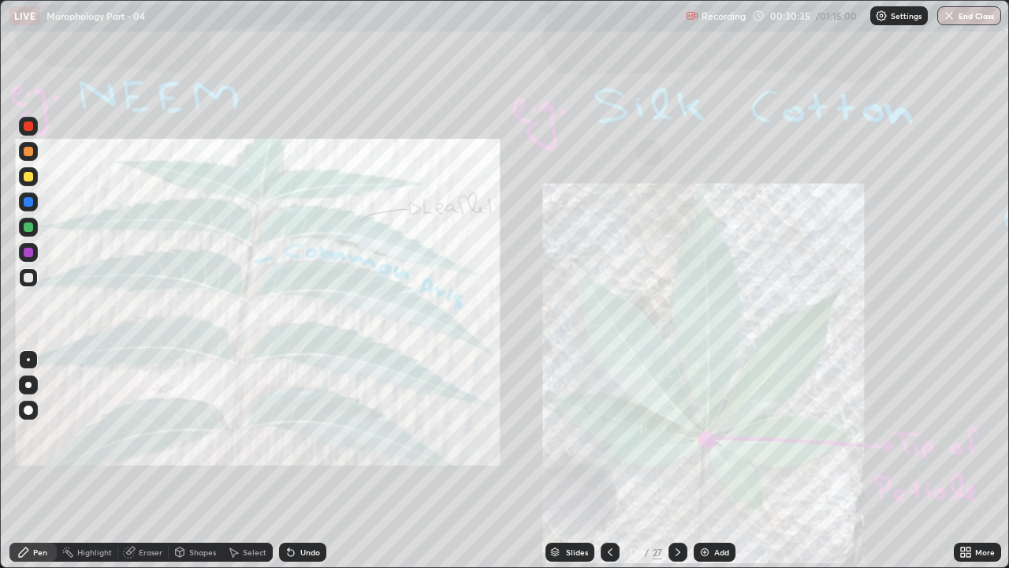
click at [608, 434] on icon at bounding box center [610, 552] width 13 height 13
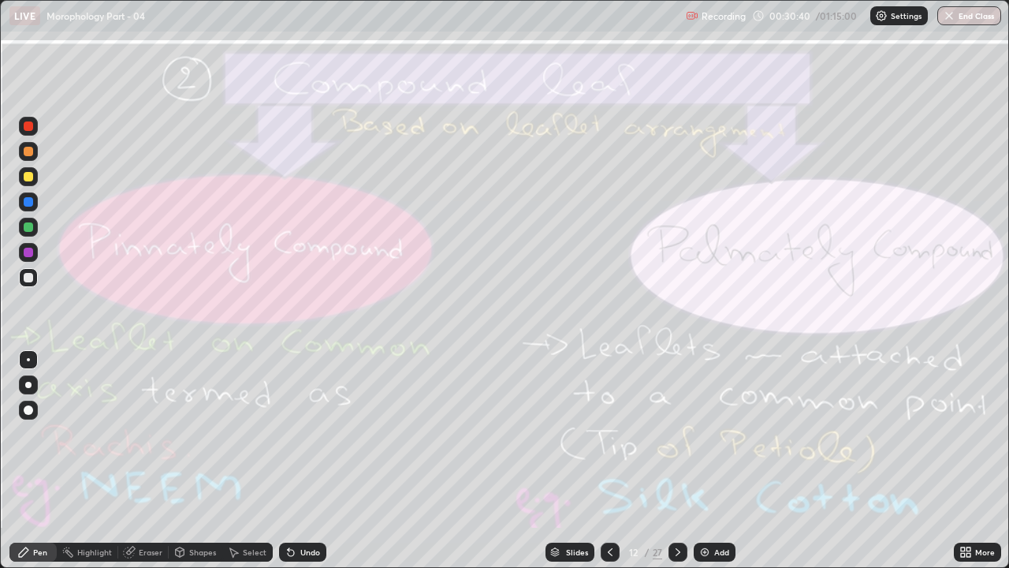
click at [146, 434] on div "Eraser" at bounding box center [151, 552] width 24 height 8
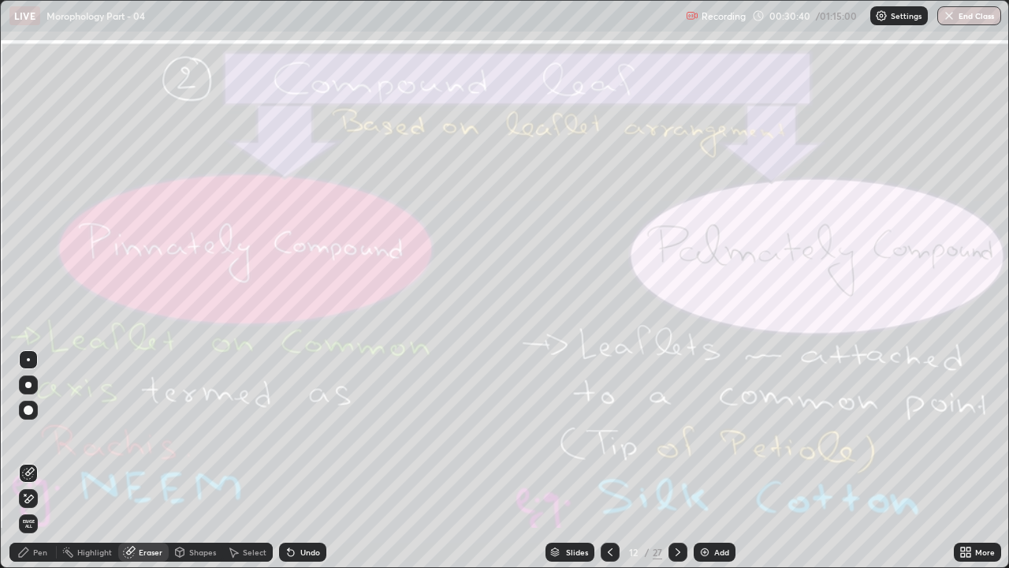
click at [28, 434] on span "Erase all" at bounding box center [28, 523] width 17 height 9
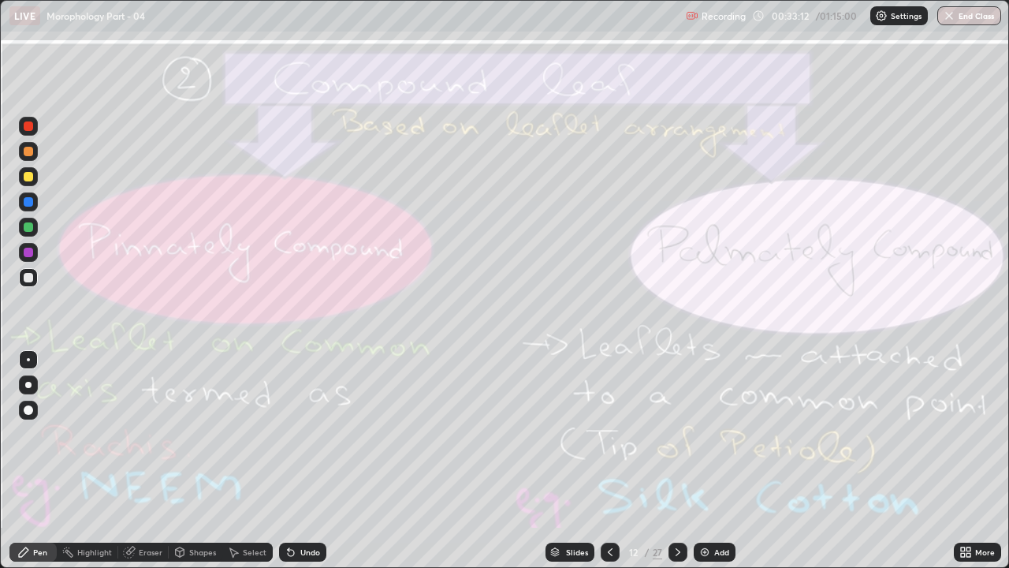
click at [677, 434] on icon at bounding box center [678, 552] width 13 height 13
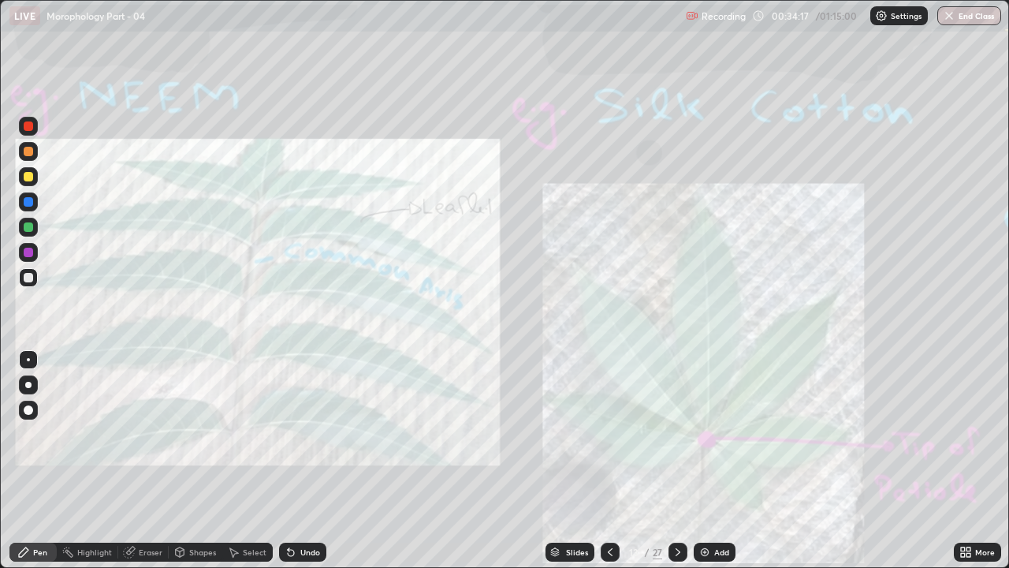
click at [678, 434] on div at bounding box center [678, 551] width 19 height 19
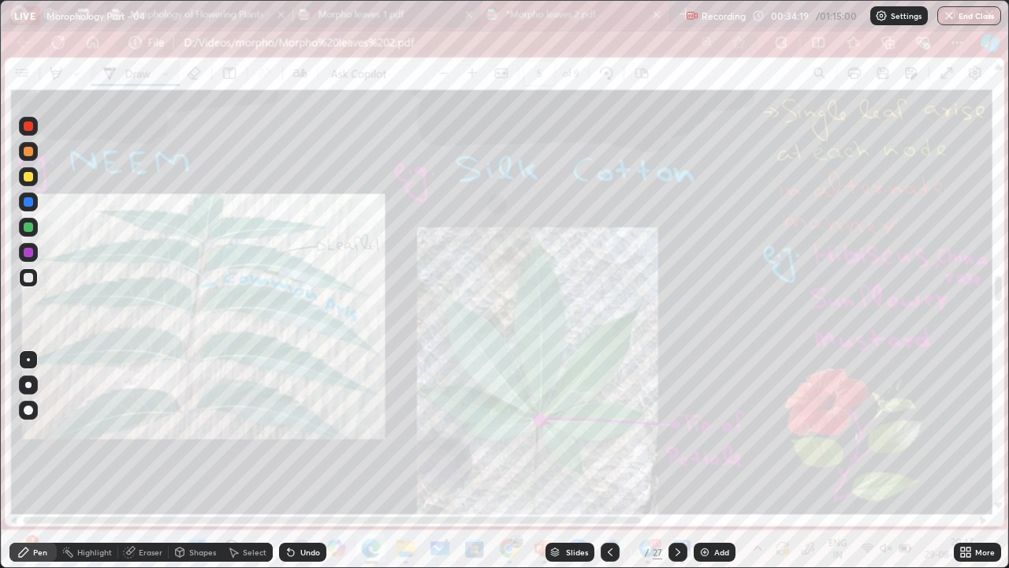
click at [677, 434] on icon at bounding box center [678, 552] width 13 height 13
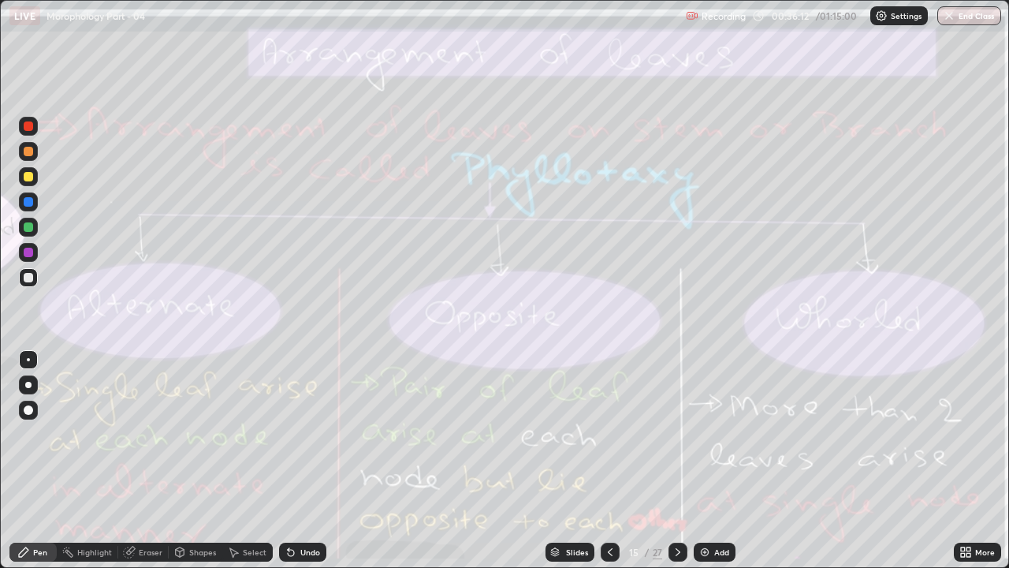
click at [679, 434] on icon at bounding box center [678, 552] width 13 height 13
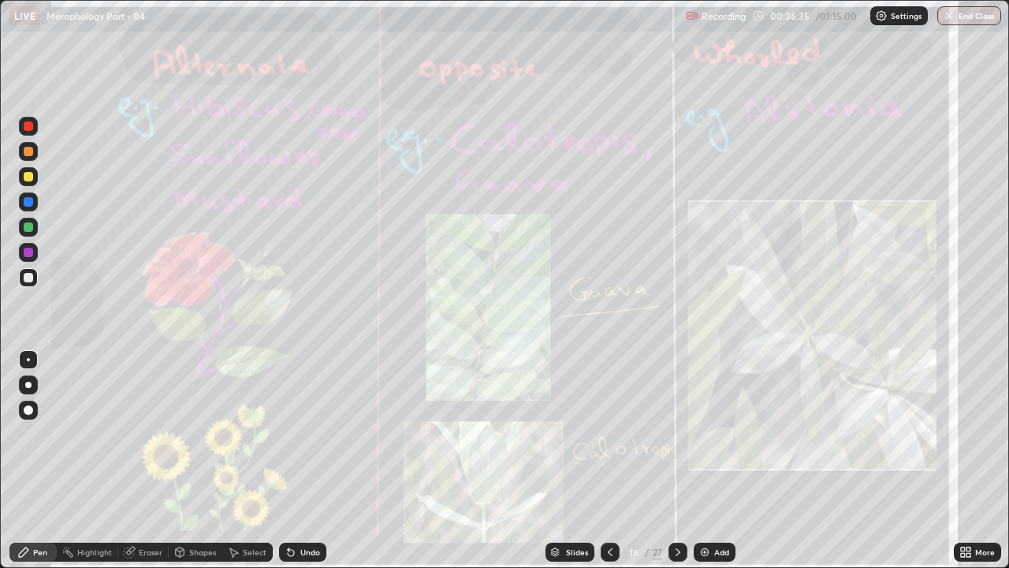
click at [147, 434] on div "Eraser" at bounding box center [151, 552] width 24 height 8
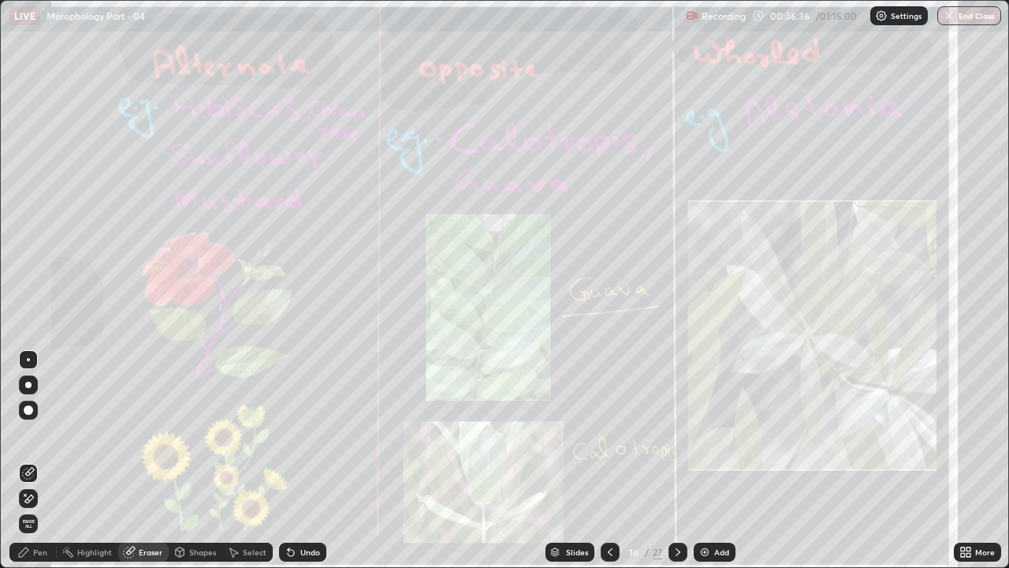
click at [28, 434] on span "Erase all" at bounding box center [28, 523] width 17 height 9
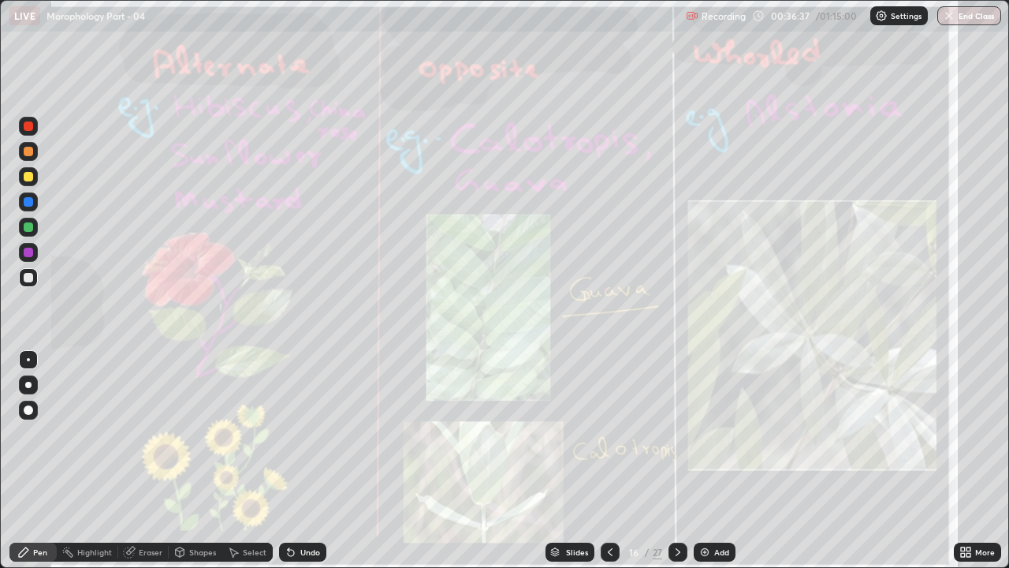
click at [608, 434] on icon at bounding box center [610, 552] width 13 height 13
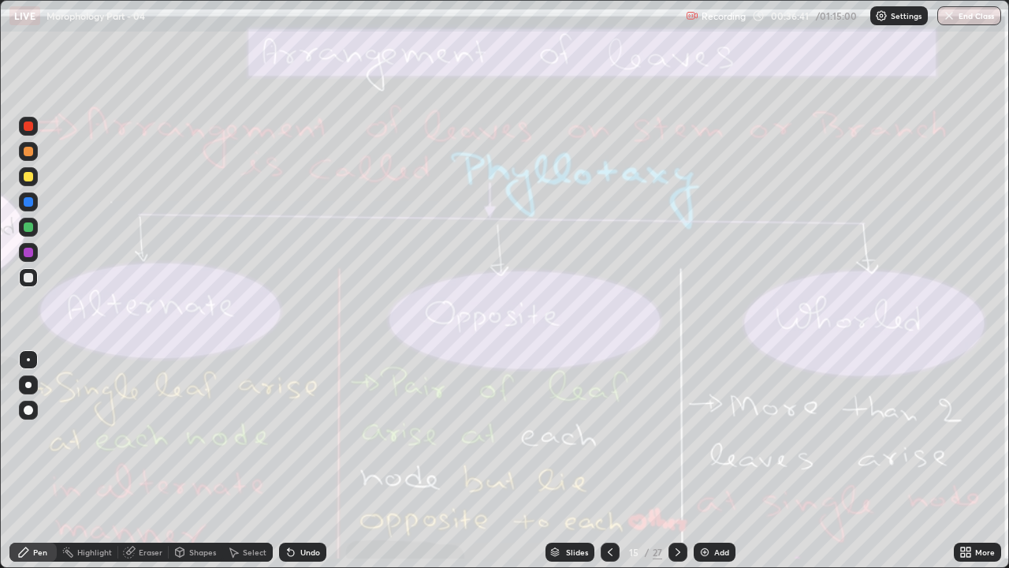
click at [147, 434] on div "Eraser" at bounding box center [151, 552] width 24 height 8
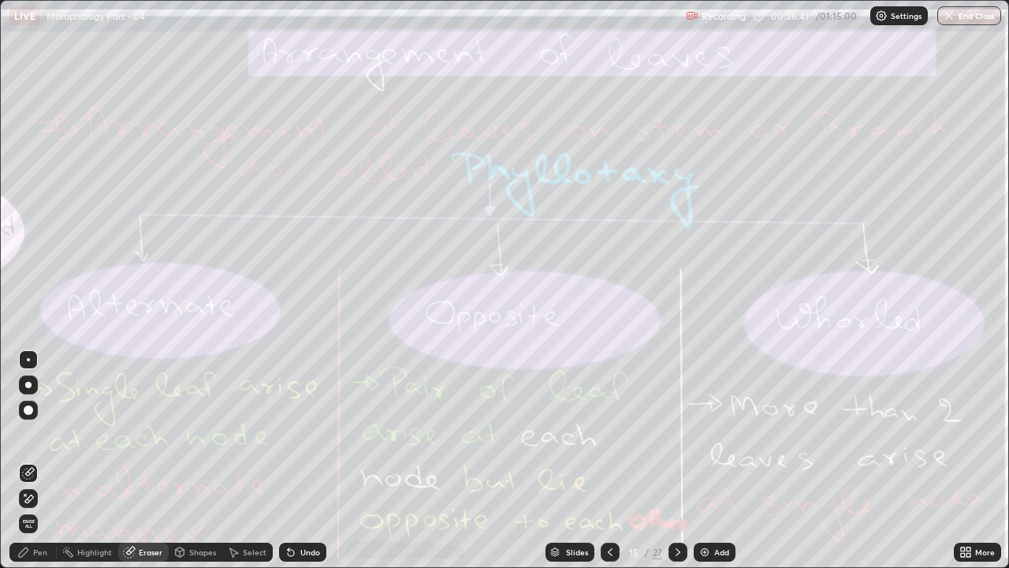
click at [28, 434] on span "Erase all" at bounding box center [28, 523] width 17 height 9
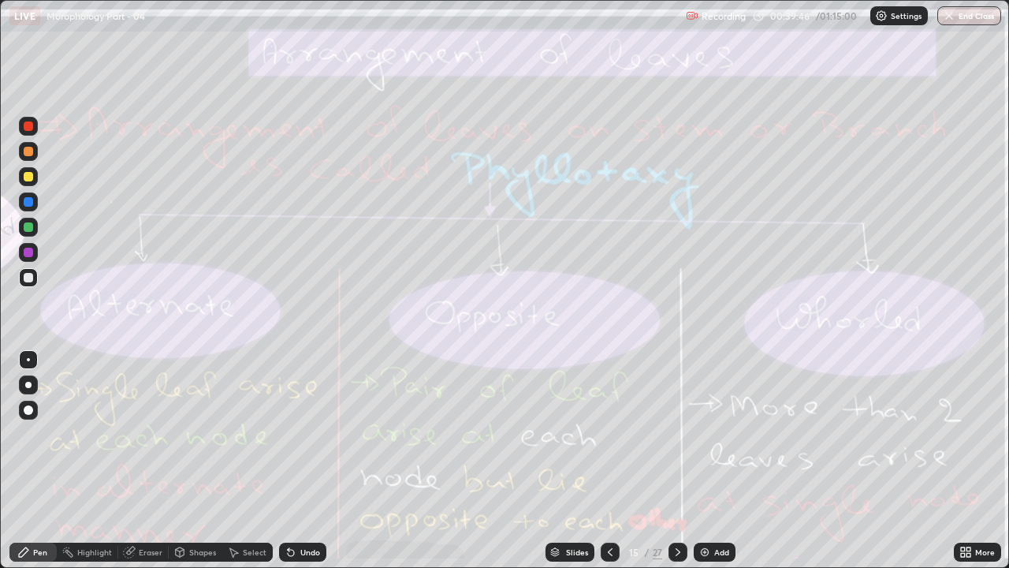
click at [677, 434] on icon at bounding box center [678, 552] width 13 height 13
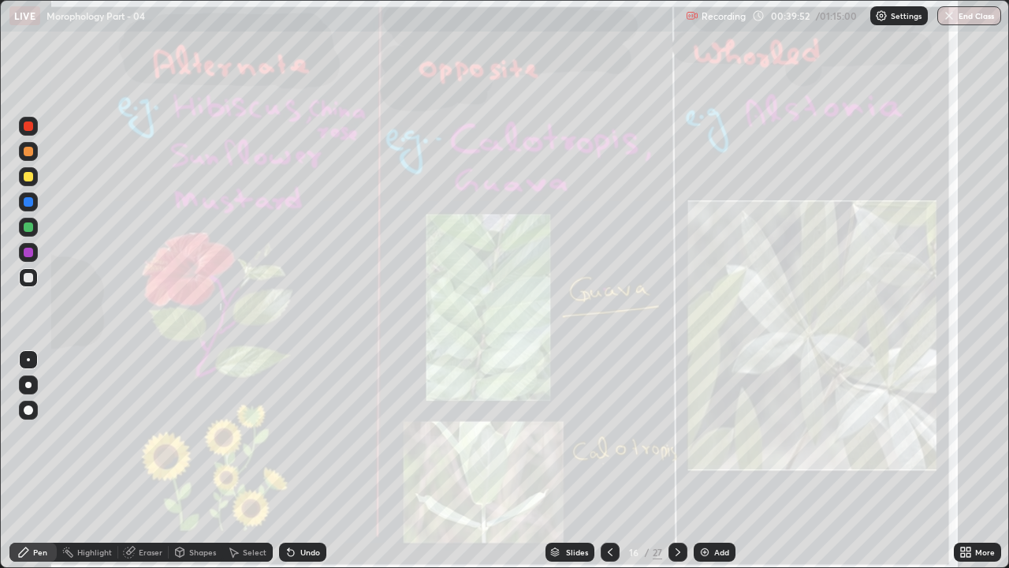
click at [144, 434] on div "Eraser" at bounding box center [151, 552] width 24 height 8
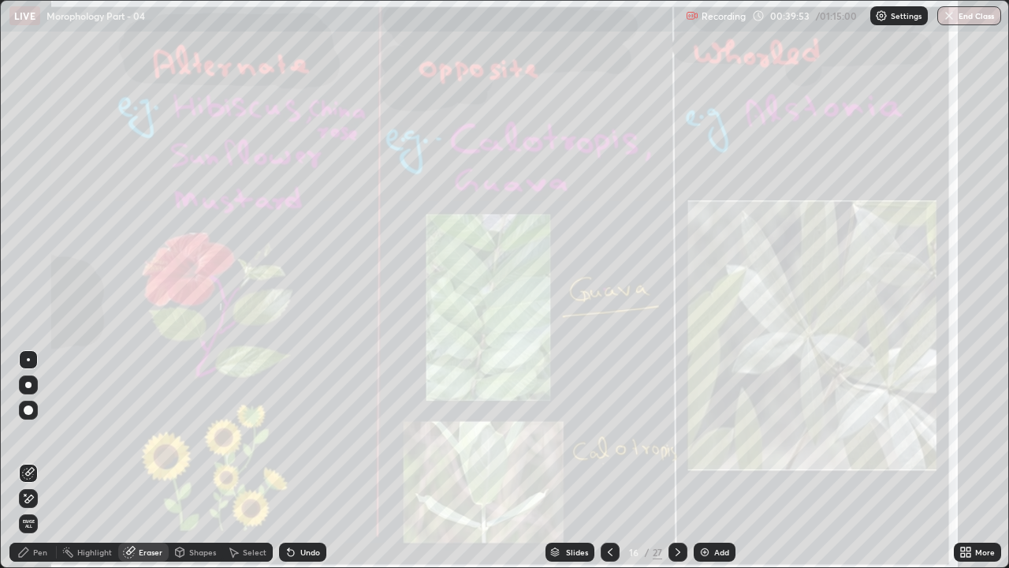
click at [26, 434] on span "Erase all" at bounding box center [28, 523] width 17 height 9
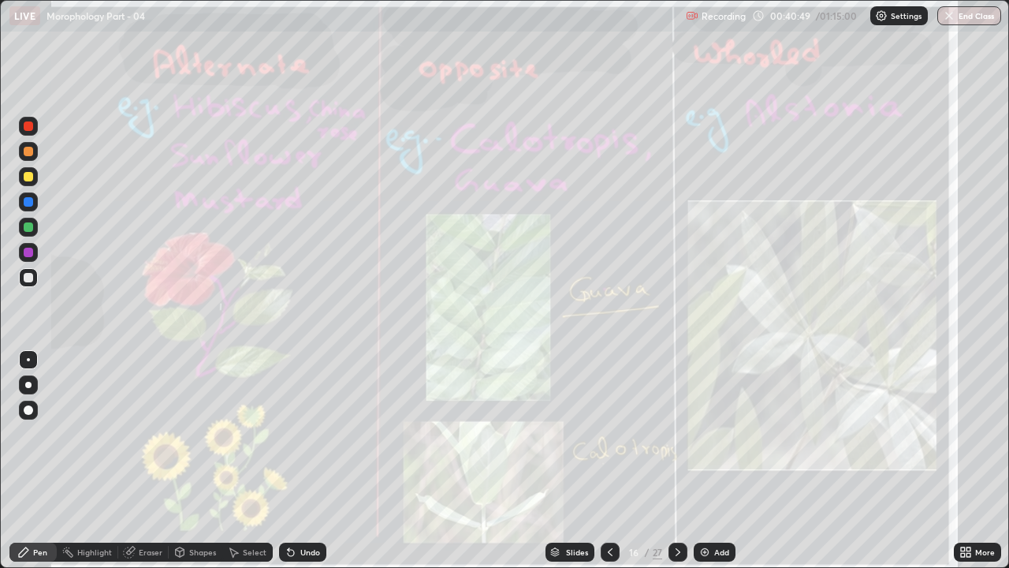
click at [677, 434] on icon at bounding box center [678, 552] width 13 height 13
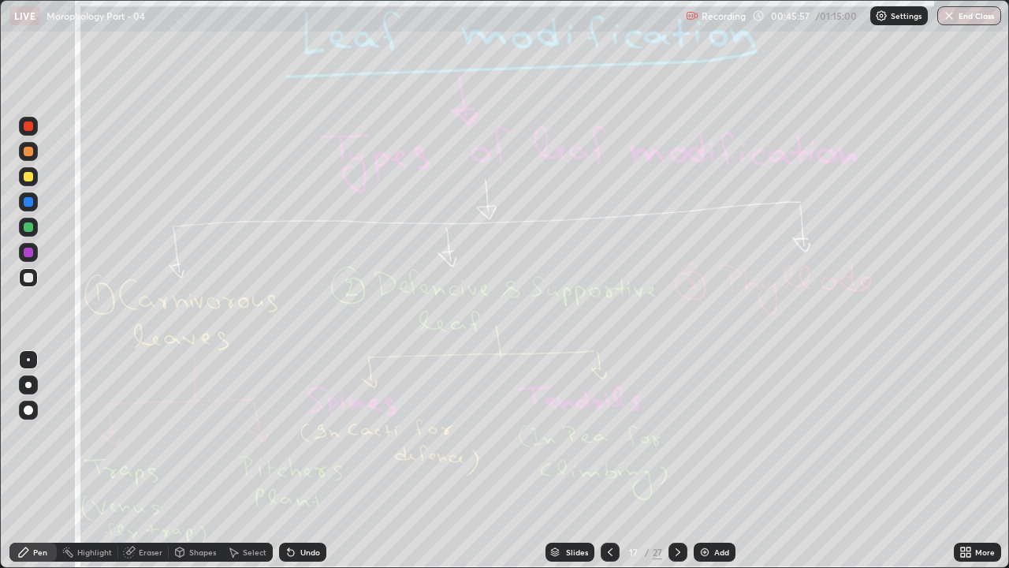
click at [151, 434] on div "Eraser" at bounding box center [151, 552] width 24 height 8
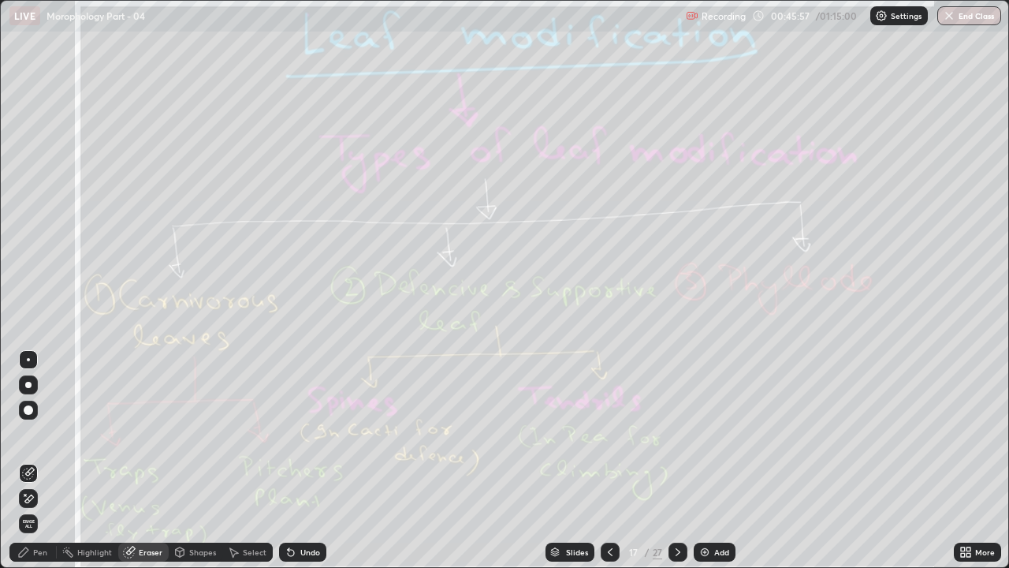
click at [36, 434] on span "Erase all" at bounding box center [28, 523] width 17 height 9
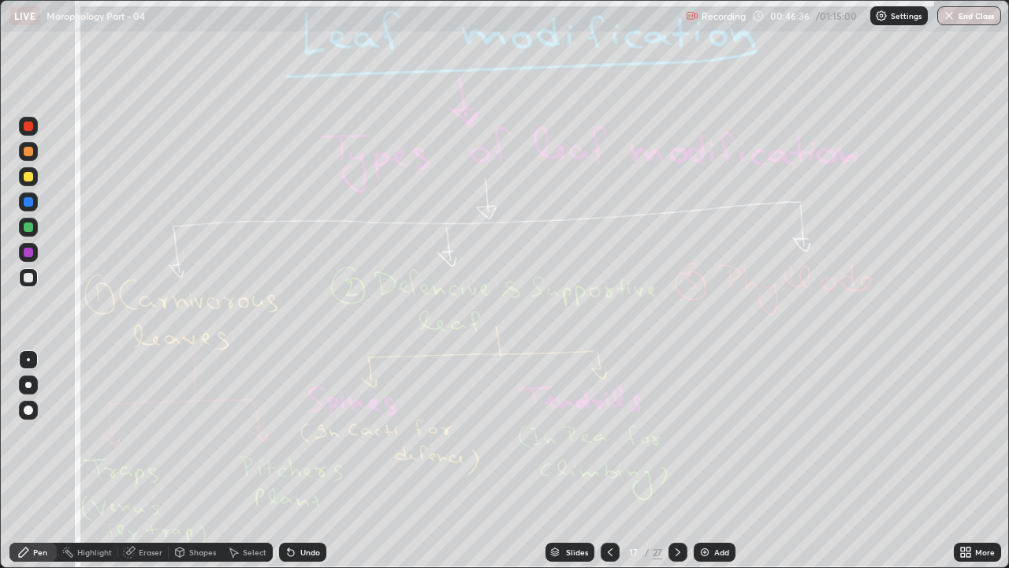
click at [148, 434] on div "Eraser" at bounding box center [151, 552] width 24 height 8
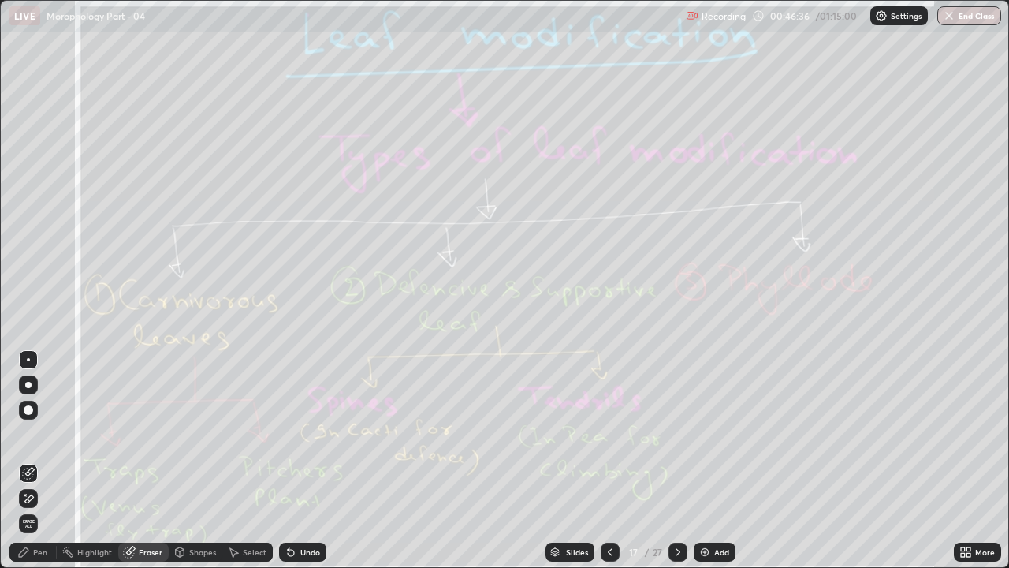
click at [28, 434] on span "Erase all" at bounding box center [28, 523] width 17 height 9
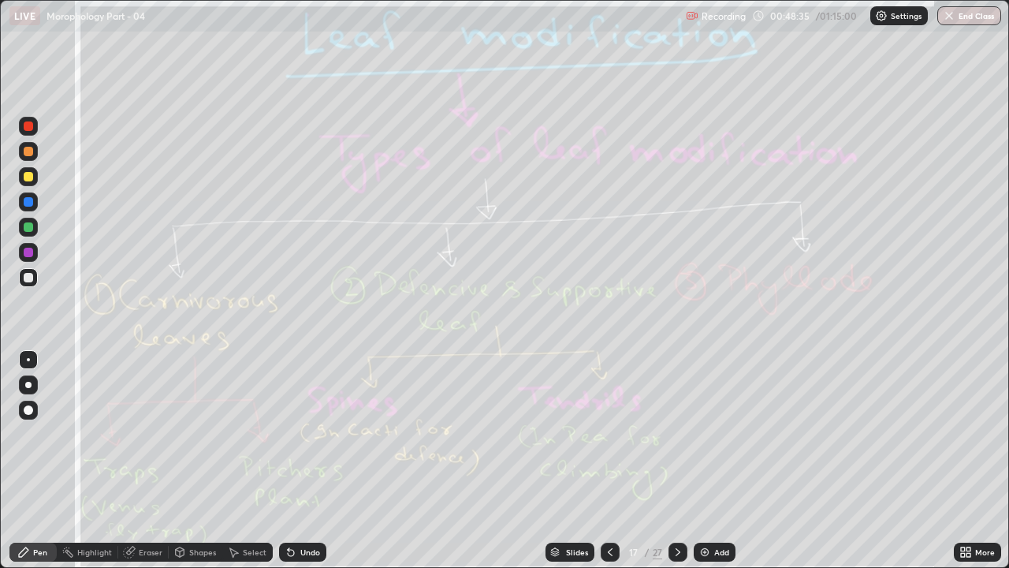
click at [678, 434] on div at bounding box center [678, 551] width 19 height 19
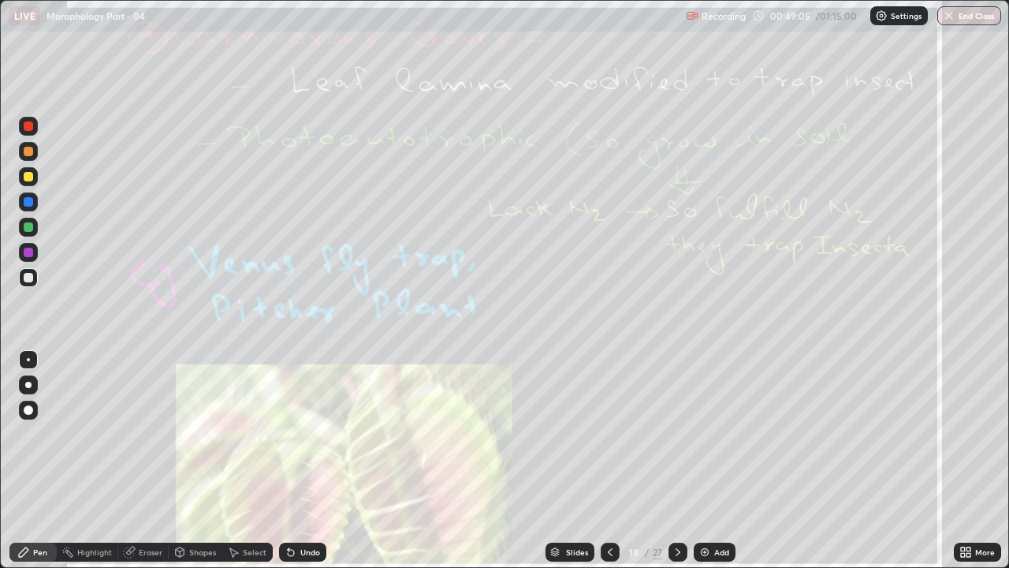
click at [151, 434] on div "Eraser" at bounding box center [151, 552] width 24 height 8
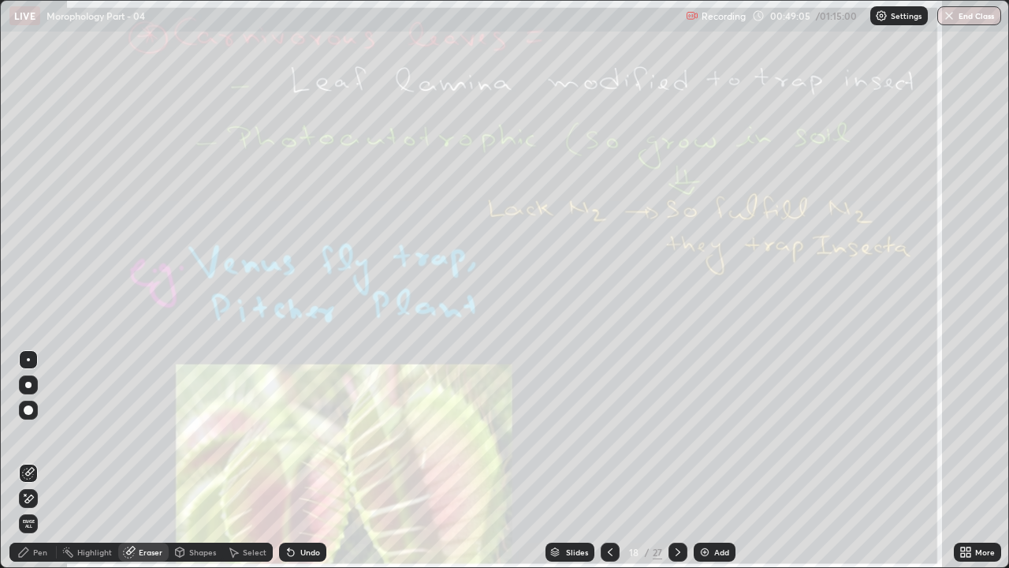
click at [34, 434] on span "Erase all" at bounding box center [28, 523] width 17 height 9
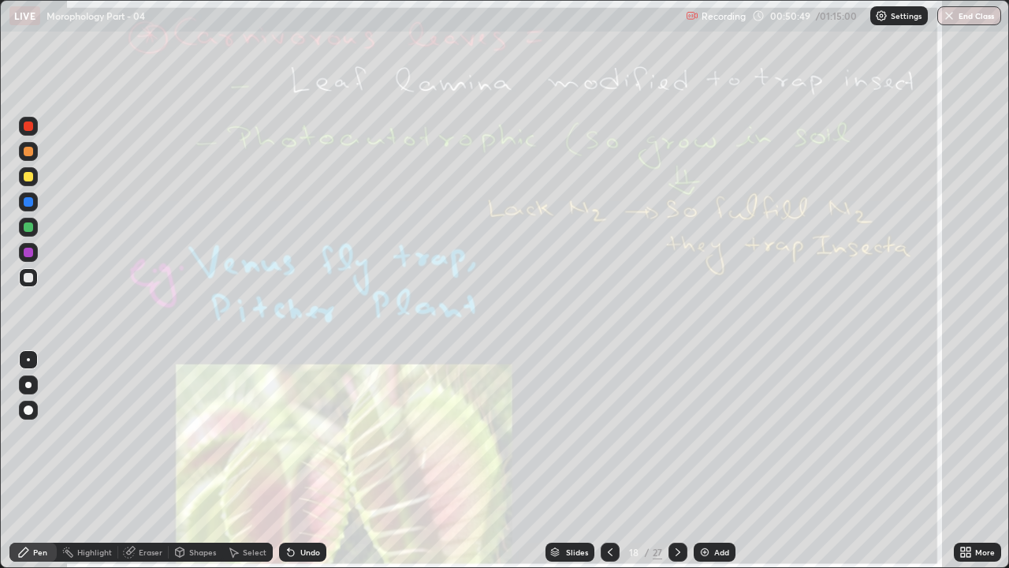
click at [677, 434] on icon at bounding box center [678, 552] width 13 height 13
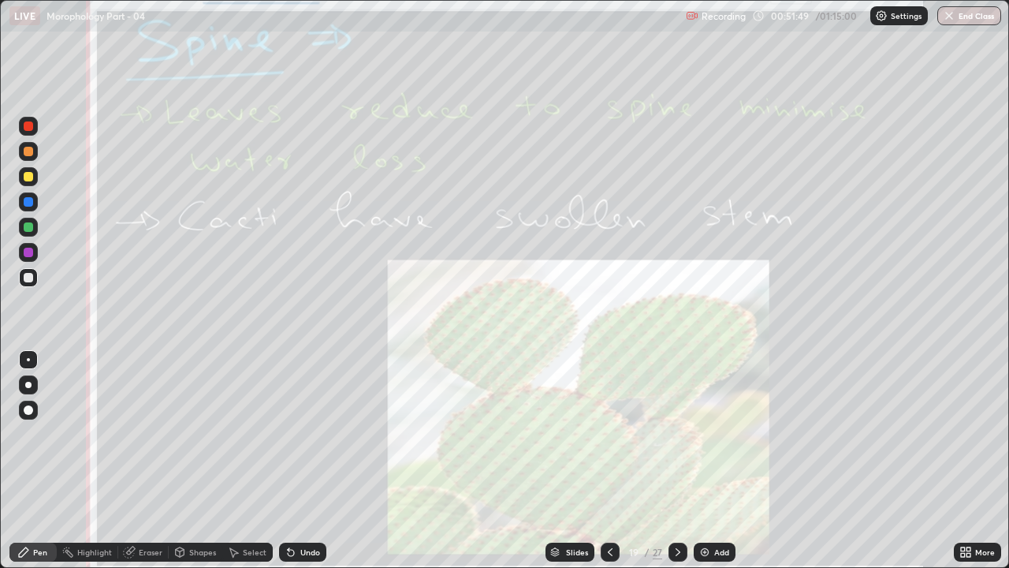
click at [149, 434] on div "Eraser" at bounding box center [151, 552] width 24 height 8
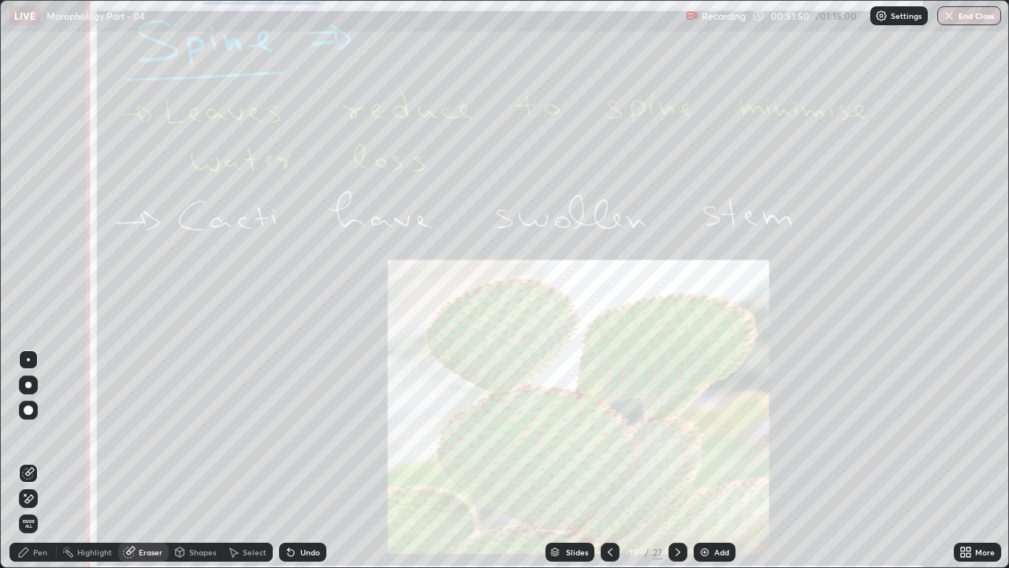
click at [28, 434] on span "Erase all" at bounding box center [28, 523] width 17 height 9
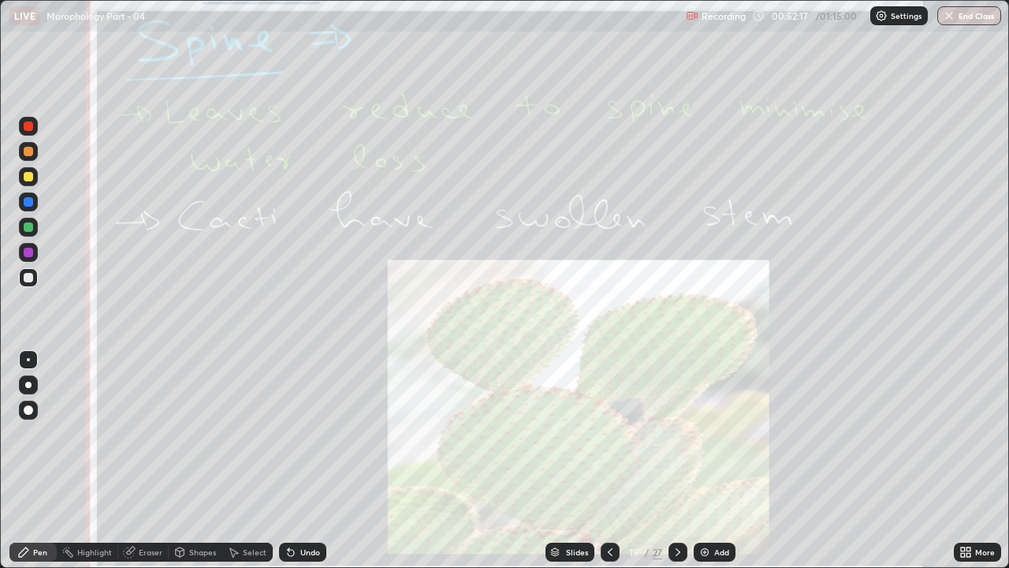
click at [151, 434] on div "Eraser" at bounding box center [151, 552] width 24 height 8
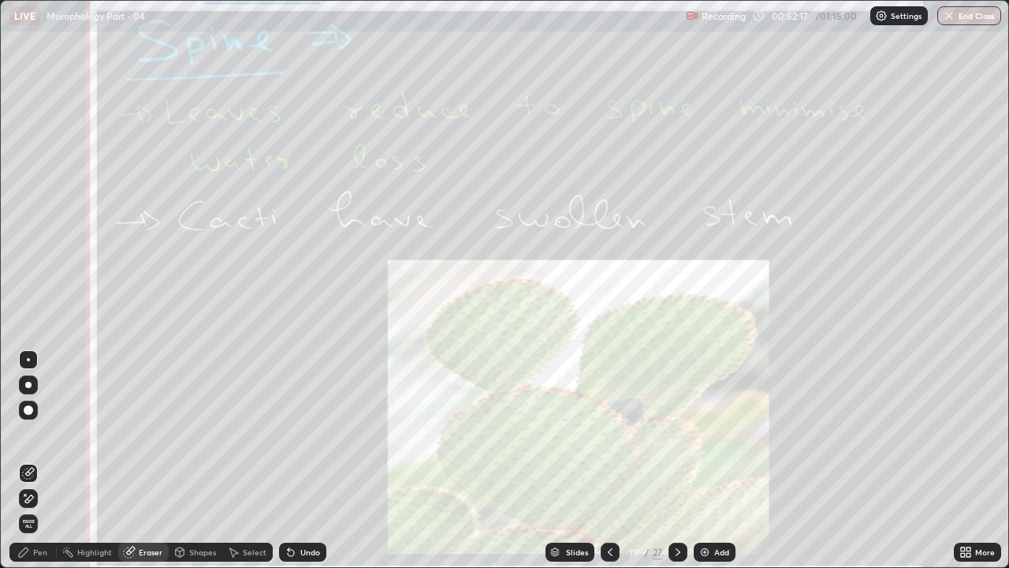
click at [28, 434] on span "Erase all" at bounding box center [28, 523] width 17 height 9
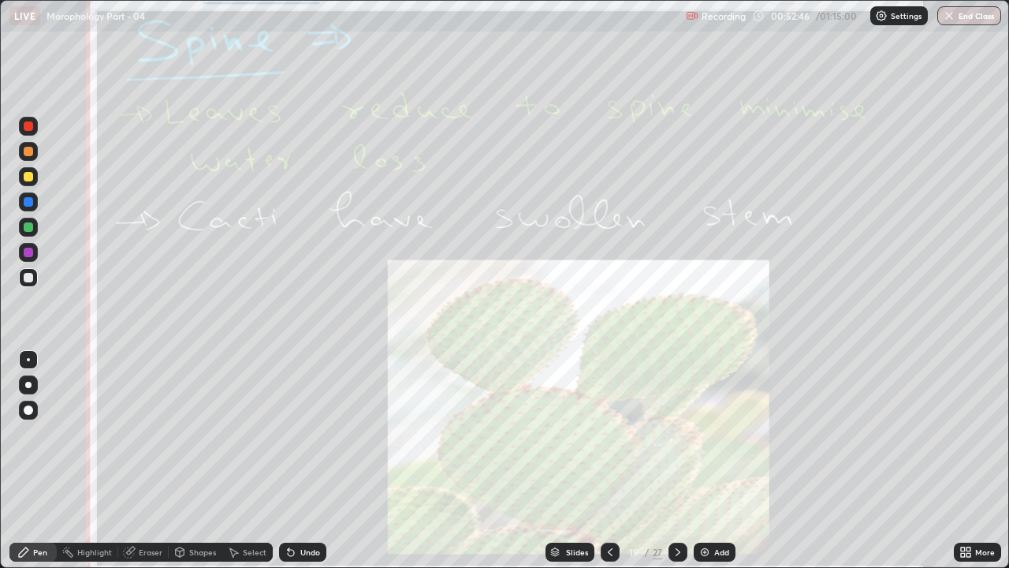
click at [677, 434] on icon at bounding box center [678, 552] width 13 height 13
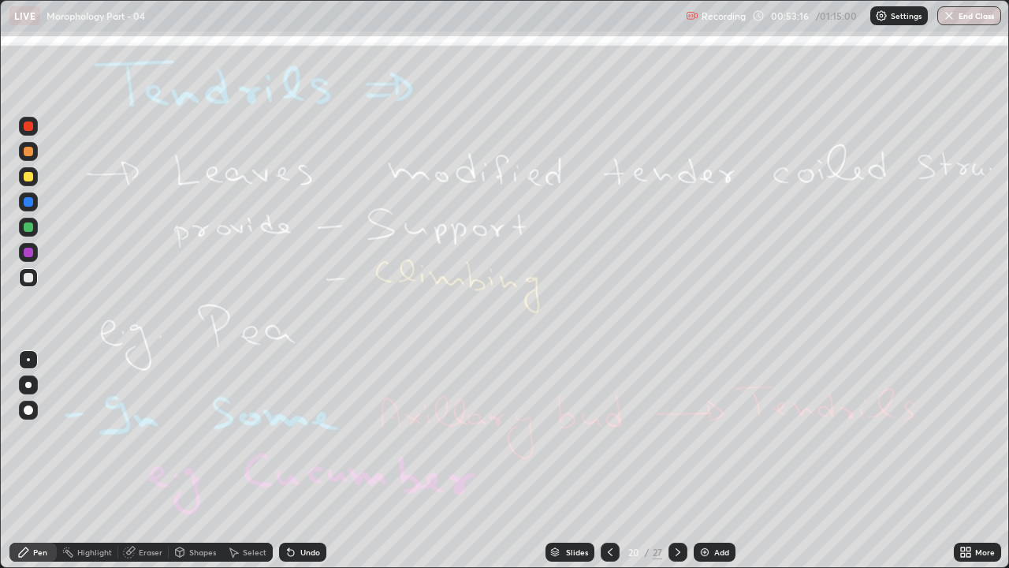
click at [149, 434] on div "Eraser" at bounding box center [151, 552] width 24 height 8
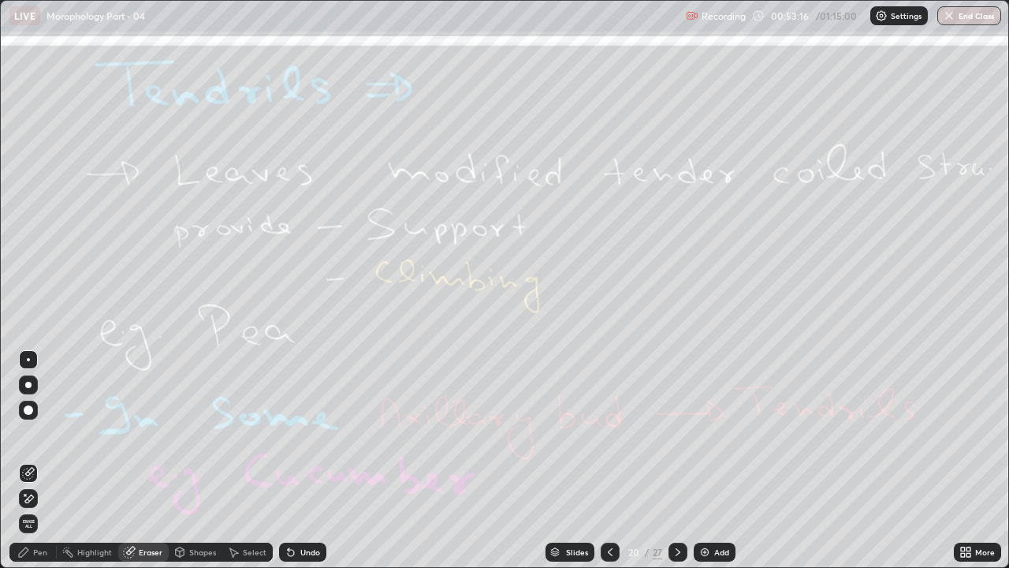
click at [30, 434] on span "Erase all" at bounding box center [28, 523] width 17 height 9
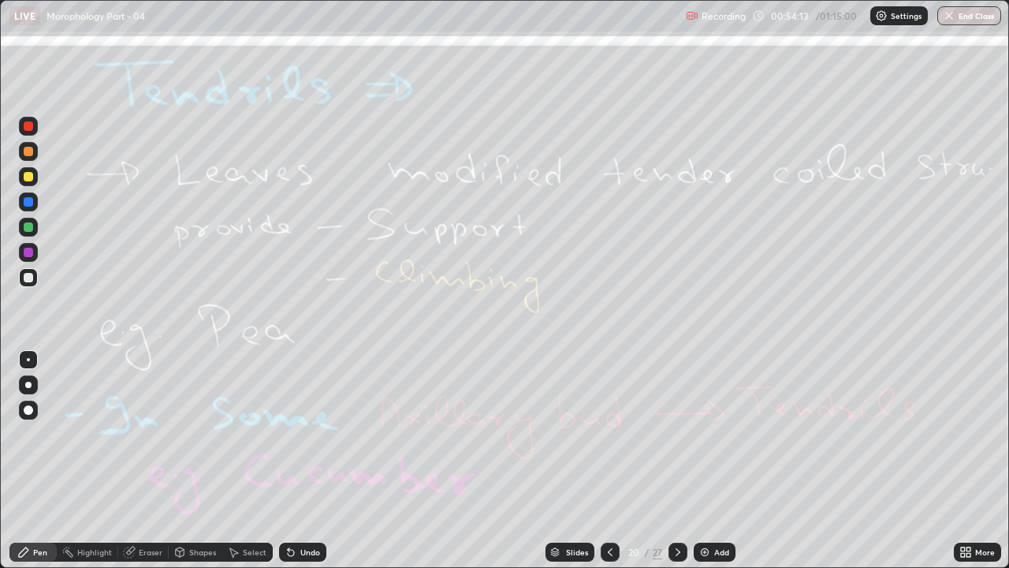
click at [677, 434] on icon at bounding box center [678, 552] width 13 height 13
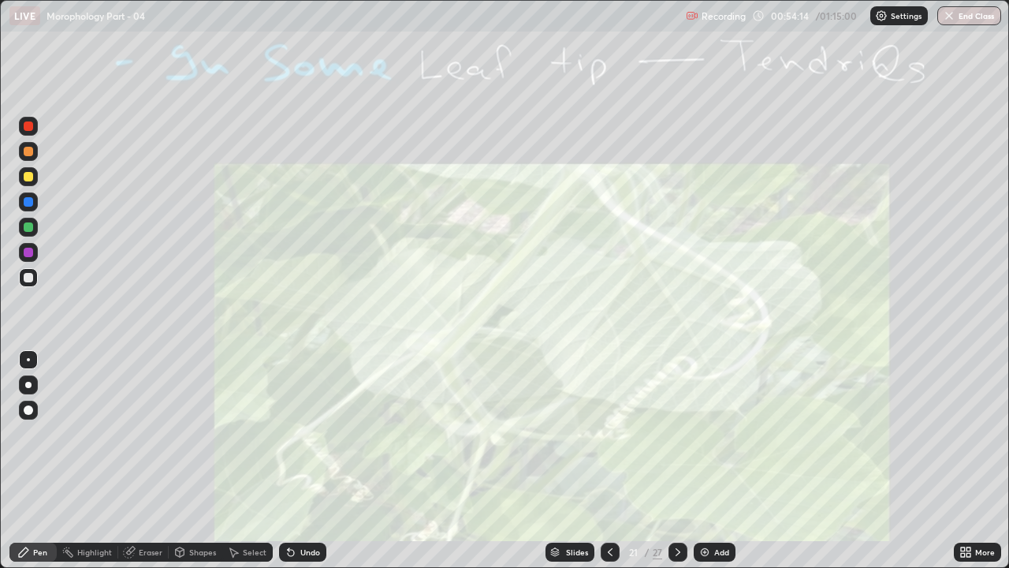
click at [608, 434] on icon at bounding box center [610, 552] width 13 height 13
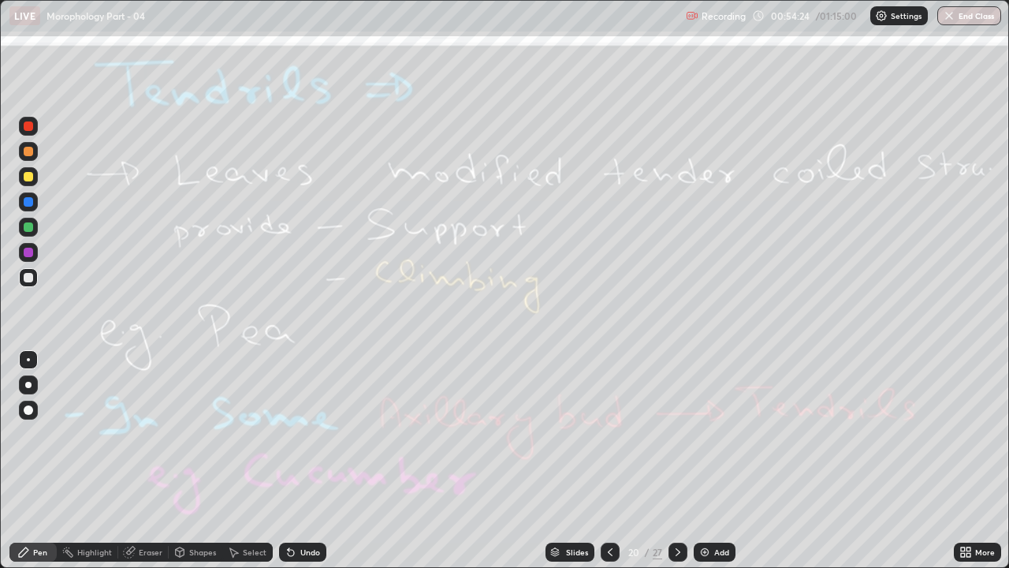
click at [680, 434] on div at bounding box center [678, 551] width 19 height 19
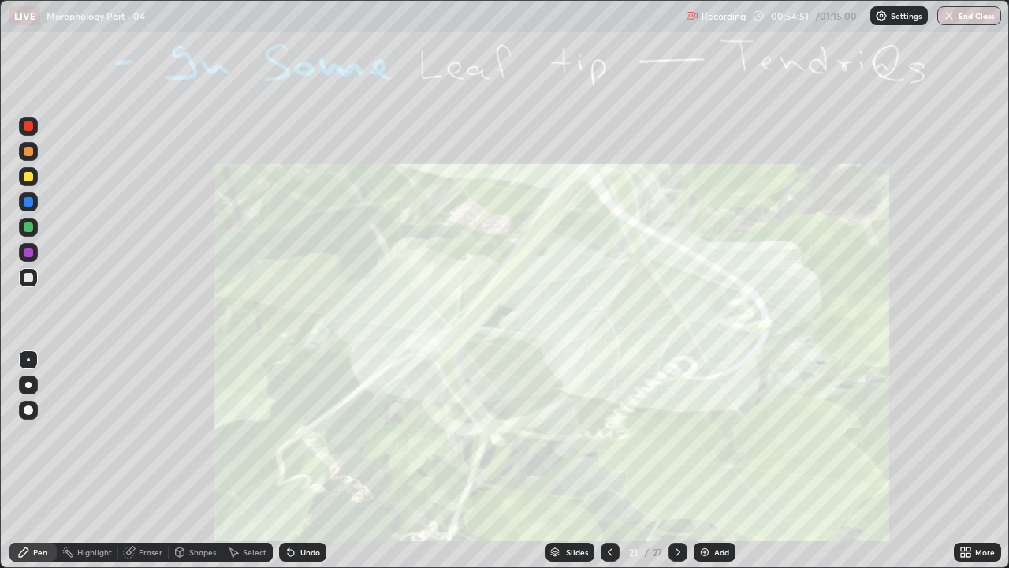
click at [153, 434] on div "Eraser" at bounding box center [151, 552] width 24 height 8
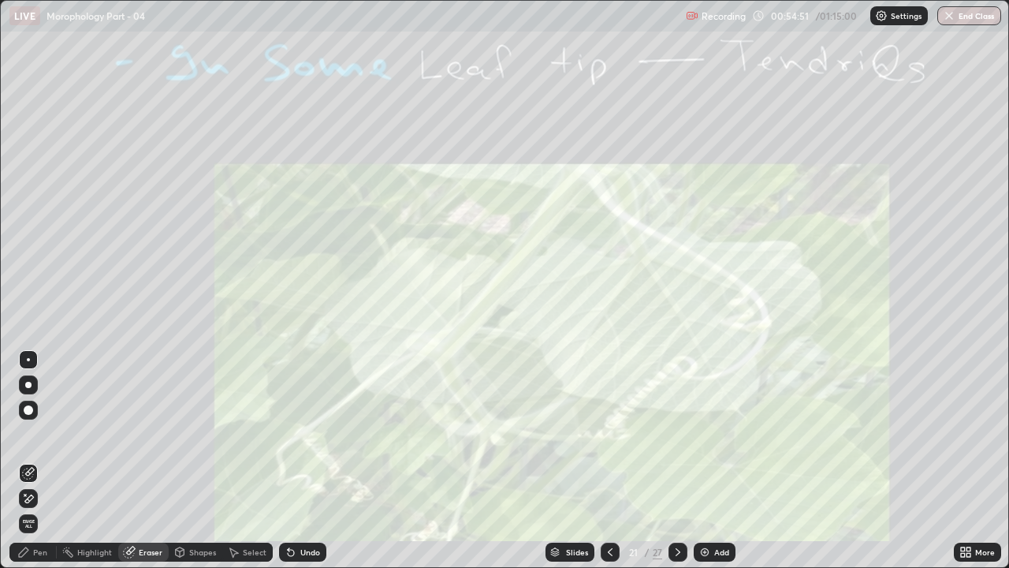
click at [28, 434] on span "Erase all" at bounding box center [28, 523] width 17 height 9
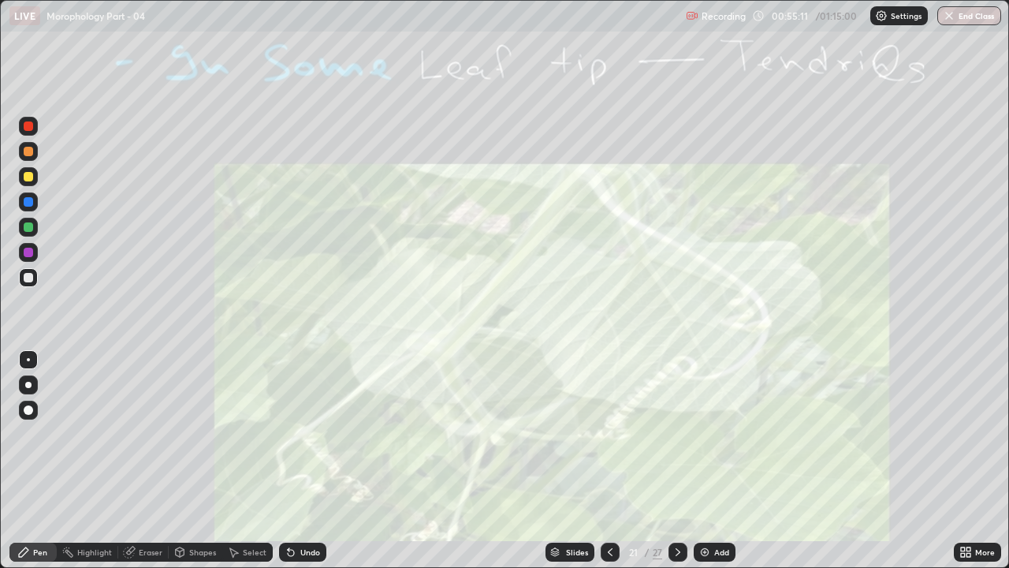
click at [677, 434] on icon at bounding box center [678, 552] width 13 height 13
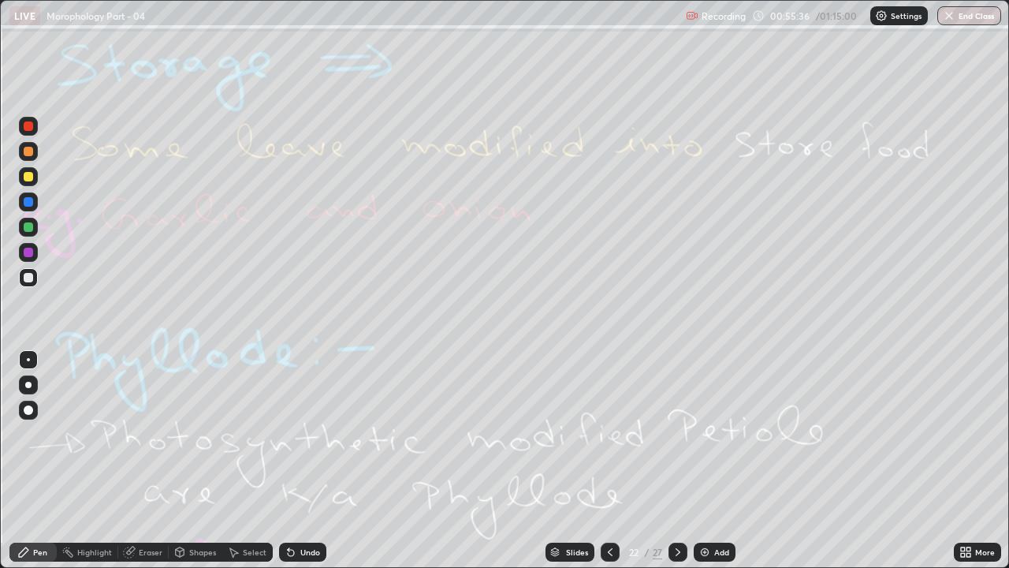
click at [147, 434] on div "Eraser" at bounding box center [151, 552] width 24 height 8
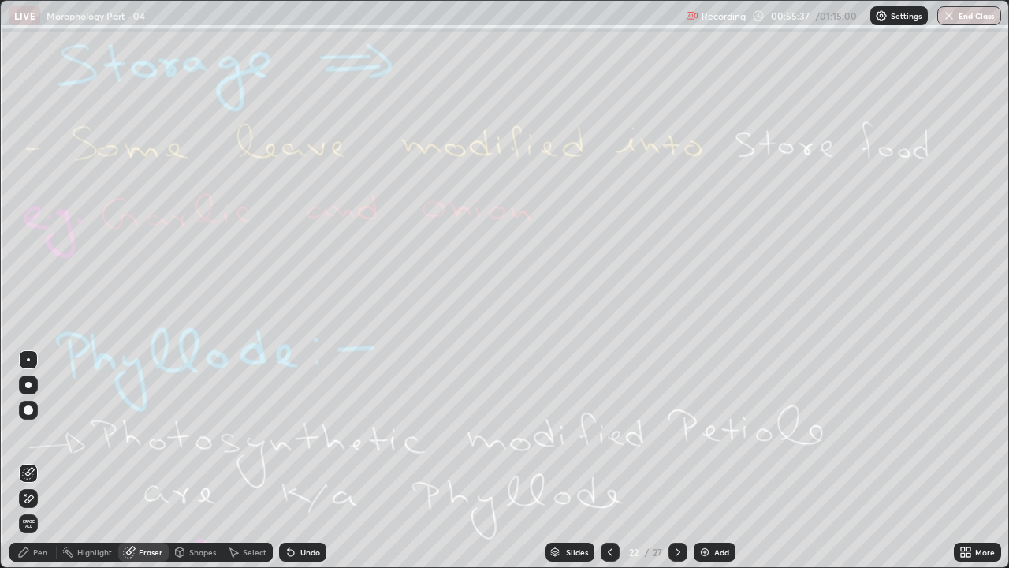
click at [28, 434] on span "Erase all" at bounding box center [28, 523] width 17 height 9
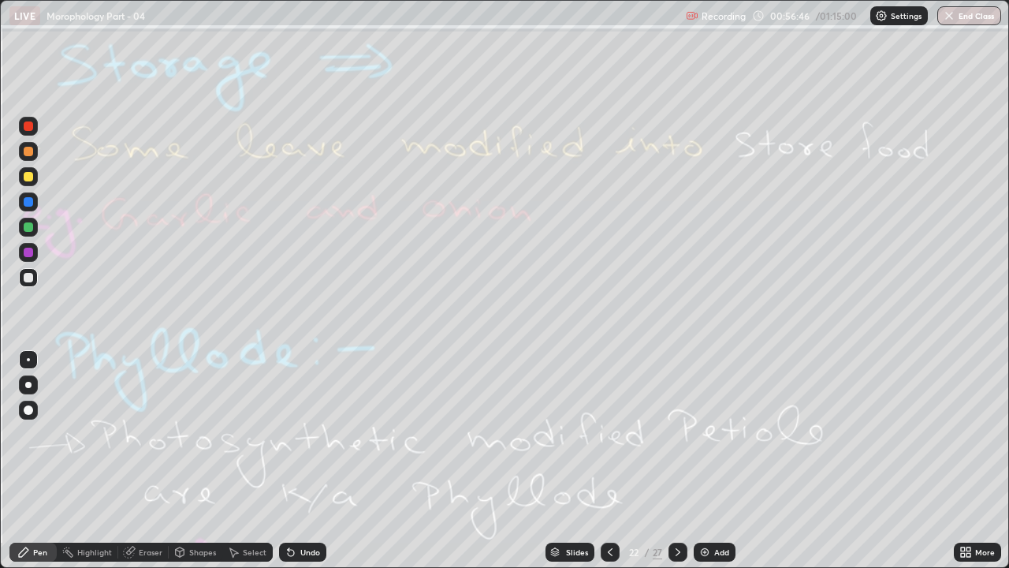
click at [683, 434] on div at bounding box center [678, 551] width 19 height 19
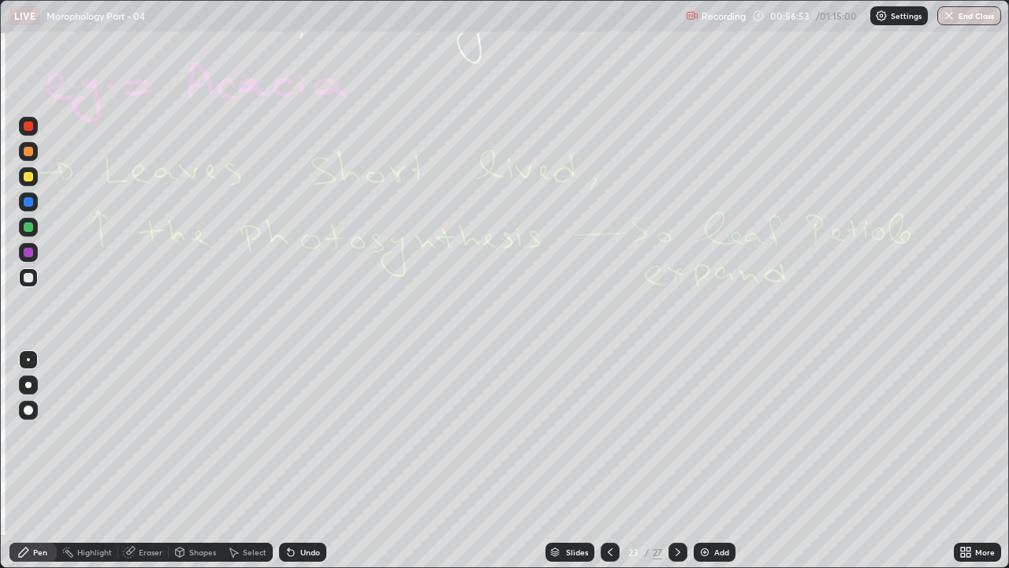
click at [677, 434] on icon at bounding box center [678, 552] width 13 height 13
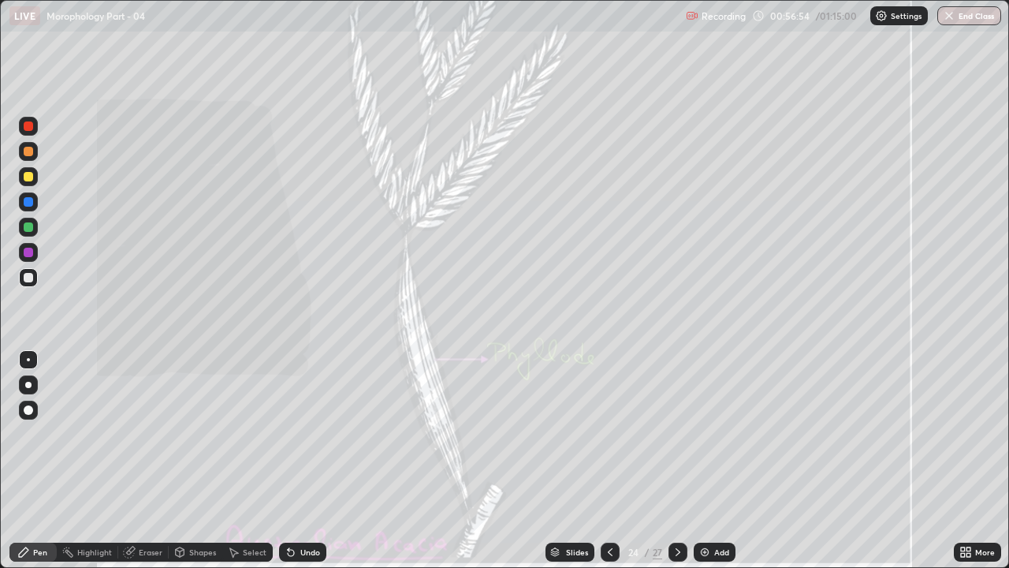
click at [608, 434] on icon at bounding box center [610, 552] width 13 height 13
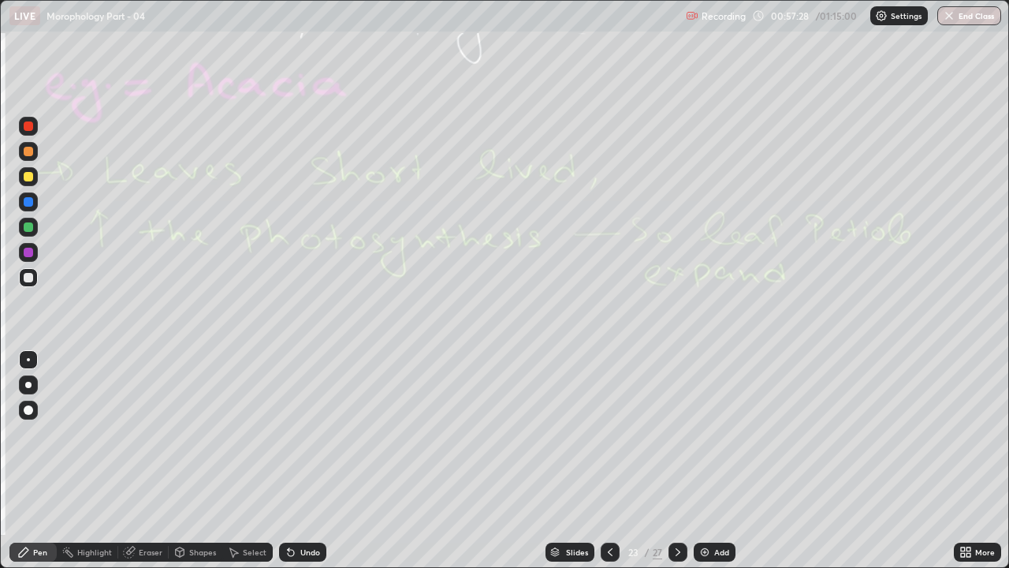
click at [677, 434] on icon at bounding box center [678, 552] width 13 height 13
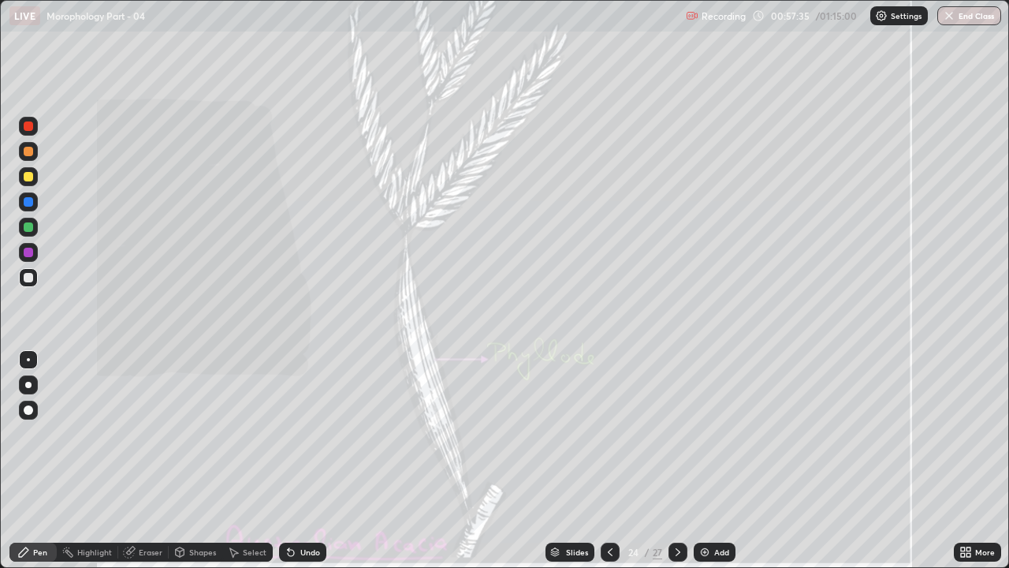
click at [609, 434] on icon at bounding box center [610, 552] width 13 height 13
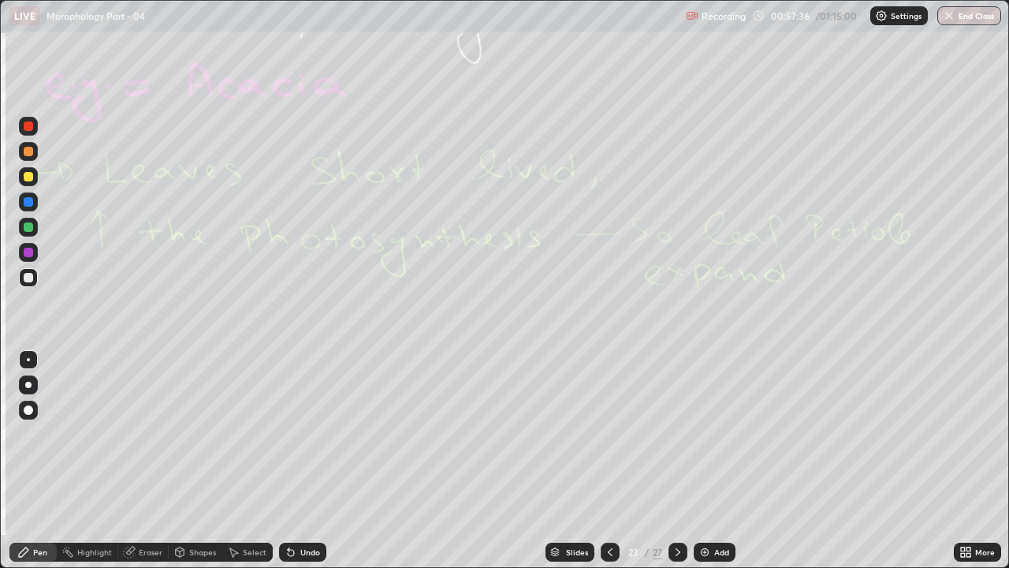
click at [677, 434] on icon at bounding box center [678, 552] width 13 height 13
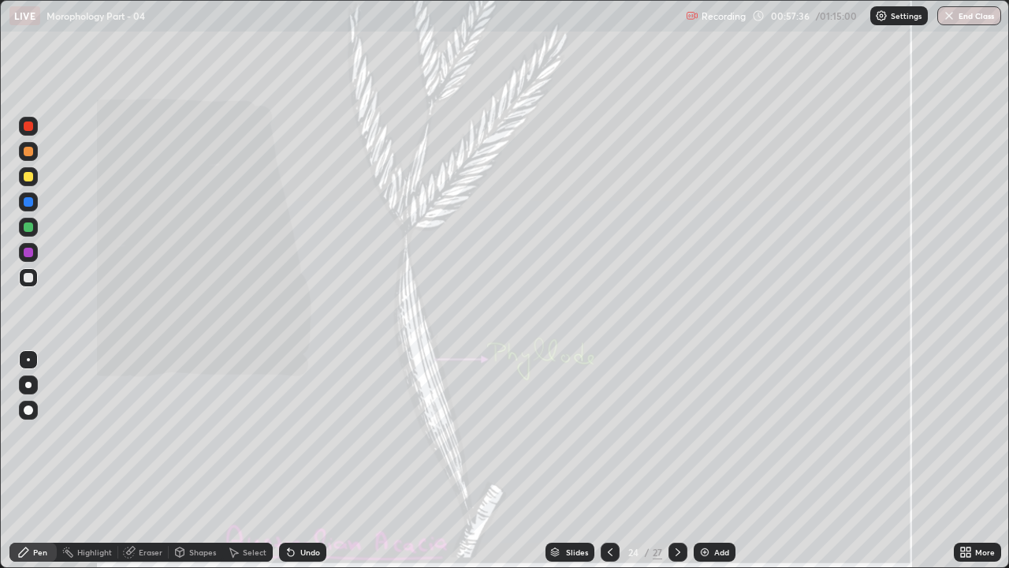
click at [677, 434] on icon at bounding box center [678, 552] width 13 height 13
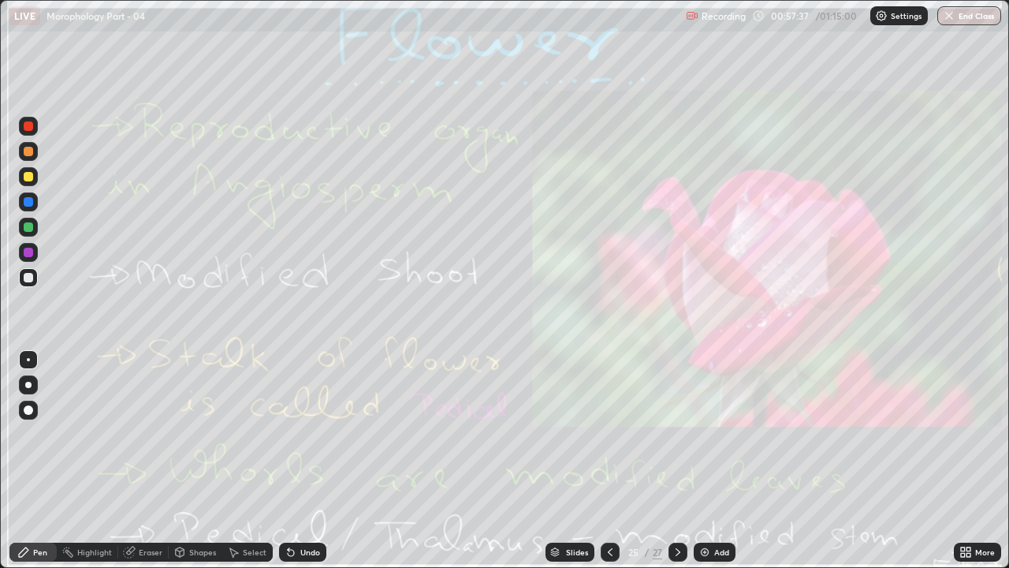
click at [608, 434] on icon at bounding box center [610, 552] width 13 height 13
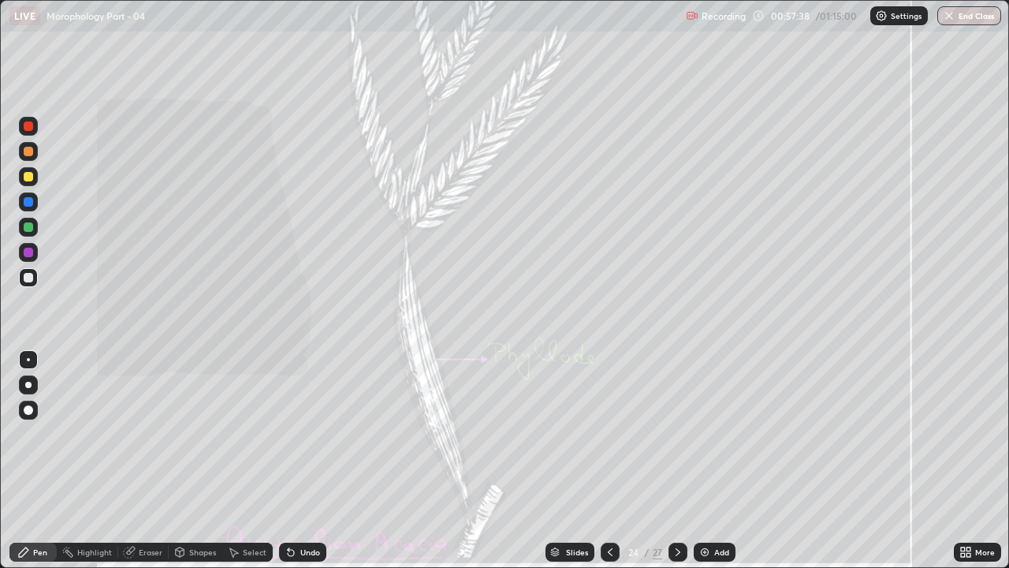
click at [609, 434] on icon at bounding box center [610, 552] width 13 height 13
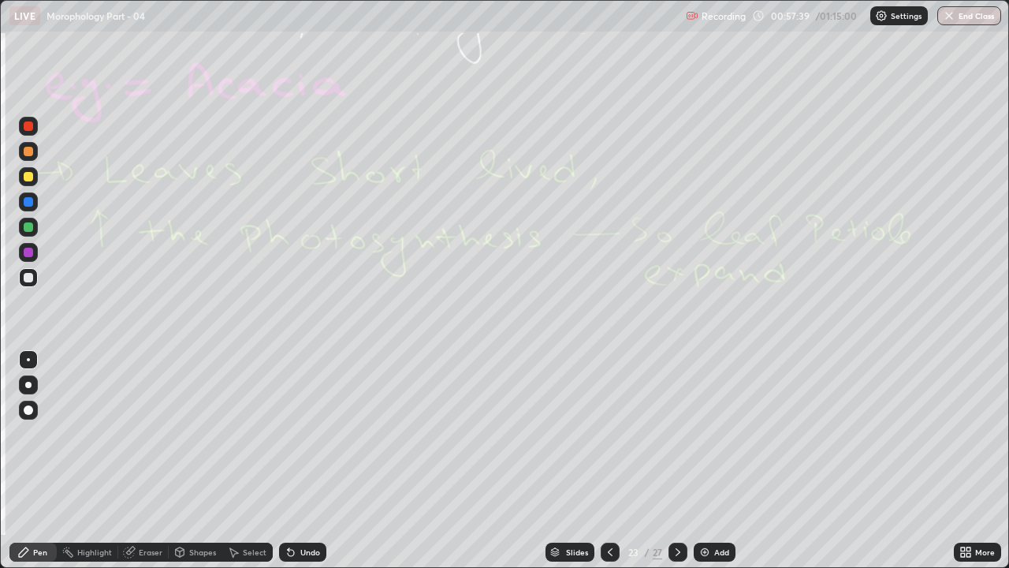
click at [979, 14] on button "End Class" at bounding box center [970, 15] width 64 height 19
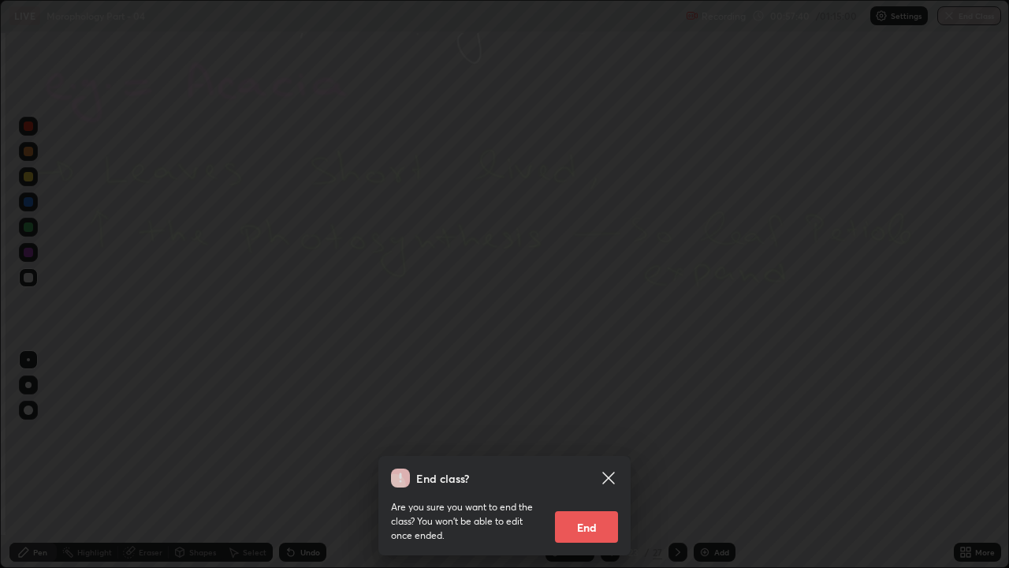
click at [595, 434] on button "End" at bounding box center [586, 527] width 63 height 32
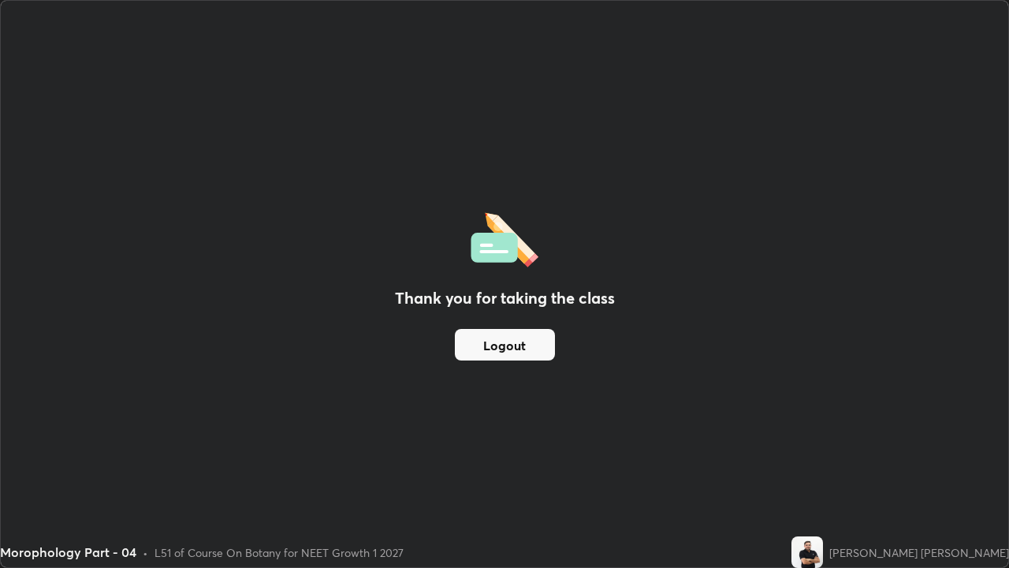
click at [494, 345] on button "Logout" at bounding box center [505, 345] width 100 height 32
